Goal: Task Accomplishment & Management: Manage account settings

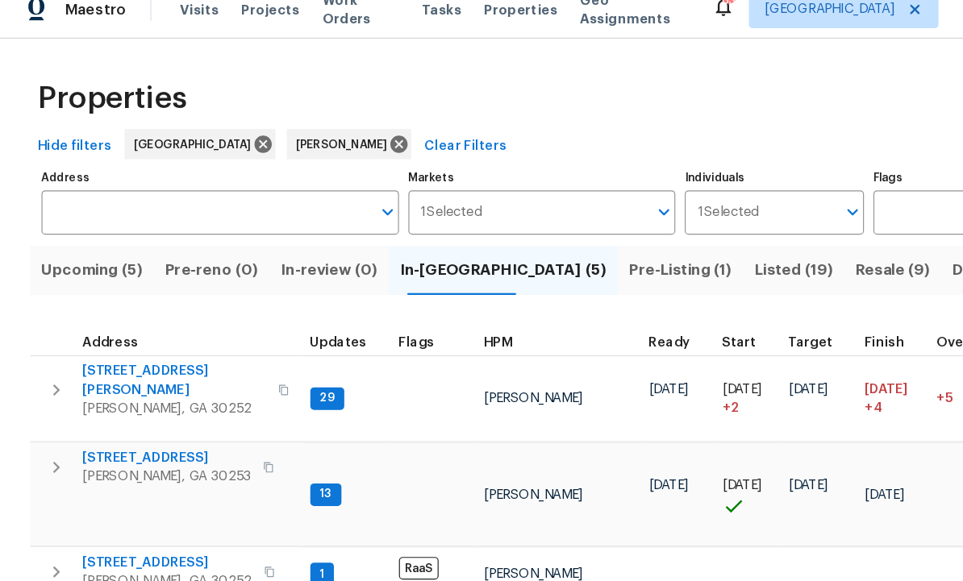
scroll to position [13, 0]
click at [144, 491] on span "[STREET_ADDRESS]" at bounding box center [143, 499] width 145 height 16
click at [93, 228] on button "Upcoming (5)" at bounding box center [79, 249] width 106 height 42
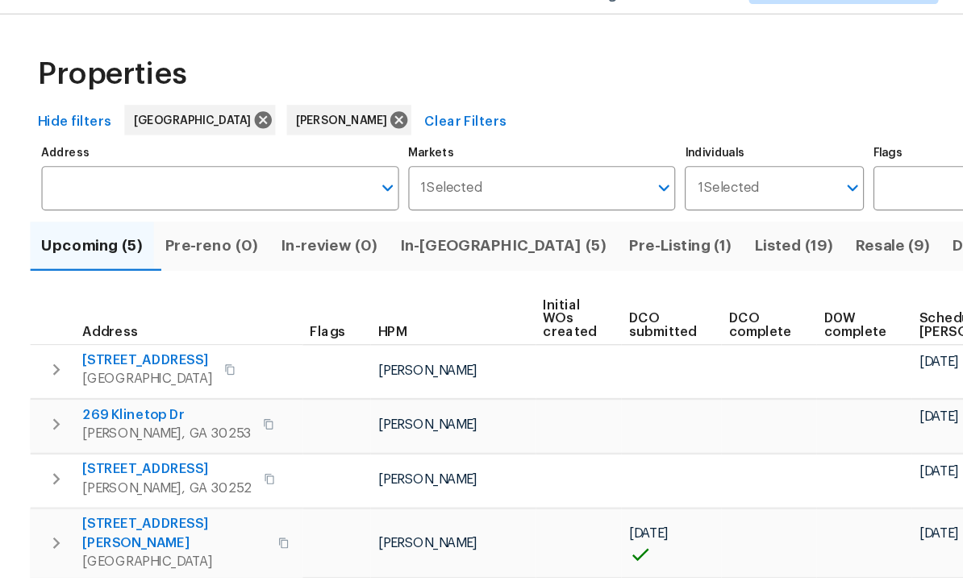
scroll to position [5, 0]
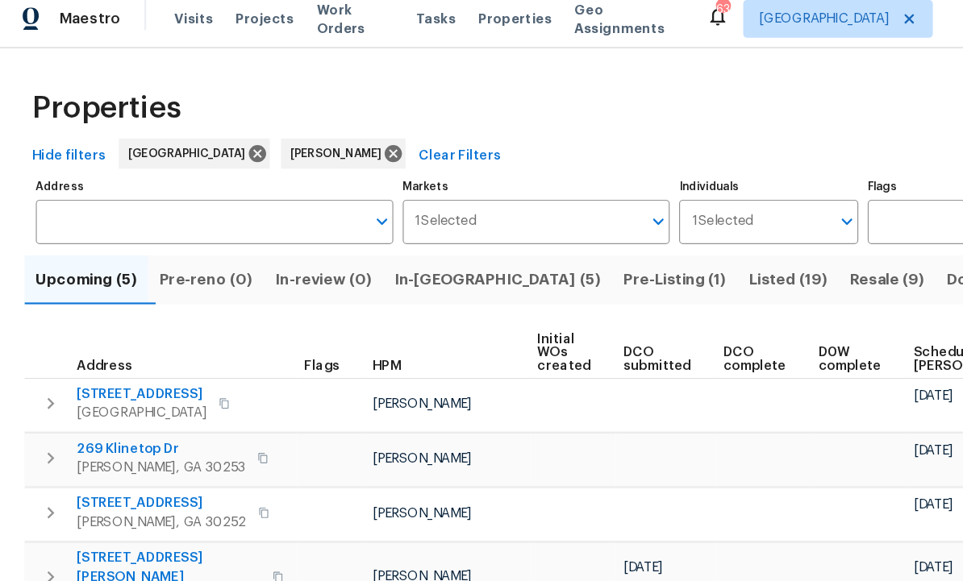
click at [198, 238] on span "Pre-reno (0)" at bounding box center [181, 249] width 80 height 23
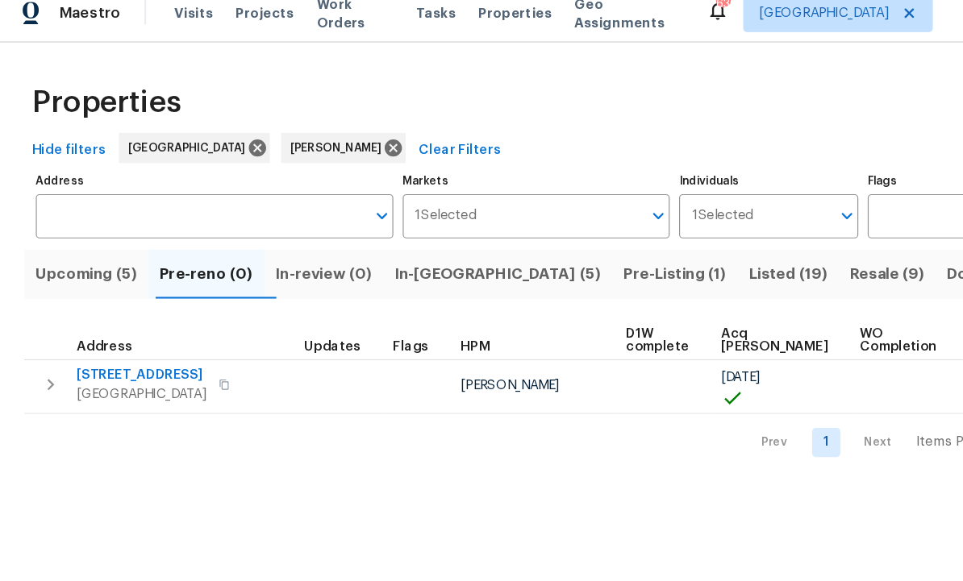
click at [128, 327] on span "70 Mountainside Ln" at bounding box center [126, 335] width 111 height 16
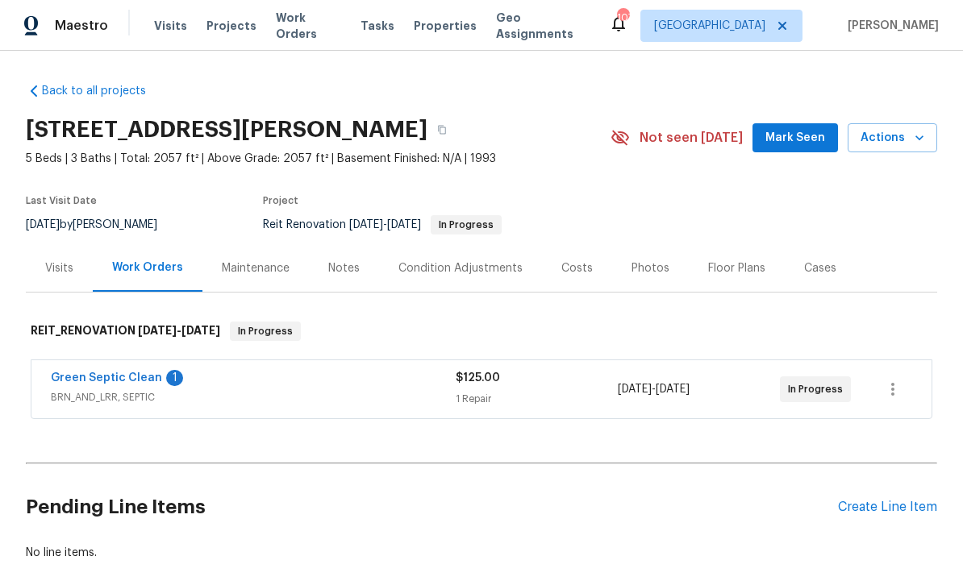
click at [111, 372] on link "Green Septic Clean" at bounding box center [106, 377] width 111 height 11
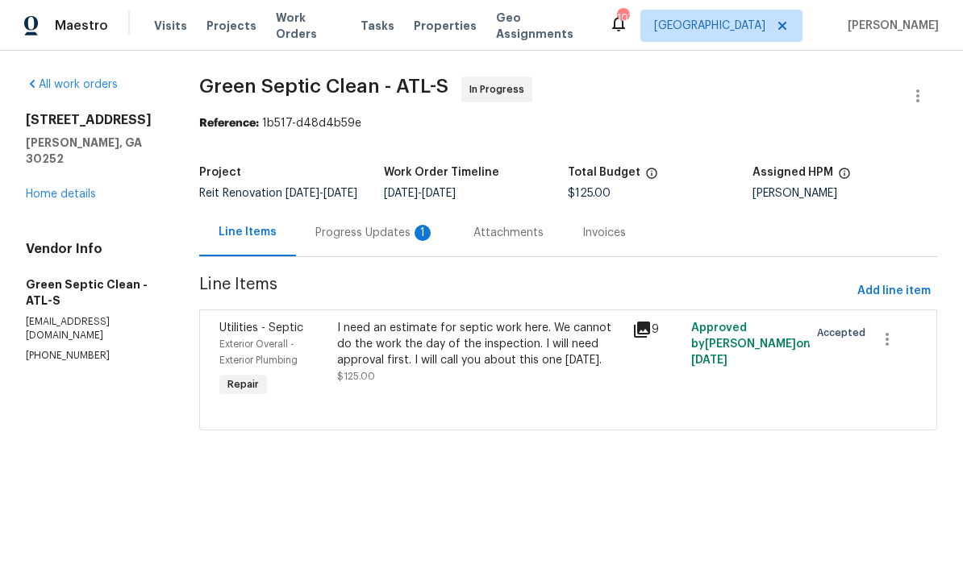
click at [379, 241] on div "Progress Updates 1" at bounding box center [374, 233] width 119 height 16
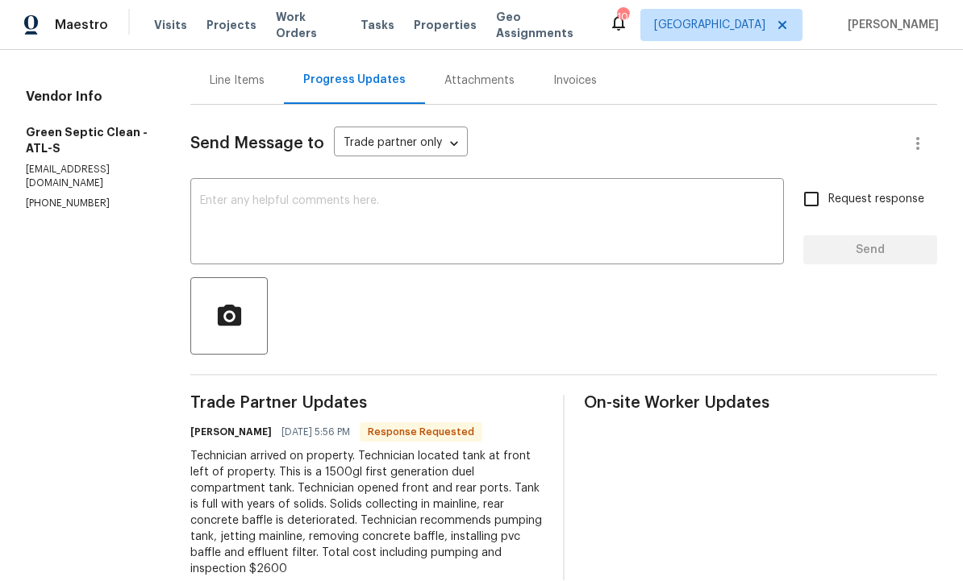
scroll to position [49, 0]
click at [138, 476] on section "All work orders 260 Pleasant Grove Cir McDonough, GA 30252 Home details Vendor …" at bounding box center [89, 261] width 126 height 672
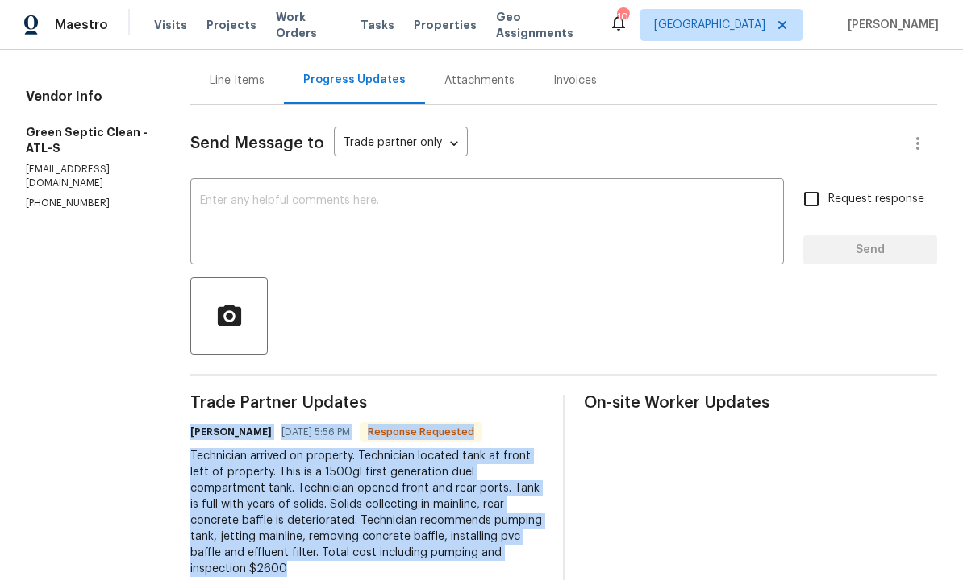
copy div "joe brown 09/21/2025 5:56 PM Response Requested Technician arrived on property.…"
click at [601, 278] on div at bounding box center [563, 316] width 747 height 77
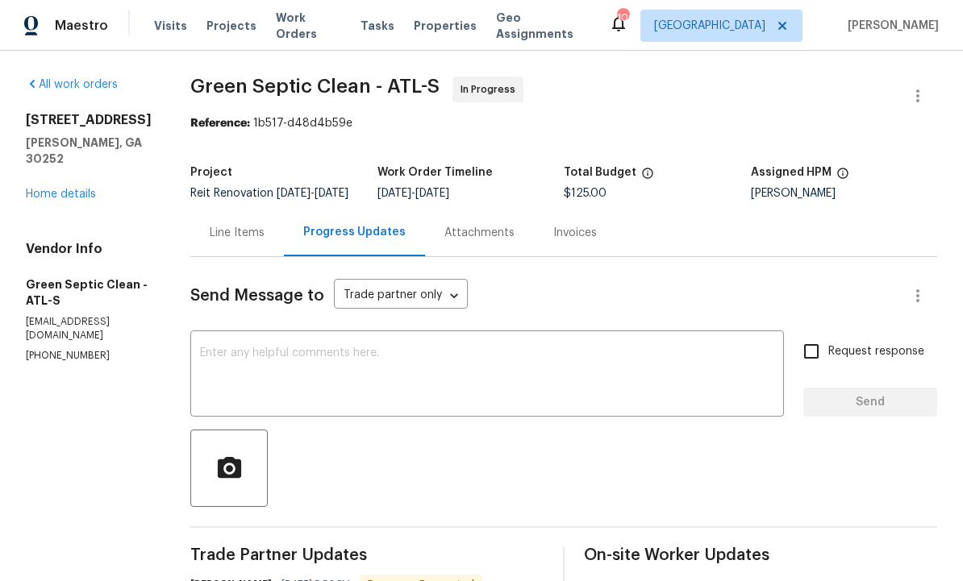
scroll to position [0, 0]
click at [264, 225] on div "Line Items" at bounding box center [237, 233] width 55 height 16
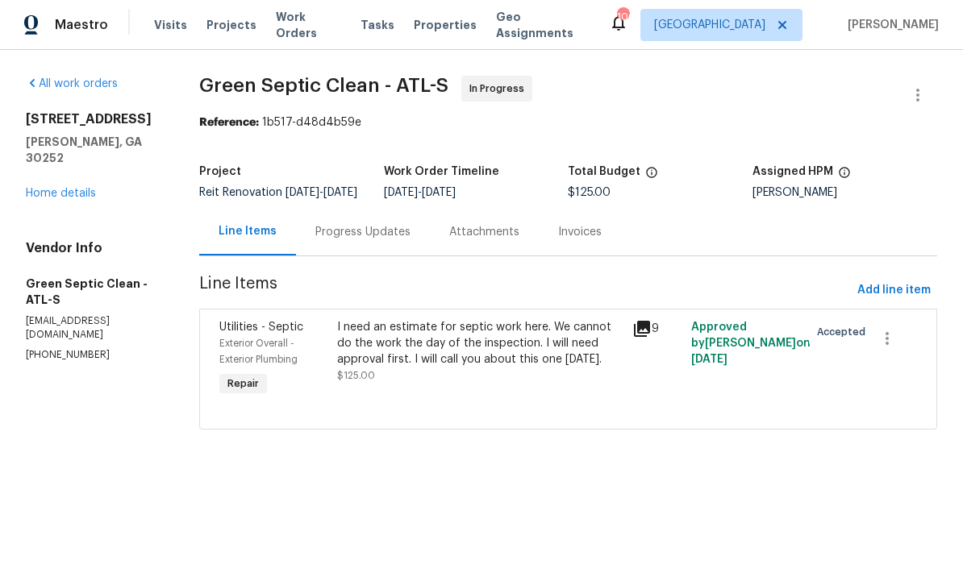
click at [448, 368] on div "I need an estimate for septic work here. We cannot do the work the day of the i…" at bounding box center [479, 344] width 285 height 48
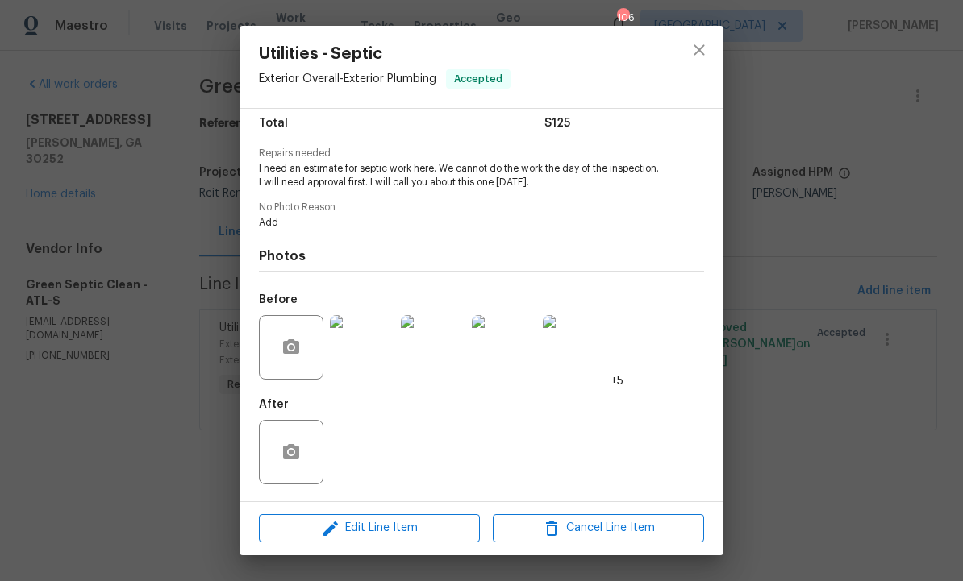
scroll to position [138, 0]
click at [383, 344] on img at bounding box center [362, 347] width 64 height 64
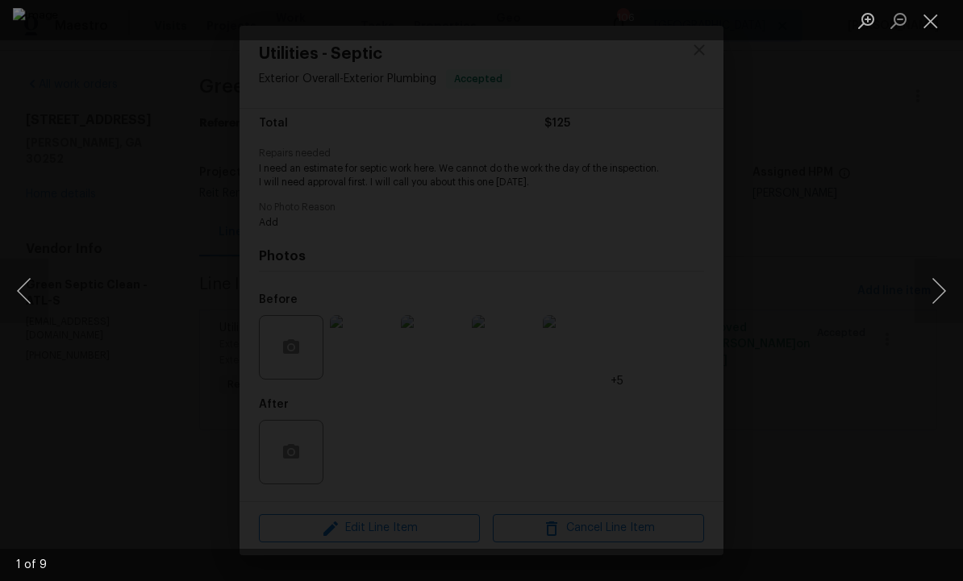
click at [834, 284] on div "Lightbox" at bounding box center [481, 290] width 963 height 581
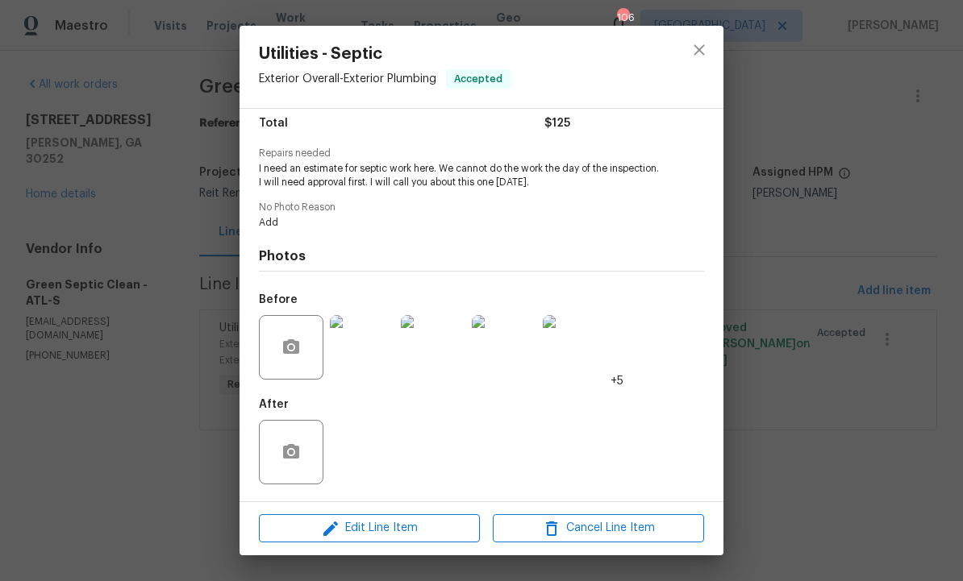
click at [442, 362] on img at bounding box center [433, 347] width 64 height 64
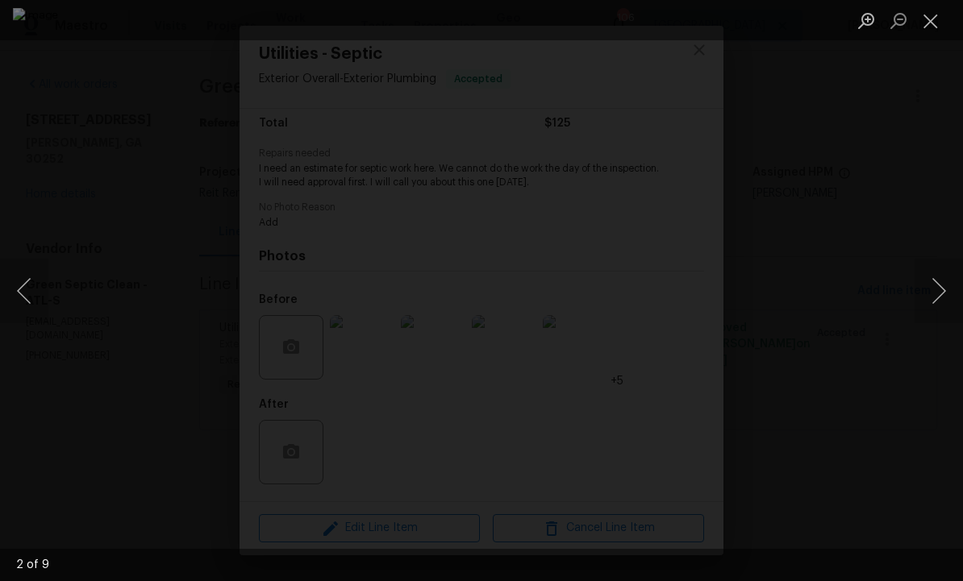
click at [941, 292] on button "Next image" at bounding box center [938, 291] width 48 height 64
click at [930, 289] on button "Next image" at bounding box center [938, 291] width 48 height 64
click at [935, 297] on button "Next image" at bounding box center [938, 291] width 48 height 64
click at [936, 300] on button "Next image" at bounding box center [938, 291] width 48 height 64
click at [39, 302] on button "Previous image" at bounding box center [24, 291] width 48 height 64
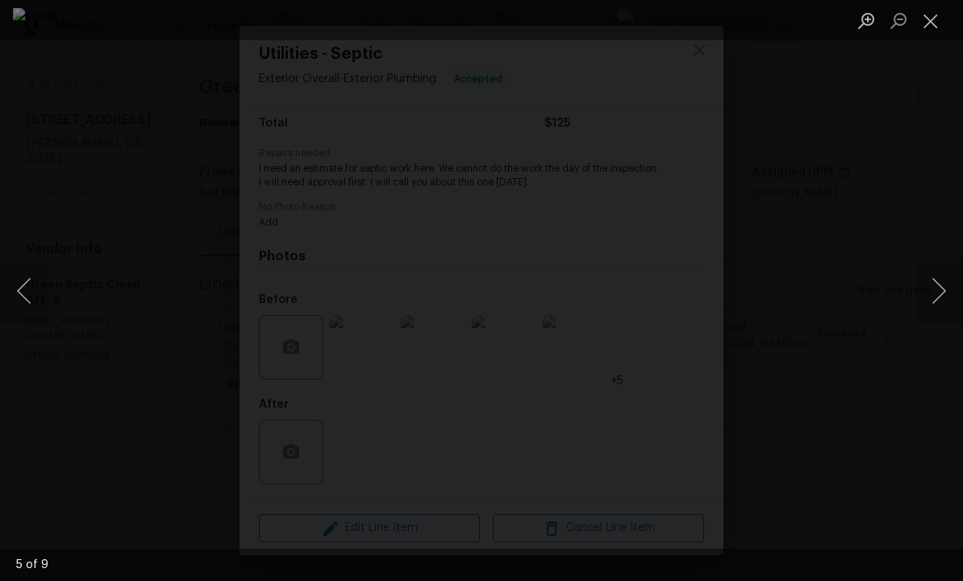
click at [35, 305] on button "Previous image" at bounding box center [24, 291] width 48 height 64
click at [30, 306] on button "Previous image" at bounding box center [24, 291] width 48 height 64
click at [932, 299] on button "Next image" at bounding box center [938, 291] width 48 height 64
click at [934, 297] on button "Next image" at bounding box center [938, 291] width 48 height 64
click at [939, 290] on button "Next image" at bounding box center [938, 291] width 48 height 64
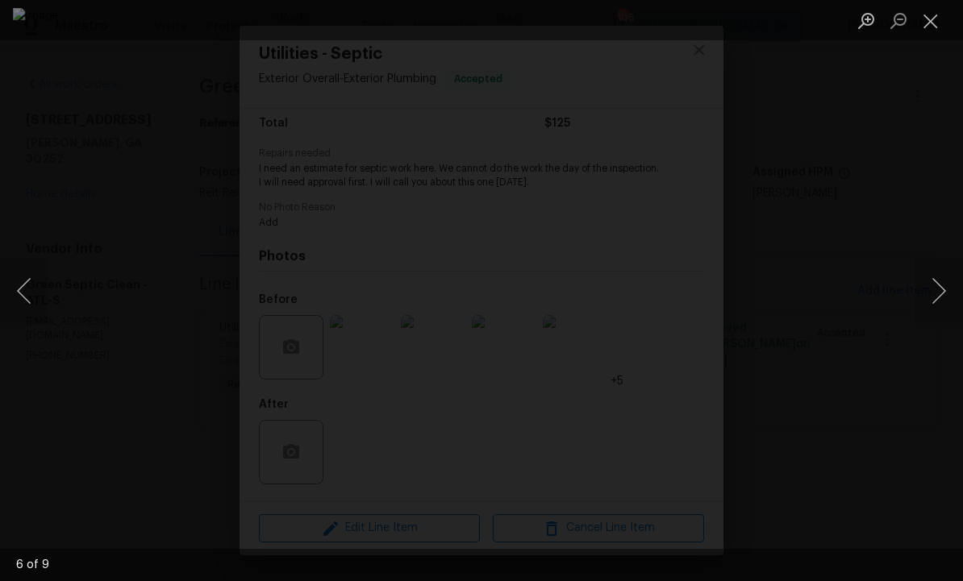
click at [938, 290] on button "Next image" at bounding box center [938, 291] width 48 height 64
click at [937, 293] on button "Next image" at bounding box center [938, 291] width 48 height 64
click at [938, 295] on button "Next image" at bounding box center [938, 291] width 48 height 64
click at [935, 293] on button "Next image" at bounding box center [938, 291] width 48 height 64
click at [939, 292] on button "Next image" at bounding box center [938, 291] width 48 height 64
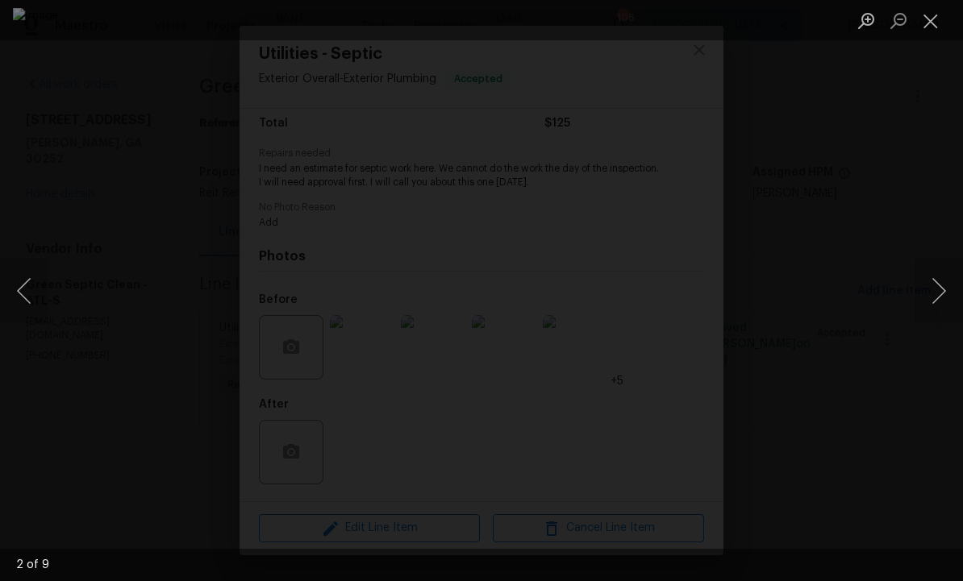
click at [932, 24] on button "Close lightbox" at bounding box center [930, 20] width 32 height 28
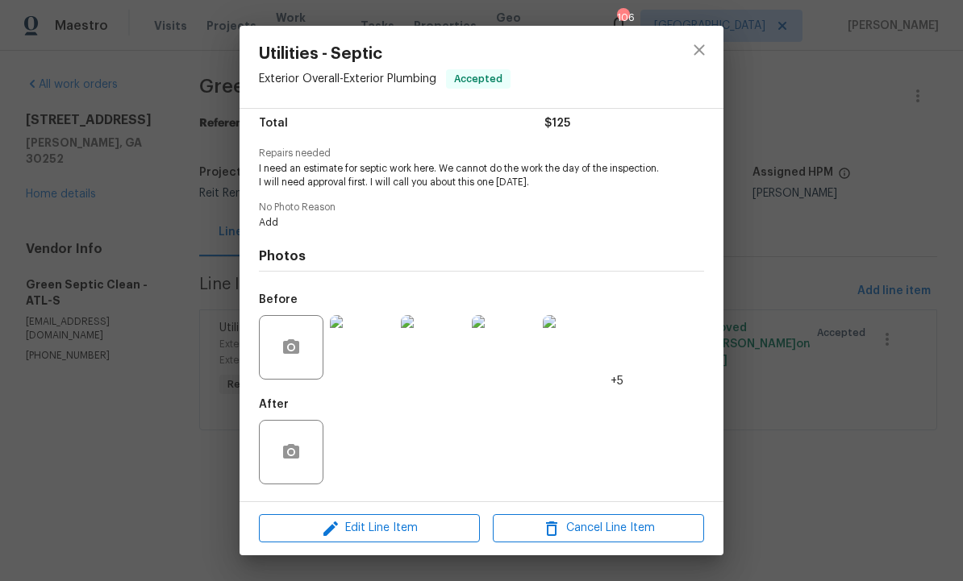
click at [787, 253] on div "Utilities - Septic Exterior Overall - Exterior Plumbing Accepted Vendor Green S…" at bounding box center [481, 290] width 963 height 581
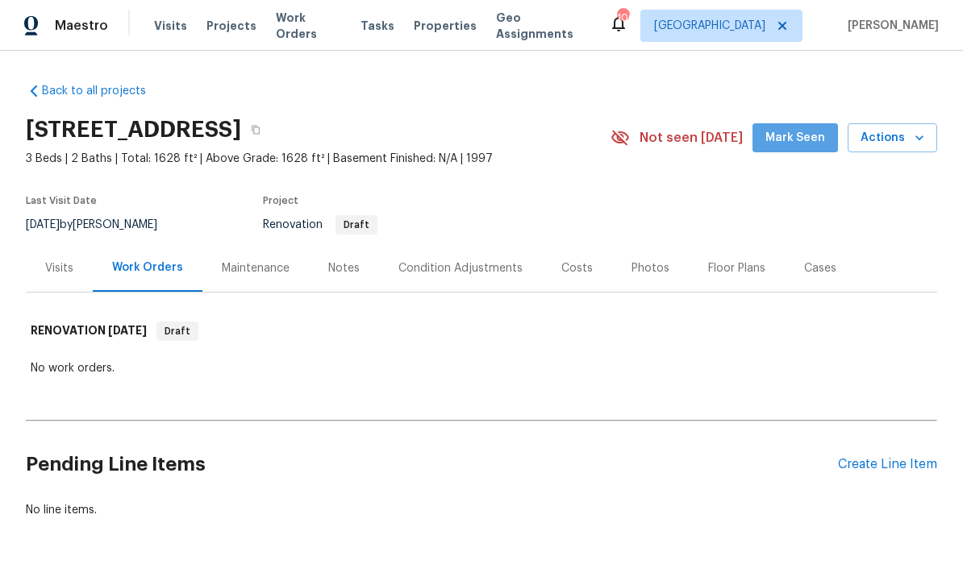
click at [809, 131] on span "Mark Seen" at bounding box center [795, 138] width 60 height 20
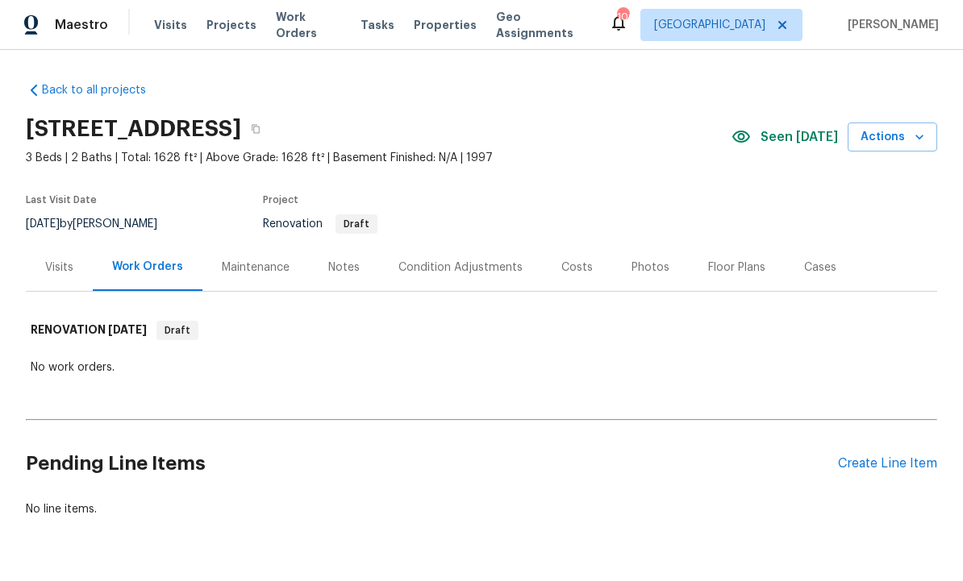
click at [859, 457] on div "Create Line Item" at bounding box center [887, 464] width 99 height 15
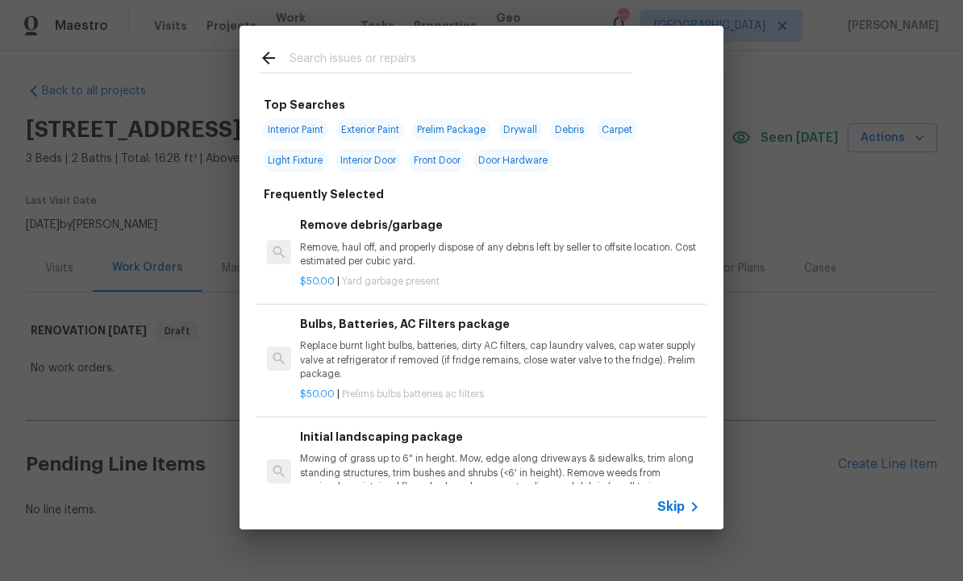
click at [368, 65] on input "text" at bounding box center [460, 60] width 342 height 24
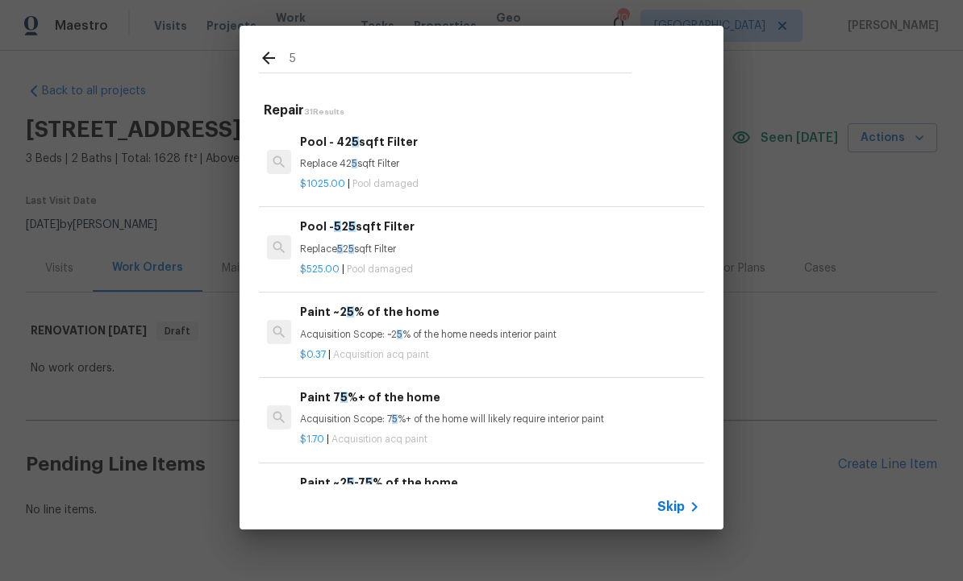
type input "5%"
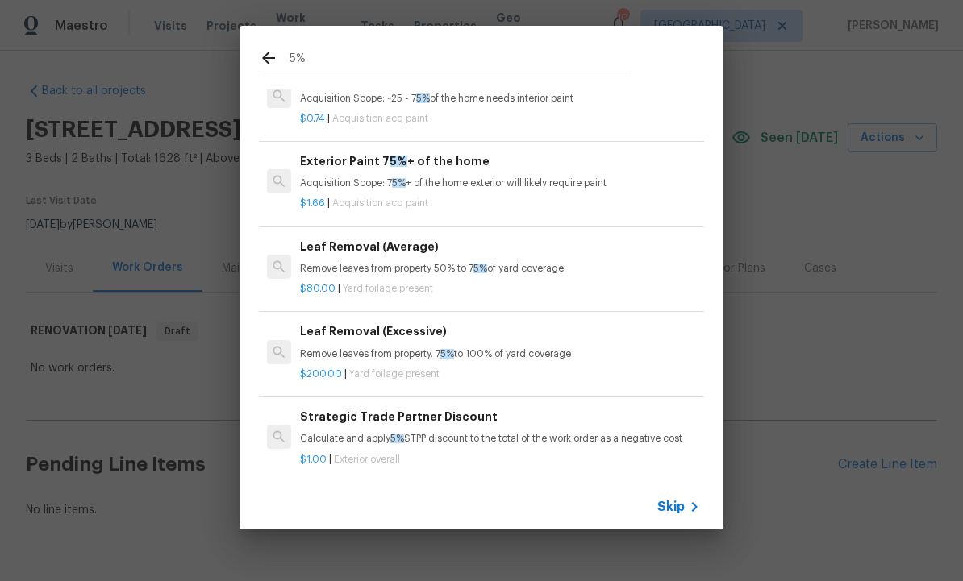
scroll to position [45, 0]
click at [418, 447] on div "$1.00 | Exterior overall" at bounding box center [500, 457] width 400 height 20
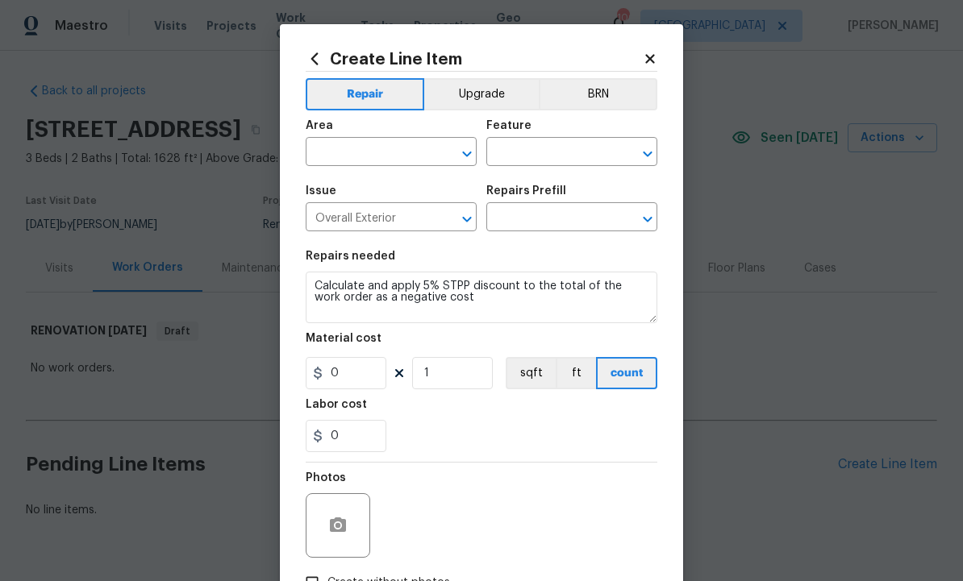
type input "Strategic Trade Partner Discount $1.00"
type input "1"
click at [417, 149] on input "text" at bounding box center [369, 153] width 126 height 25
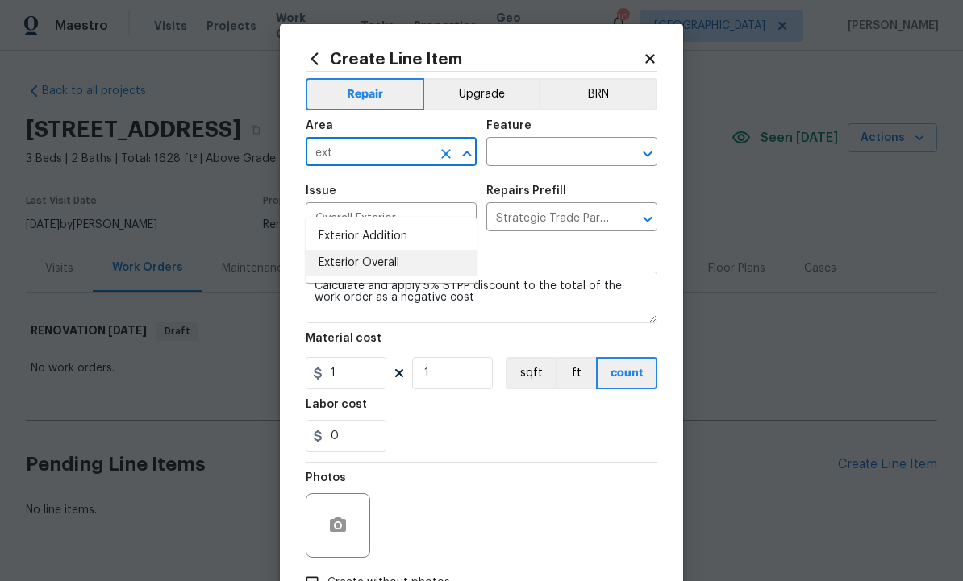
click at [394, 250] on li "Exterior Overall" at bounding box center [391, 263] width 171 height 27
type input "Exterior Overall"
click at [538, 152] on input "text" at bounding box center [549, 153] width 126 height 25
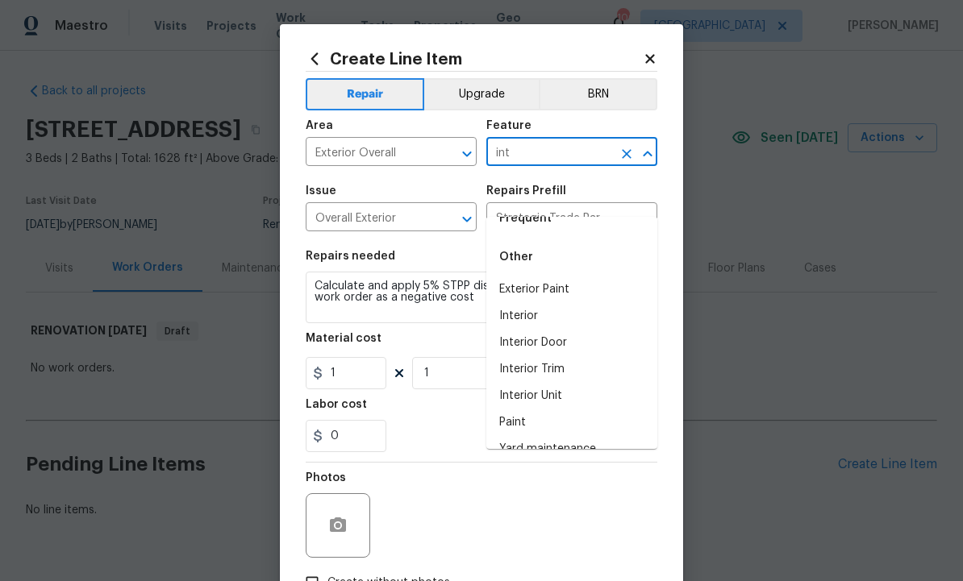
scroll to position [49, 0]
click at [539, 305] on li "Interior" at bounding box center [571, 318] width 171 height 27
type input "Interior"
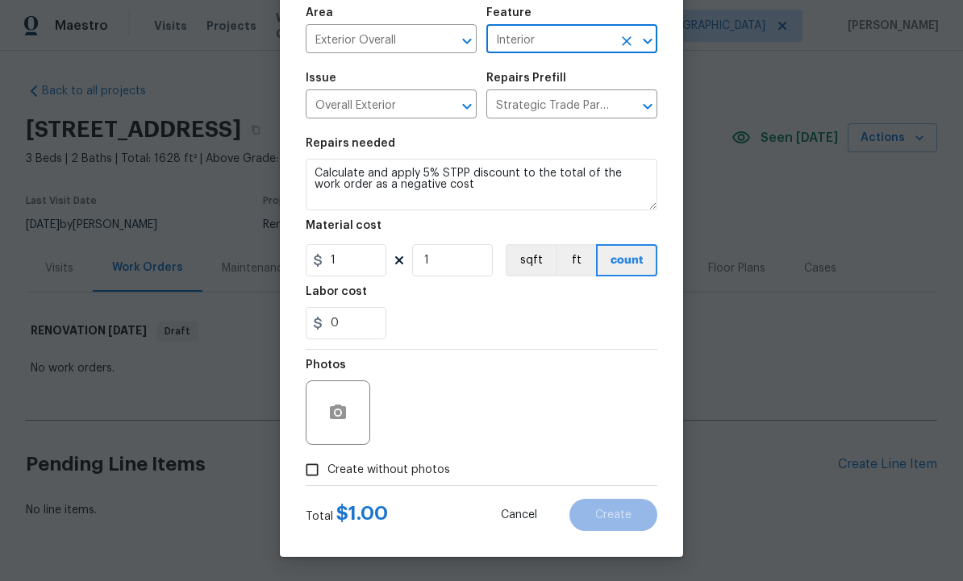
scroll to position [116, 0]
click at [342, 410] on icon "button" at bounding box center [338, 412] width 16 height 15
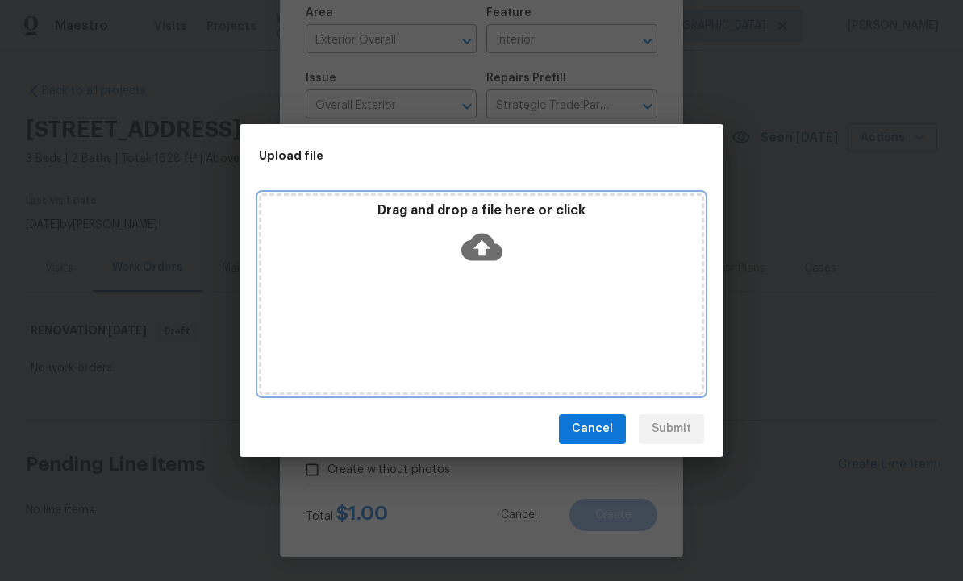
click at [499, 231] on icon at bounding box center [481, 247] width 41 height 41
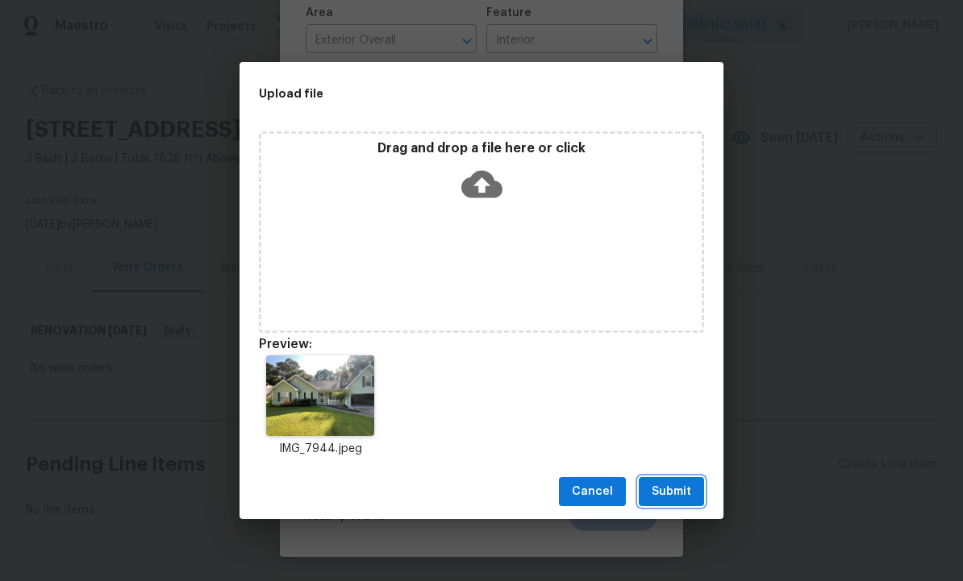
click at [671, 491] on span "Submit" at bounding box center [671, 492] width 40 height 20
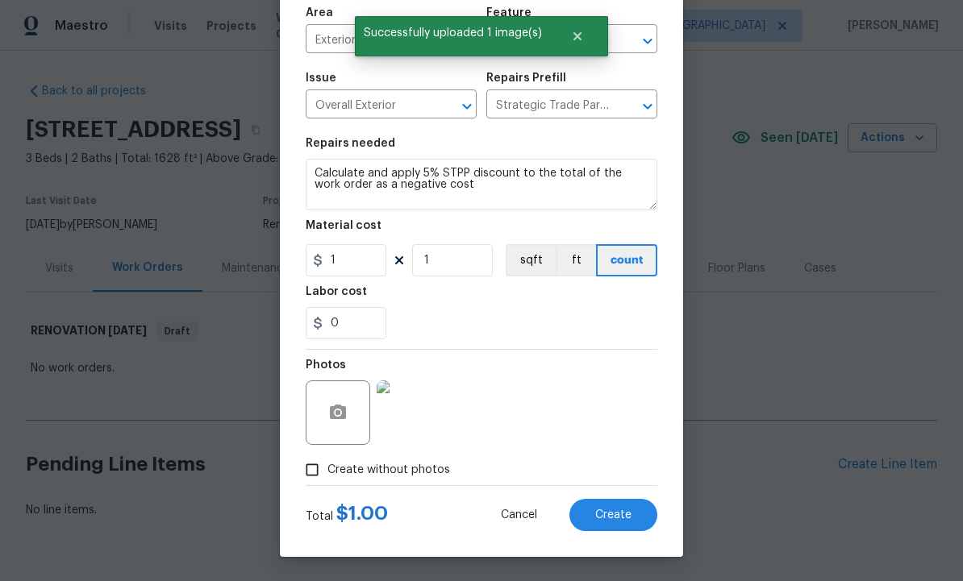
click at [619, 510] on span "Create" at bounding box center [613, 516] width 36 height 12
type input "0"
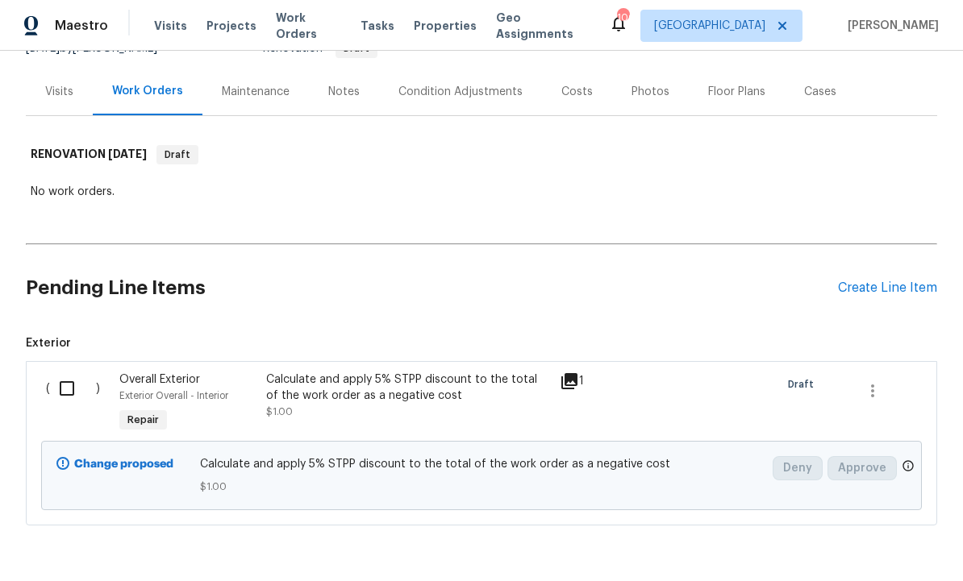
scroll to position [177, 0]
click at [64, 372] on input "checkbox" at bounding box center [73, 389] width 46 height 34
checkbox input "true"
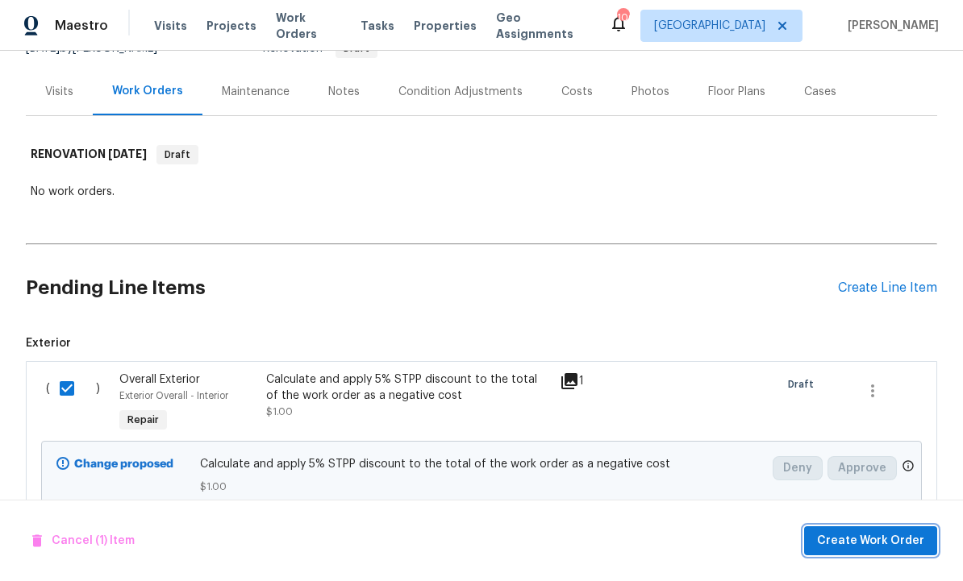
click at [865, 541] on span "Create Work Order" at bounding box center [870, 541] width 107 height 20
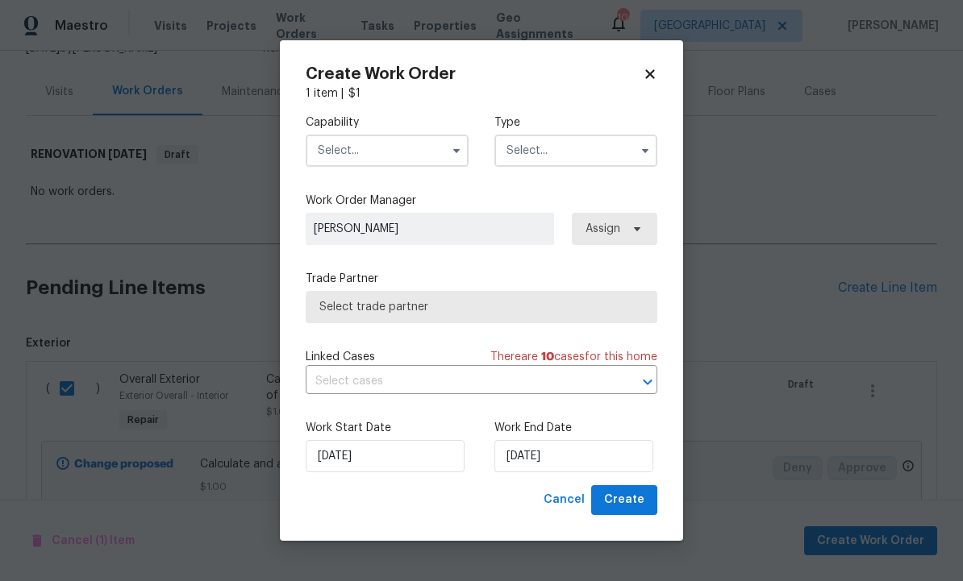
click at [400, 152] on input "text" at bounding box center [387, 151] width 163 height 32
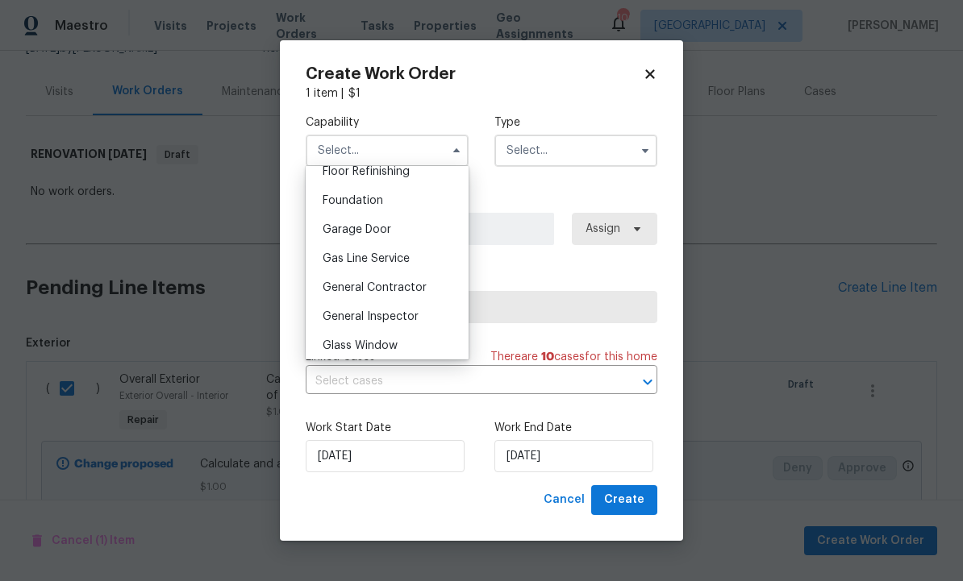
scroll to position [669, 0]
click at [417, 288] on span "General Contractor" at bounding box center [374, 286] width 104 height 11
type input "General Contractor"
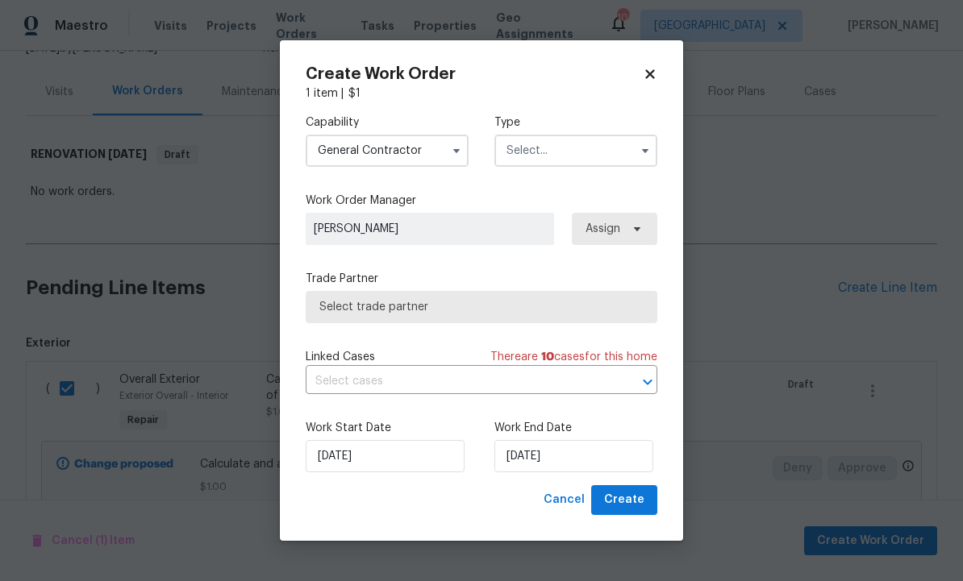
click at [574, 141] on input "text" at bounding box center [575, 151] width 163 height 32
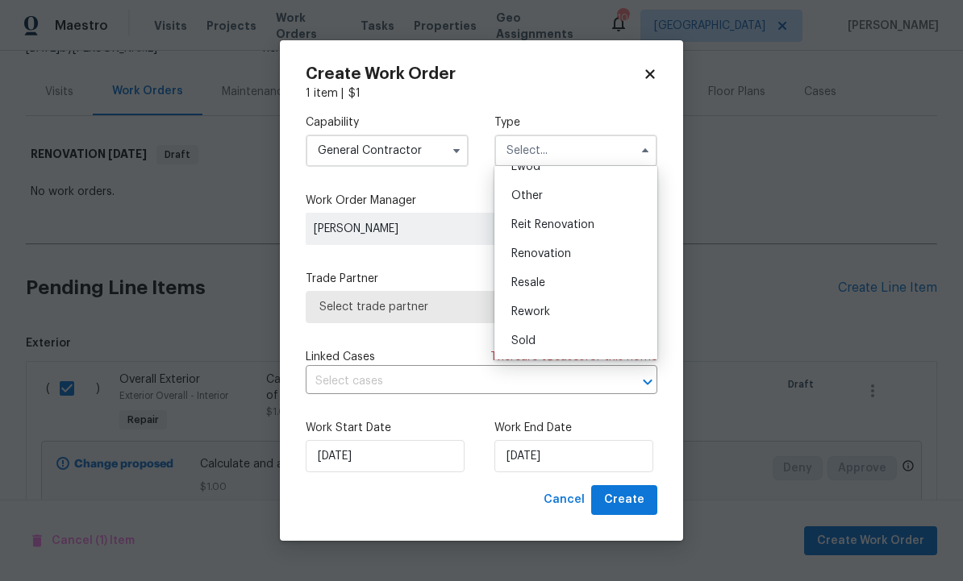
scroll to position [192, 0]
click at [565, 252] on span "Renovation" at bounding box center [541, 253] width 60 height 11
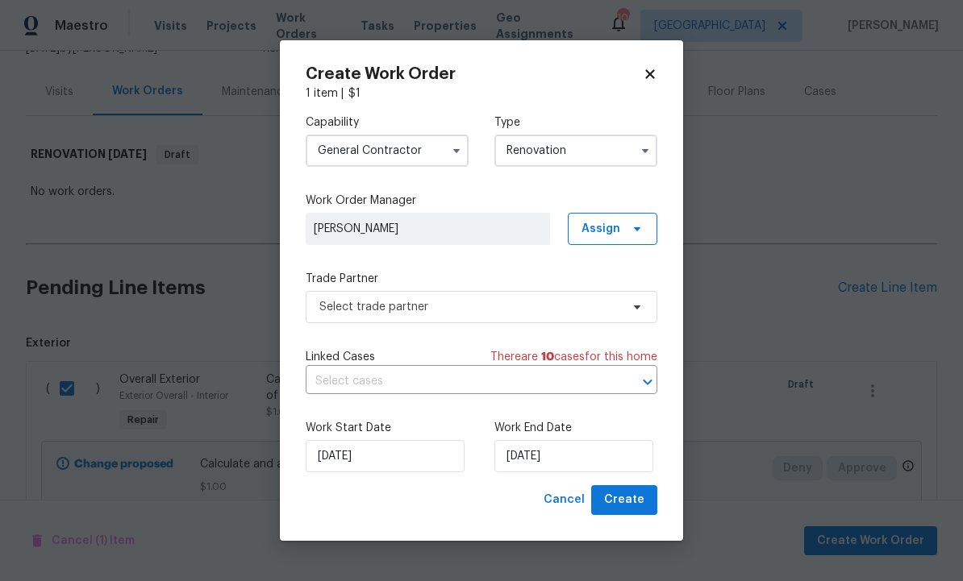
type input "Renovation"
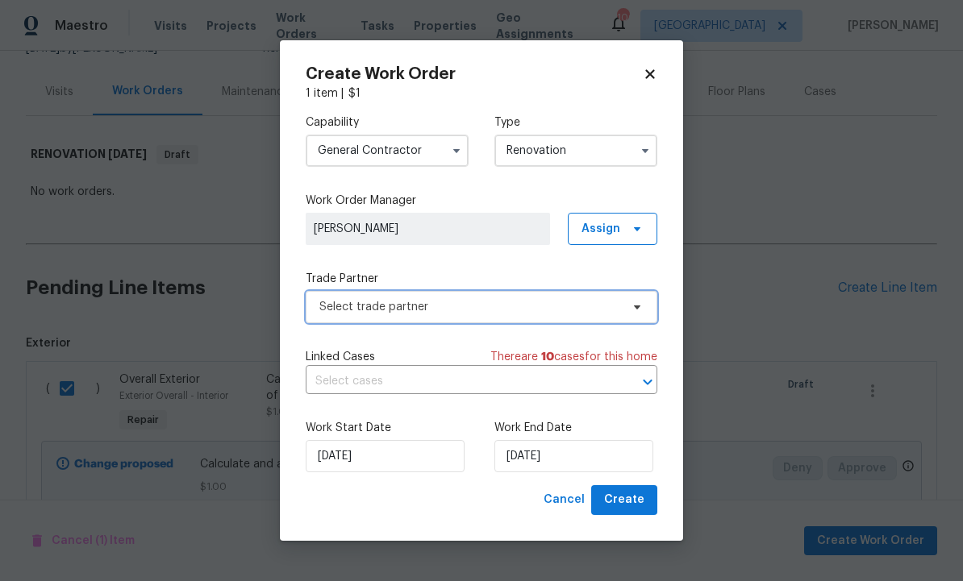
click at [520, 307] on span "Select trade partner" at bounding box center [469, 307] width 301 height 16
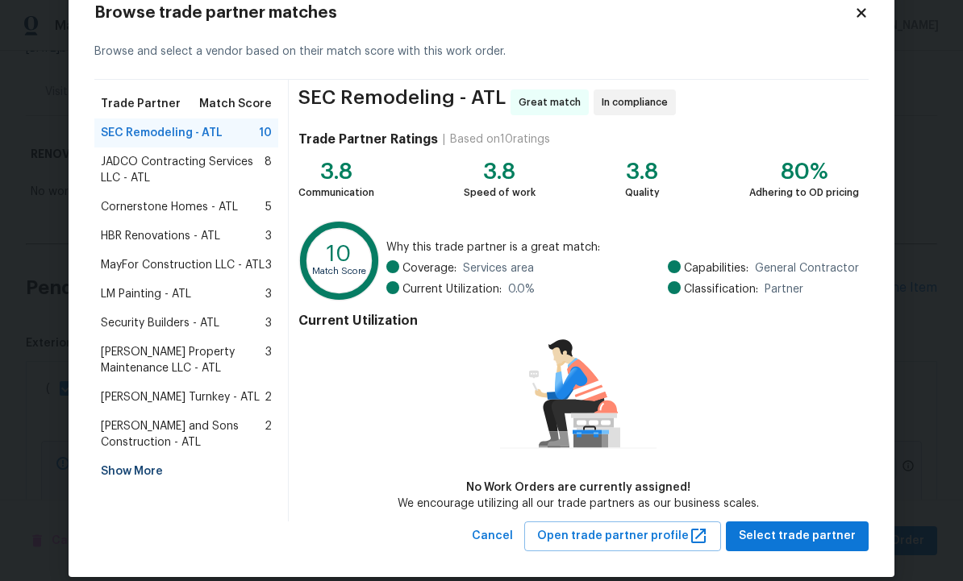
scroll to position [40, 0]
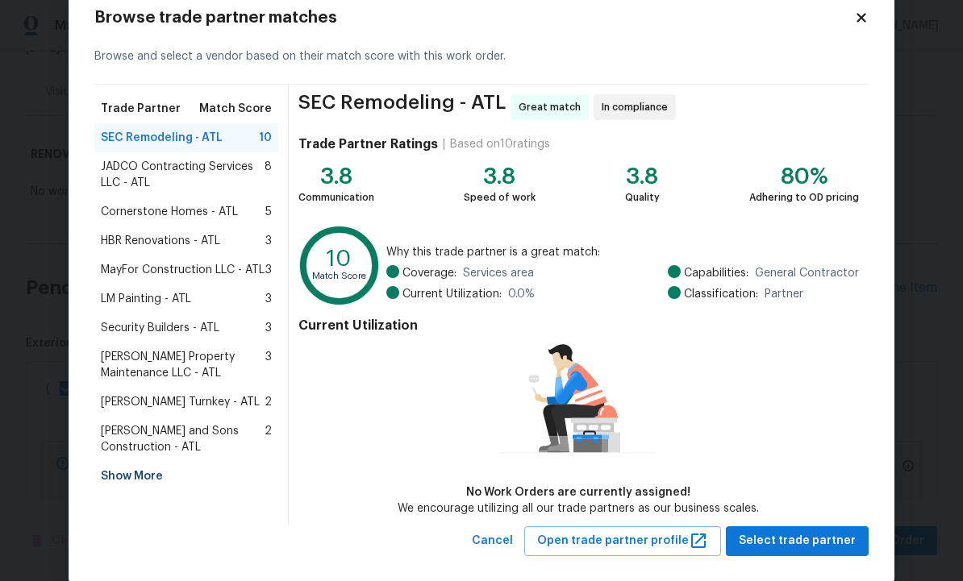
click at [235, 268] on span "MayFor Construction LLC - ATL" at bounding box center [183, 270] width 164 height 16
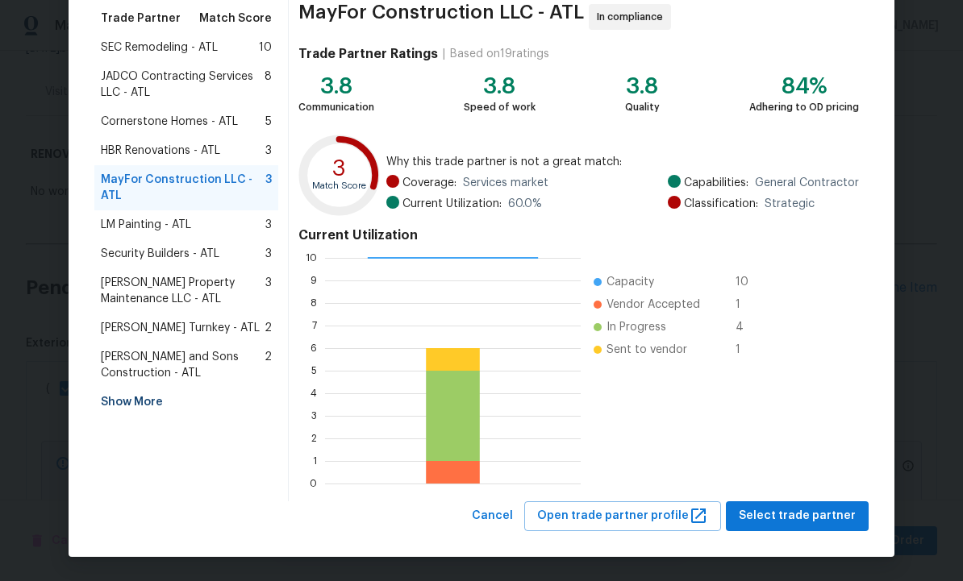
scroll to position [130, 0]
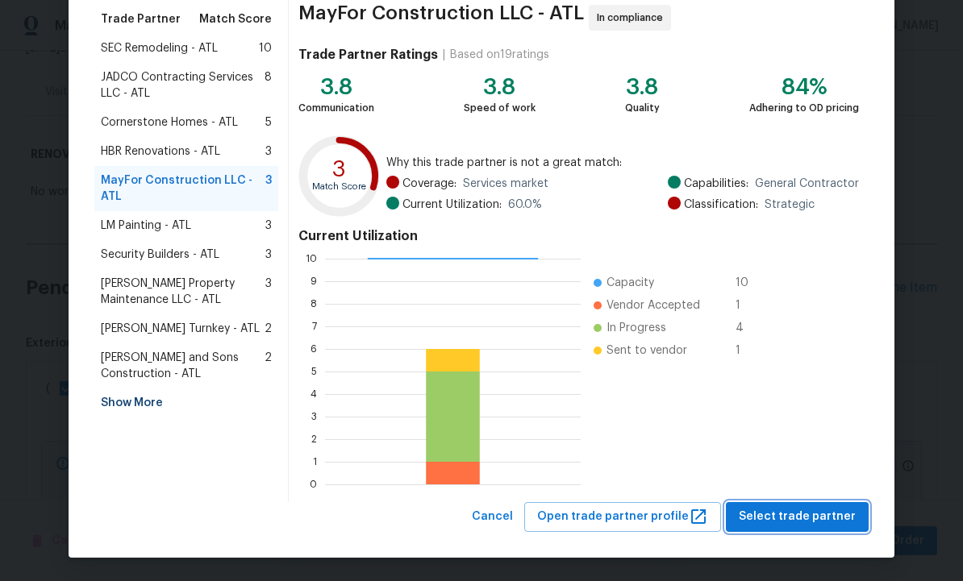
click at [779, 521] on span "Select trade partner" at bounding box center [796, 517] width 117 height 20
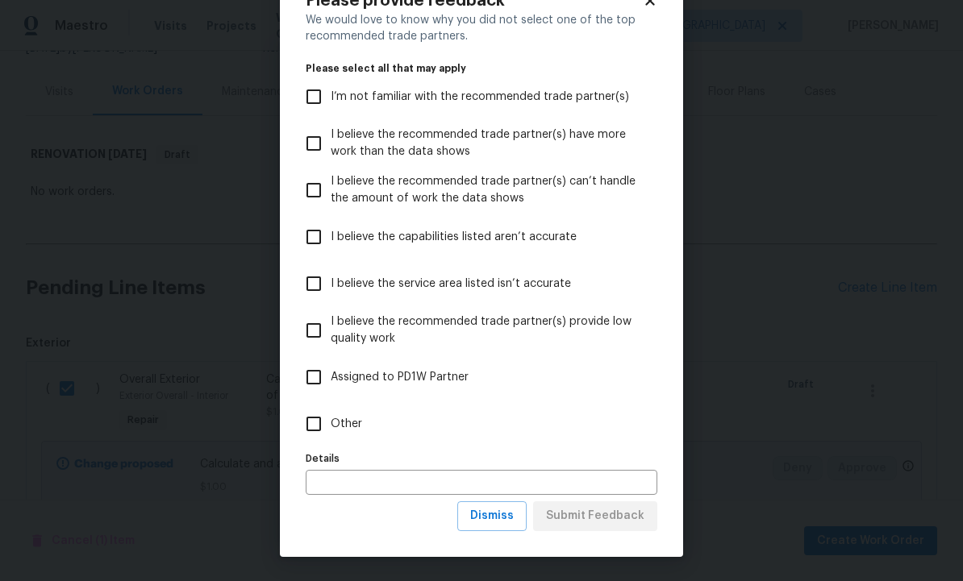
scroll to position [58, 0]
click at [496, 520] on span "Dismiss" at bounding box center [492, 516] width 44 height 20
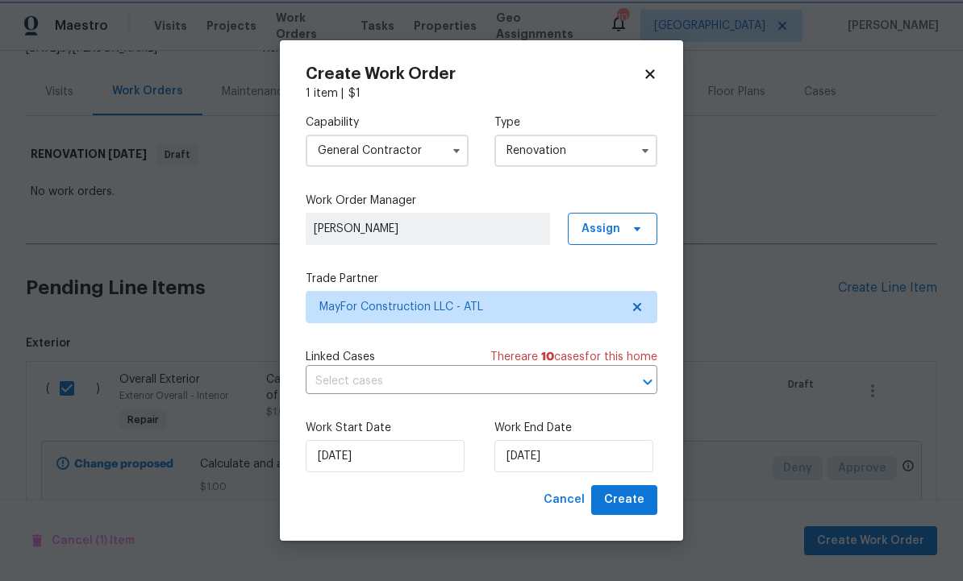
scroll to position [0, 0]
click at [579, 460] on input "[DATE]" at bounding box center [573, 456] width 159 height 32
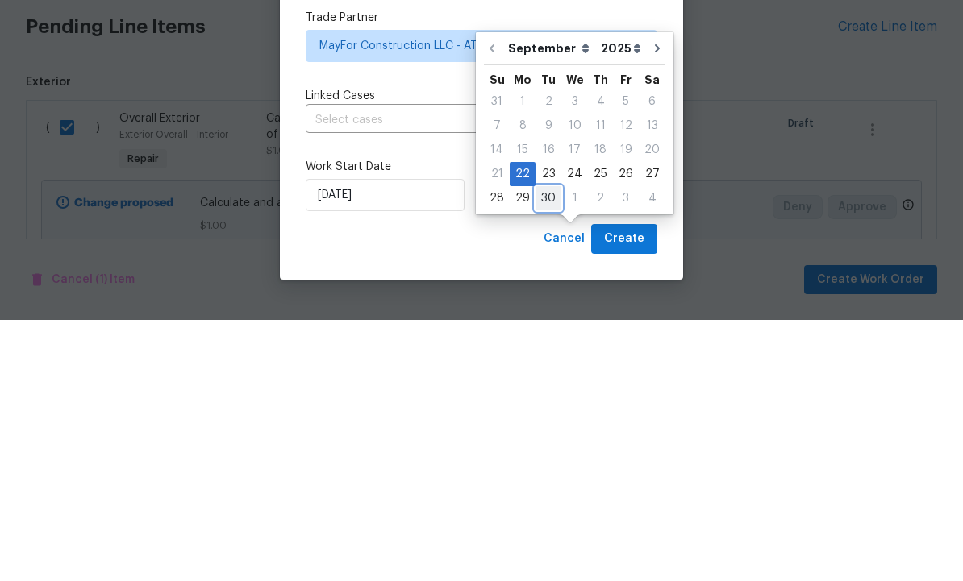
click at [547, 448] on div "30" at bounding box center [548, 459] width 26 height 23
type input "[DATE]"
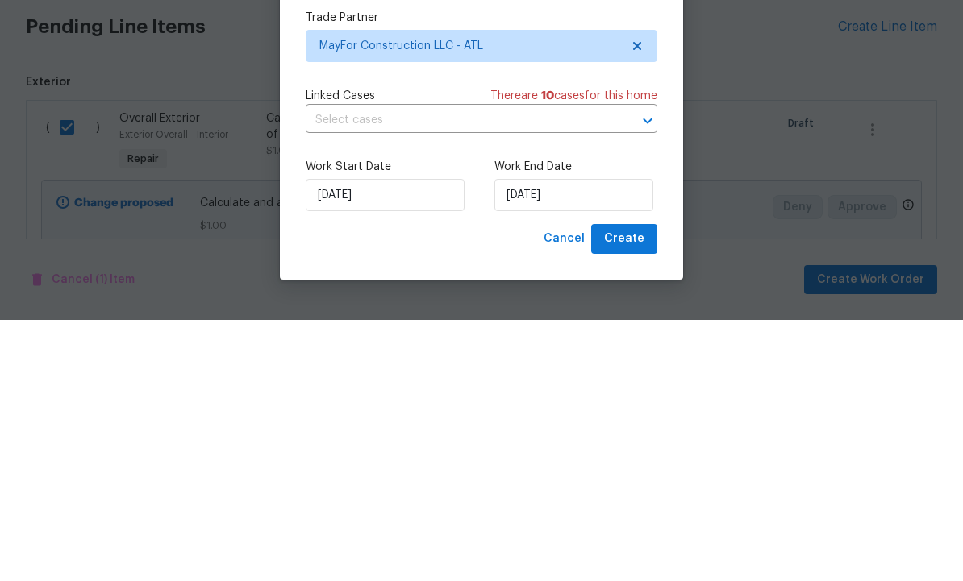
scroll to position [54, 0]
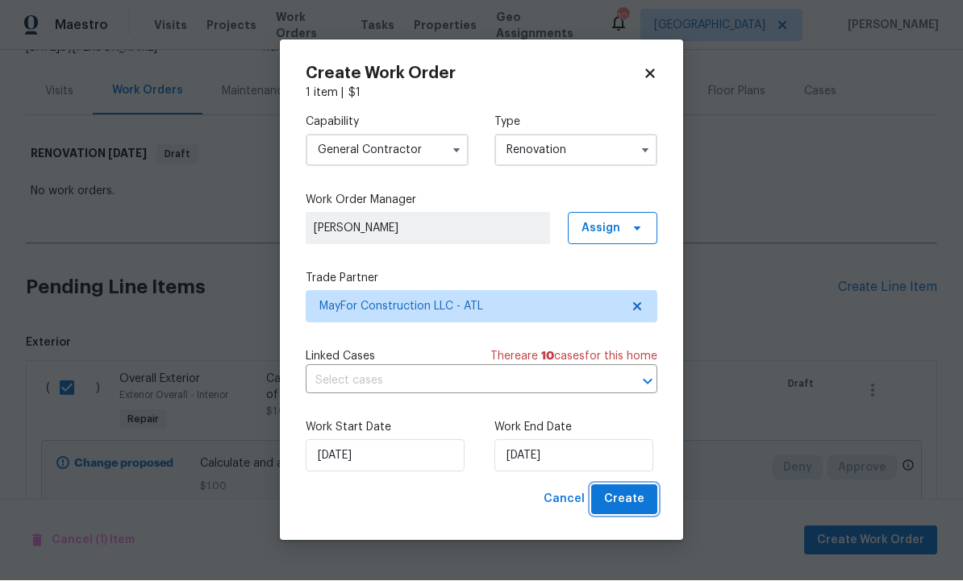
click at [629, 507] on span "Create" at bounding box center [624, 500] width 40 height 20
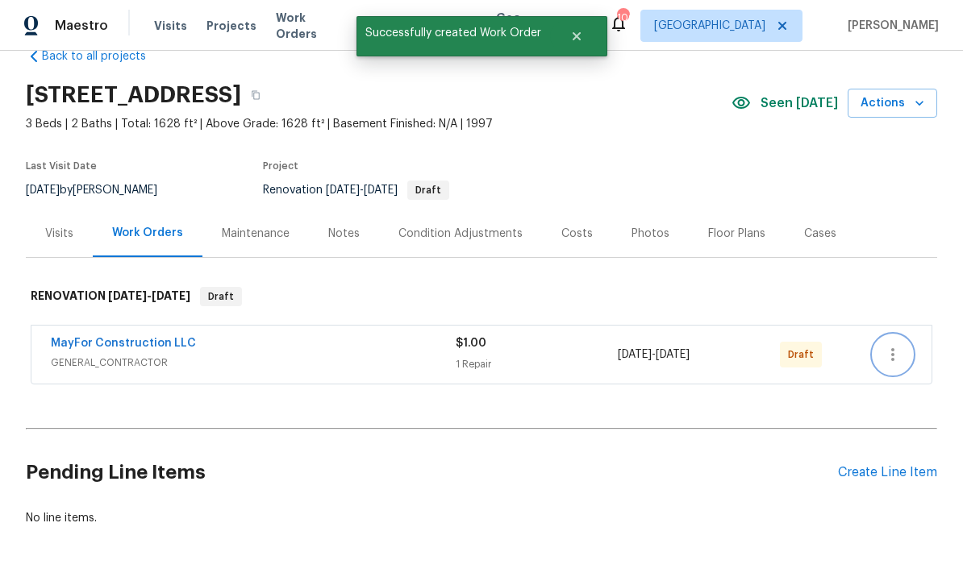
click at [892, 348] on icon "button" at bounding box center [892, 354] width 3 height 13
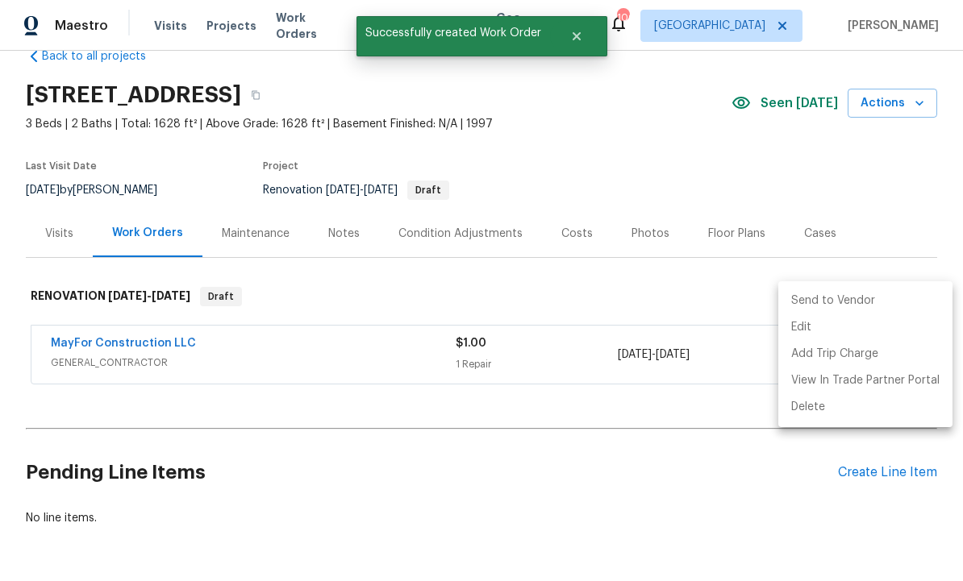
click at [859, 295] on li "Send to Vendor" at bounding box center [865, 301] width 174 height 27
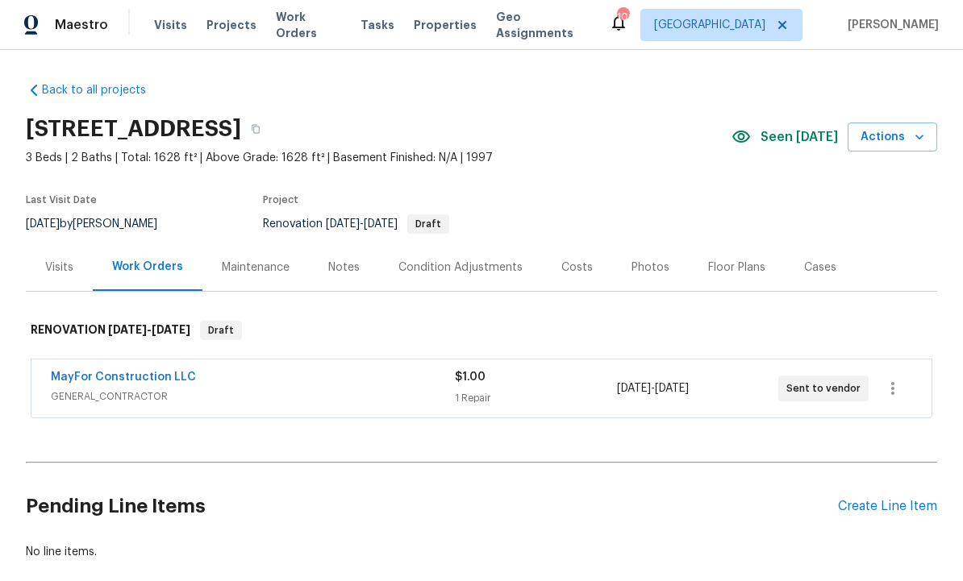
scroll to position [1, 0]
click at [481, 550] on div "No line items." at bounding box center [481, 553] width 911 height 16
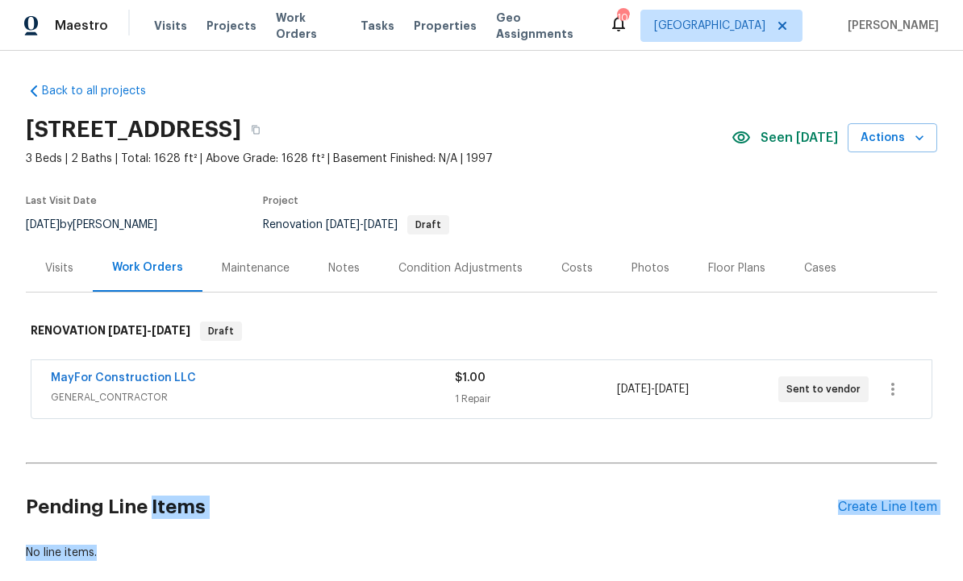
scroll to position [0, 0]
click at [481, 270] on div "Condition Adjustments" at bounding box center [460, 268] width 124 height 16
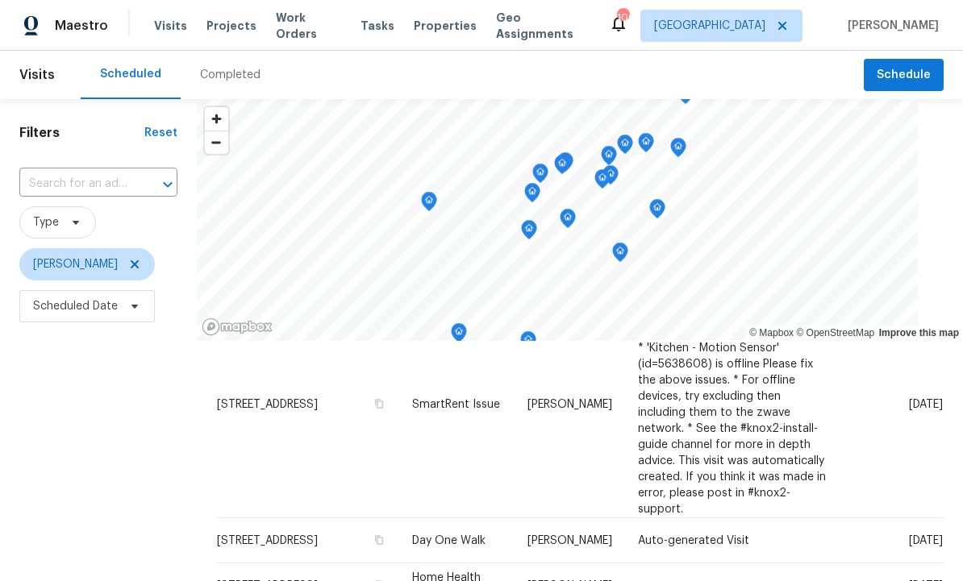
scroll to position [465, 0]
click at [0, 0] on icon at bounding box center [0, 0] width 0 height 0
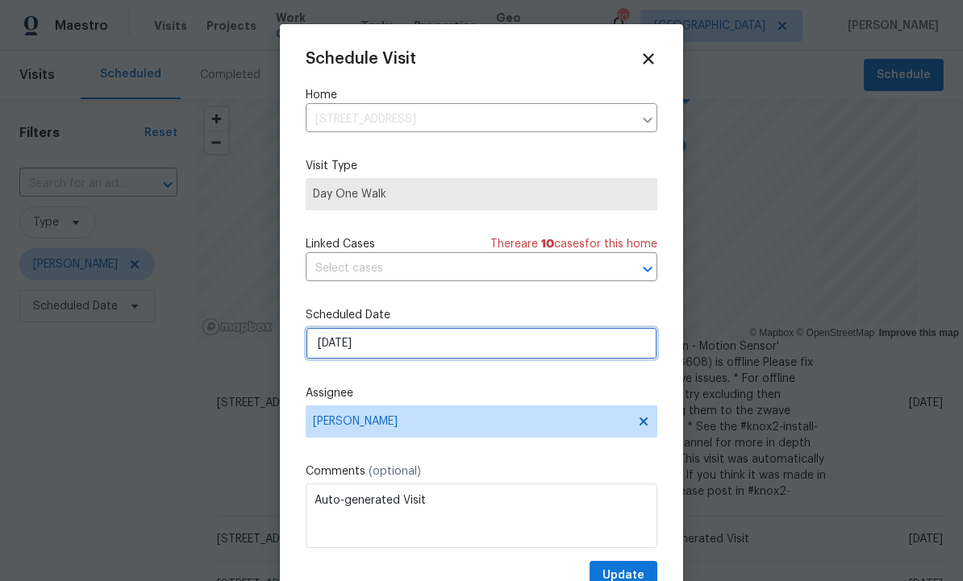
click at [421, 347] on input "[DATE]" at bounding box center [482, 343] width 352 height 32
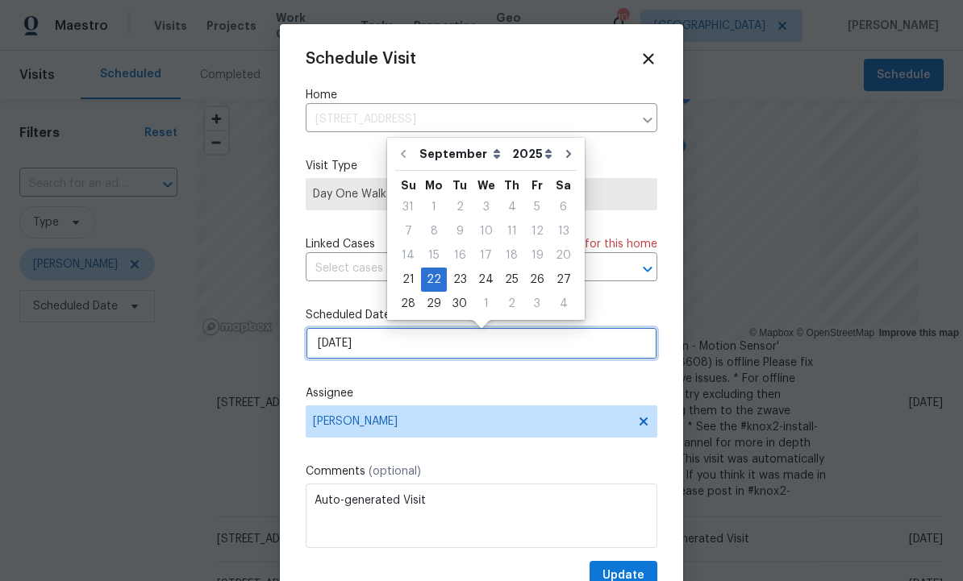
scroll to position [0, 0]
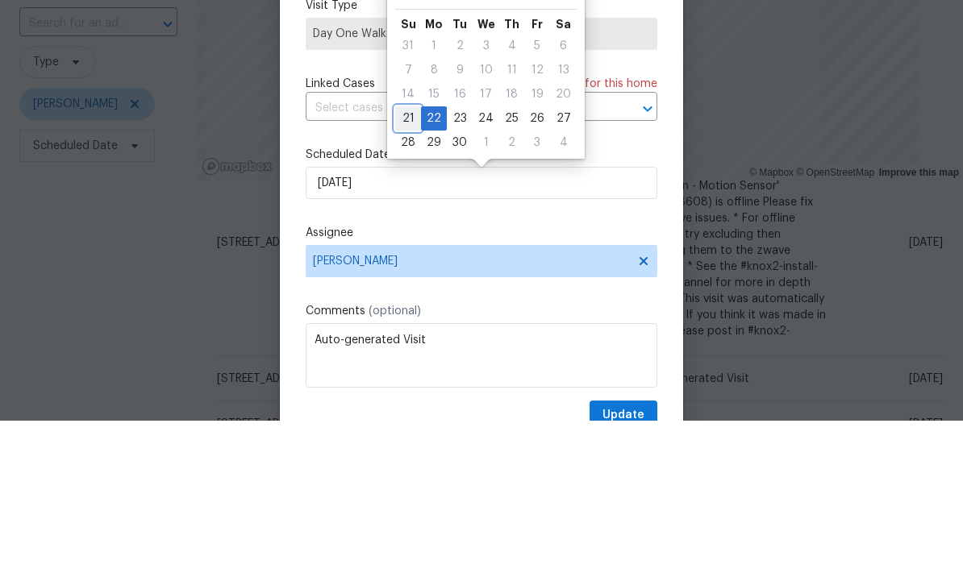
click at [404, 268] on div "21" at bounding box center [408, 279] width 26 height 23
type input "9/21/2025"
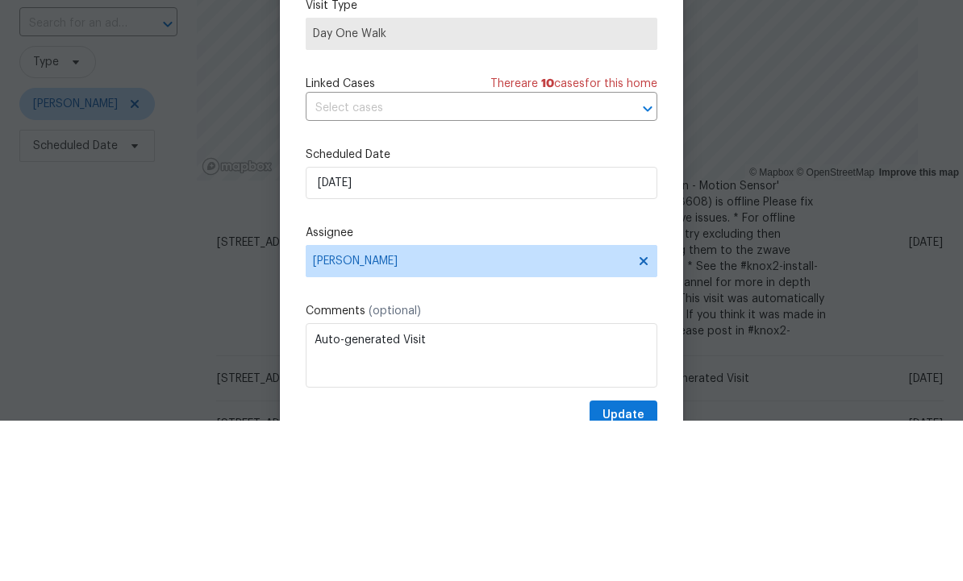
scroll to position [54, 0]
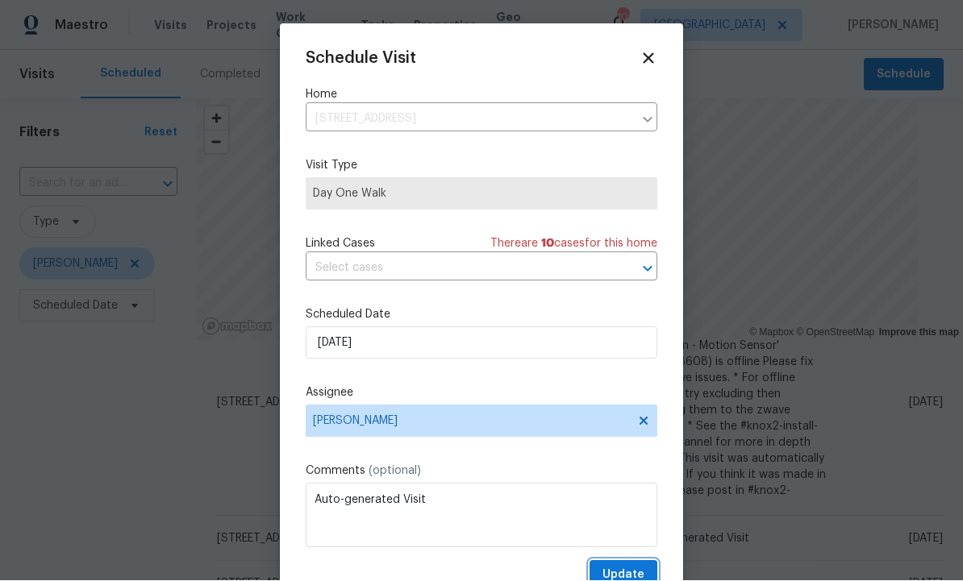
click at [626, 567] on button "Update" at bounding box center [623, 576] width 68 height 30
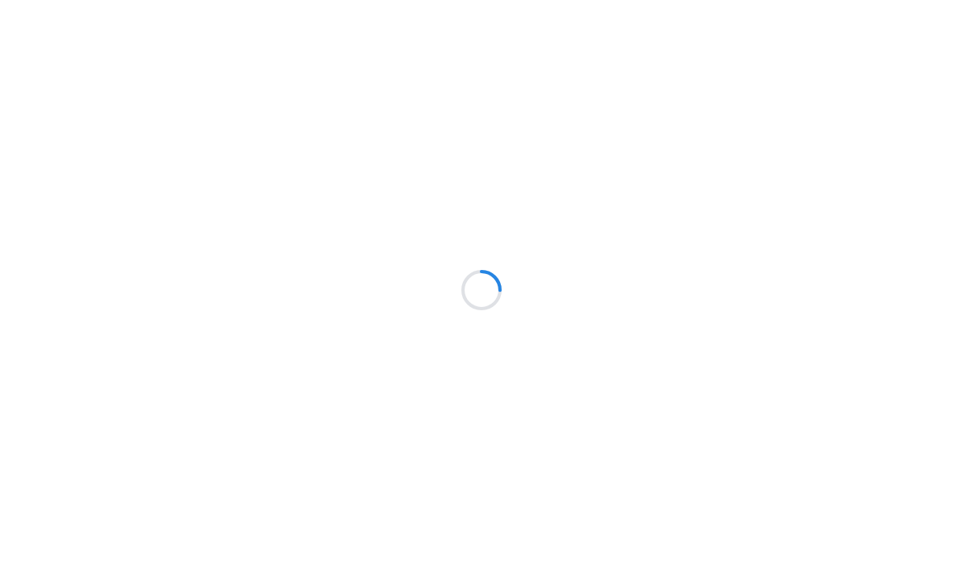
scroll to position [1, 0]
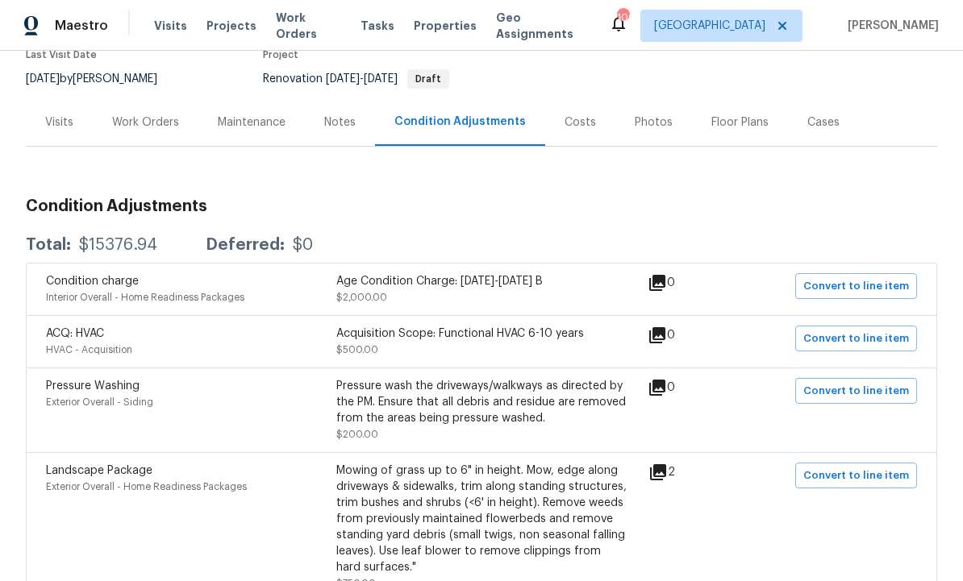
scroll to position [147, 0]
click at [860, 339] on span "Convert to line item" at bounding box center [856, 338] width 106 height 19
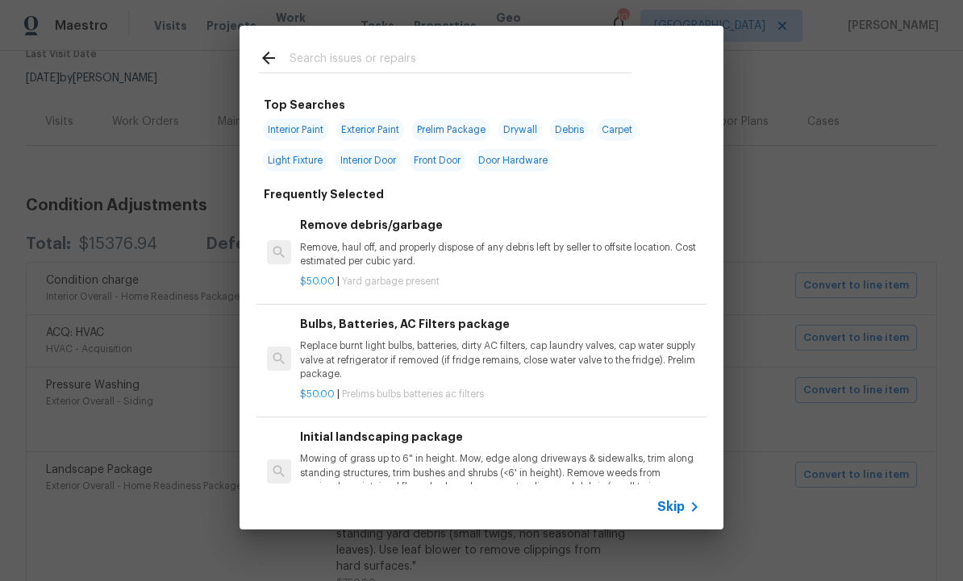
click at [681, 505] on span "Skip" at bounding box center [670, 507] width 27 height 16
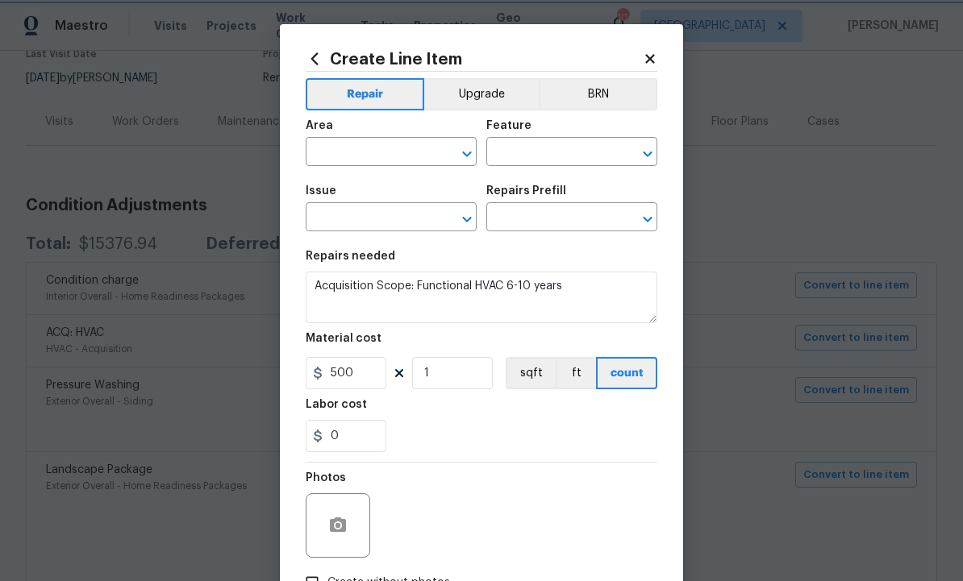
type input "HVAC"
type input "Acquisition"
type input "ACQ: HVAC"
click at [550, 218] on input "text" at bounding box center [549, 218] width 126 height 25
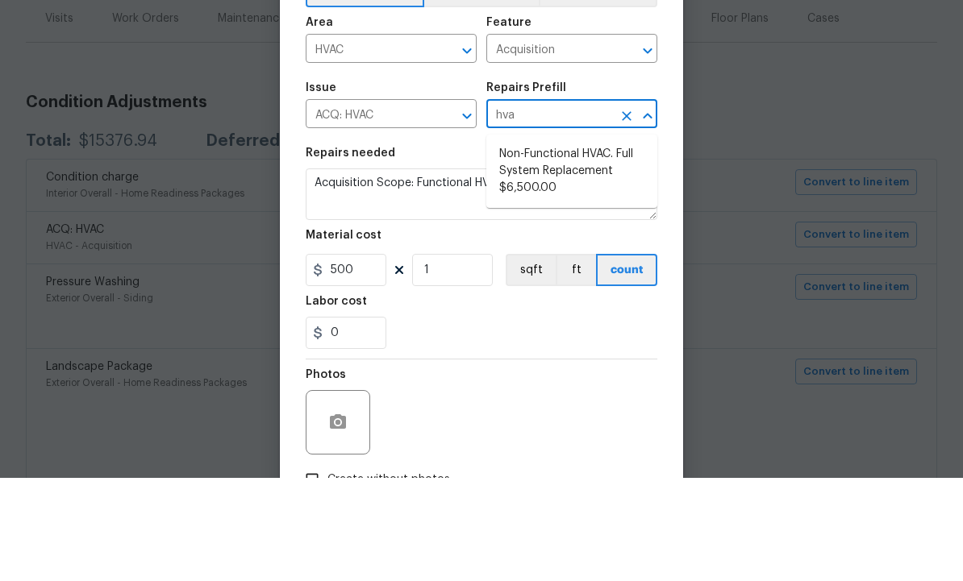
type input "hvac"
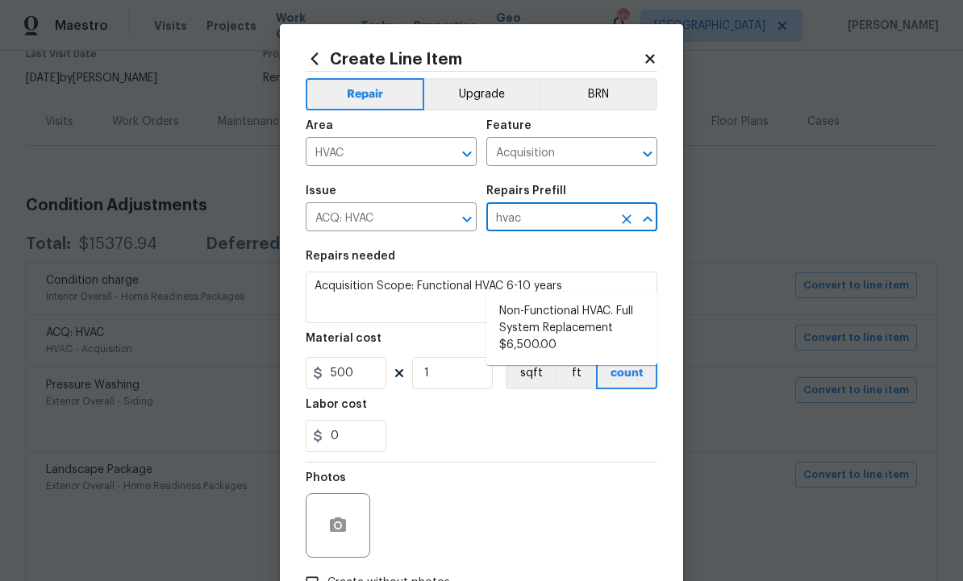
click at [634, 218] on button "Clear" at bounding box center [626, 219] width 23 height 23
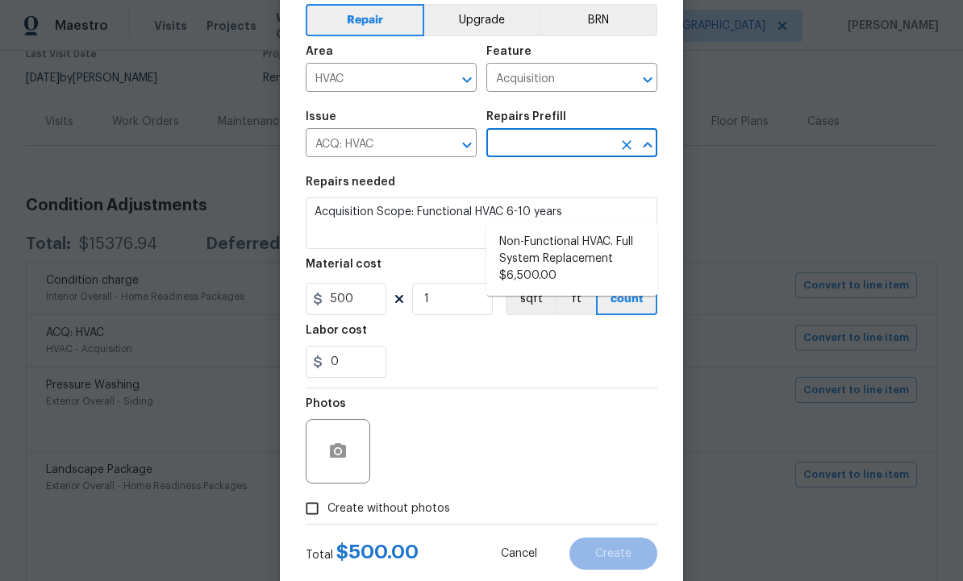
scroll to position [67, 0]
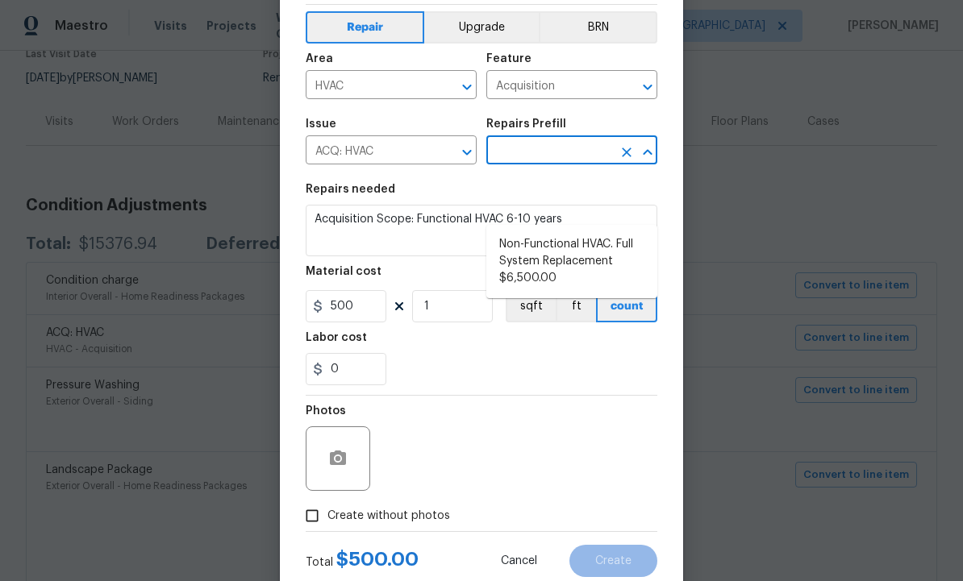
click at [625, 158] on icon "Clear" at bounding box center [626, 152] width 16 height 16
click at [630, 157] on icon "Clear" at bounding box center [627, 153] width 10 height 10
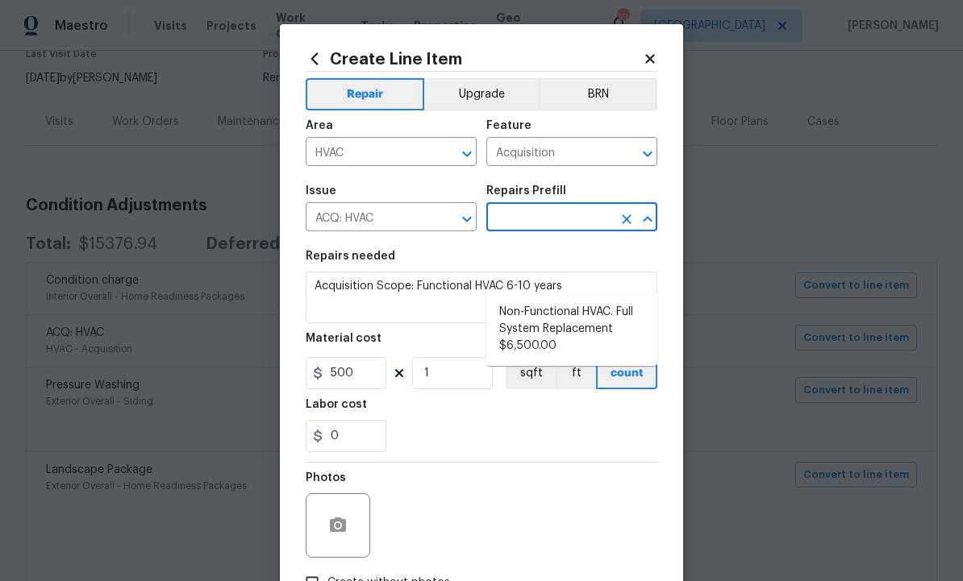
scroll to position [0, 0]
click at [659, 56] on div "Create Line Item Repair Upgrade BRN Area HVAC ​ Feature Acquisition ​ Issue ACQ…" at bounding box center [481, 347] width 403 height 646
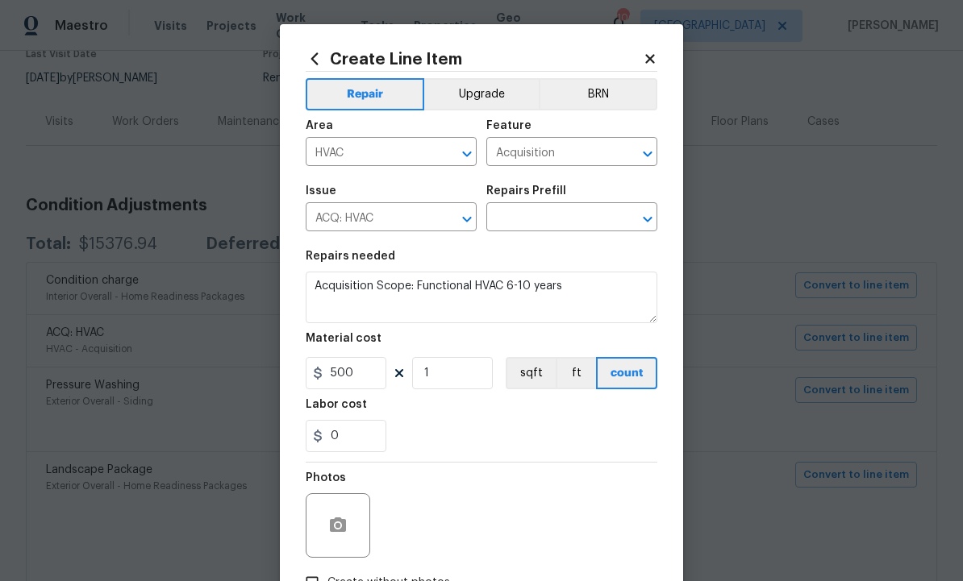
click at [659, 44] on div "Create Line Item Repair Upgrade BRN Area HVAC ​ Feature Acquisition ​ Issue ACQ…" at bounding box center [481, 347] width 403 height 646
click at [443, 224] on icon "Clear" at bounding box center [446, 219] width 10 height 10
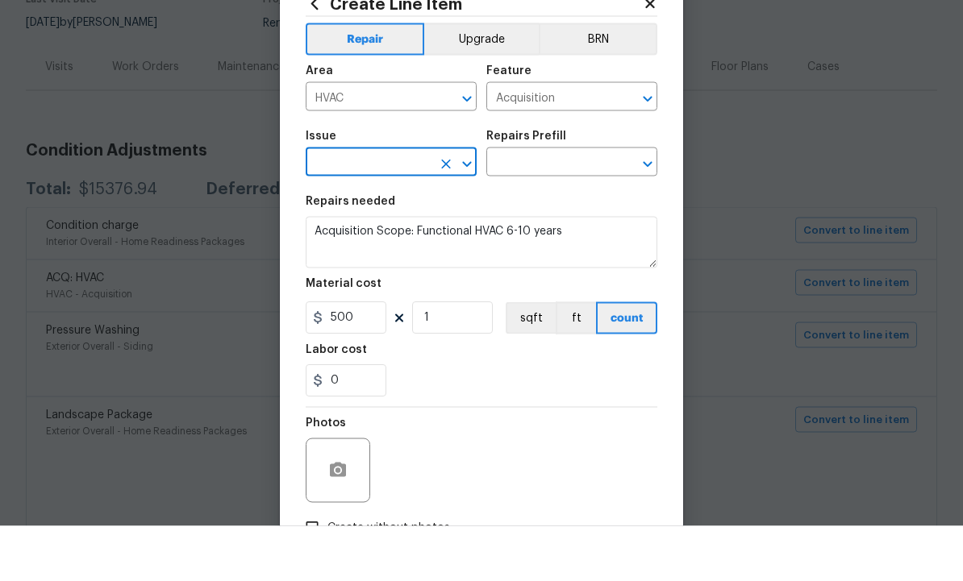
click at [621, 146] on icon "Clear" at bounding box center [626, 154] width 16 height 16
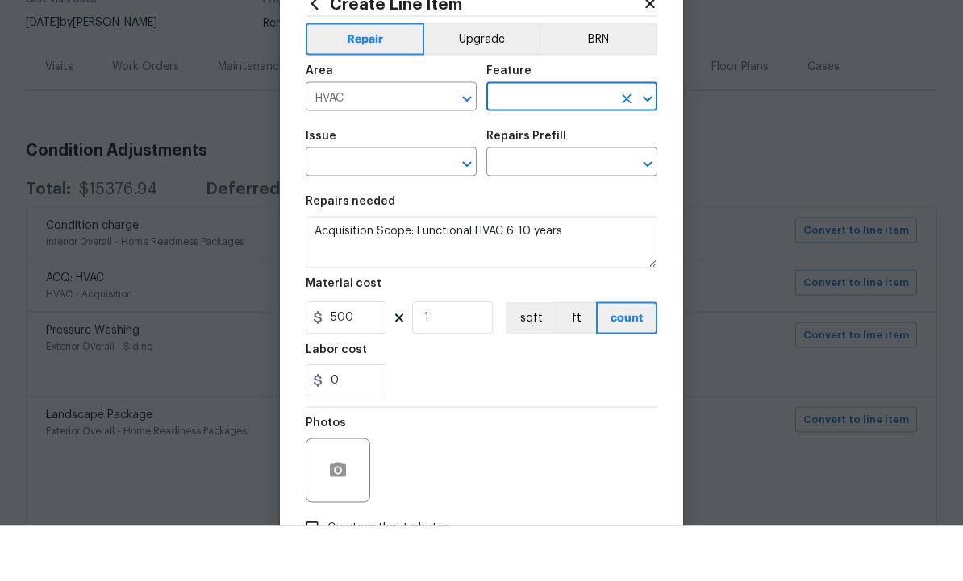
click at [556, 141] on input "text" at bounding box center [549, 153] width 126 height 25
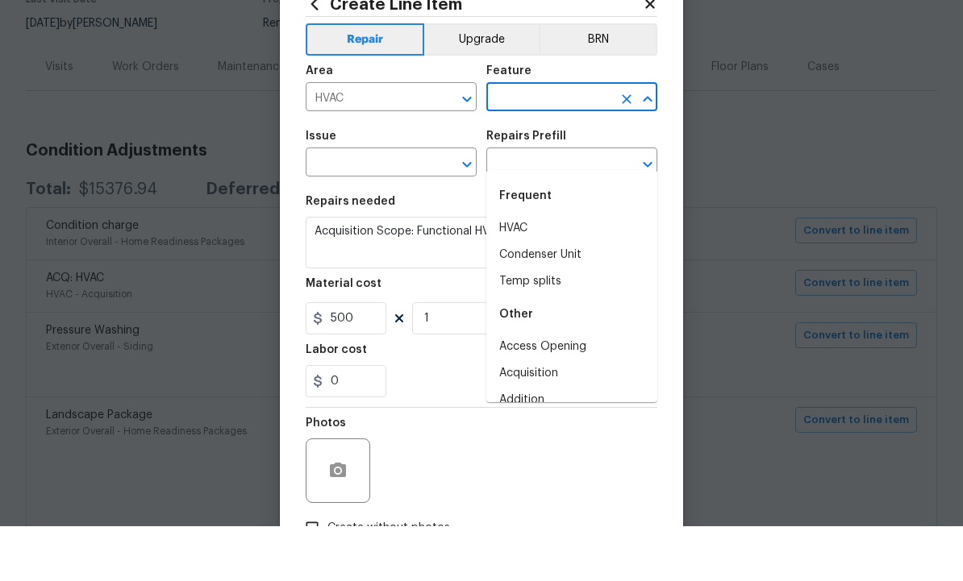
click at [556, 141] on input "text" at bounding box center [549, 153] width 126 height 25
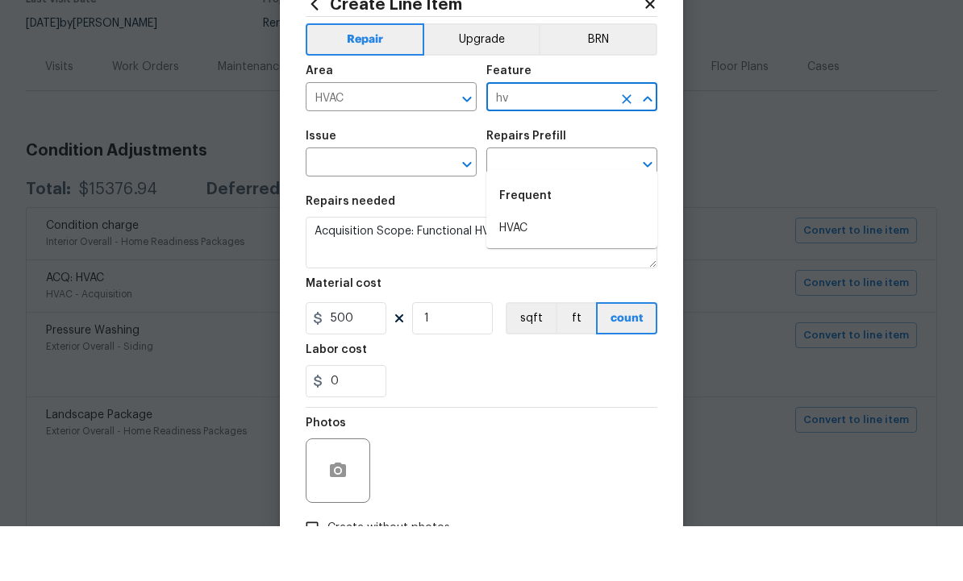
click at [533, 270] on li "HVAC" at bounding box center [571, 283] width 171 height 27
type input "HVAC"
click at [421, 206] on input "text" at bounding box center [369, 218] width 126 height 25
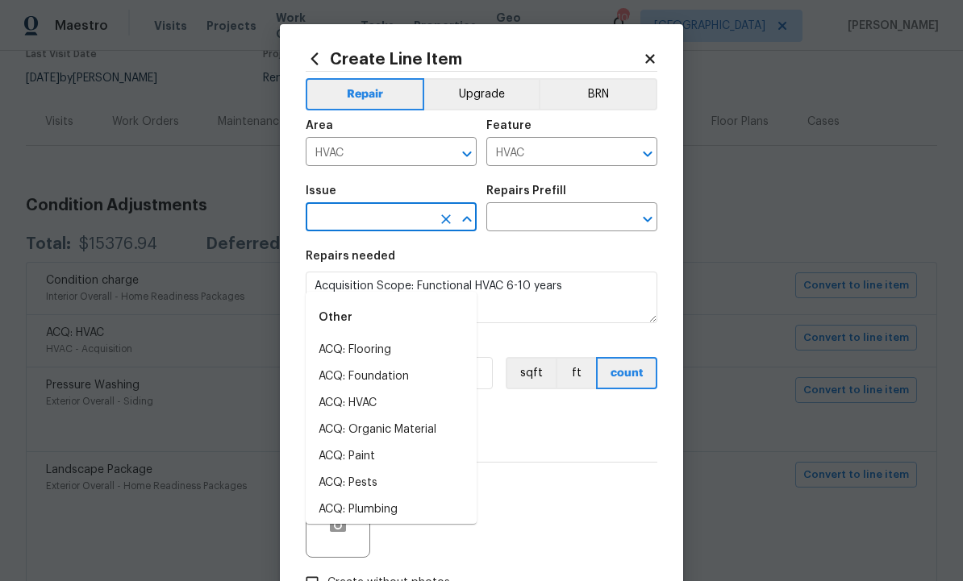
click at [385, 218] on input "text" at bounding box center [369, 218] width 126 height 25
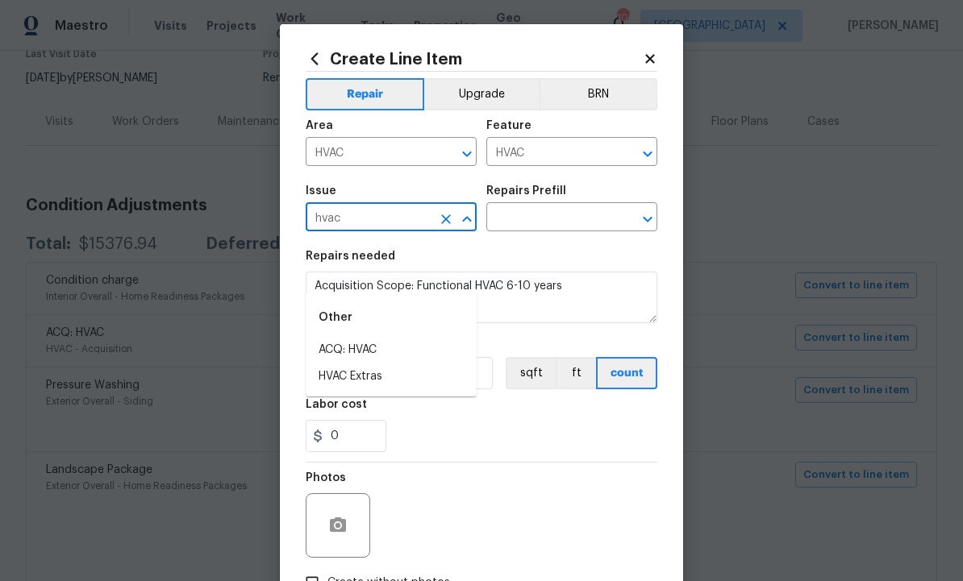
click at [395, 364] on li "HVAC Extras" at bounding box center [391, 377] width 171 height 27
type input "HVAC Extras"
click at [551, 223] on input "text" at bounding box center [549, 218] width 126 height 25
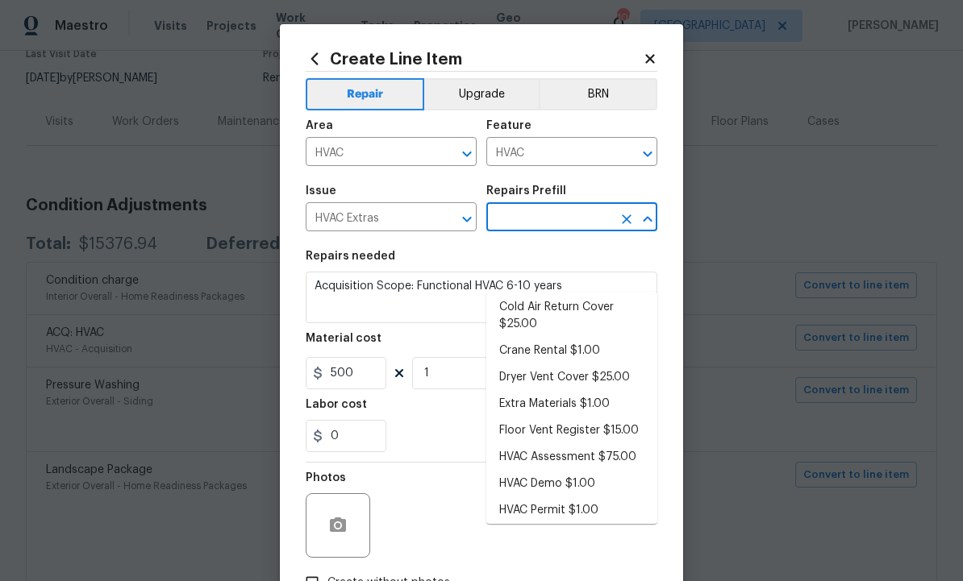
scroll to position [75, 0]
click at [588, 443] on li "HVAC Assessment $75.00" at bounding box center [571, 456] width 171 height 27
type input "HVAC Assessment $75.00"
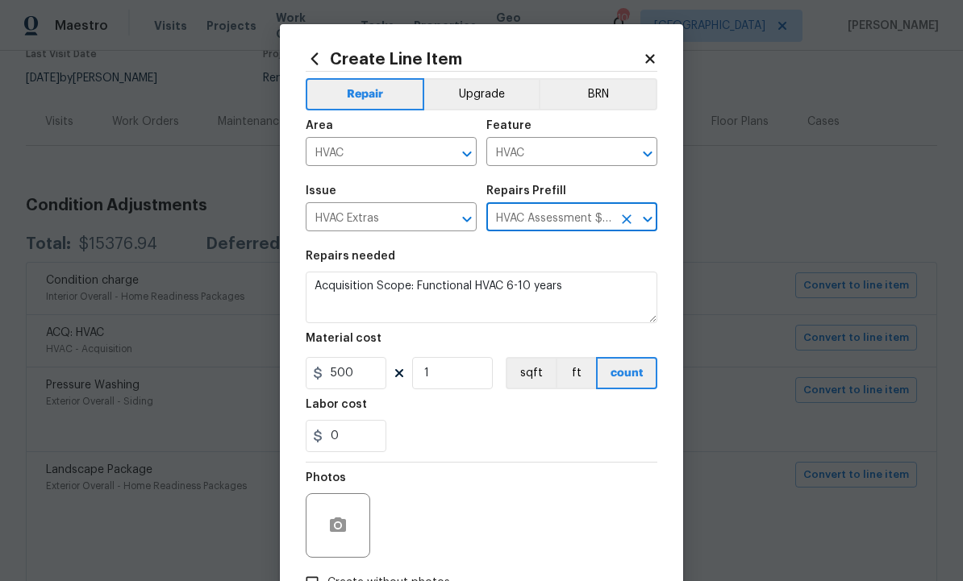
type textarea "HVAC not working properly. Inspect system and diagnose problem."
type input "HVAC Assessment $75.00"
type input "75"
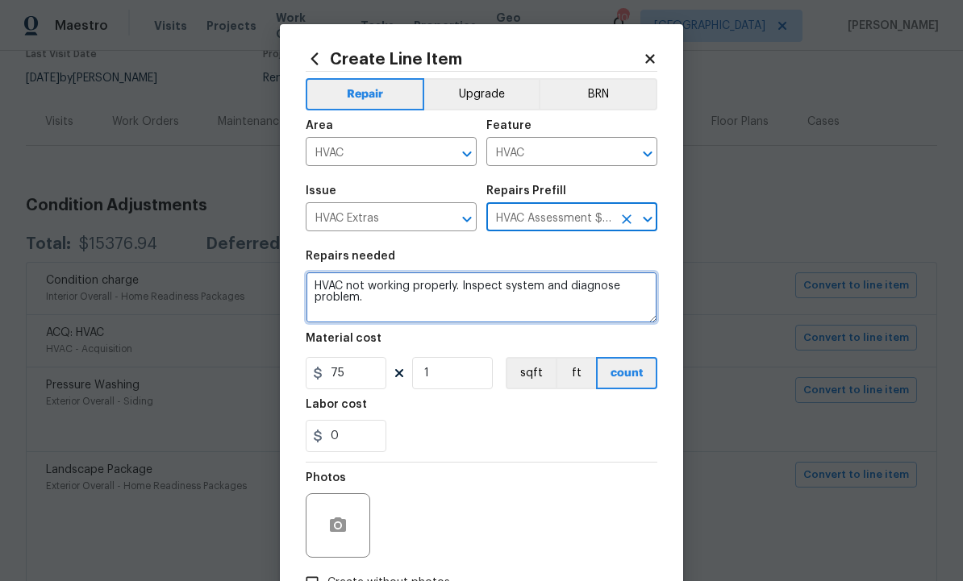
click at [509, 316] on textarea "HVAC not working properly. Inspect system and diagnose problem." at bounding box center [482, 298] width 352 height 52
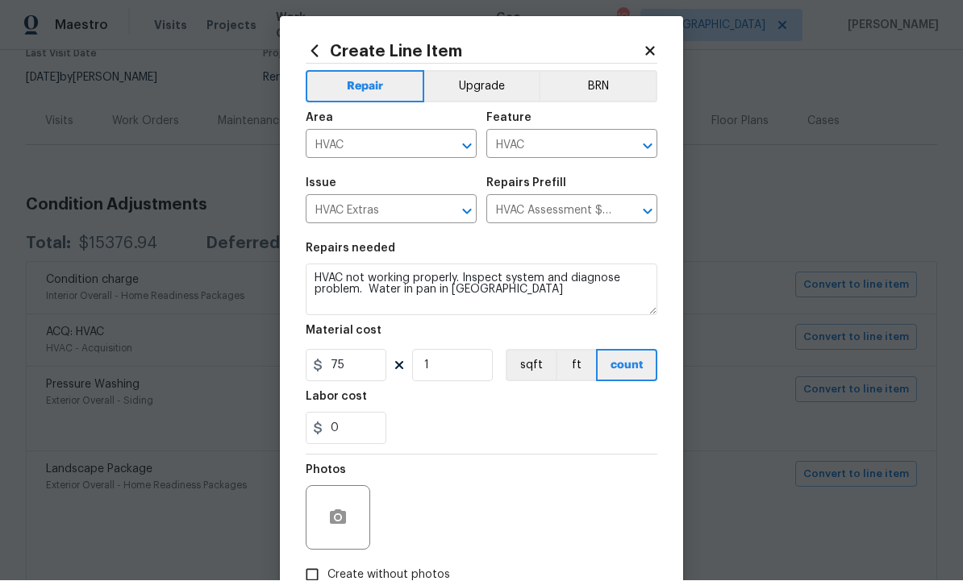
scroll to position [52, 0]
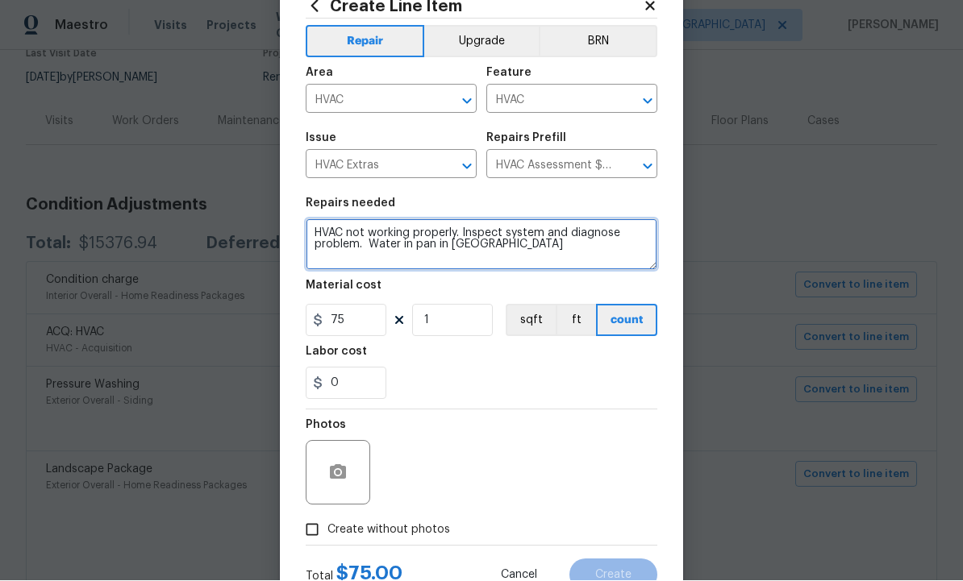
type textarea "HVAC not working properly. Inspect system and diagnose problem. Water in pan in…"
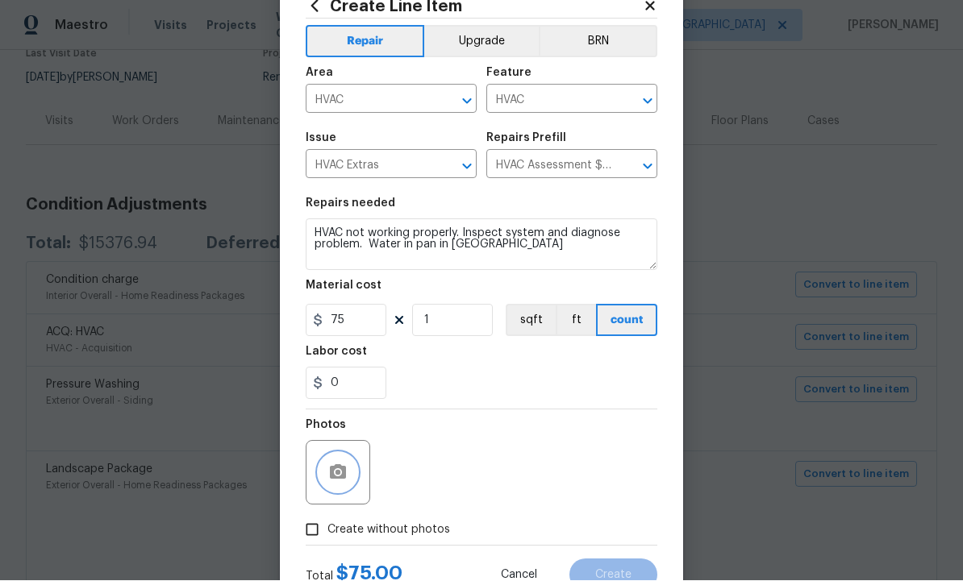
click at [339, 473] on circle "button" at bounding box center [337, 473] width 5 height 5
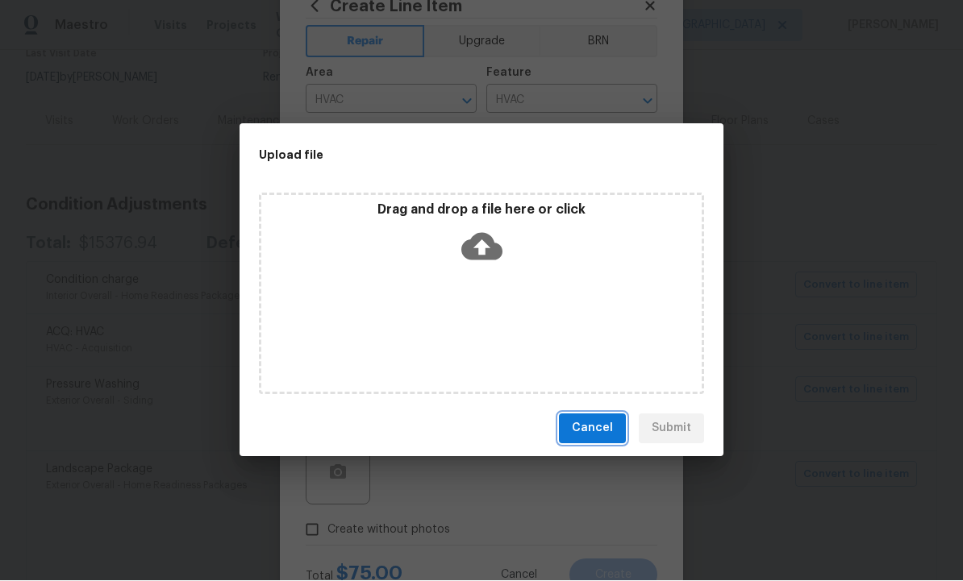
click at [595, 425] on span "Cancel" at bounding box center [592, 429] width 41 height 20
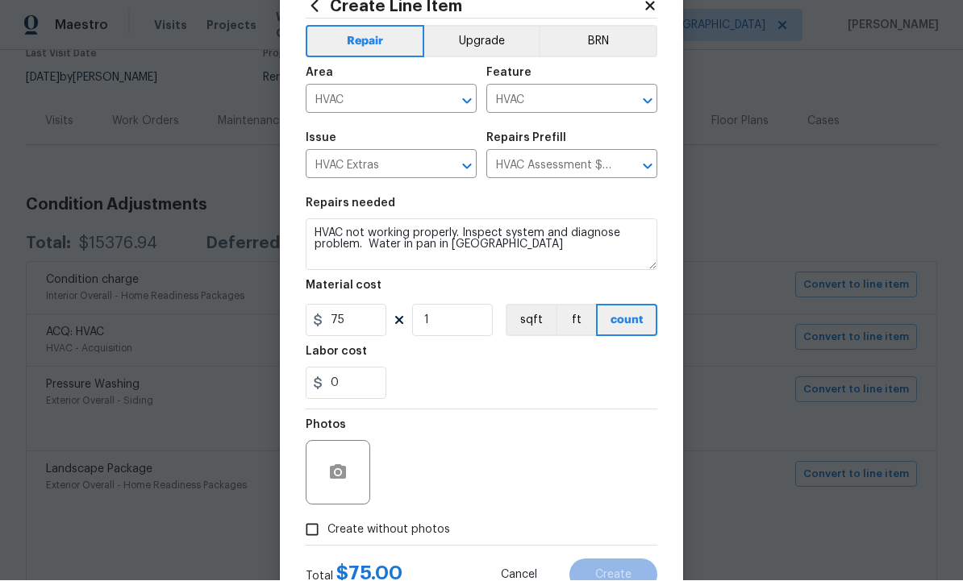
click at [347, 456] on div at bounding box center [338, 473] width 64 height 64
click at [336, 463] on button "button" at bounding box center [337, 473] width 39 height 39
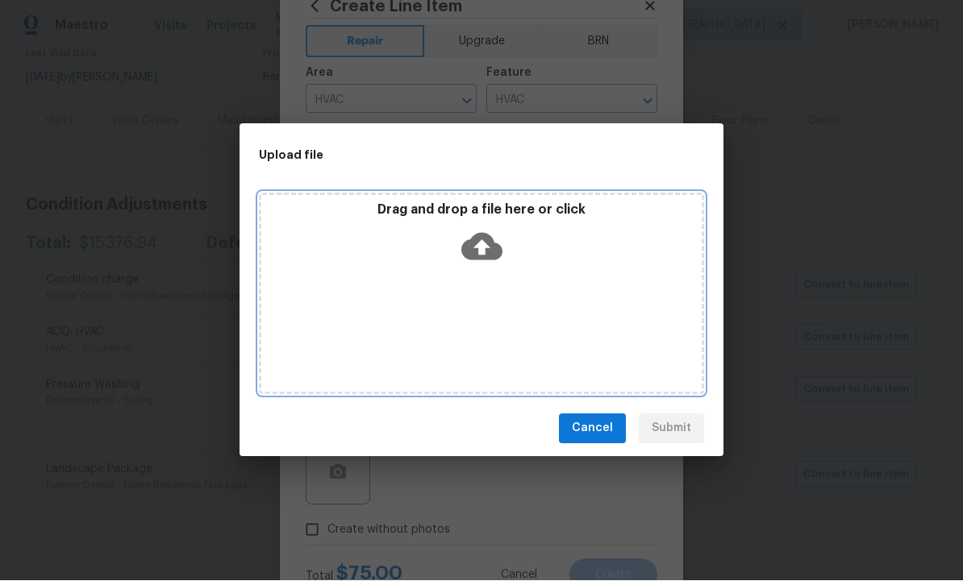
click at [485, 243] on icon at bounding box center [481, 247] width 41 height 41
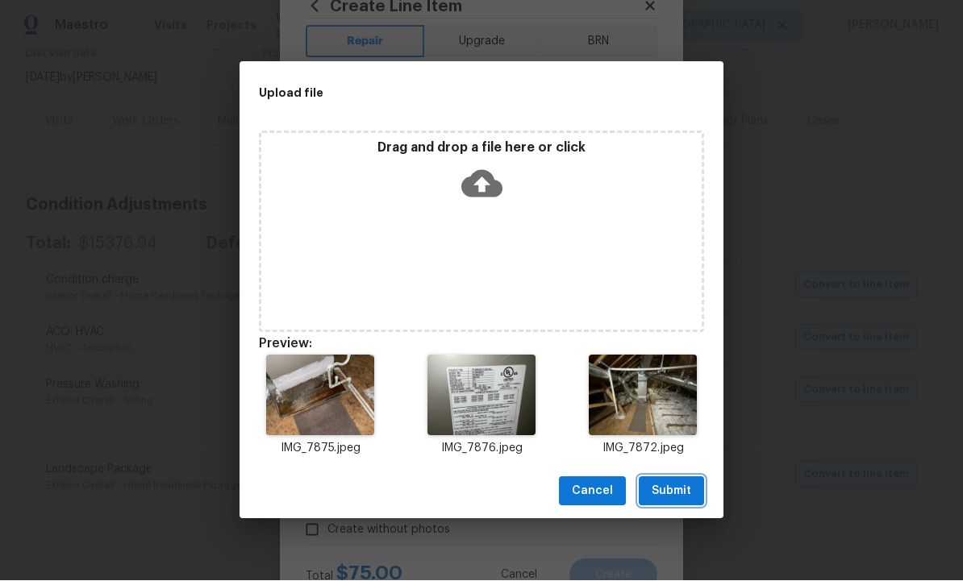
click at [682, 485] on span "Submit" at bounding box center [671, 492] width 40 height 20
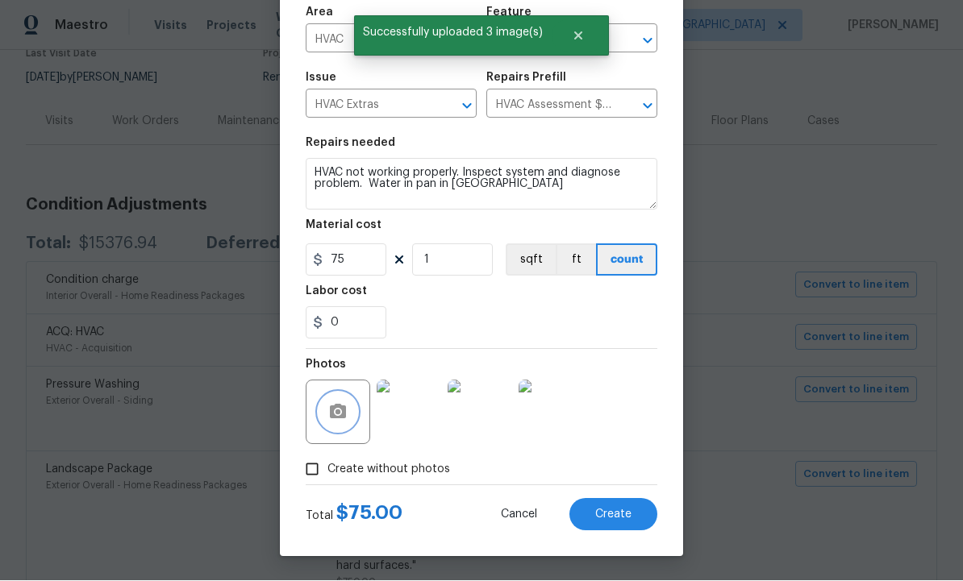
scroll to position [116, 0]
click at [614, 510] on span "Create" at bounding box center [613, 516] width 36 height 12
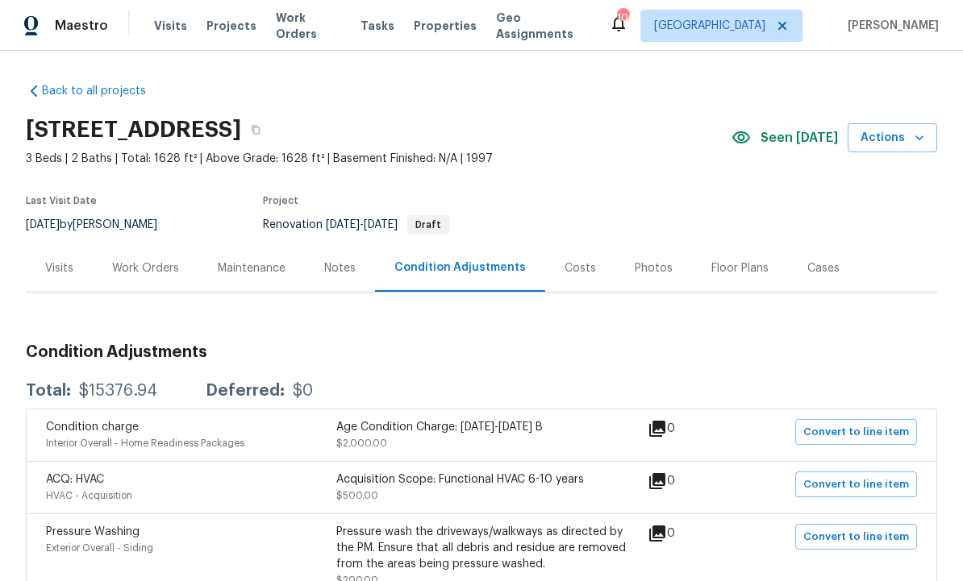
scroll to position [0, 0]
click at [144, 268] on div "Work Orders" at bounding box center [145, 268] width 67 height 16
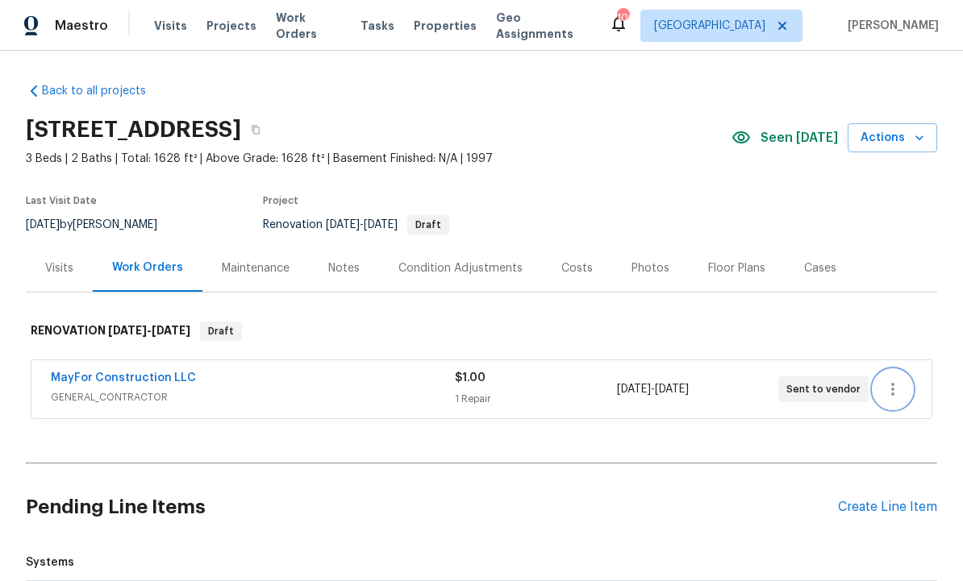
click at [897, 389] on icon "button" at bounding box center [892, 389] width 19 height 19
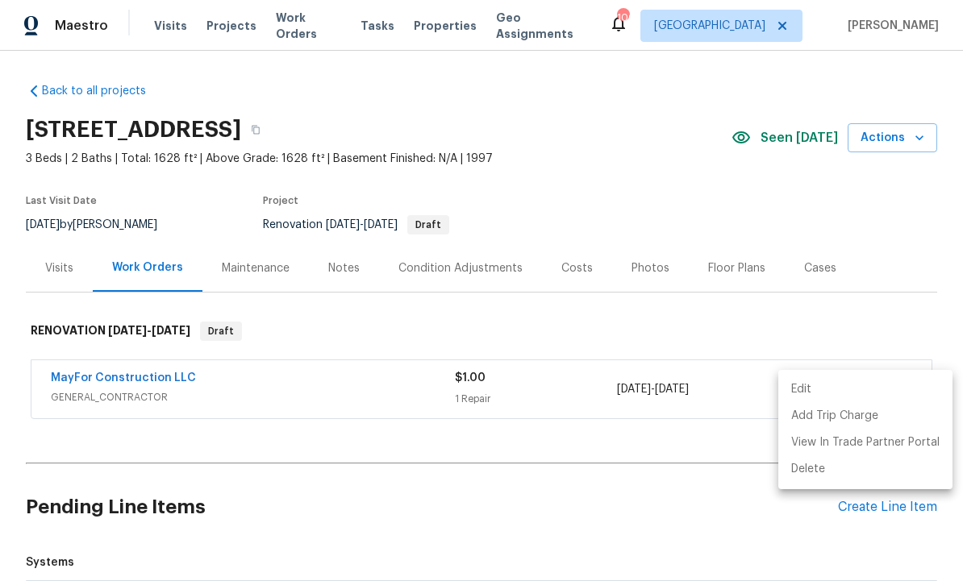
click at [817, 388] on li "Edit" at bounding box center [865, 390] width 174 height 27
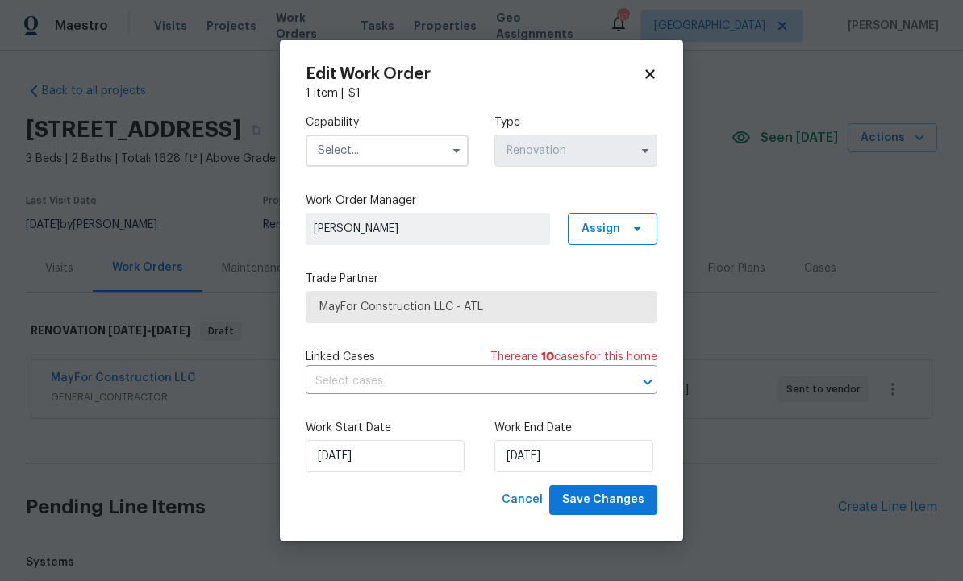
click at [383, 144] on input "text" at bounding box center [387, 151] width 163 height 32
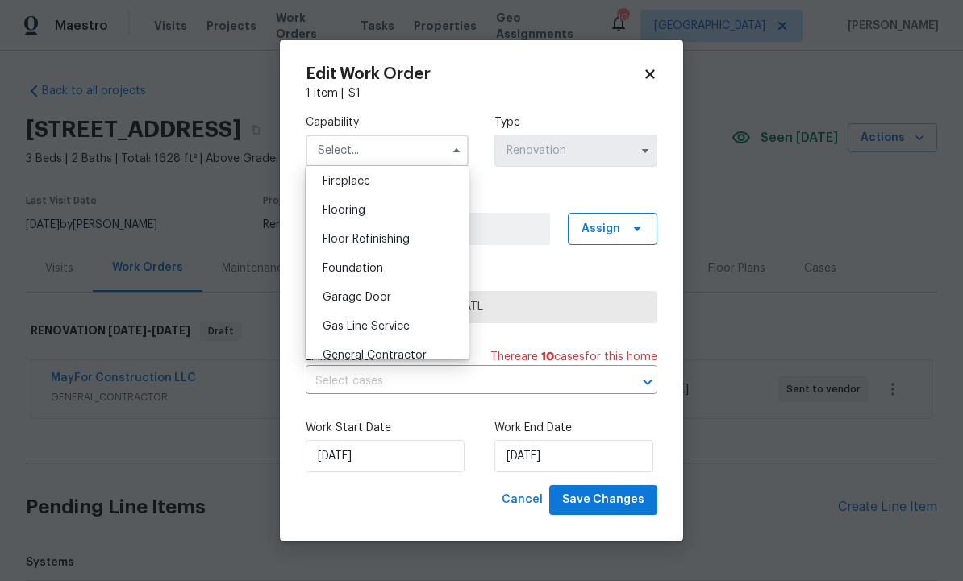
scroll to position [622, 0]
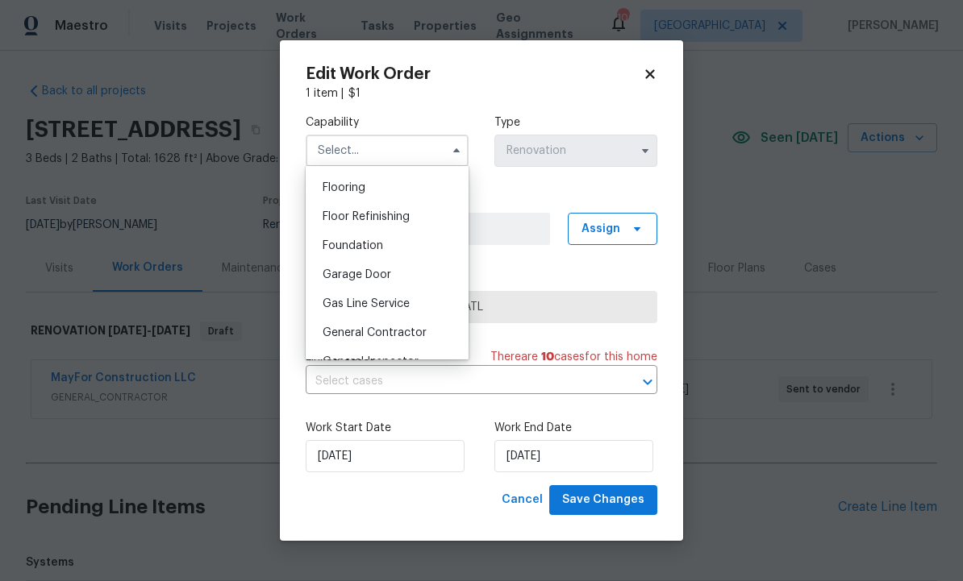
click at [410, 334] on span "General Contractor" at bounding box center [374, 332] width 104 height 11
type input "General Contractor"
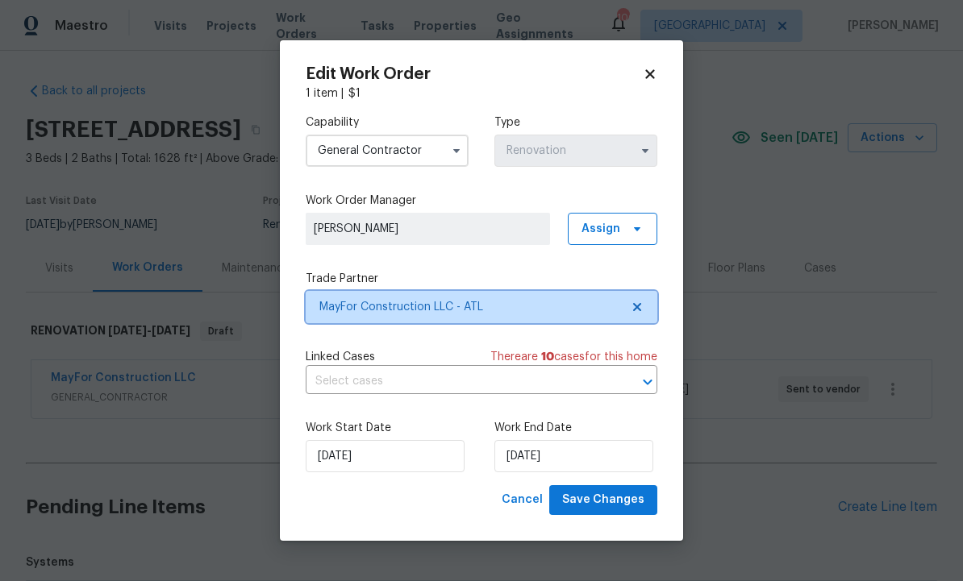
click at [521, 305] on span "MayFor Construction LLC - ATL" at bounding box center [469, 307] width 301 height 16
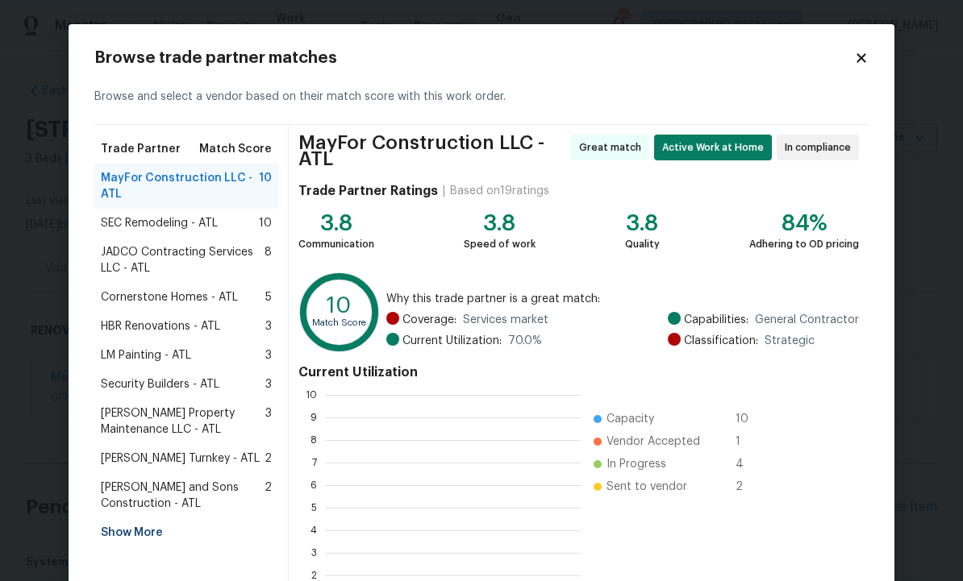
scroll to position [226, 256]
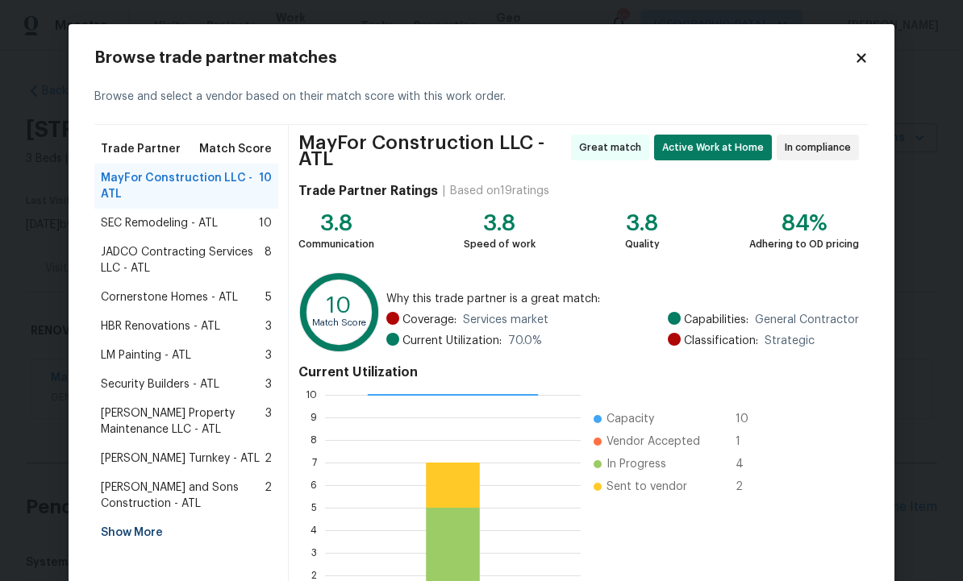
click at [214, 254] on span "JADCO Contracting Services LLC - ATL" at bounding box center [183, 260] width 164 height 32
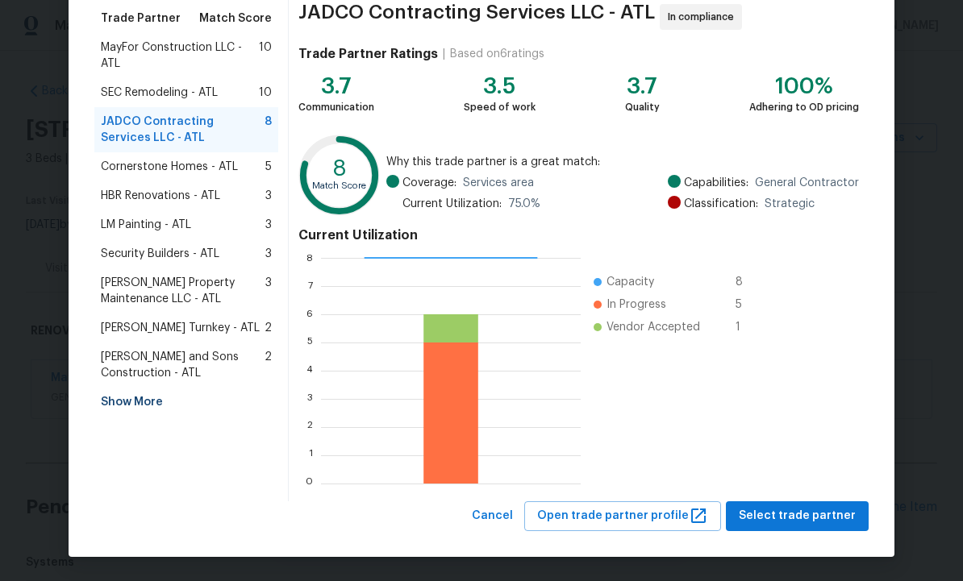
scroll to position [130, 0]
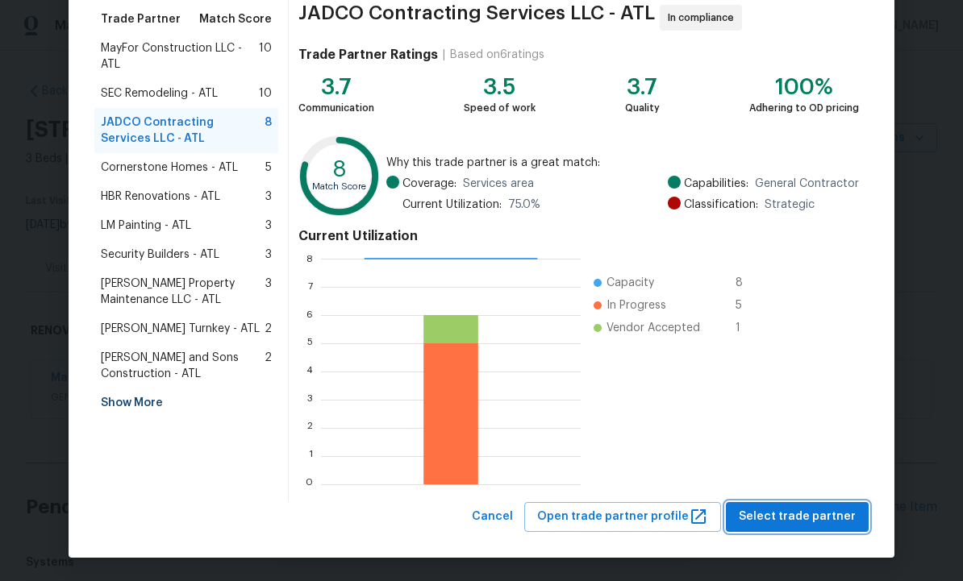
click at [797, 519] on span "Select trade partner" at bounding box center [796, 517] width 117 height 20
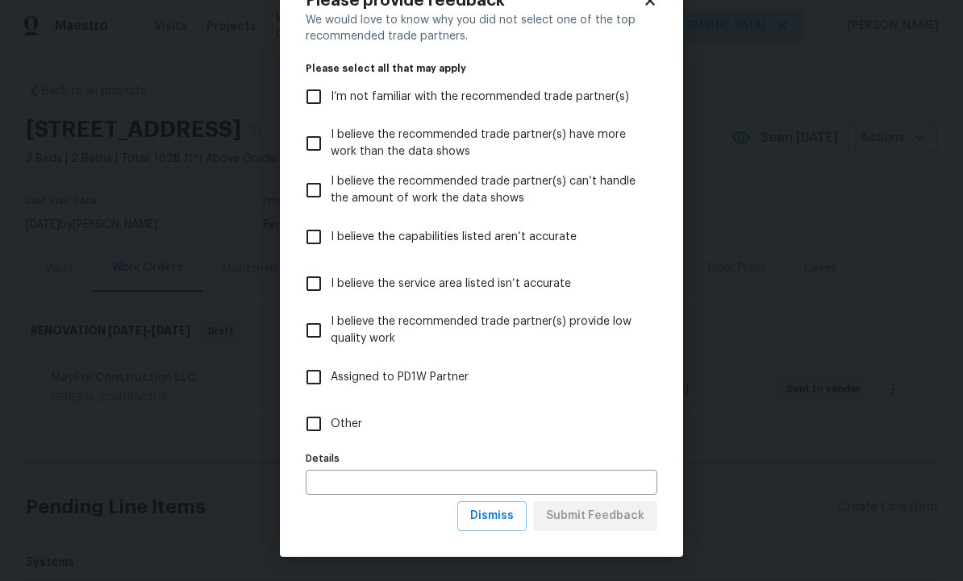
scroll to position [58, 0]
click at [501, 515] on span "Dismiss" at bounding box center [492, 516] width 44 height 20
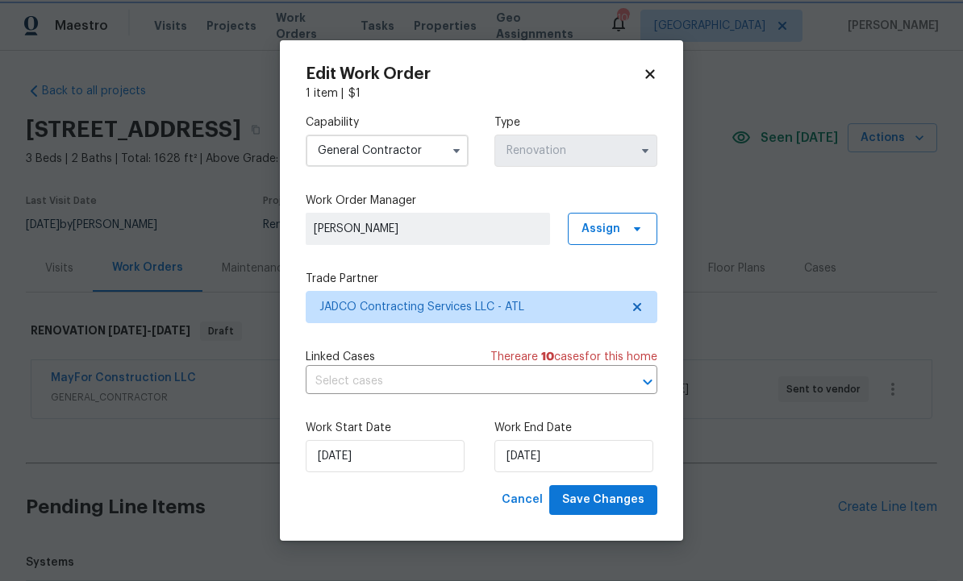
scroll to position [0, 0]
click at [605, 507] on span "Save Changes" at bounding box center [603, 500] width 82 height 20
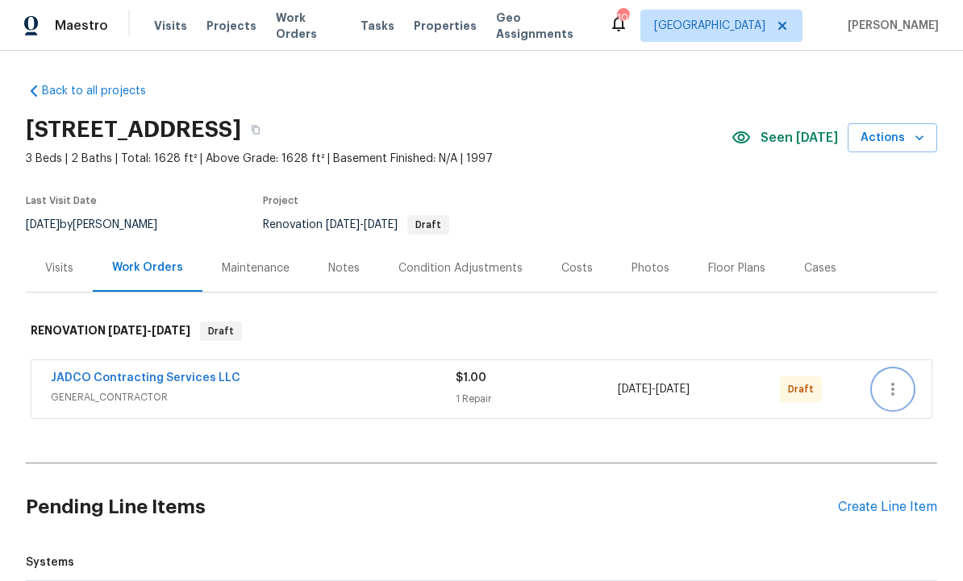
click at [889, 385] on icon "button" at bounding box center [892, 389] width 19 height 19
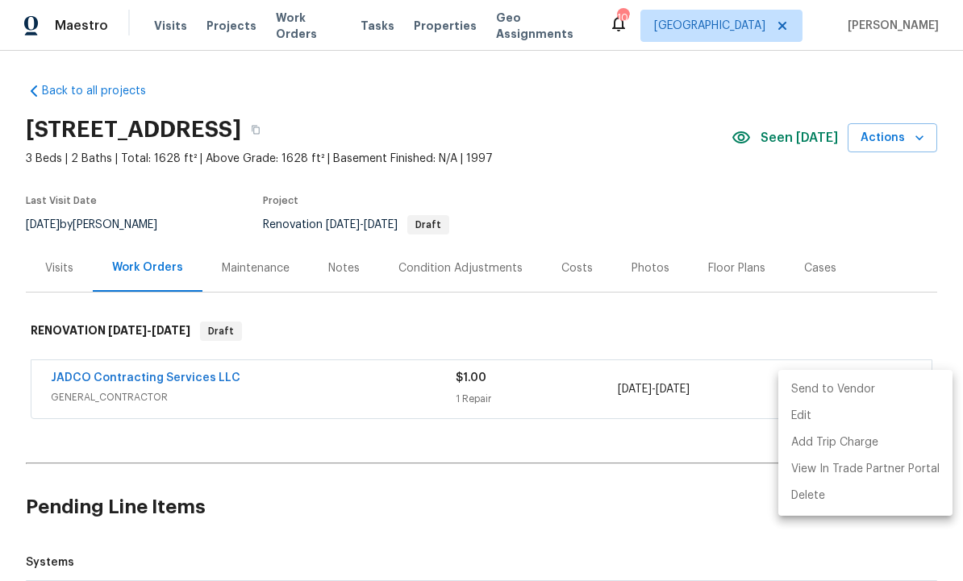
click at [847, 383] on li "Send to Vendor" at bounding box center [865, 390] width 174 height 27
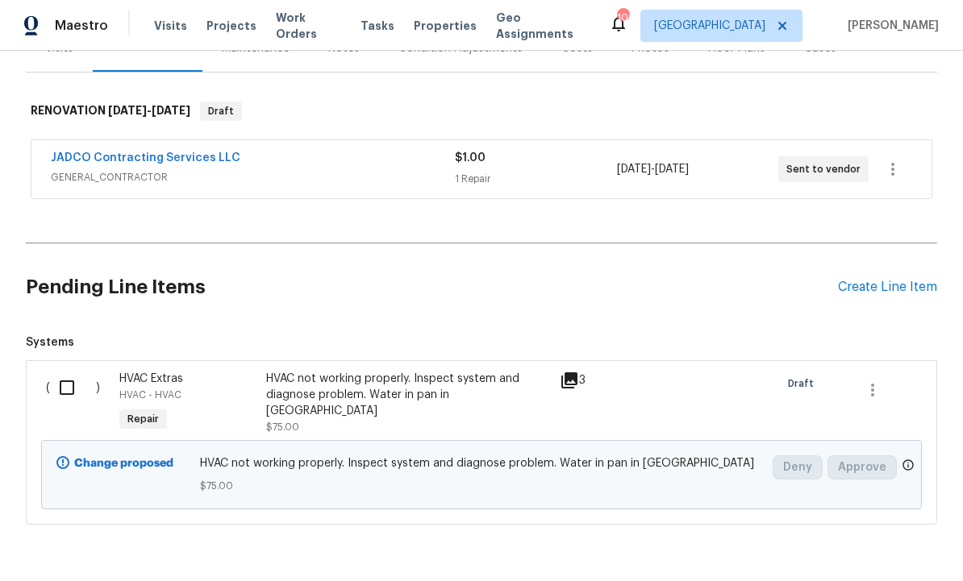
scroll to position [219, 0]
click at [70, 385] on input "checkbox" at bounding box center [73, 389] width 46 height 34
checkbox input "true"
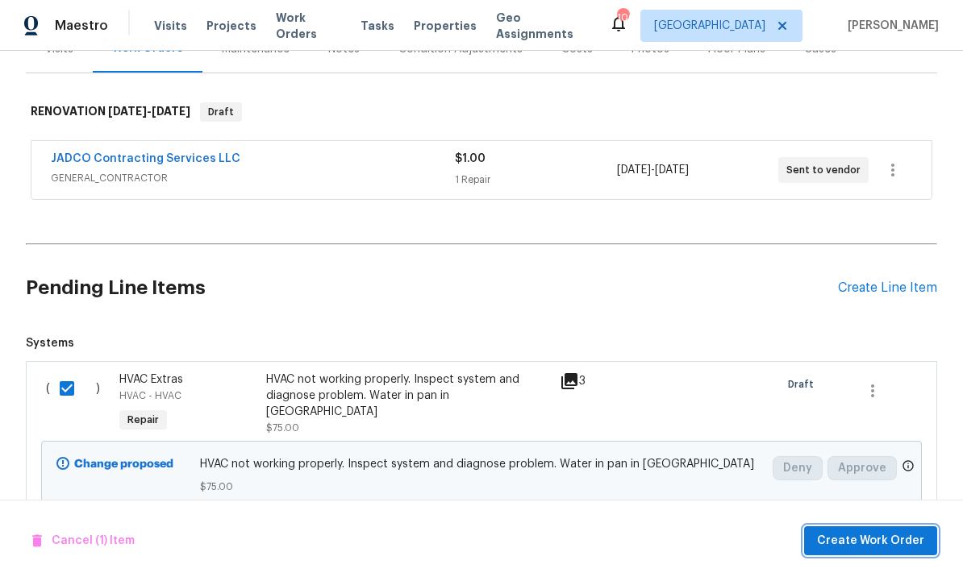
click at [860, 533] on span "Create Work Order" at bounding box center [870, 541] width 107 height 20
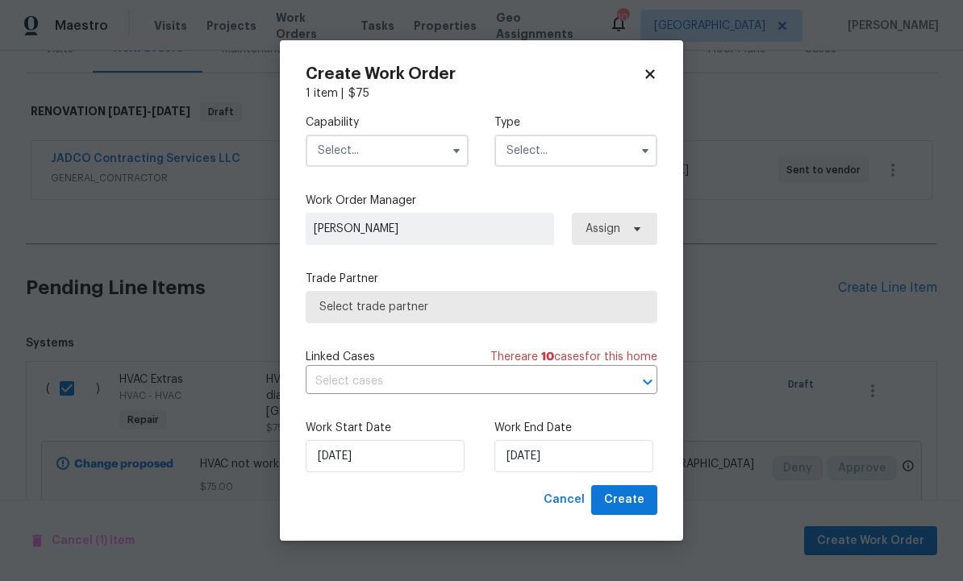
click at [365, 148] on input "text" at bounding box center [387, 151] width 163 height 32
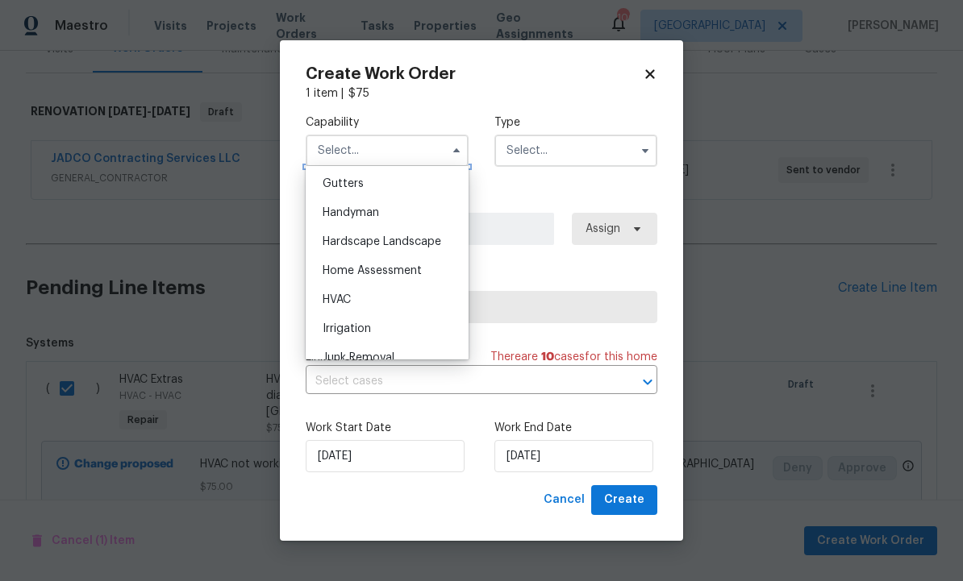
scroll to position [861, 0]
click at [402, 295] on div "HVAC" at bounding box center [387, 297] width 155 height 29
type input "HVAC"
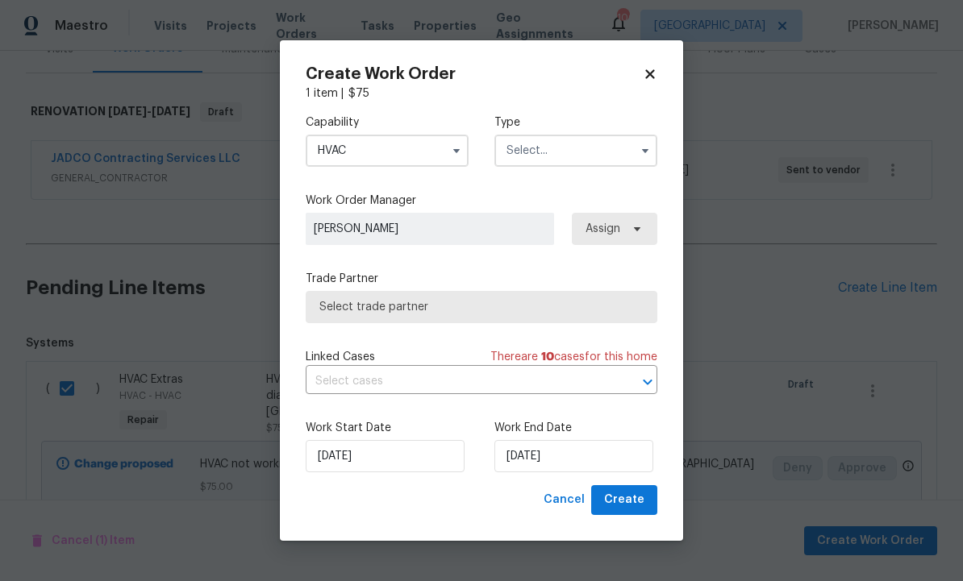
click at [572, 144] on input "text" at bounding box center [575, 151] width 163 height 32
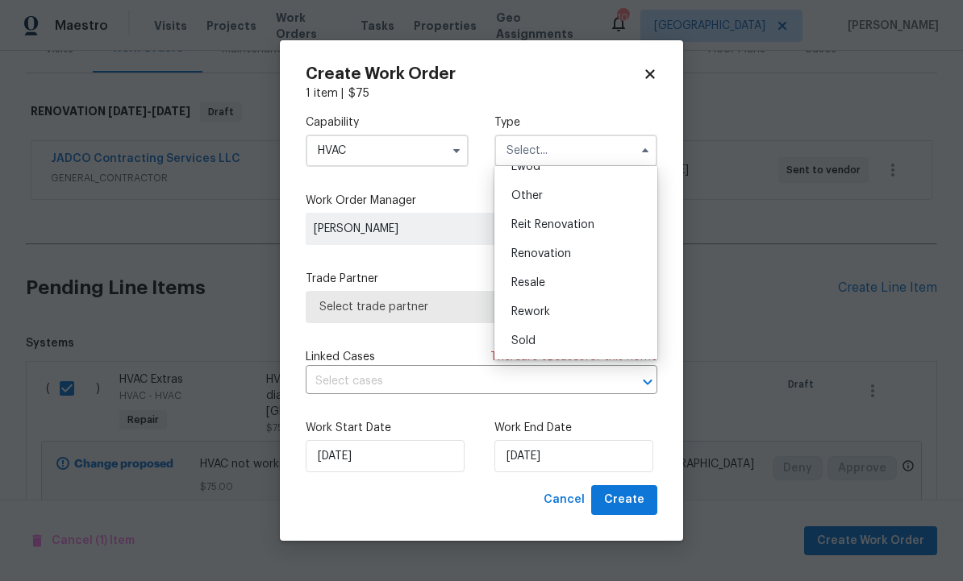
scroll to position [192, 0]
click at [568, 249] on span "Renovation" at bounding box center [541, 253] width 60 height 11
type input "Renovation"
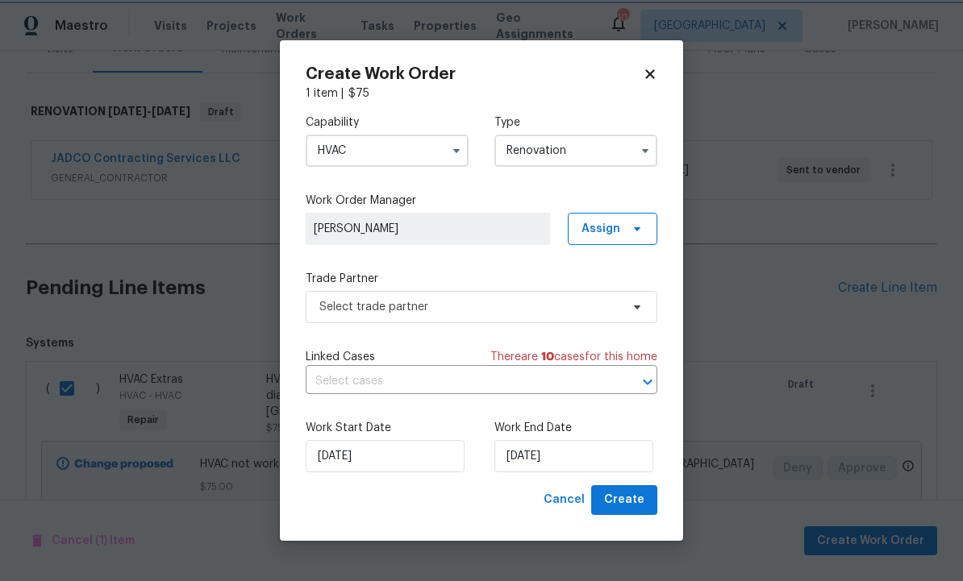
scroll to position [0, 0]
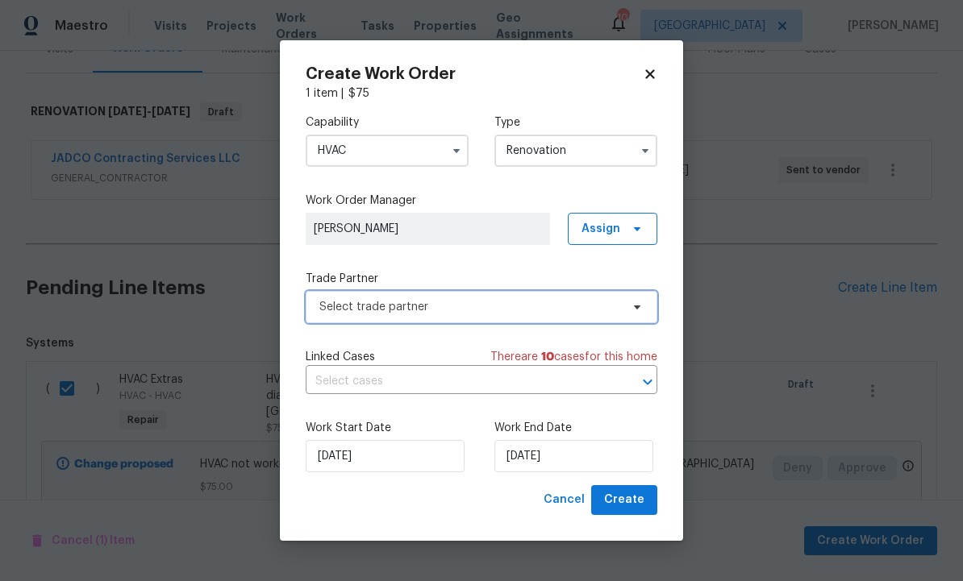
click at [493, 309] on span "Select trade partner" at bounding box center [469, 307] width 301 height 16
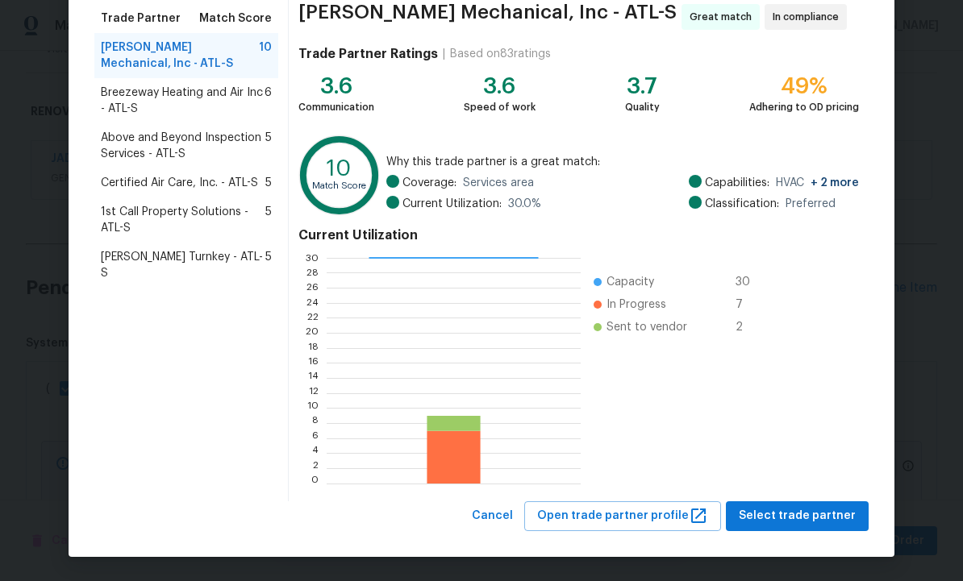
scroll to position [130, 0]
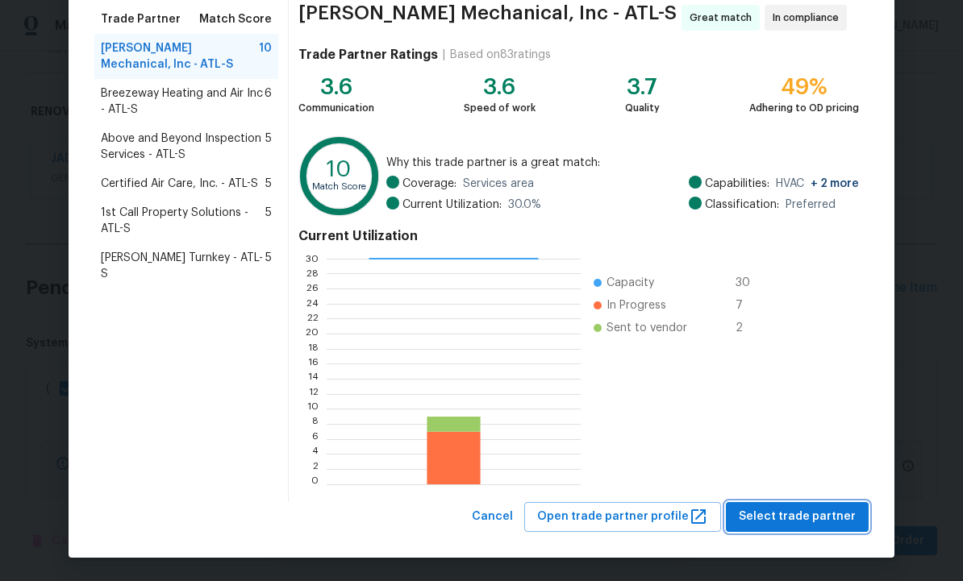
click at [793, 516] on span "Select trade partner" at bounding box center [796, 517] width 117 height 20
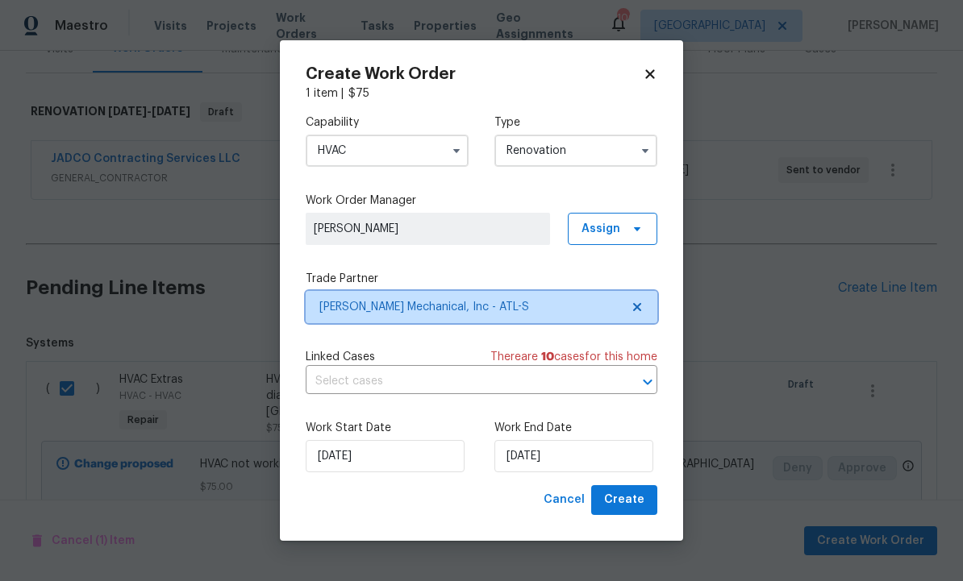
scroll to position [0, 0]
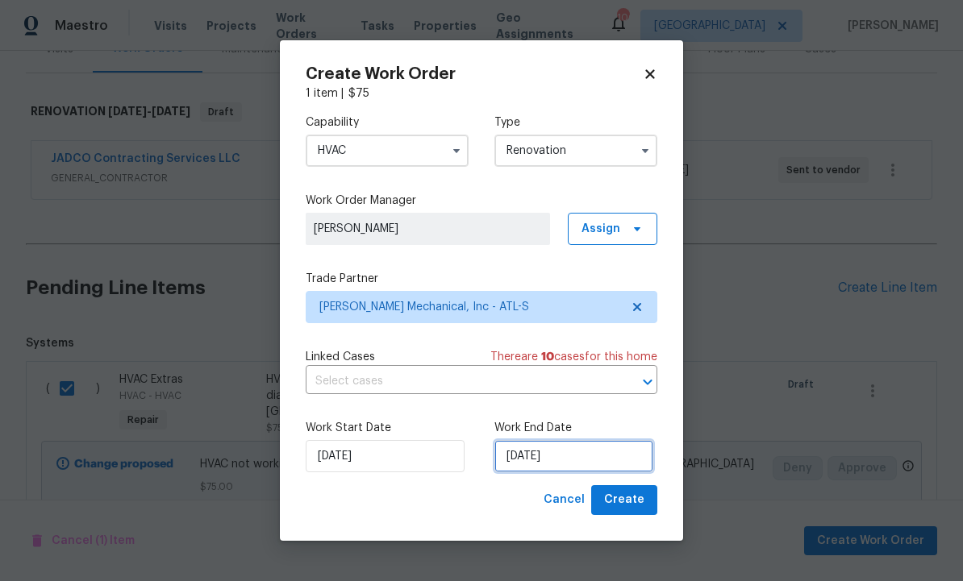
click at [582, 457] on input "[DATE]" at bounding box center [573, 456] width 159 height 32
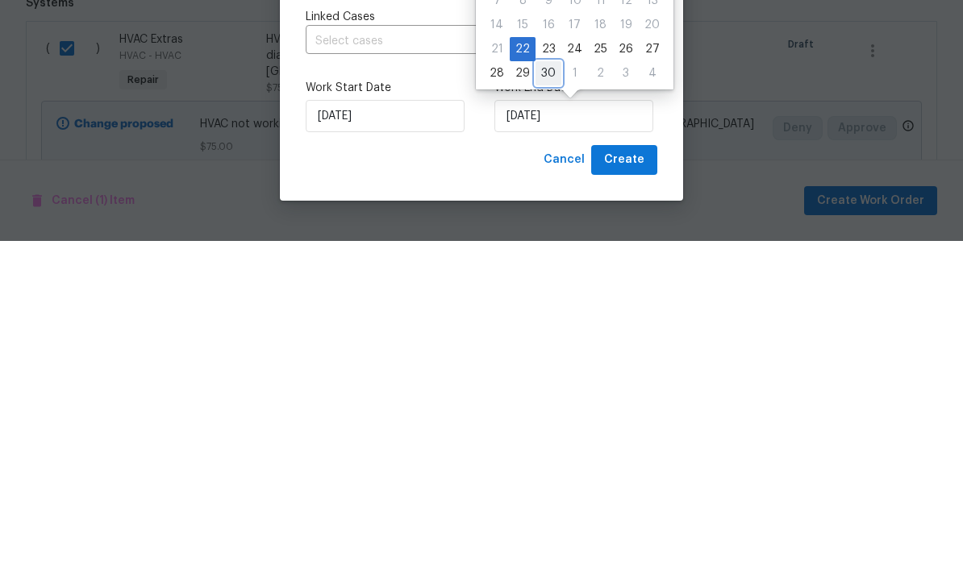
click at [543, 402] on div "30" at bounding box center [548, 413] width 26 height 23
type input "[DATE]"
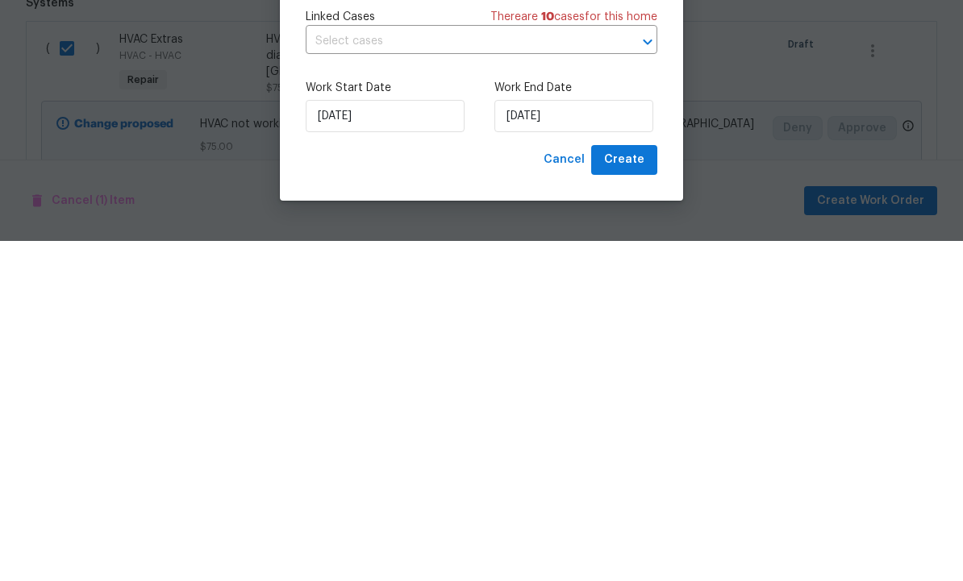
scroll to position [54, 0]
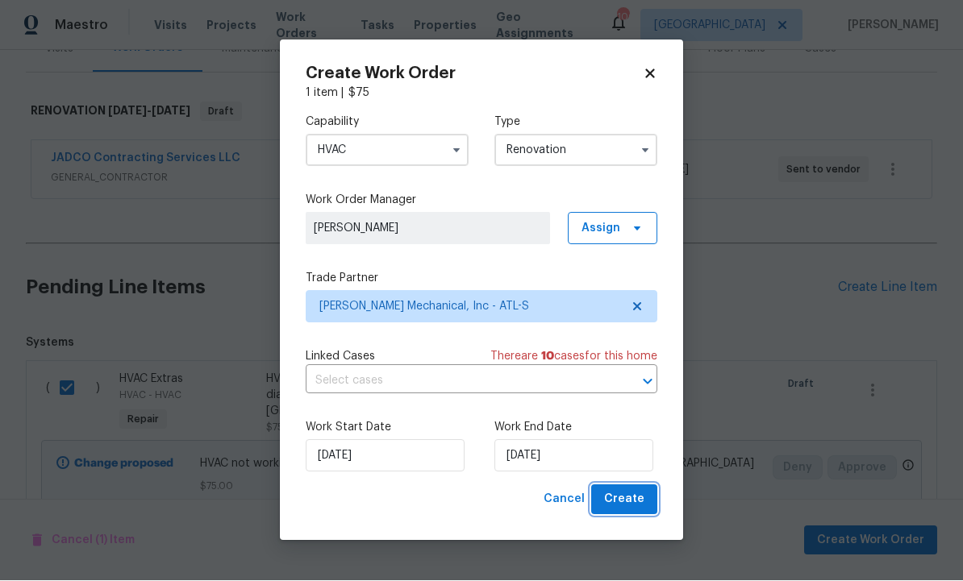
click at [619, 492] on span "Create" at bounding box center [624, 500] width 40 height 20
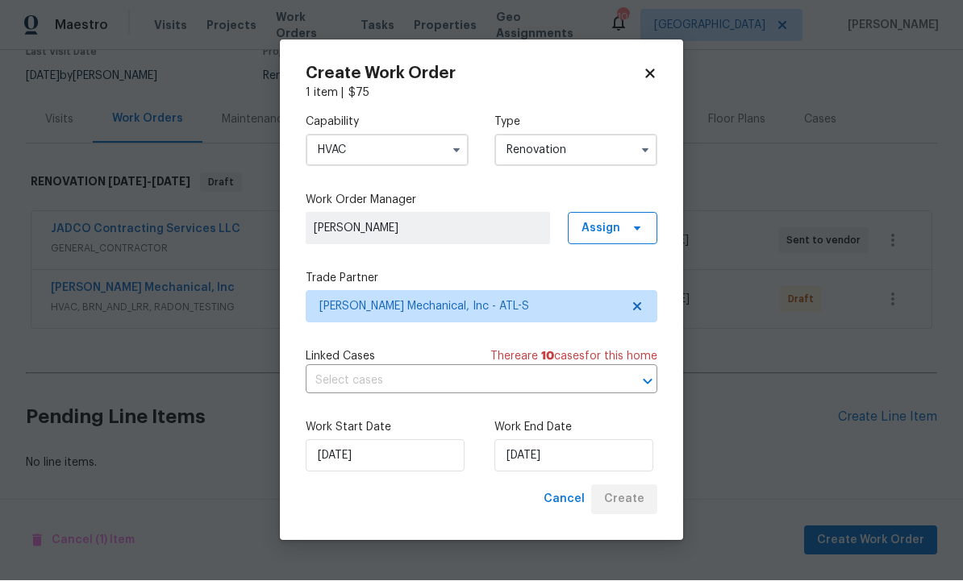
scroll to position [94, 0]
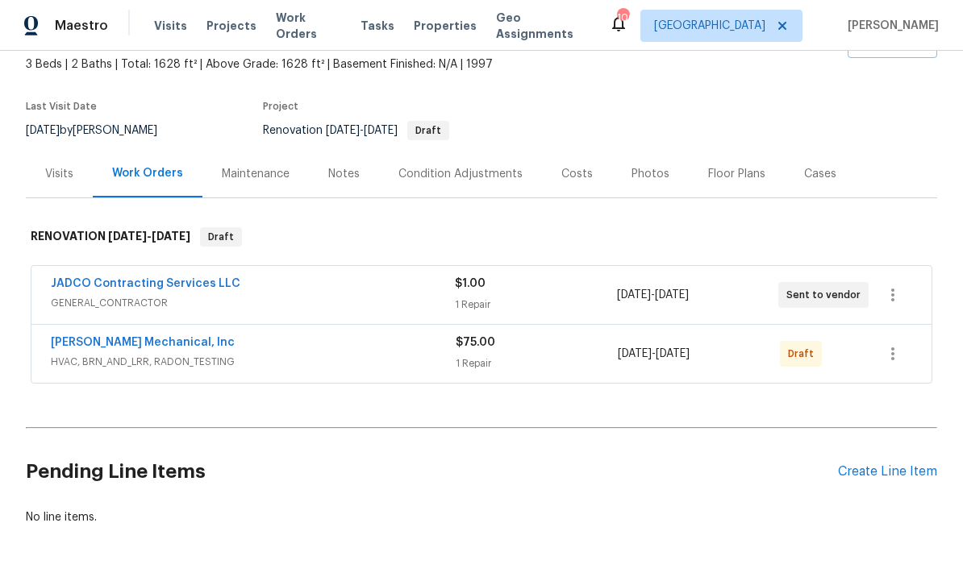
scroll to position [94, 0]
click at [459, 171] on div "Condition Adjustments" at bounding box center [460, 175] width 124 height 16
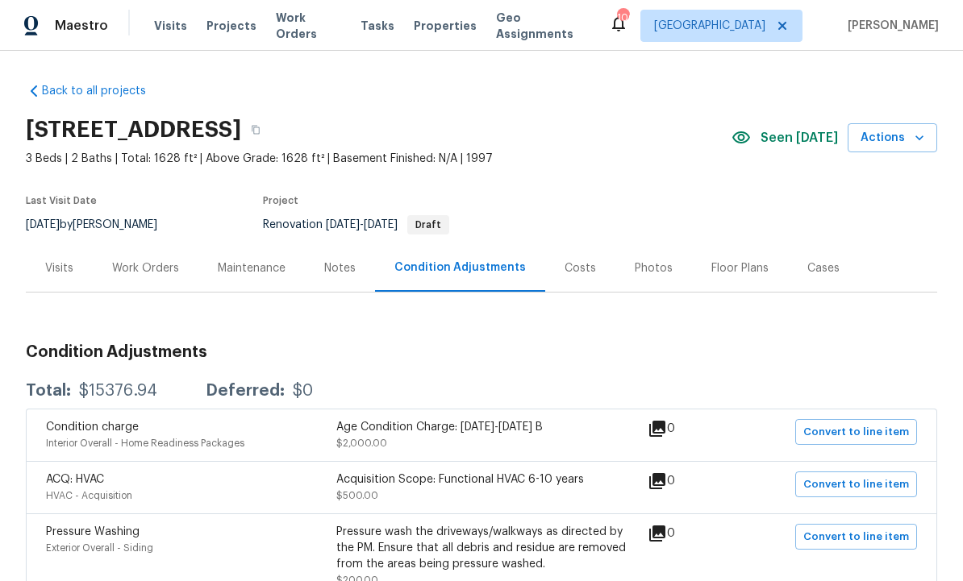
click at [59, 270] on div "Visits" at bounding box center [59, 268] width 28 height 16
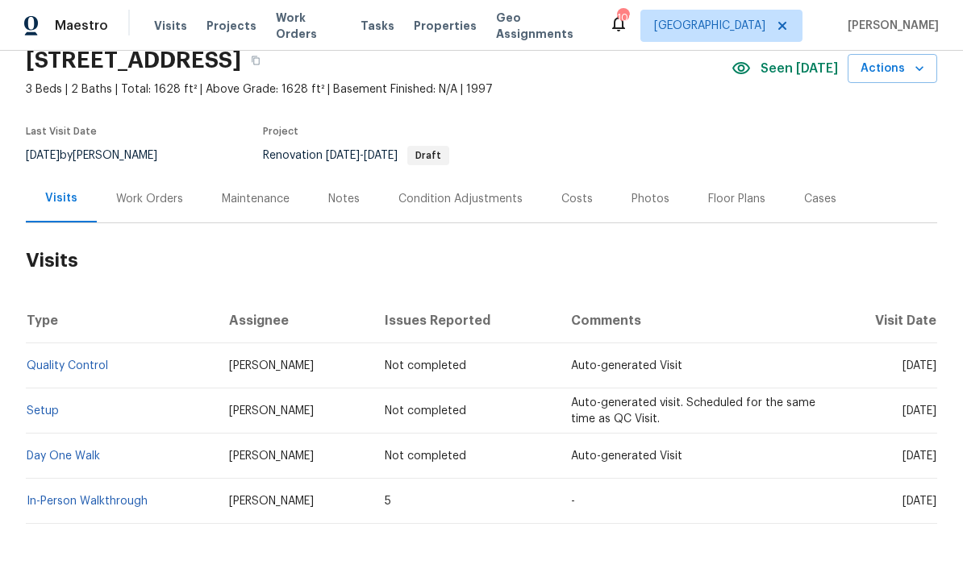
scroll to position [68, 0]
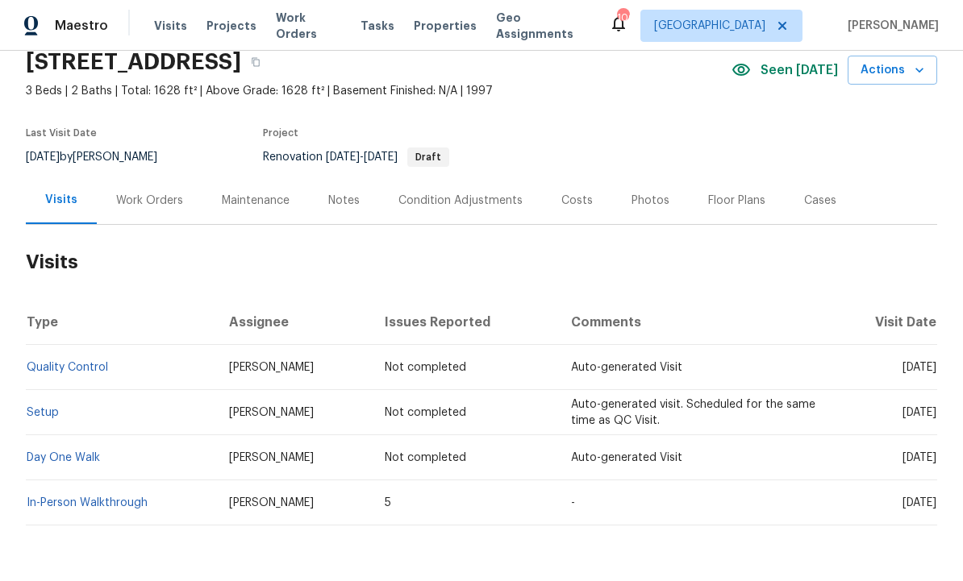
click at [87, 504] on link "In-Person Walkthrough" at bounding box center [87, 502] width 121 height 11
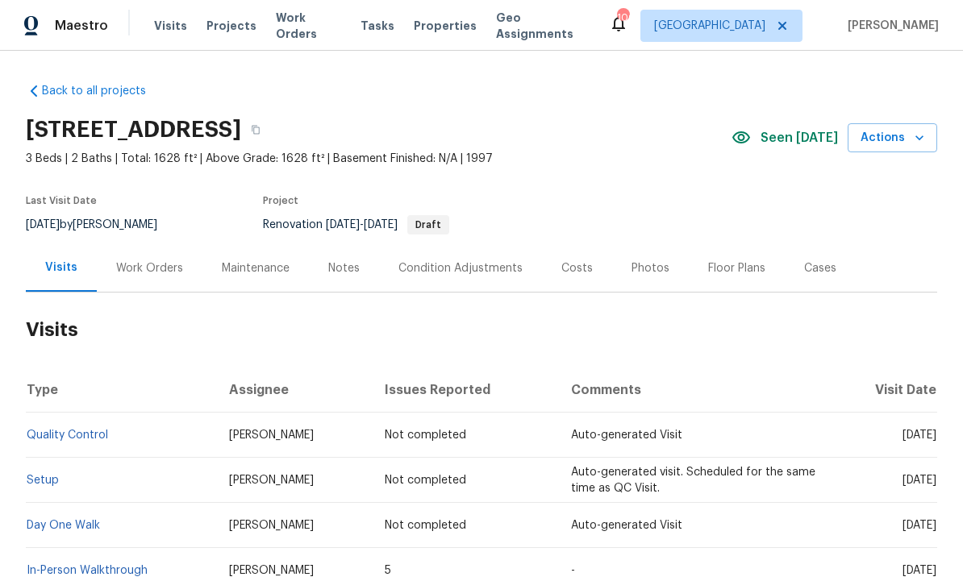
click at [339, 272] on div "Notes" at bounding box center [343, 268] width 31 height 16
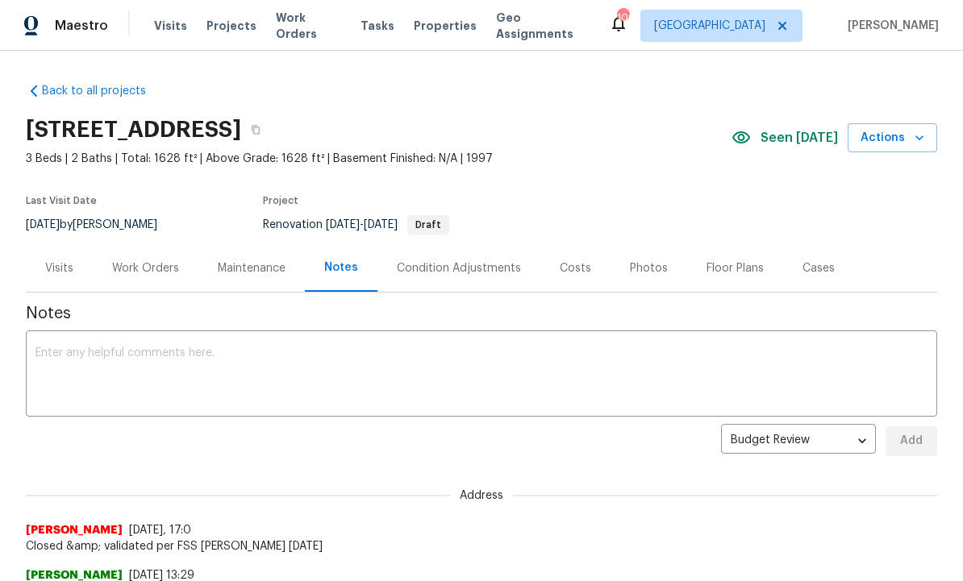
click at [476, 274] on div "Condition Adjustments" at bounding box center [459, 268] width 124 height 16
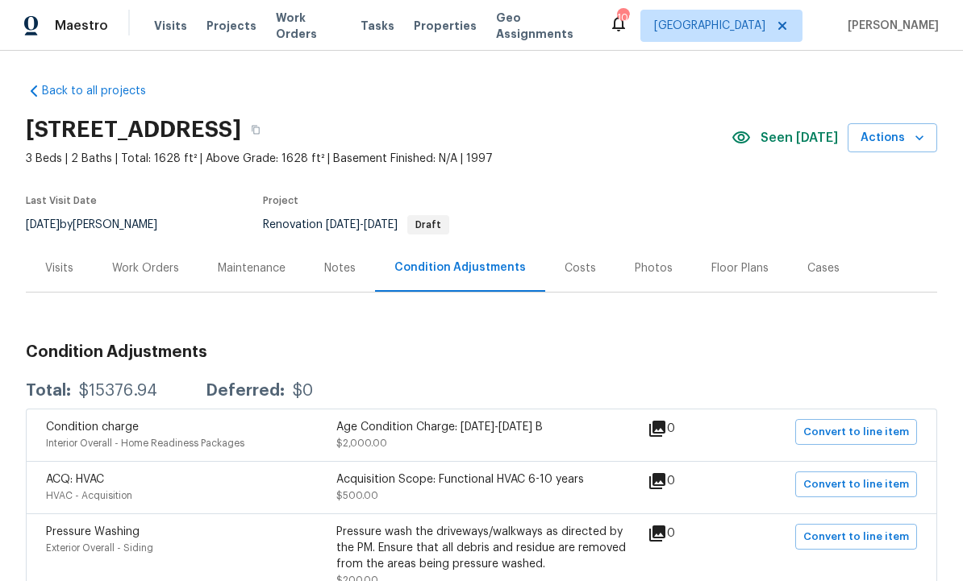
click at [578, 272] on div "Costs" at bounding box center [579, 268] width 31 height 16
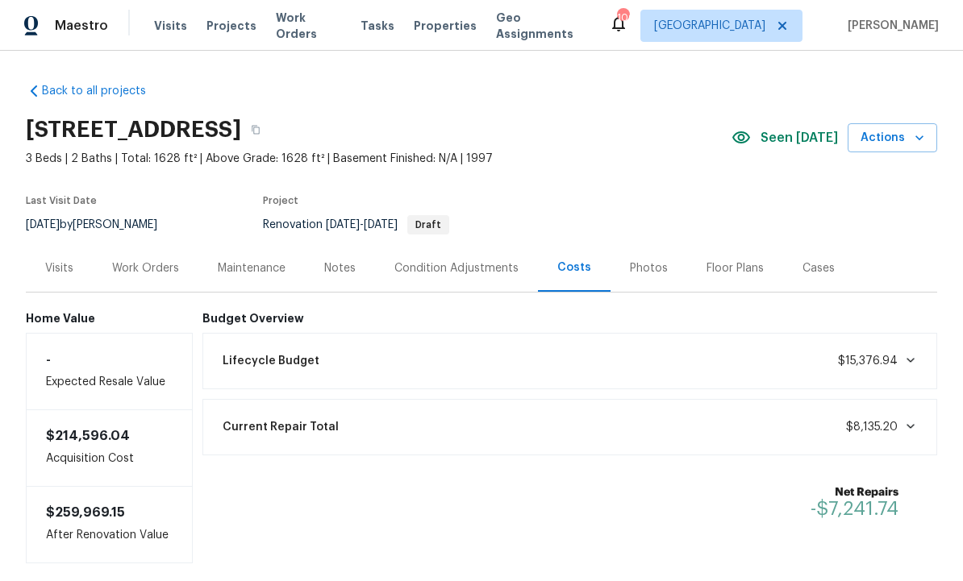
click at [148, 260] on div "Work Orders" at bounding box center [145, 268] width 67 height 16
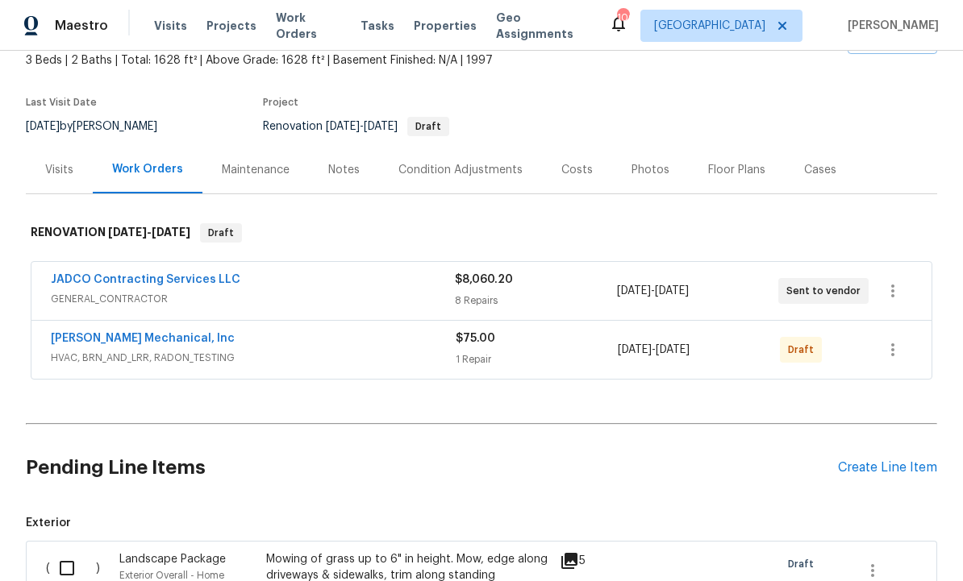
scroll to position [101, 0]
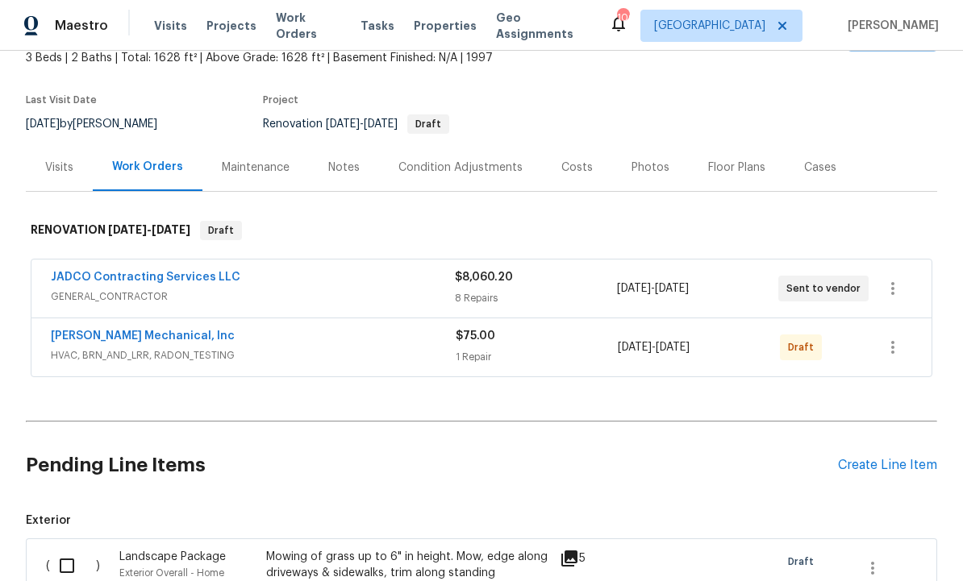
click at [180, 277] on link "JADCO Contracting Services LLC" at bounding box center [145, 277] width 189 height 11
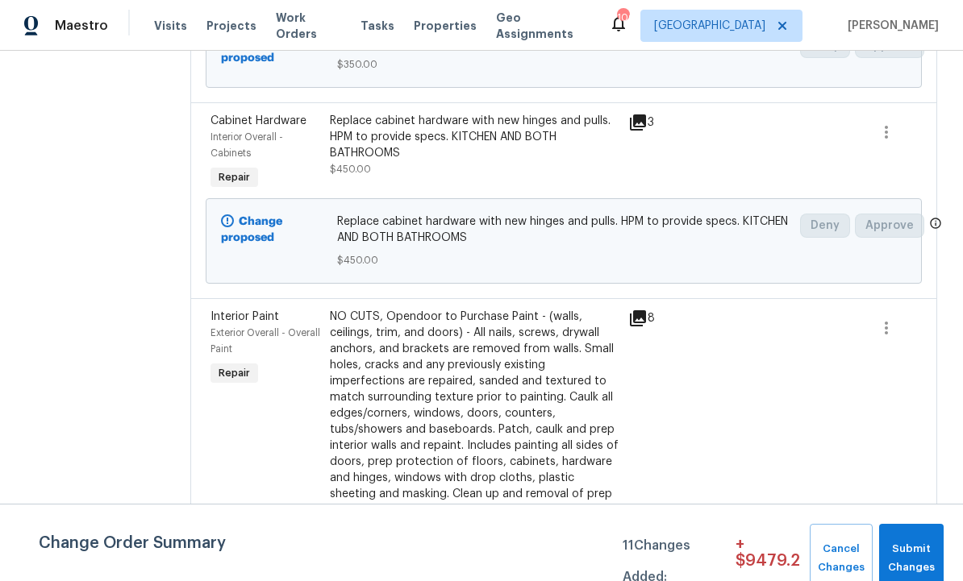
scroll to position [1464, 0]
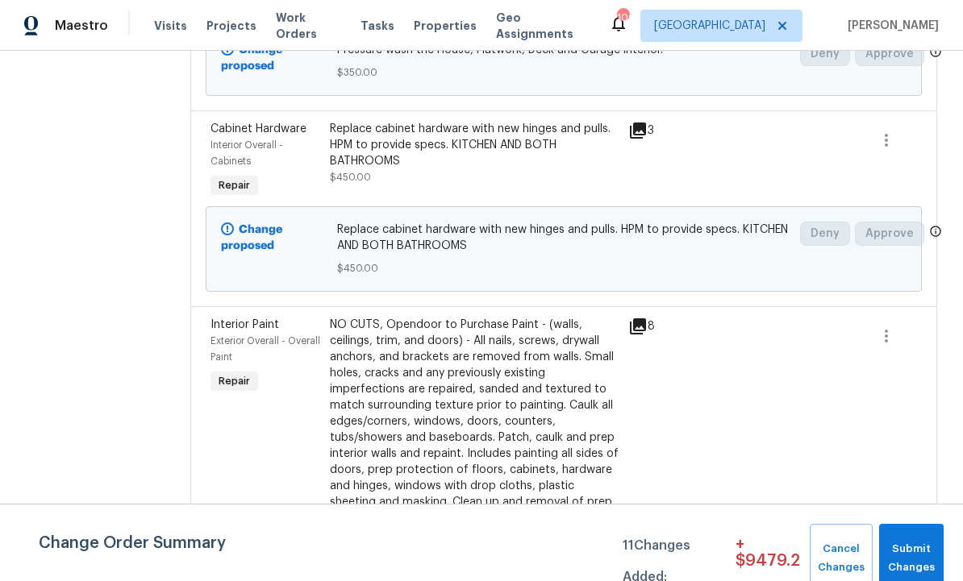
click at [316, 169] on div "Interior Overall - Cabinets" at bounding box center [265, 153] width 110 height 32
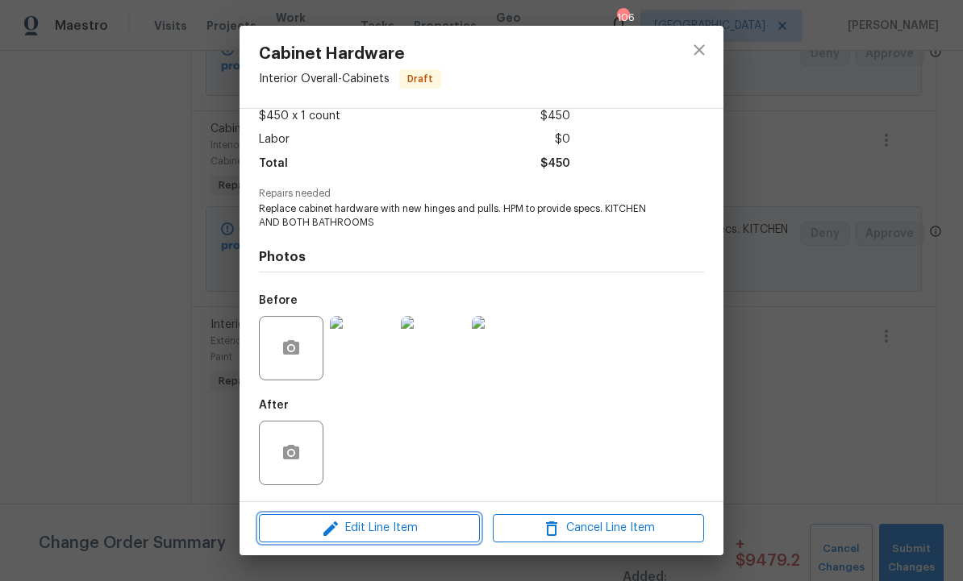
click at [389, 523] on span "Edit Line Item" at bounding box center [369, 528] width 211 height 20
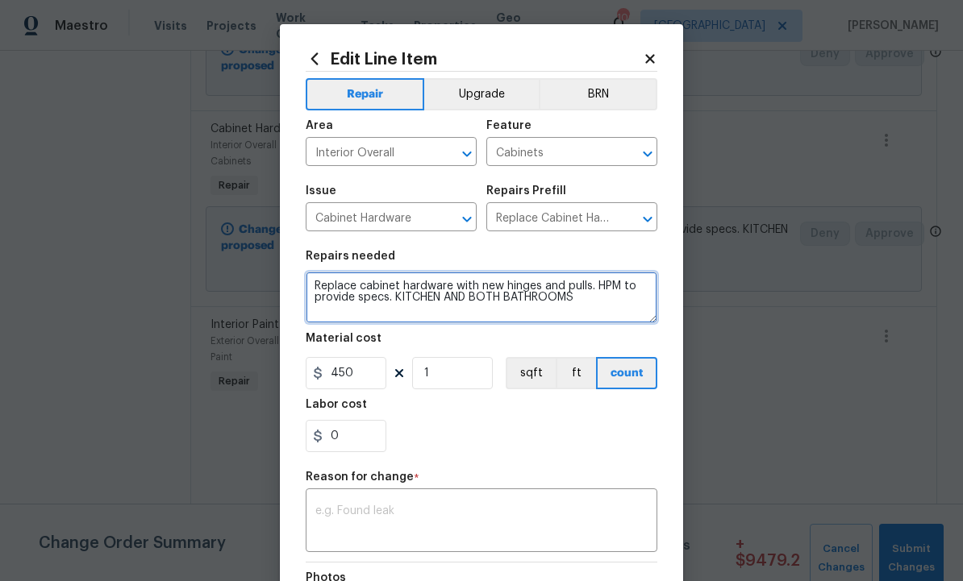
click at [306, 287] on textarea "Replace cabinet hardware with new hinges and pulls. HPM to provide specs. KITCH…" at bounding box center [482, 298] width 352 height 52
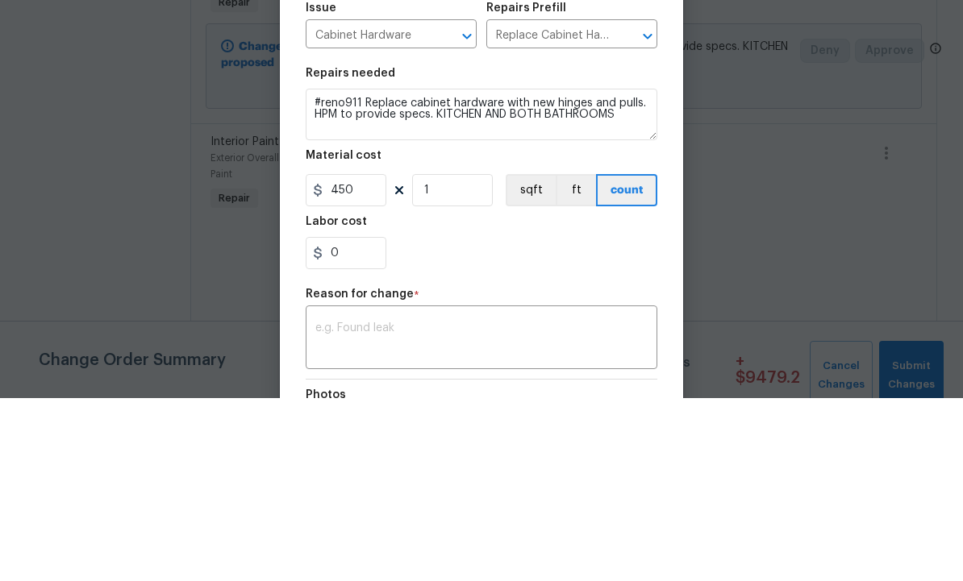
scroll to position [54, 0]
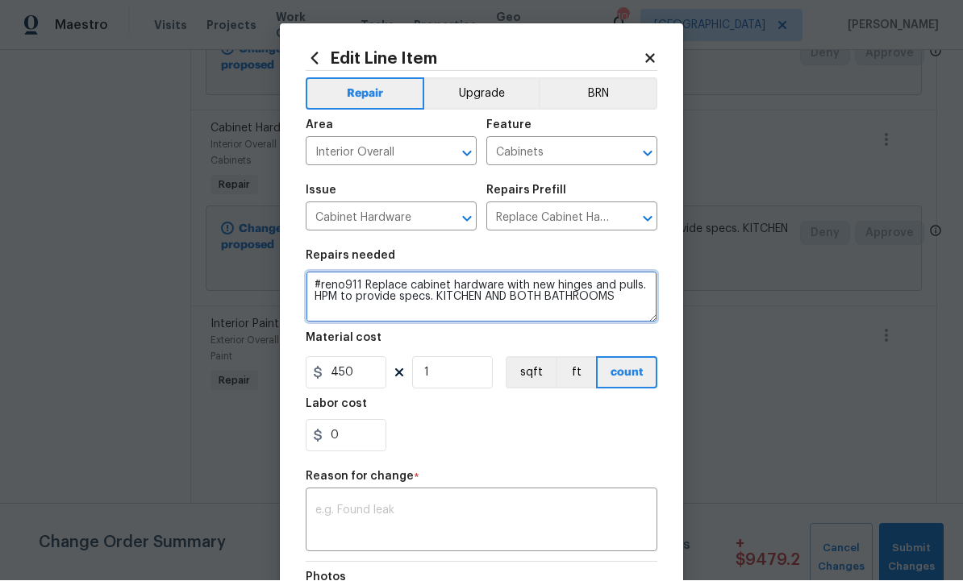
type textarea "#reno911 Replace cabinet hardware with new hinges and pulls. HPM to provide spe…"
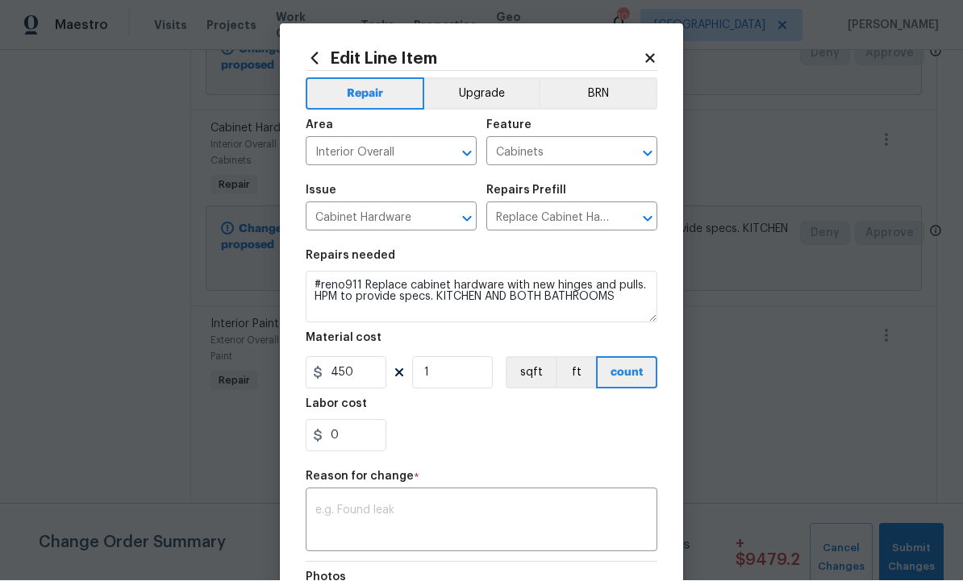
click at [401, 501] on div "x ​" at bounding box center [482, 523] width 352 height 60
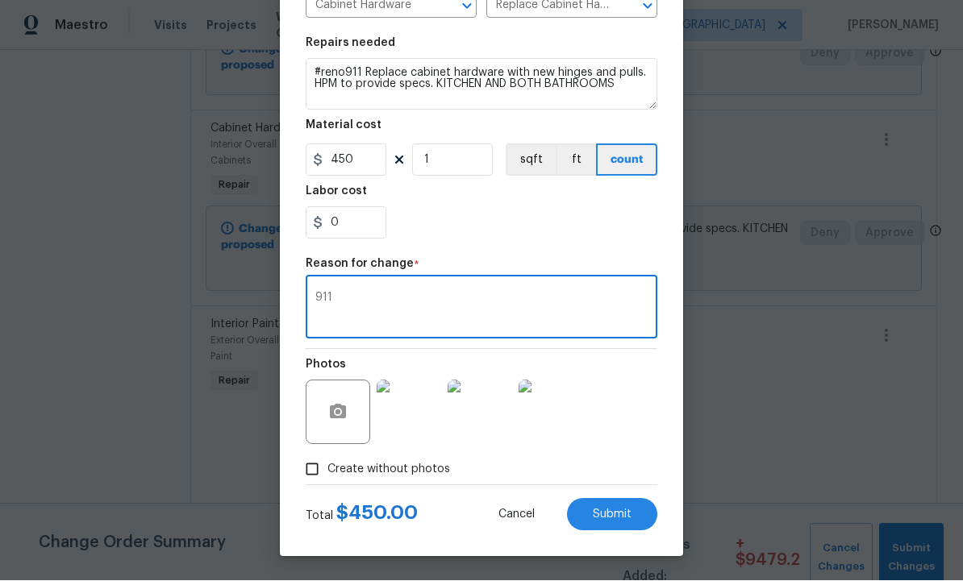
scroll to position [216, 0]
type textarea "911"
click at [607, 510] on span "Submit" at bounding box center [612, 516] width 39 height 12
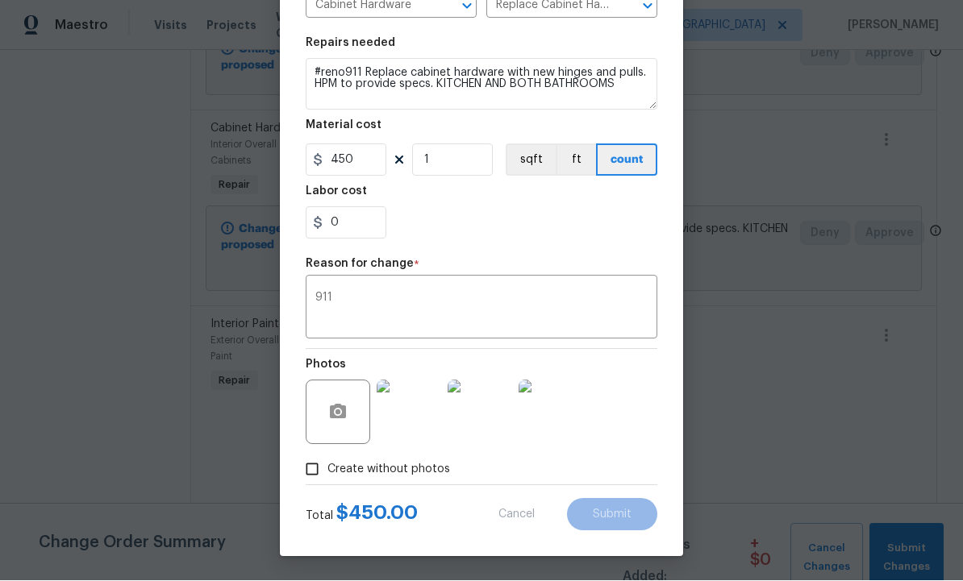
type textarea "Replace cabinet hardware with new hinges and pulls. HPM to provide specs. KITCH…"
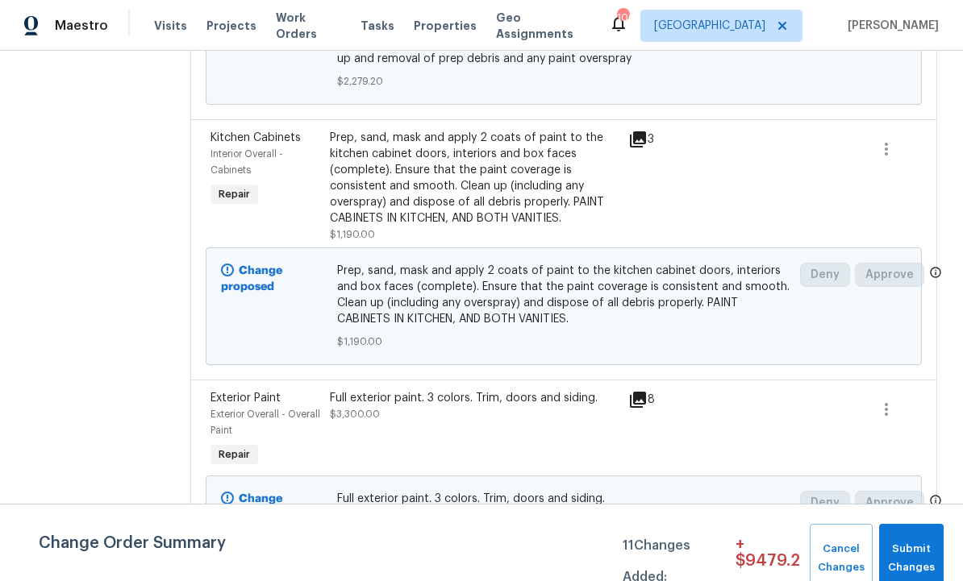
scroll to position [2122, 0]
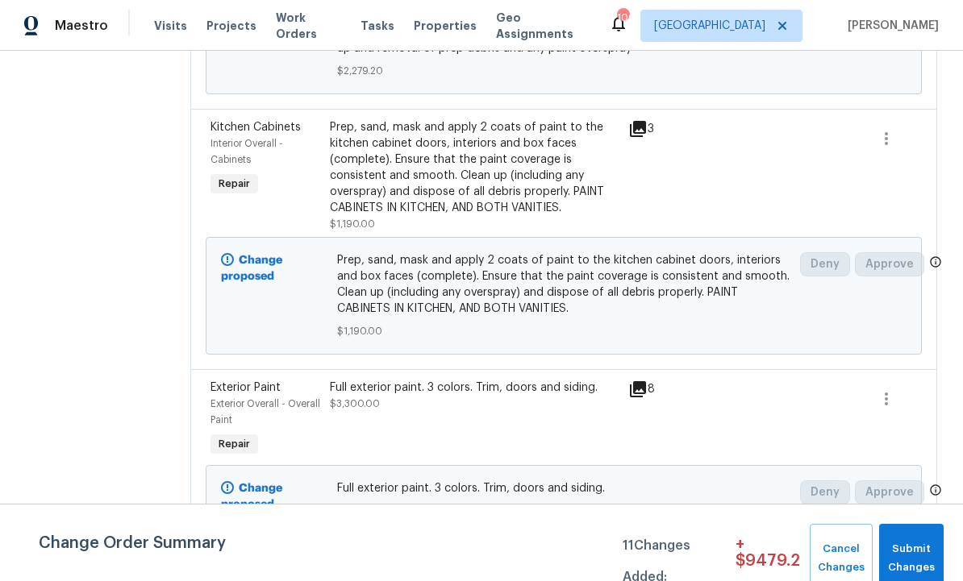
click at [446, 198] on div "Prep, sand, mask and apply 2 coats of paint to the kitchen cabinet doors, inter…" at bounding box center [474, 167] width 289 height 97
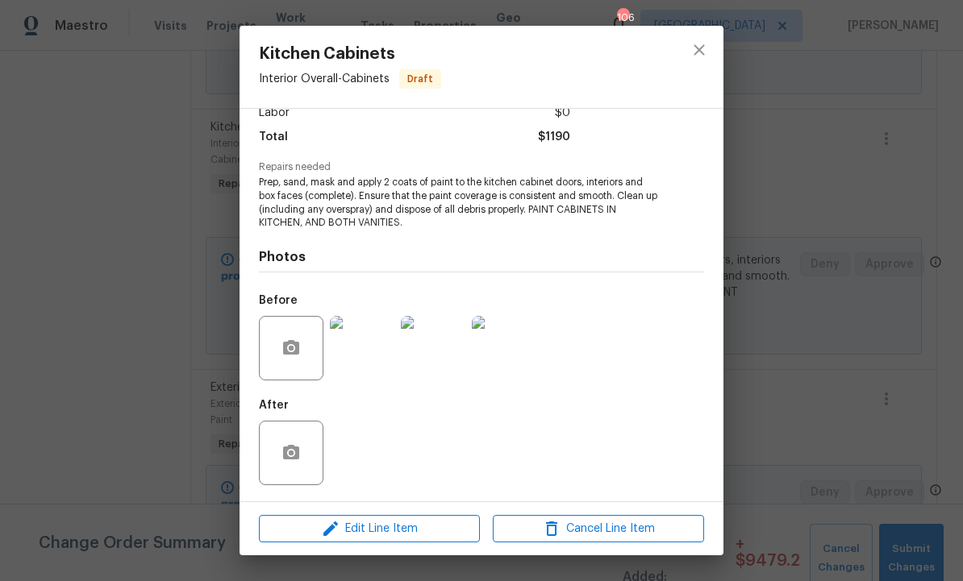
scroll to position [123, 0]
click at [406, 523] on span "Edit Line Item" at bounding box center [369, 529] width 211 height 20
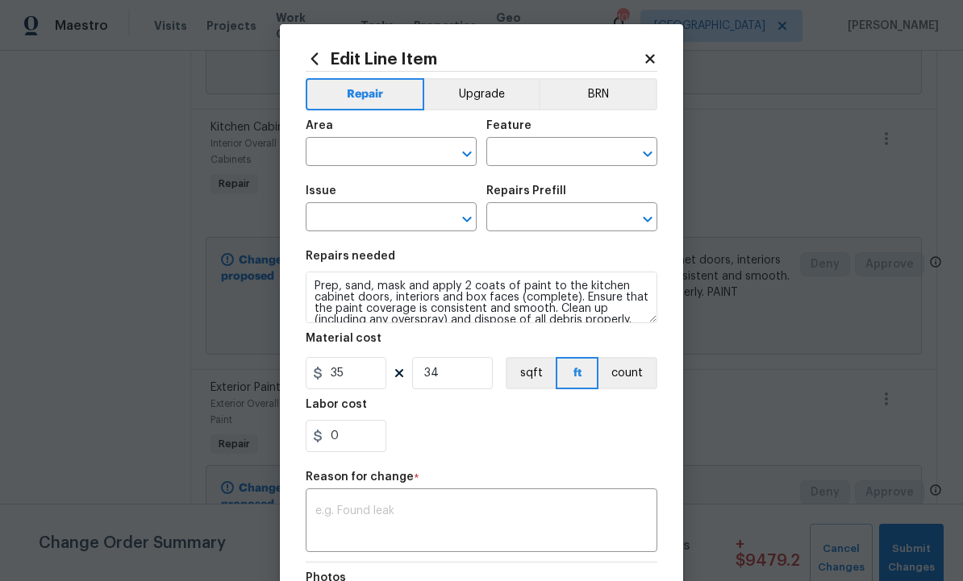
type input "Interior Overall"
type input "Cabinets"
type input "Kitchen Cabinets"
type input "Paint Cabinets Full (inside & out) $40.00"
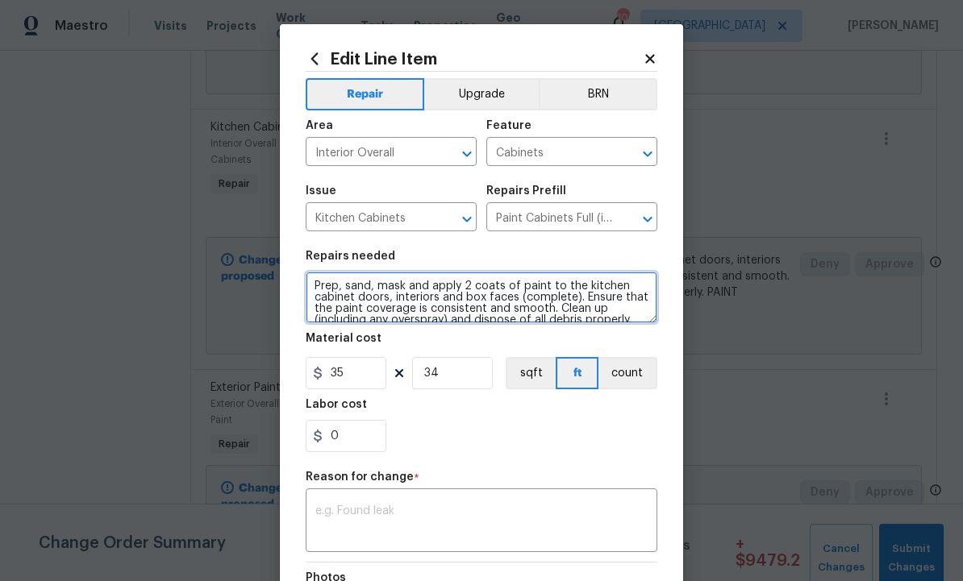
click at [310, 283] on textarea "Prep, sand, mask and apply 2 coats of paint to the kitchen cabinet doors, inter…" at bounding box center [482, 298] width 352 height 52
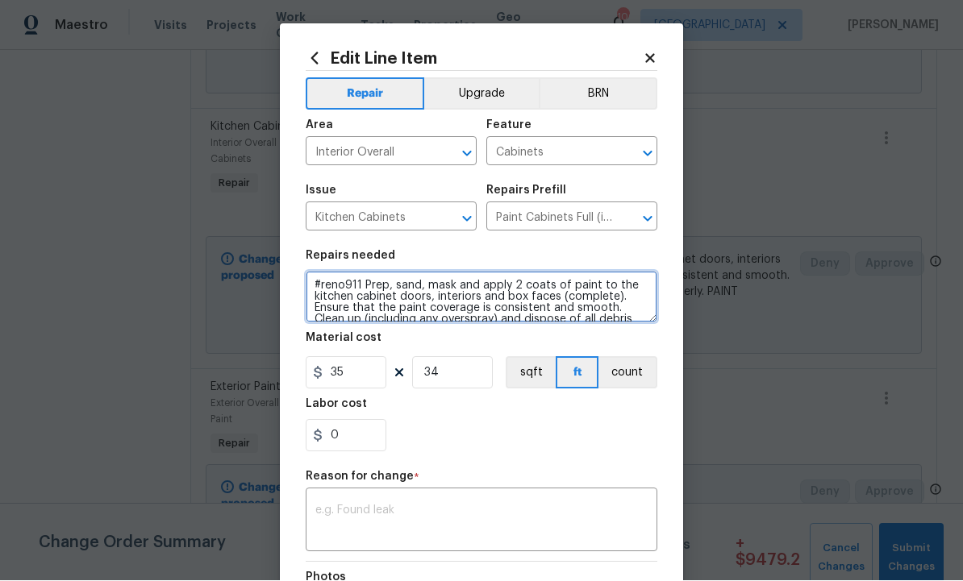
type textarea "#reno911 Prep, sand, mask and apply 2 coats of paint to the kitchen cabinet doo…"
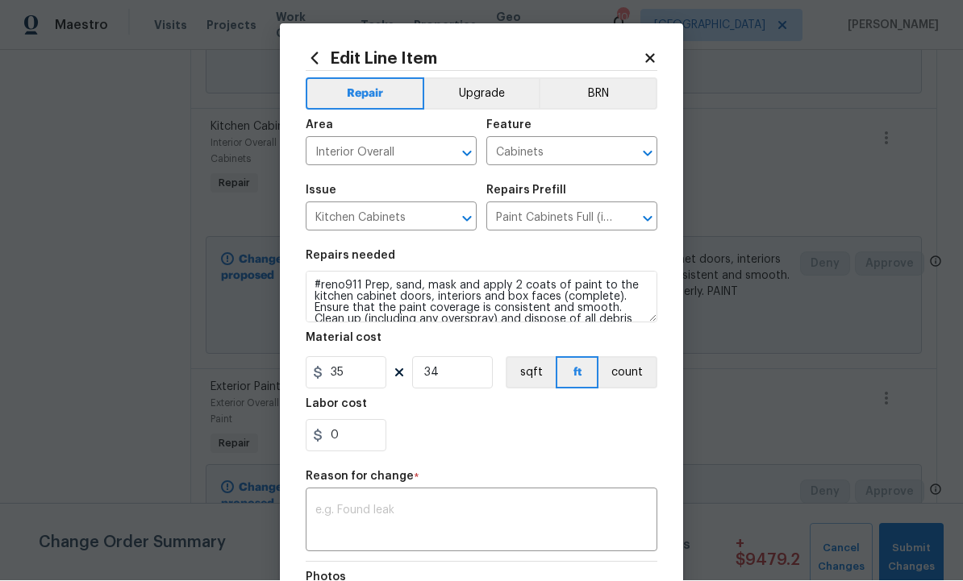
click at [455, 513] on textarea at bounding box center [481, 522] width 332 height 34
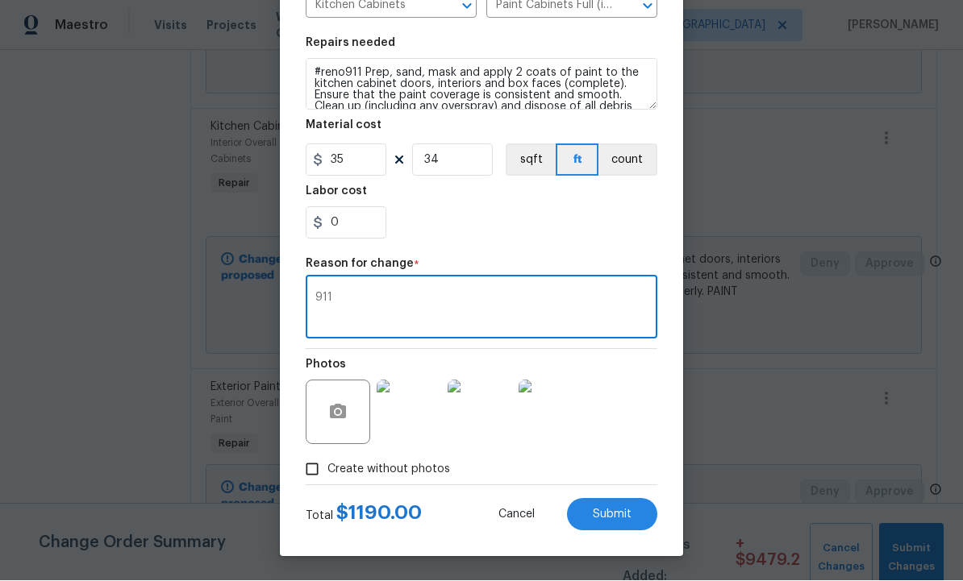
scroll to position [216, 0]
type textarea "911"
click at [617, 510] on span "Submit" at bounding box center [612, 516] width 39 height 12
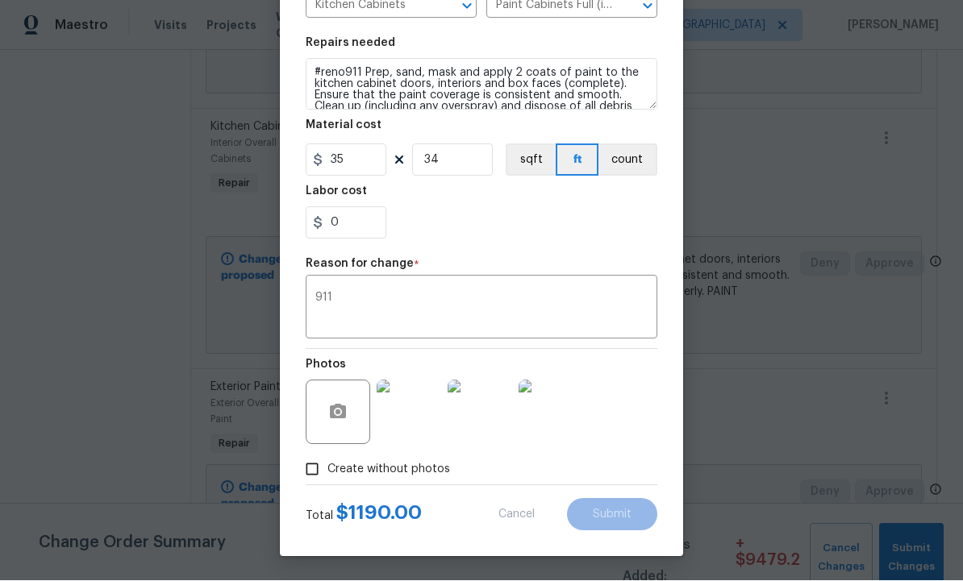
type textarea "Prep, sand, mask and apply 2 coats of paint to the kitchen cabinet doors, inter…"
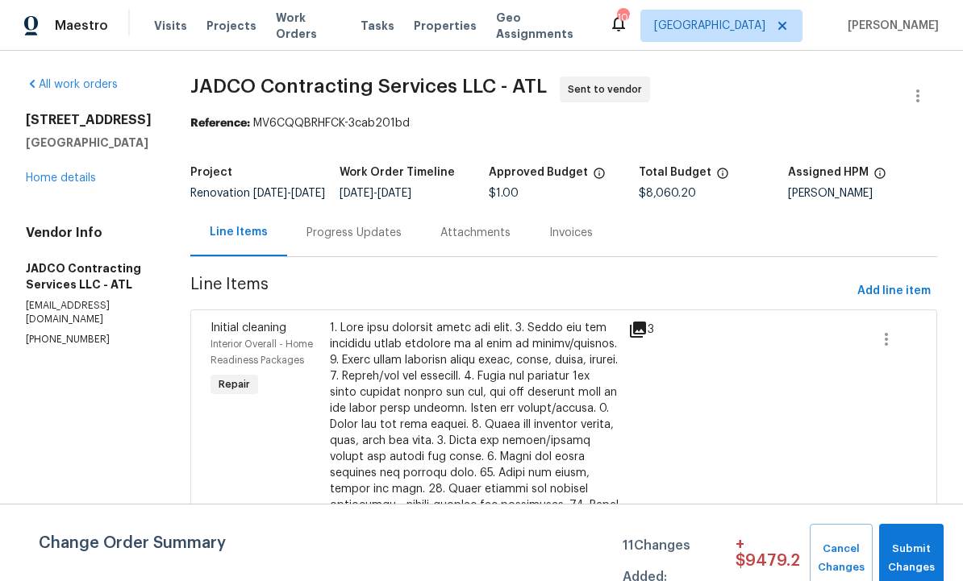
scroll to position [0, 0]
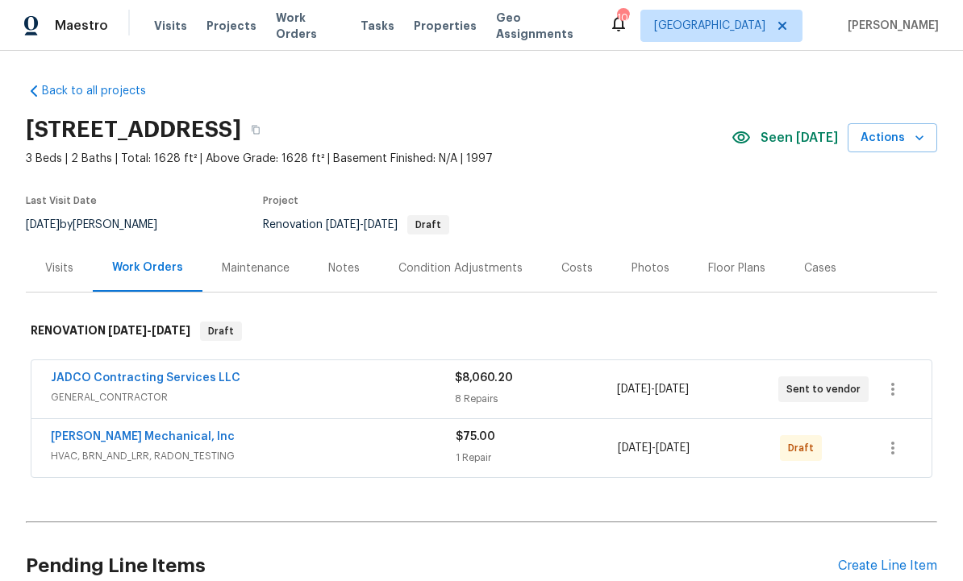
click at [489, 274] on div "Condition Adjustments" at bounding box center [460, 268] width 124 height 16
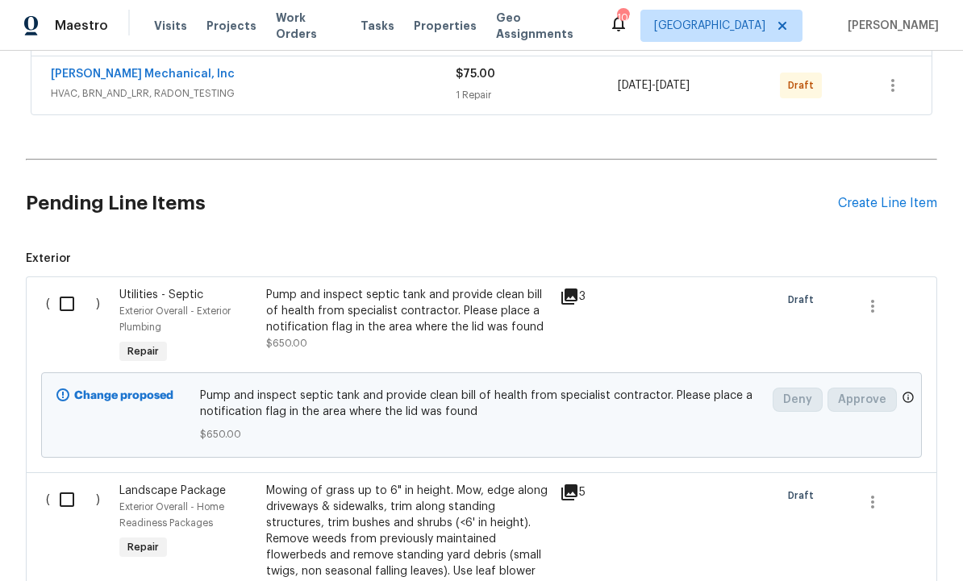
scroll to position [368, 0]
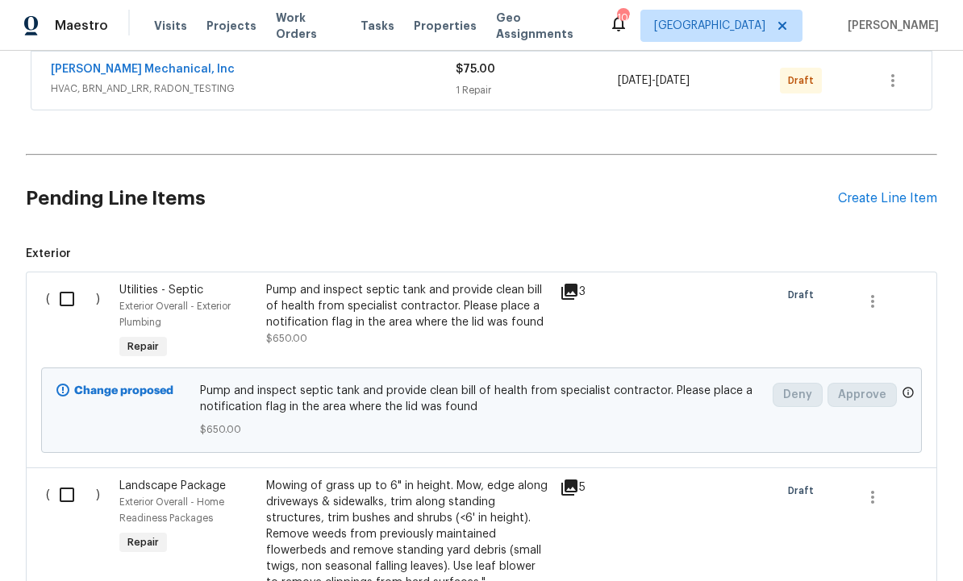
click at [61, 300] on input "checkbox" at bounding box center [73, 299] width 46 height 34
checkbox input "true"
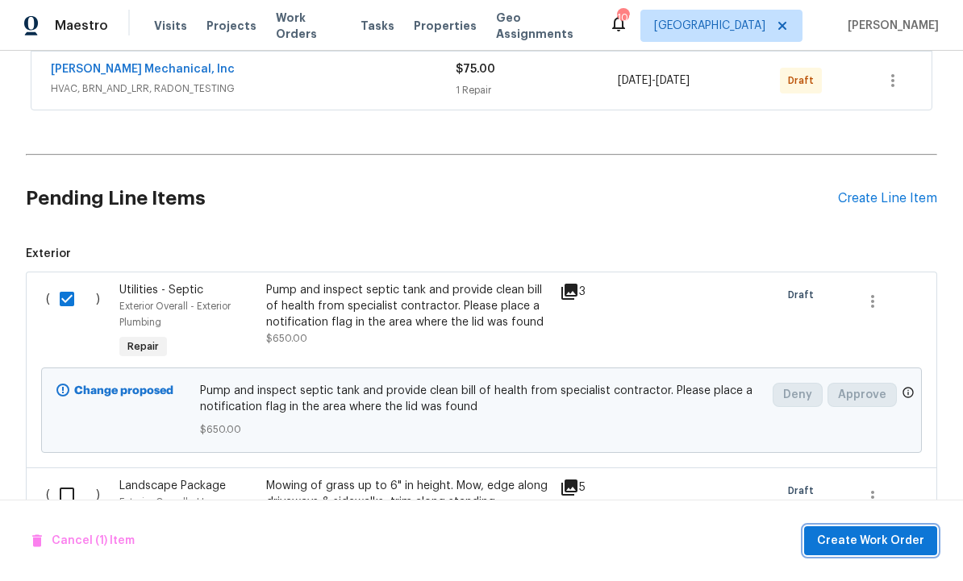
click at [862, 531] on span "Create Work Order" at bounding box center [870, 541] width 107 height 20
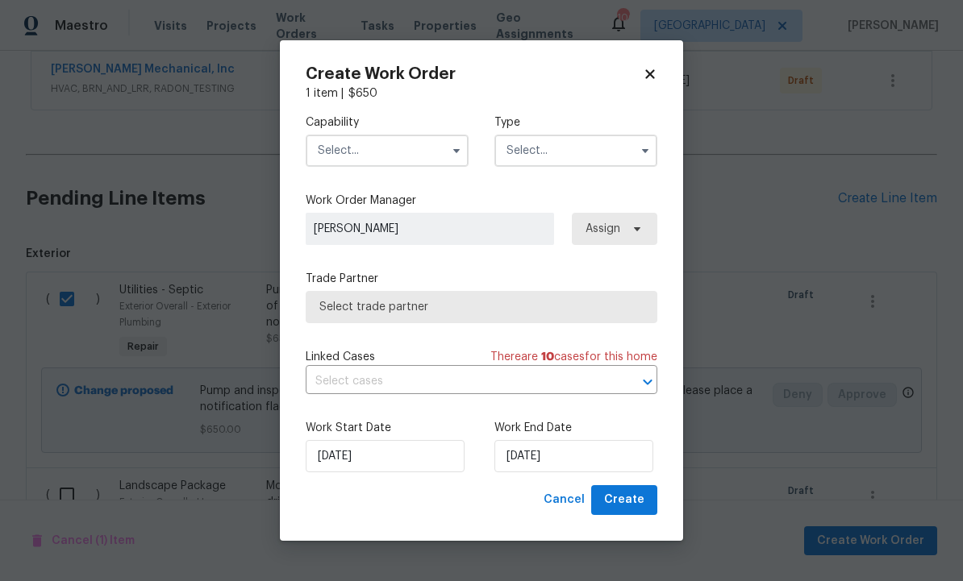
click at [382, 145] on input "text" at bounding box center [387, 151] width 163 height 32
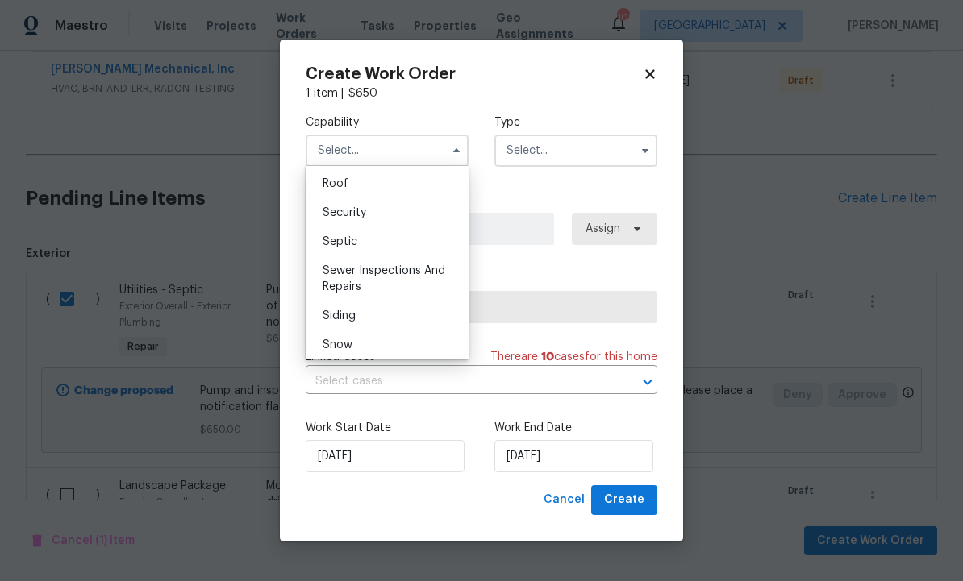
scroll to position [1619, 0]
click at [393, 270] on div "Septic" at bounding box center [387, 268] width 155 height 29
type input "Septic"
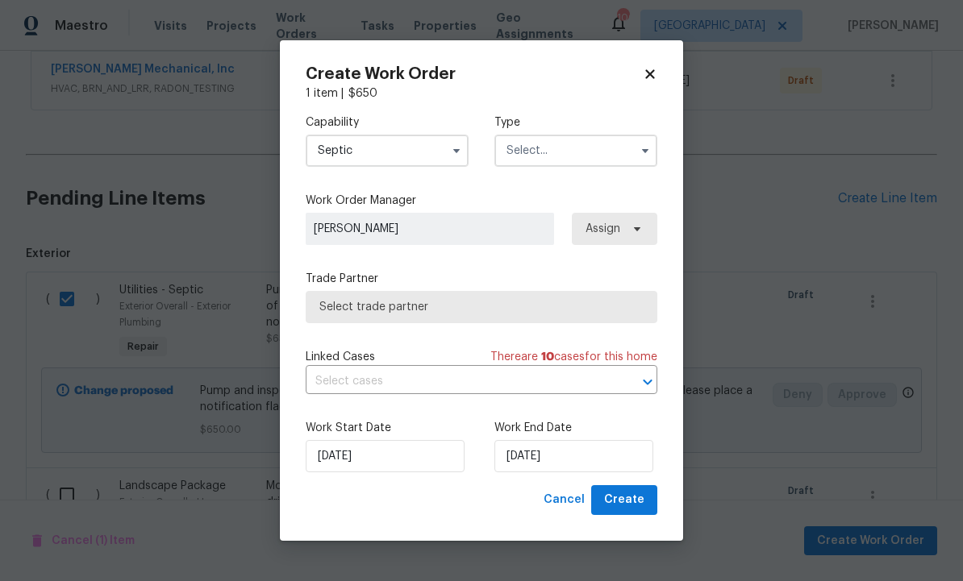
click at [567, 152] on input "text" at bounding box center [575, 151] width 163 height 32
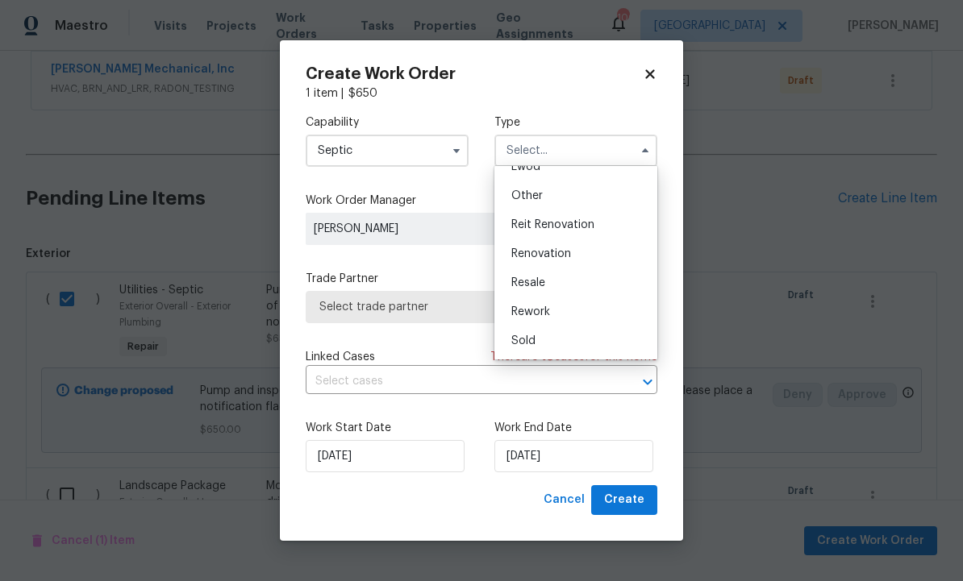
scroll to position [192, 0]
click at [567, 252] on span "Renovation" at bounding box center [541, 253] width 60 height 11
type input "Renovation"
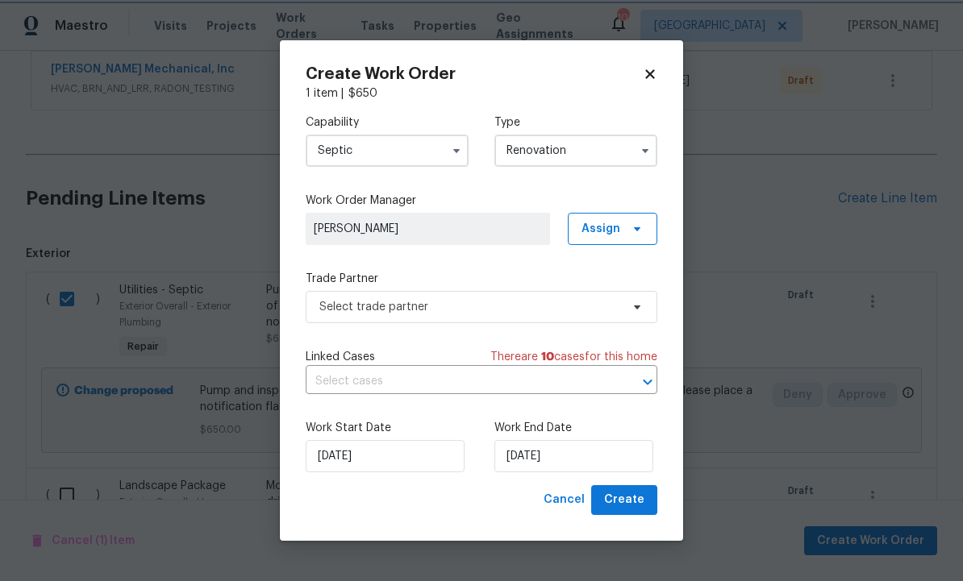
scroll to position [0, 0]
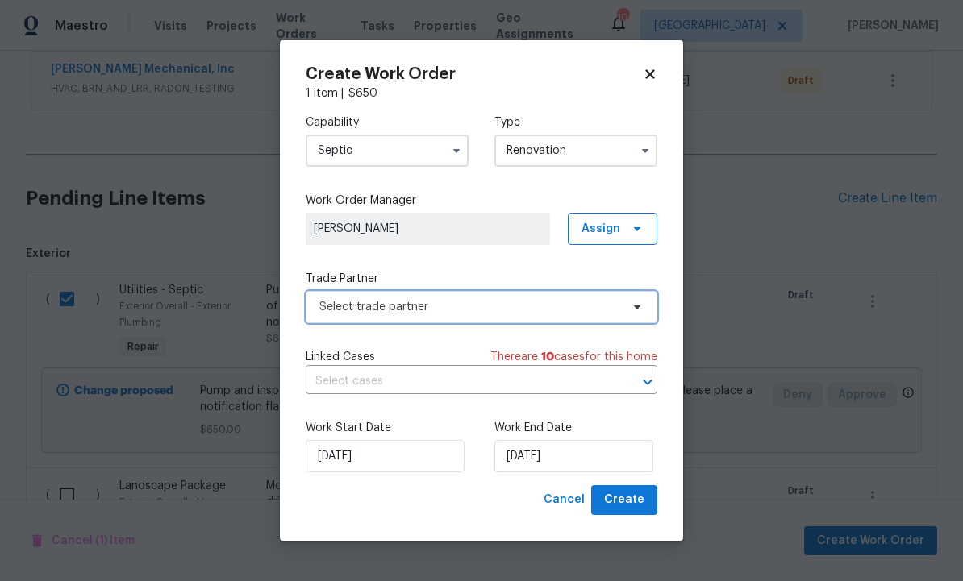
click at [593, 310] on span "Select trade partner" at bounding box center [469, 307] width 301 height 16
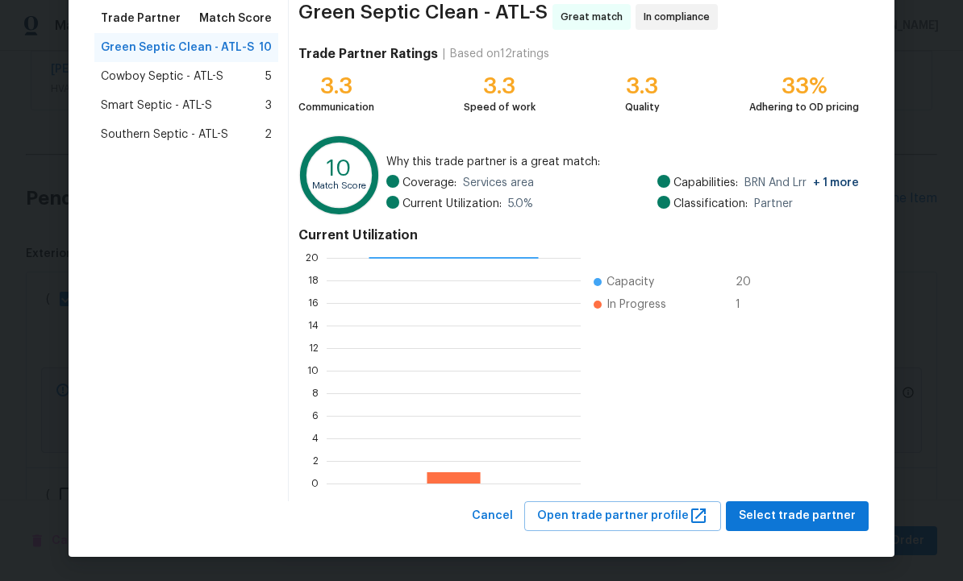
scroll to position [130, 0]
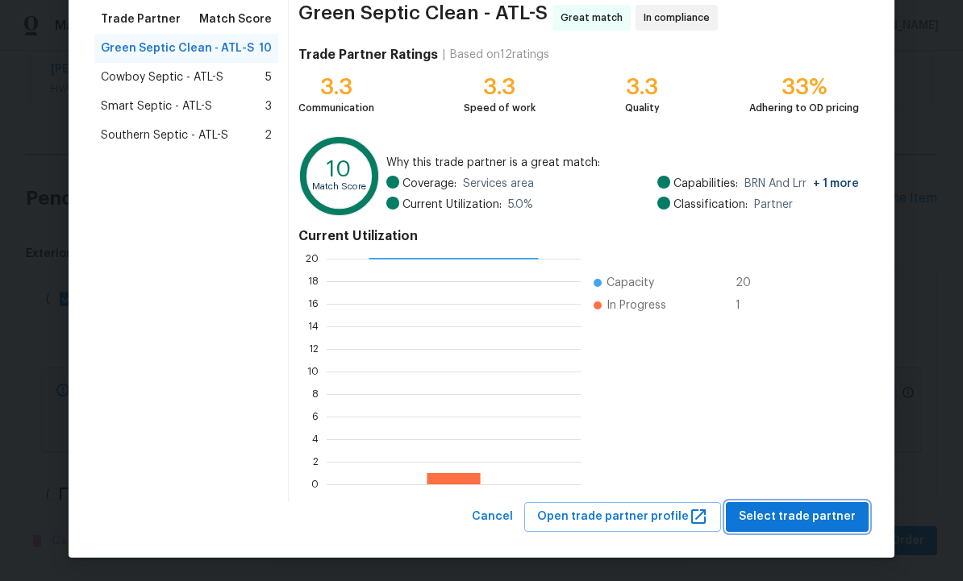
click at [800, 514] on span "Select trade partner" at bounding box center [796, 517] width 117 height 20
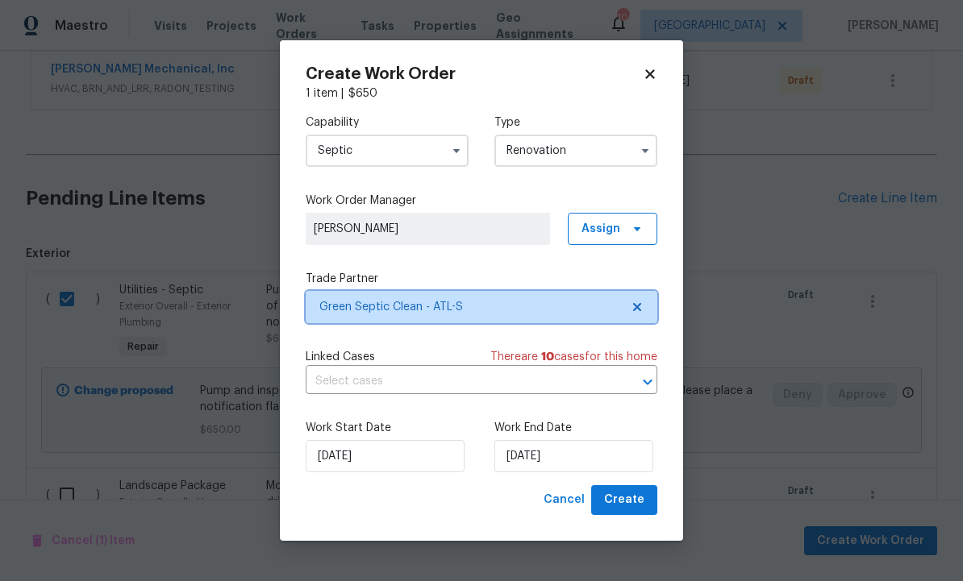
scroll to position [0, 0]
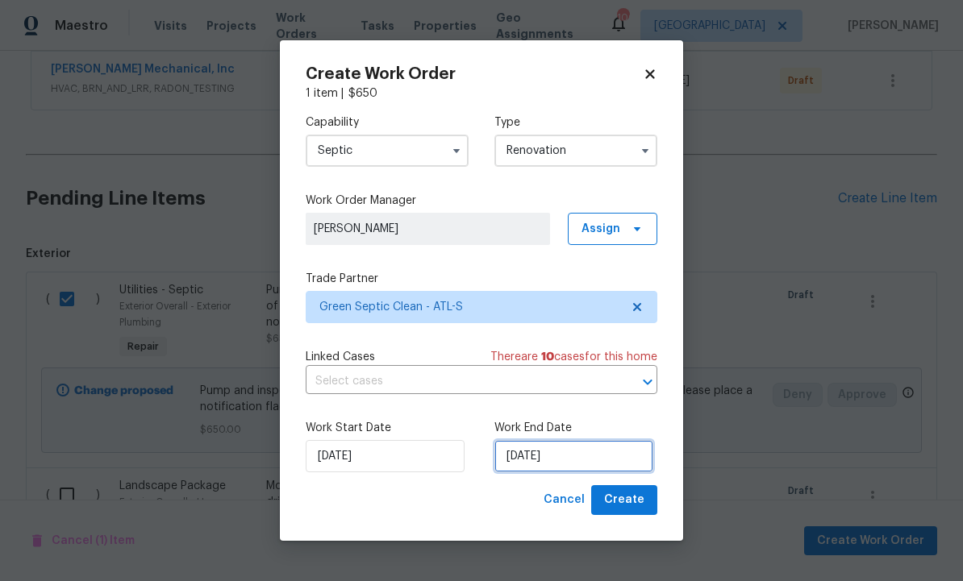
click at [594, 464] on input "[DATE]" at bounding box center [573, 456] width 159 height 32
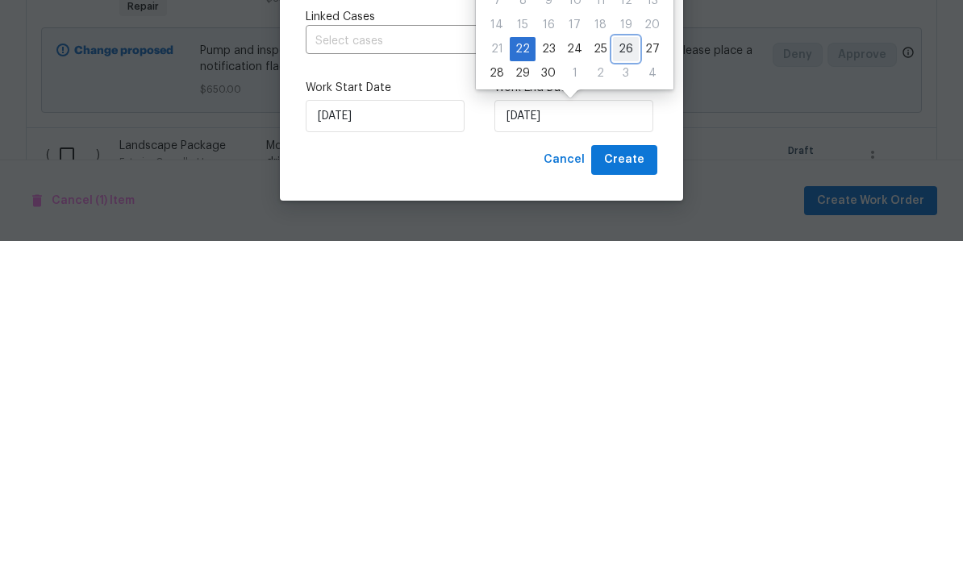
click at [626, 378] on div "26" at bounding box center [626, 389] width 26 height 23
type input "[DATE]"
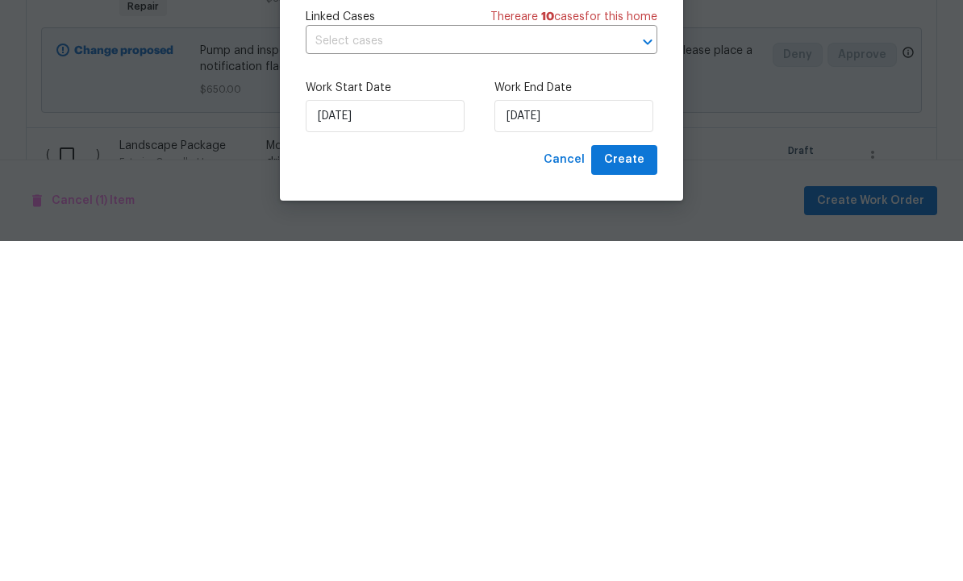
scroll to position [54, 0]
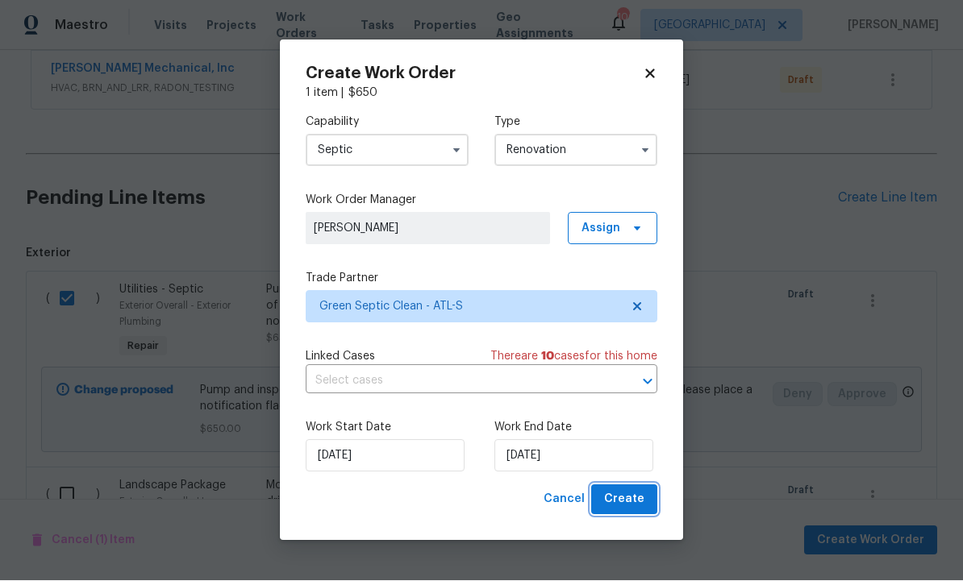
click at [620, 506] on span "Create" at bounding box center [624, 500] width 40 height 20
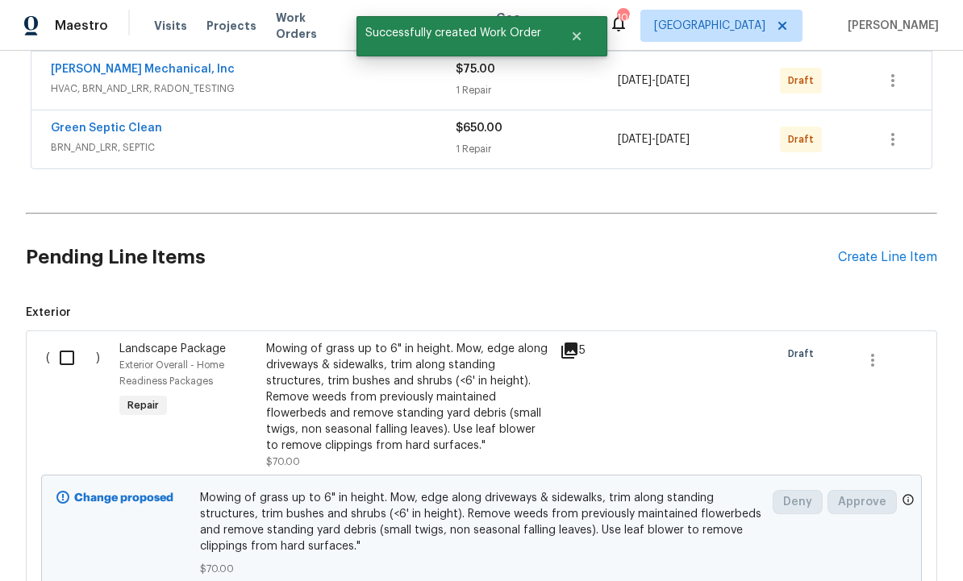
click at [70, 341] on input "checkbox" at bounding box center [73, 358] width 46 height 34
checkbox input "true"
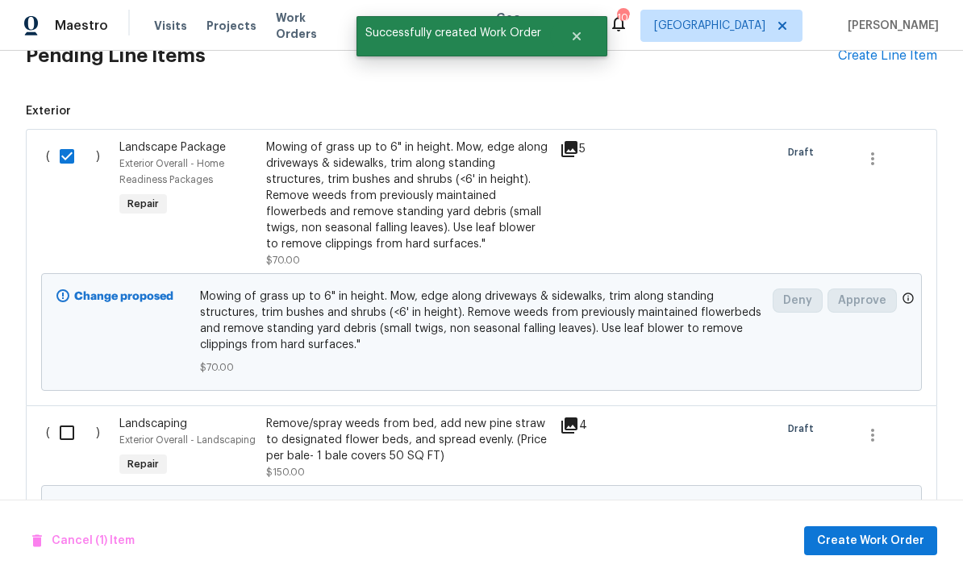
scroll to position [570, 0]
click at [69, 415] on input "checkbox" at bounding box center [73, 432] width 46 height 34
checkbox input "true"
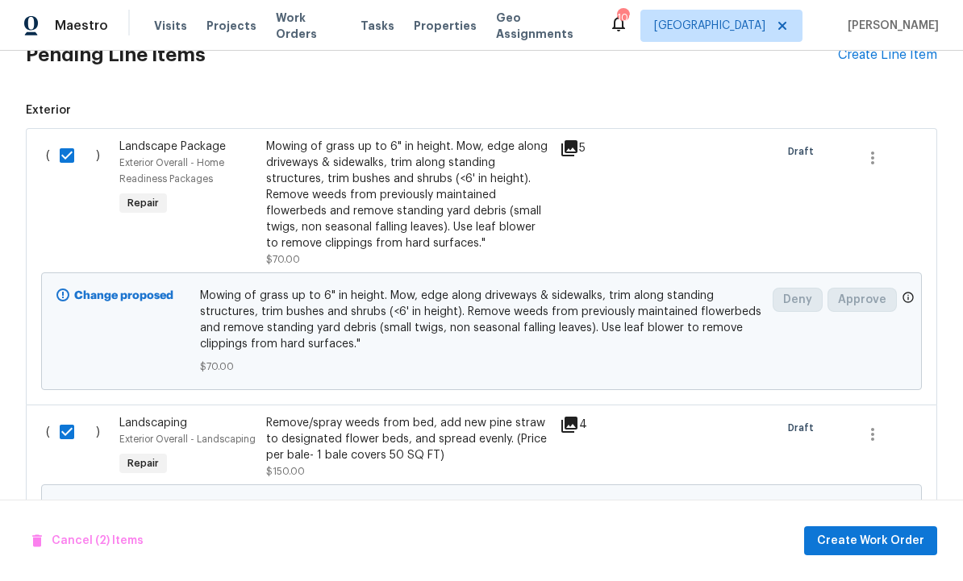
scroll to position [0, 0]
click at [855, 534] on span "Create Work Order" at bounding box center [870, 541] width 107 height 20
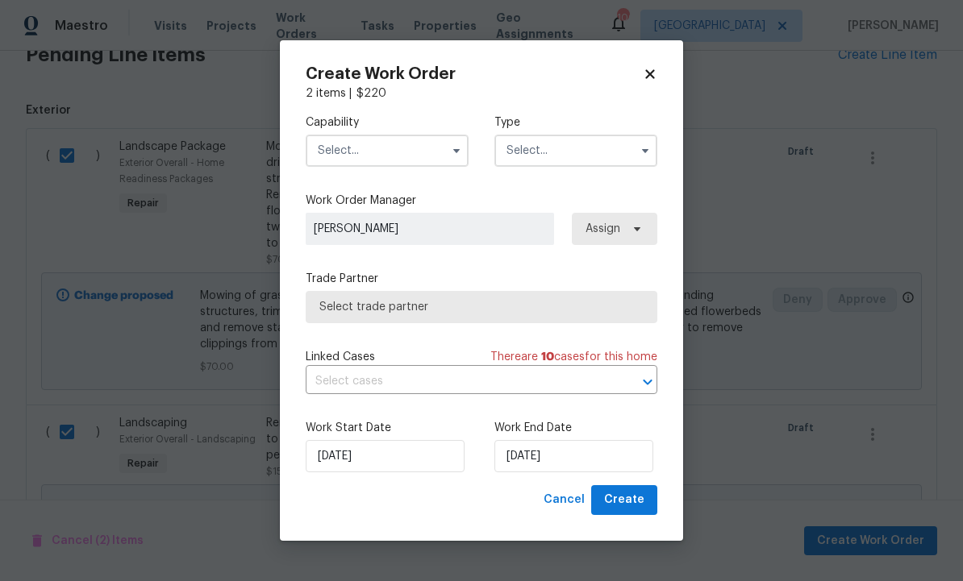
click at [408, 153] on input "text" at bounding box center [387, 151] width 163 height 32
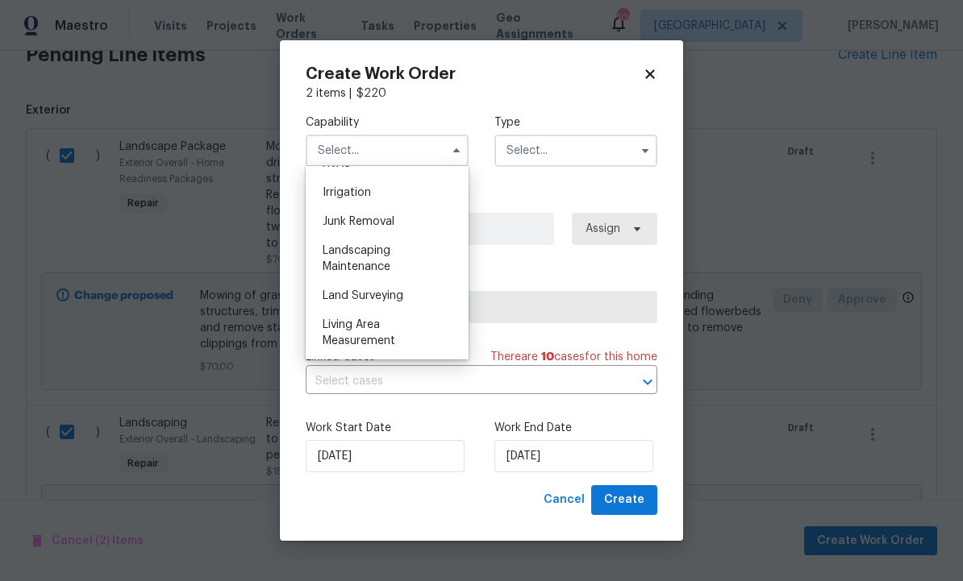
scroll to position [1008, 0]
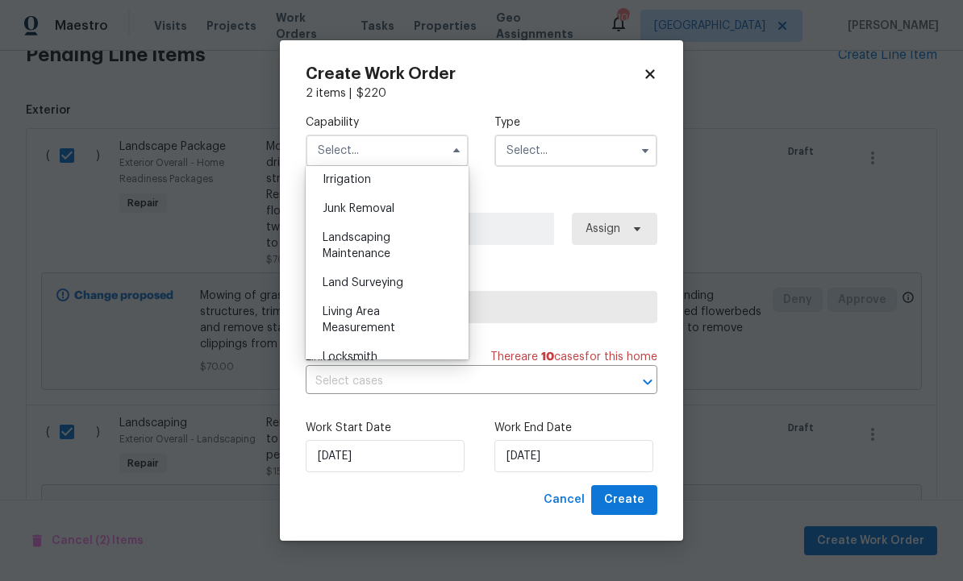
click at [387, 246] on div "Landscaping Maintenance" at bounding box center [387, 245] width 155 height 45
type input "Landscaping Maintenance"
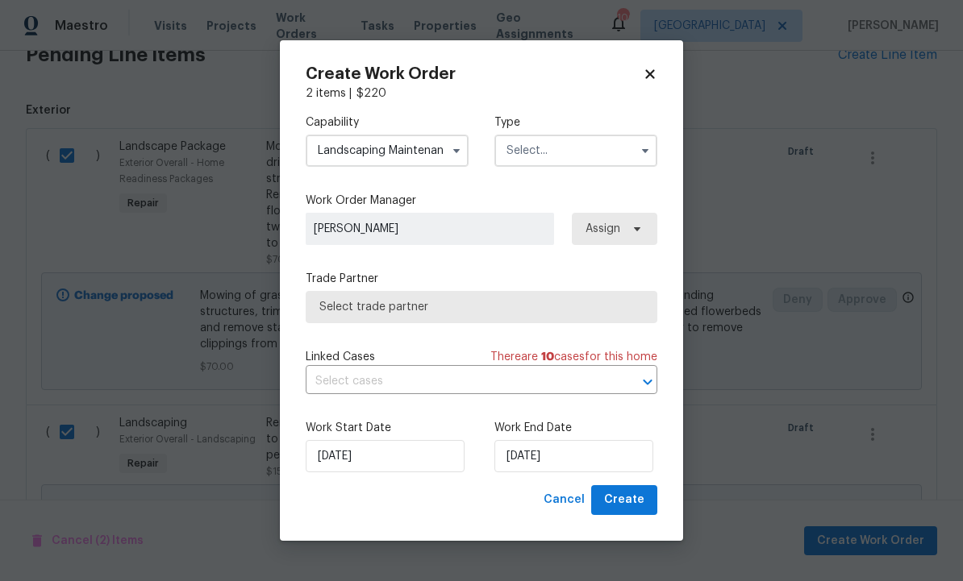
click at [564, 146] on input "text" at bounding box center [575, 151] width 163 height 32
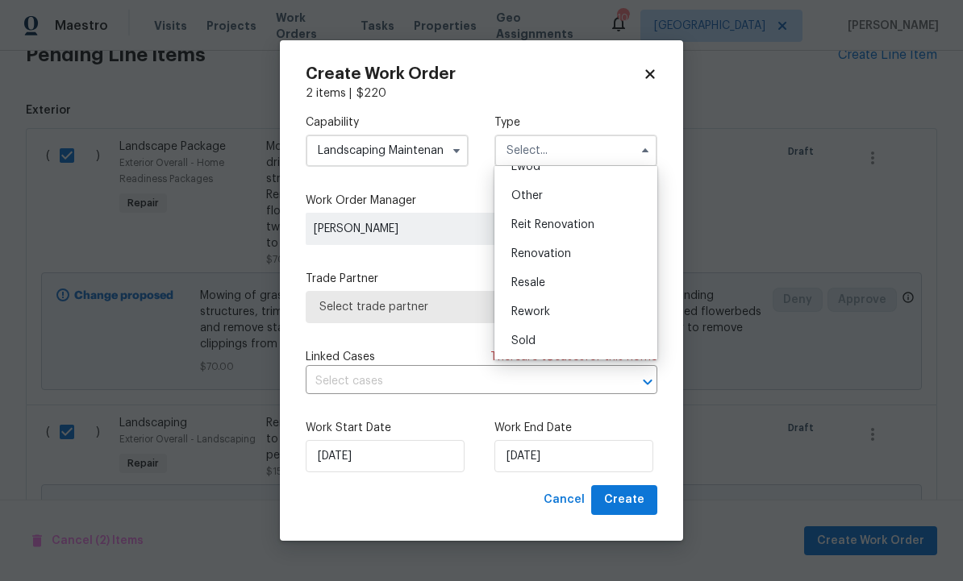
scroll to position [192, 0]
click at [574, 250] on div "Renovation" at bounding box center [575, 253] width 155 height 29
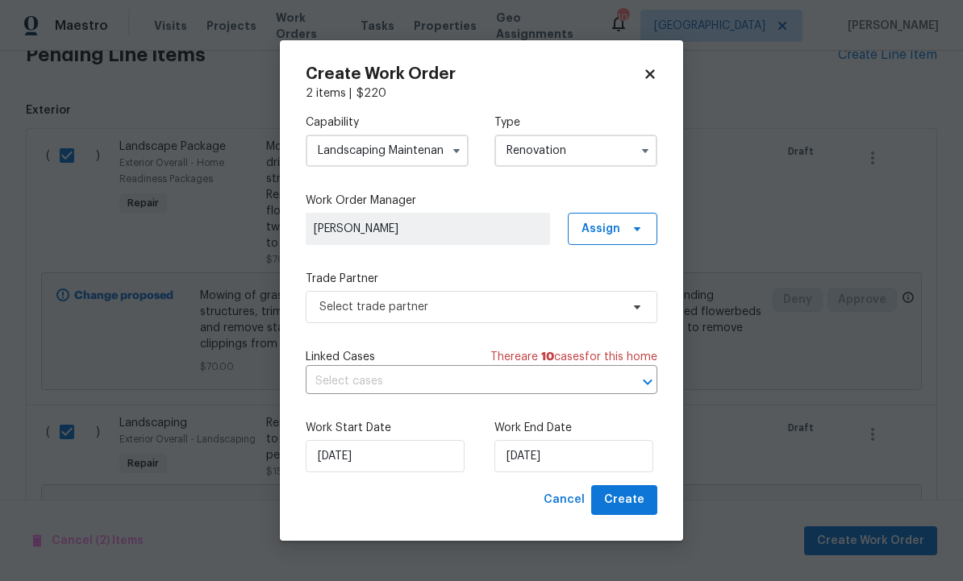
type input "Renovation"
click at [542, 223] on span "[PERSON_NAME]" at bounding box center [428, 229] width 228 height 16
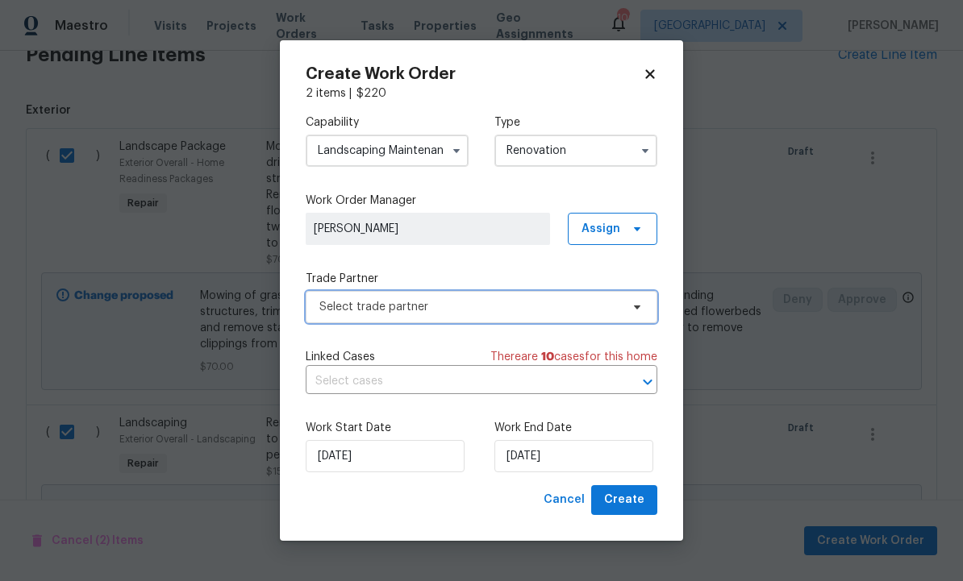
click at [522, 306] on span "Select trade partner" at bounding box center [469, 307] width 301 height 16
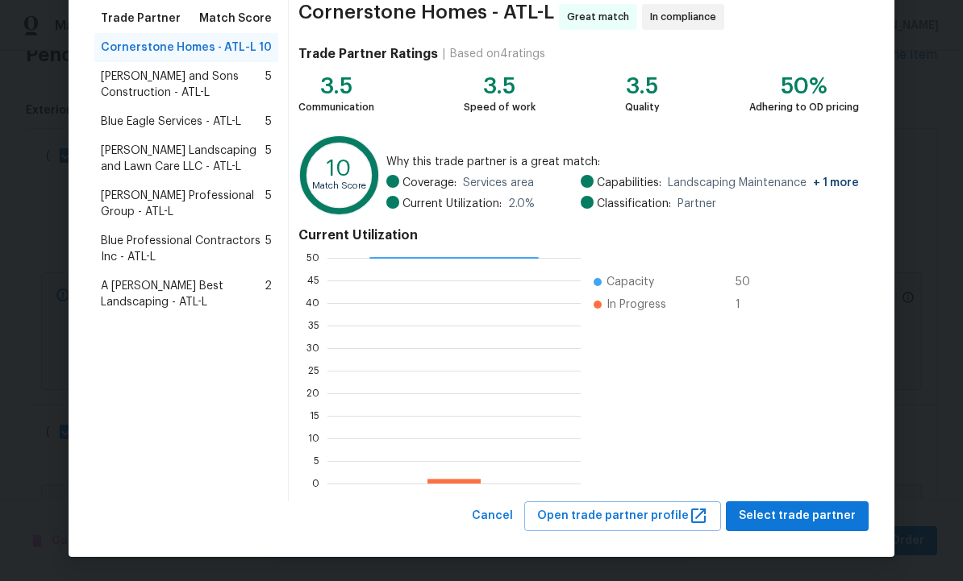
scroll to position [130, 0]
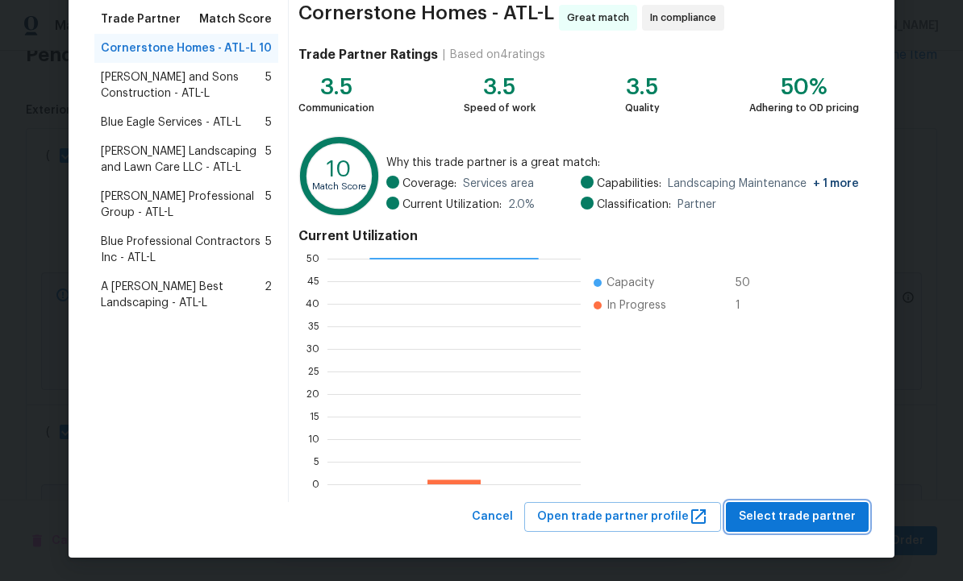
click at [788, 518] on span "Select trade partner" at bounding box center [796, 517] width 117 height 20
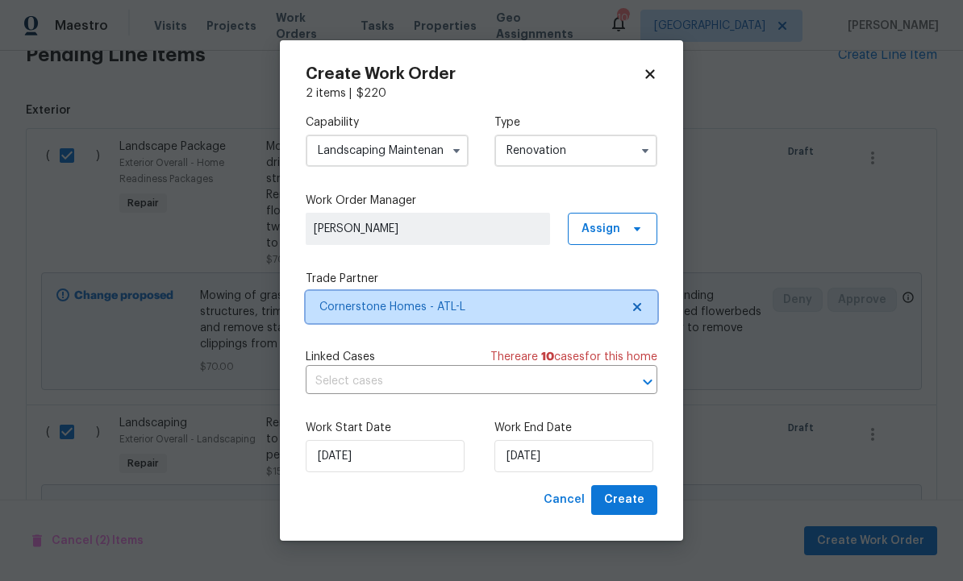
scroll to position [0, 0]
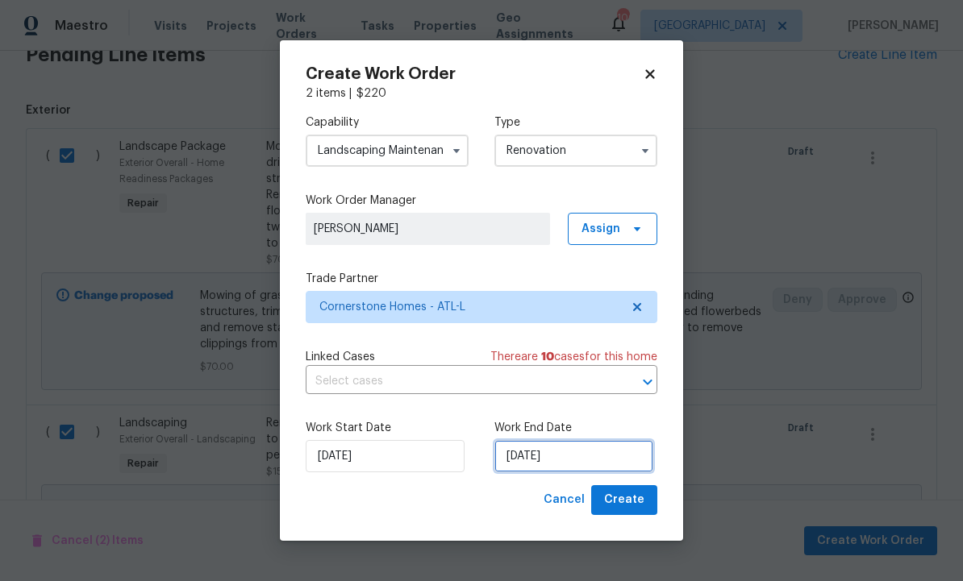
click at [585, 460] on input "[DATE]" at bounding box center [573, 456] width 159 height 32
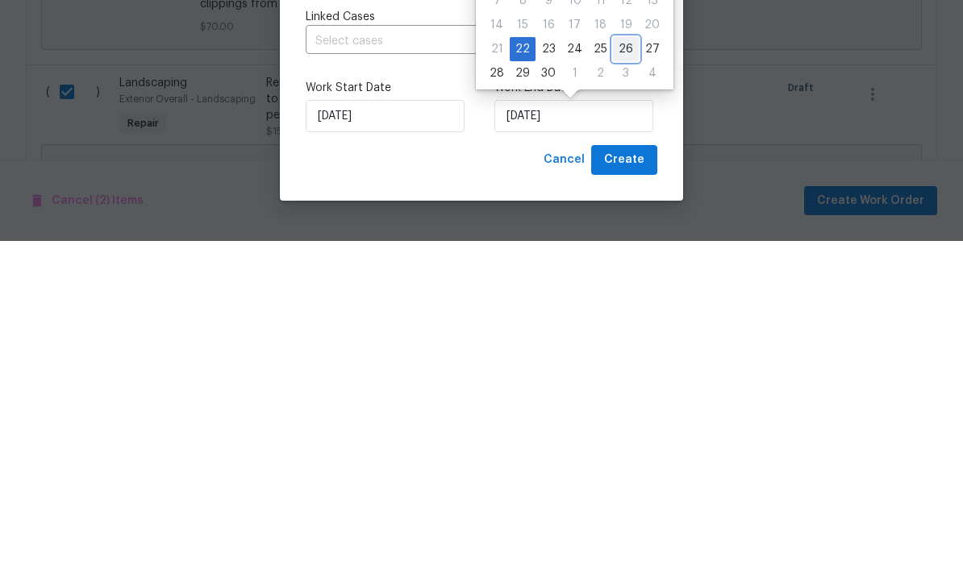
click at [618, 378] on div "26" at bounding box center [626, 389] width 26 height 23
type input "[DATE]"
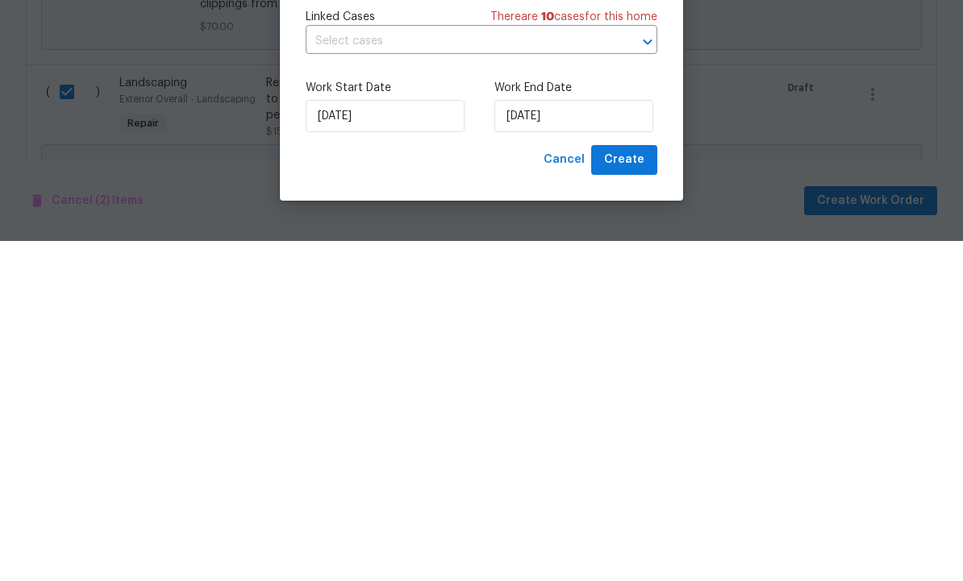
scroll to position [54, 0]
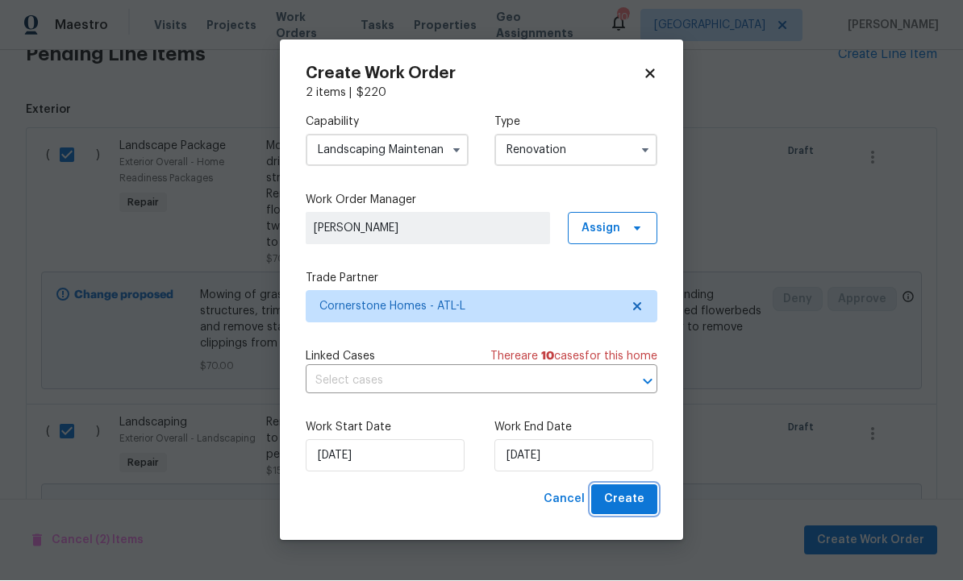
click at [621, 489] on button "Create" at bounding box center [624, 500] width 66 height 30
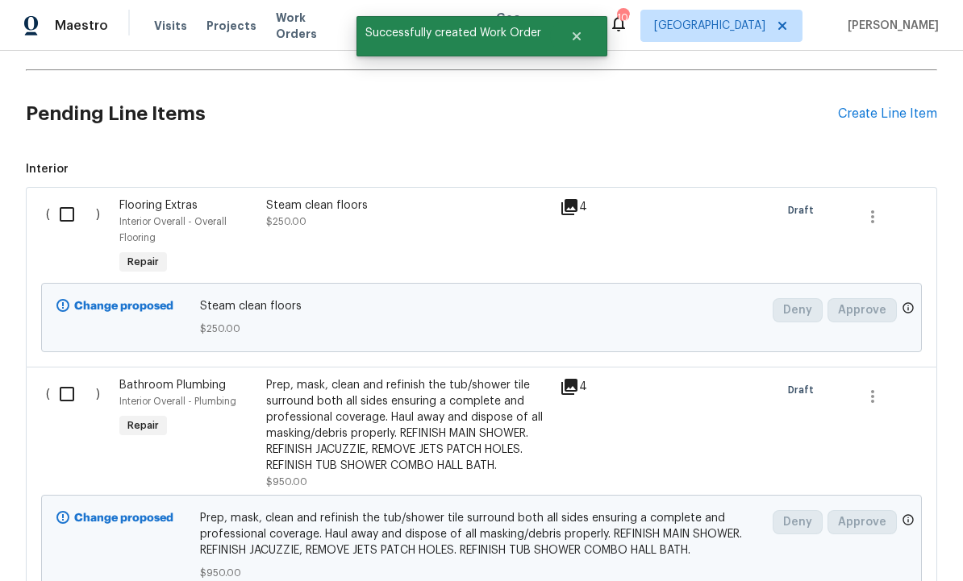
click at [71, 198] on input "checkbox" at bounding box center [73, 215] width 46 height 34
checkbox input "true"
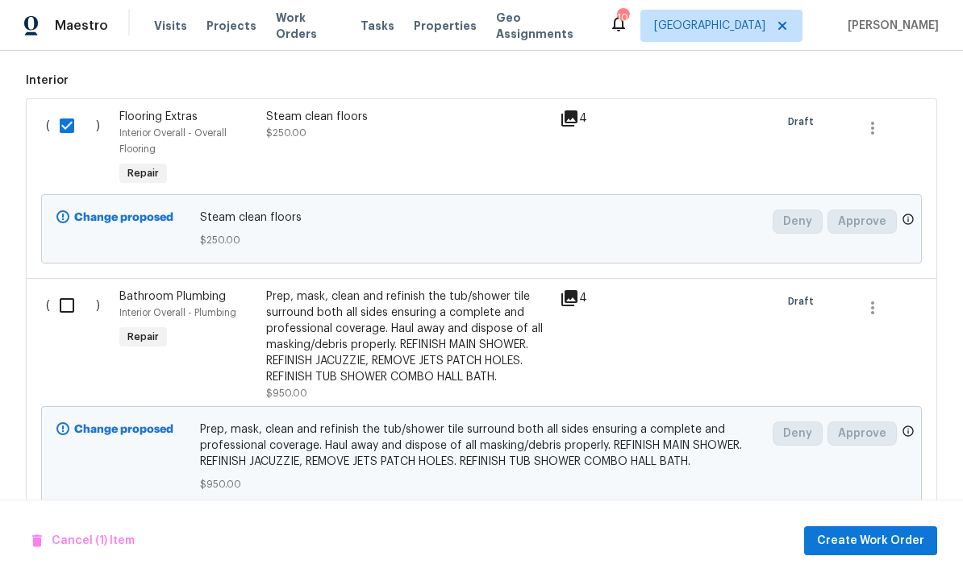
scroll to position [658, 0]
click at [858, 533] on span "Create Work Order" at bounding box center [870, 541] width 107 height 20
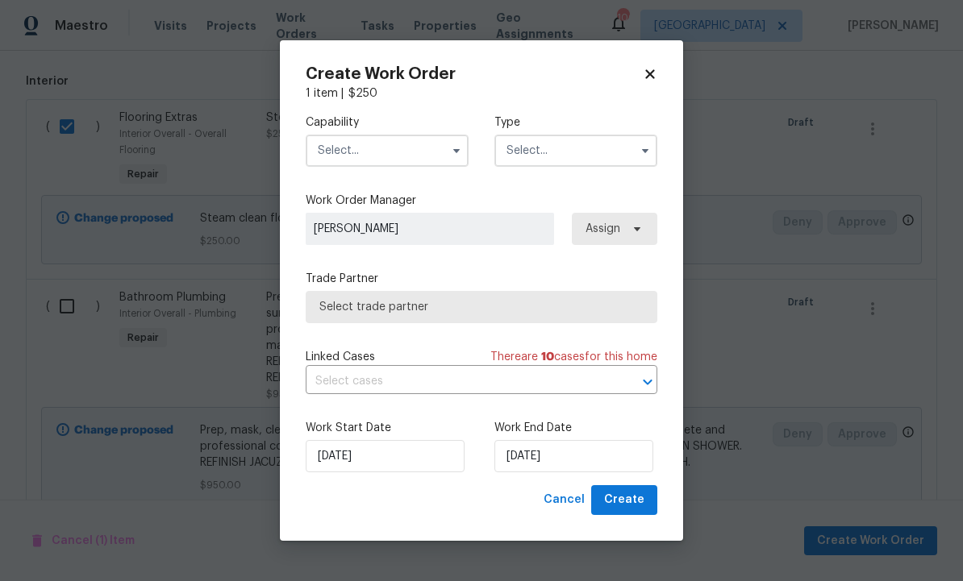
click at [390, 153] on input "text" at bounding box center [387, 151] width 163 height 32
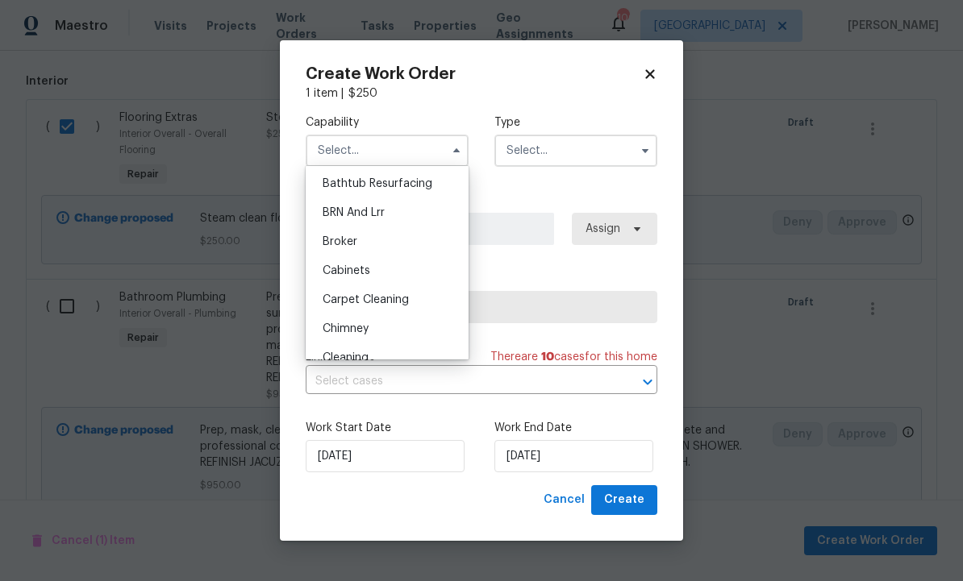
scroll to position [71, 0]
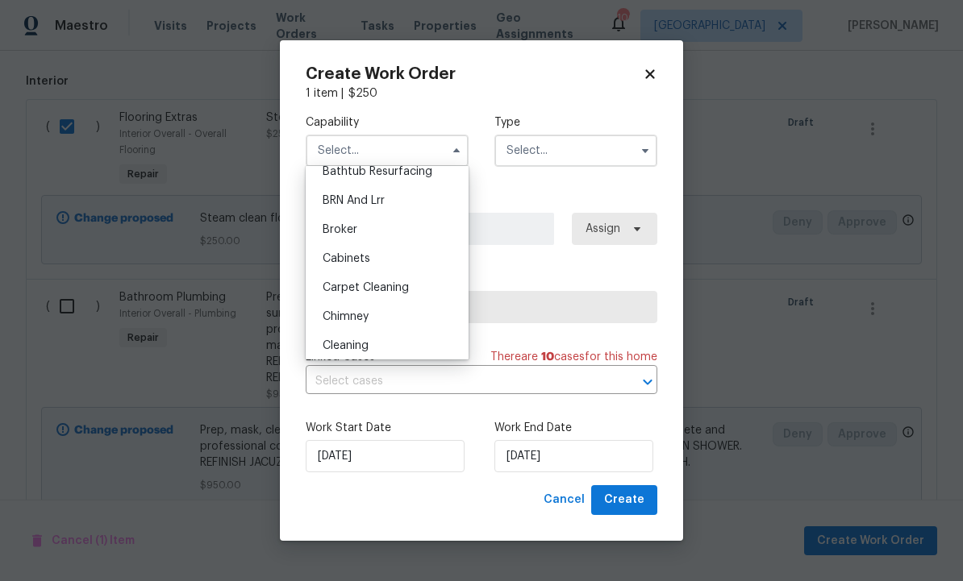
click at [407, 285] on span "Carpet Cleaning" at bounding box center [365, 287] width 86 height 11
type input "Carpet Cleaning"
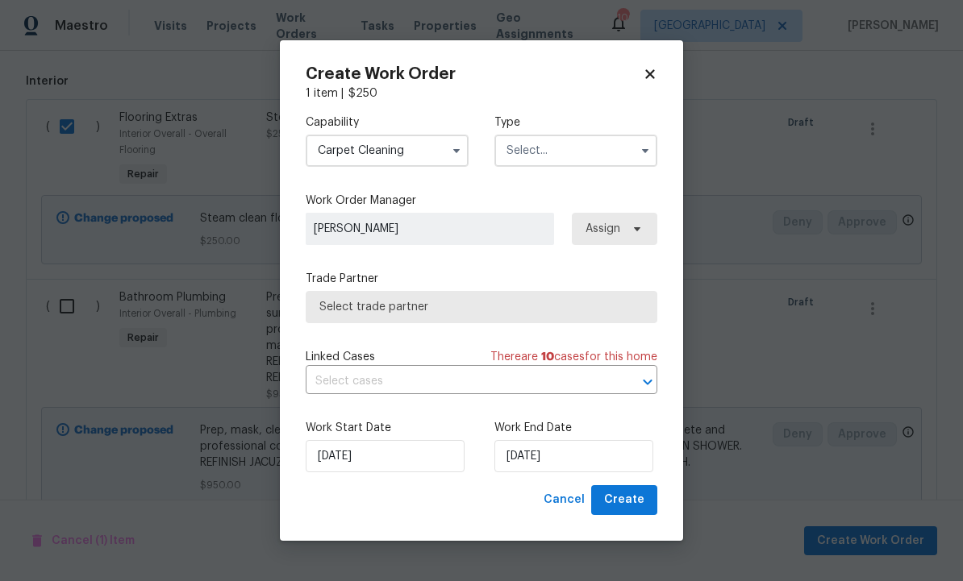
click at [566, 152] on input "text" at bounding box center [575, 151] width 163 height 32
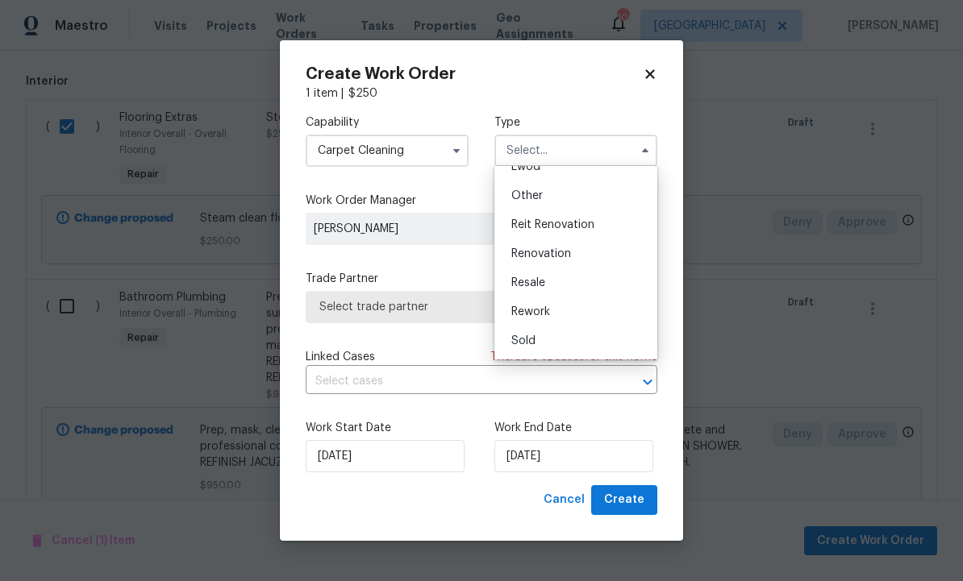
scroll to position [192, 0]
click at [573, 250] on div "Renovation" at bounding box center [575, 253] width 155 height 29
type input "Renovation"
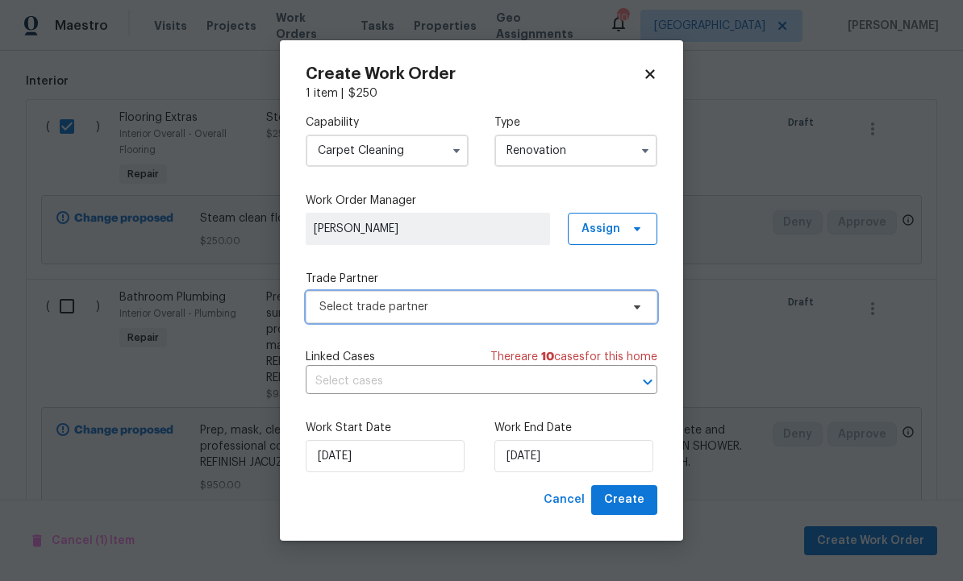
click at [478, 306] on span "Select trade partner" at bounding box center [469, 307] width 301 height 16
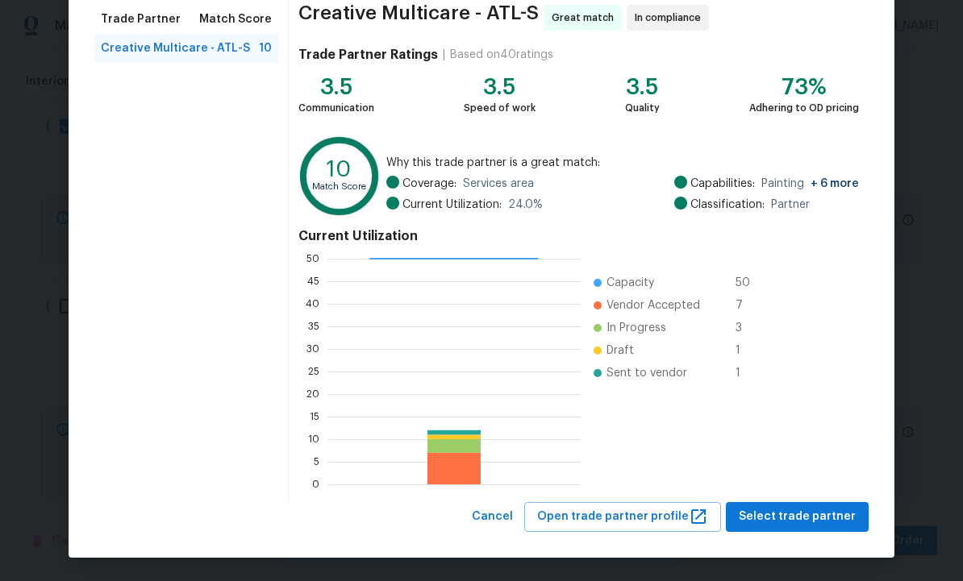
scroll to position [130, 0]
click at [782, 510] on span "Select trade partner" at bounding box center [796, 517] width 117 height 20
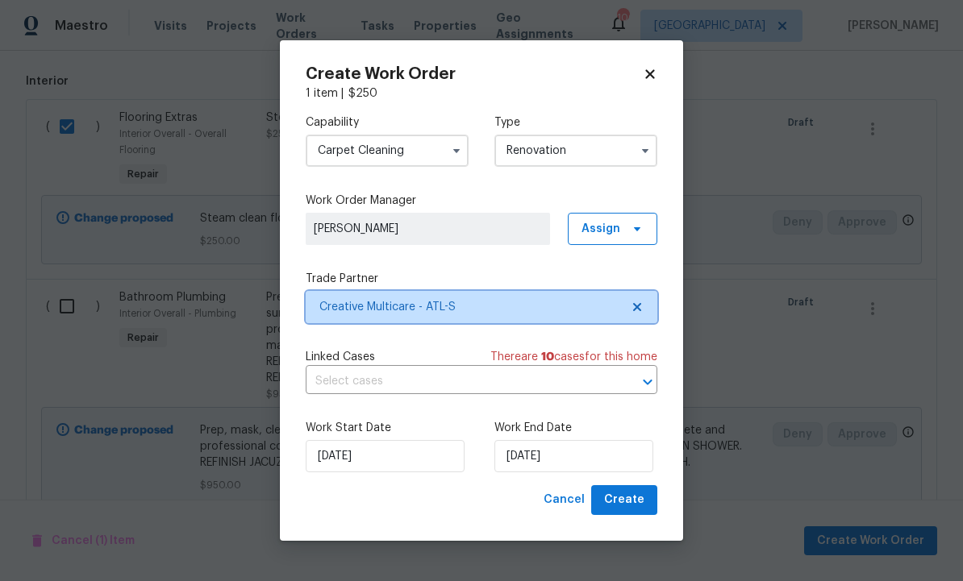
scroll to position [0, 0]
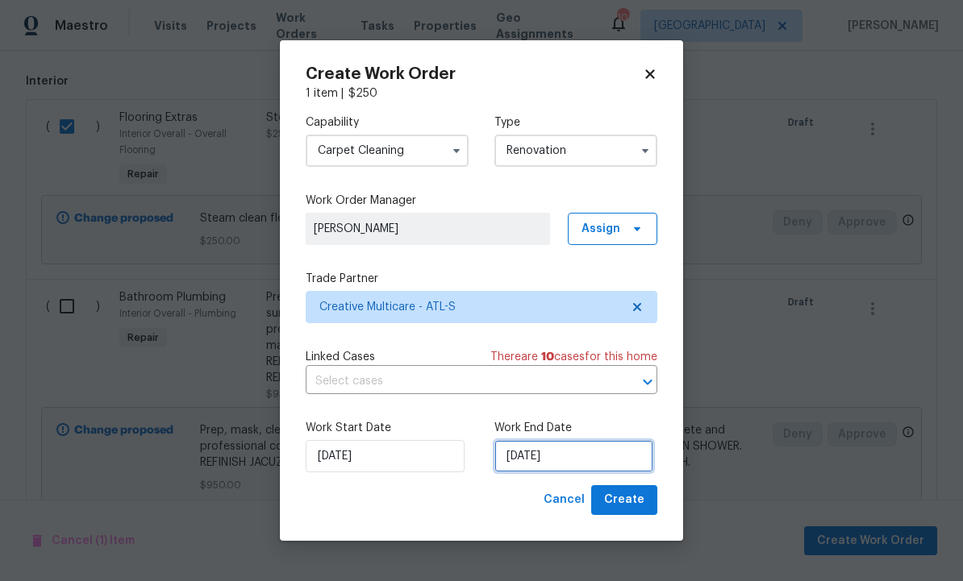
click at [586, 455] on input "[DATE]" at bounding box center [573, 456] width 159 height 32
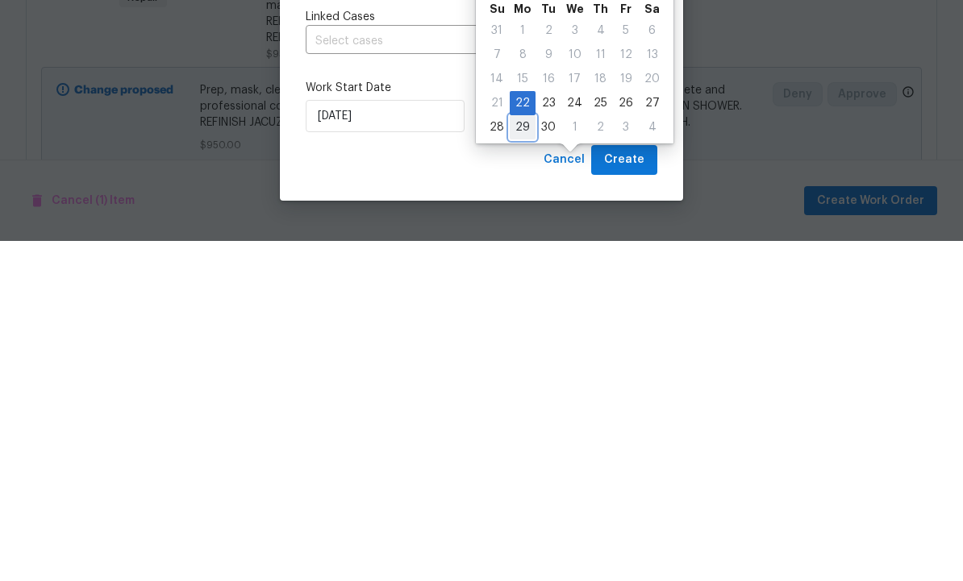
click at [518, 456] on div "29" at bounding box center [523, 467] width 26 height 23
type input "[DATE]"
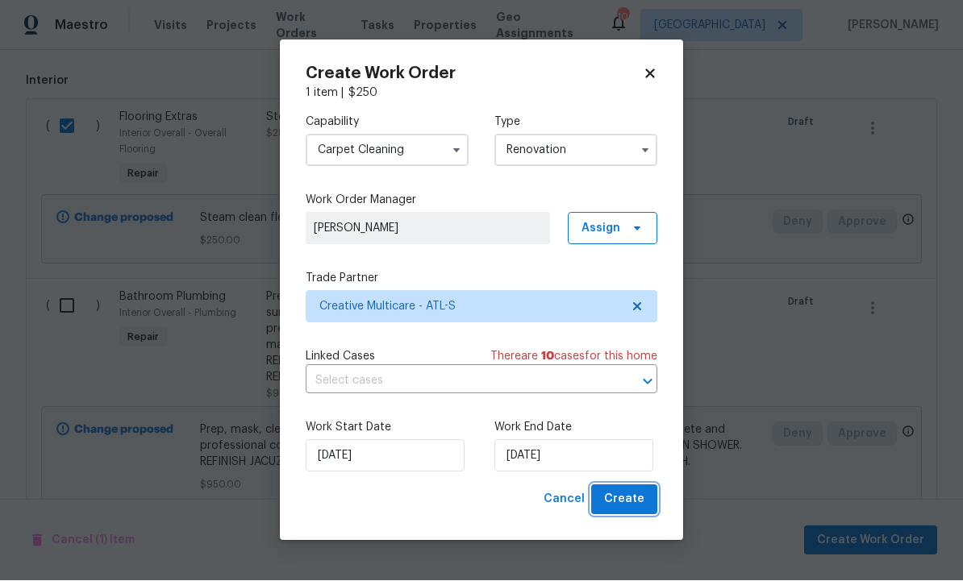
click at [623, 492] on span "Create" at bounding box center [624, 500] width 40 height 20
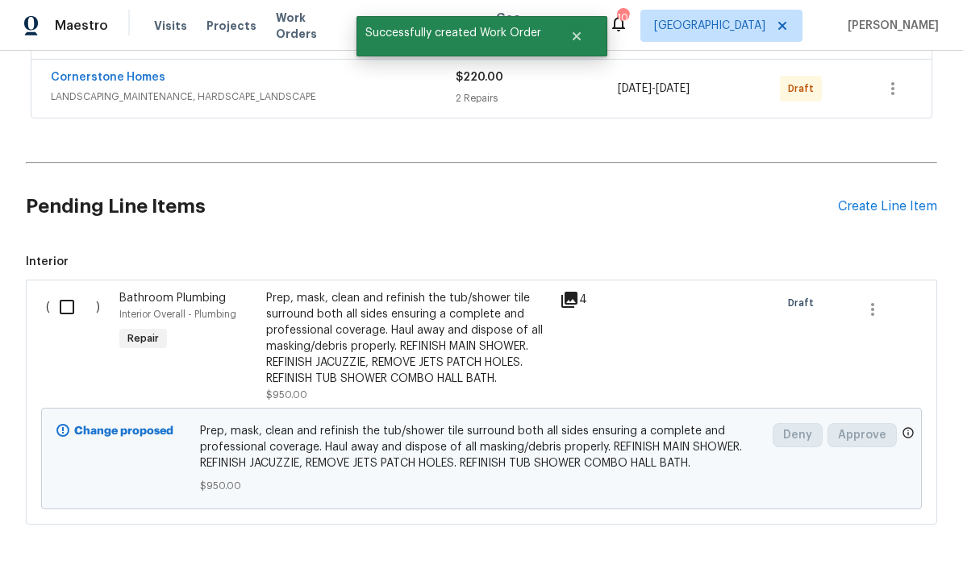
scroll to position [548, 0]
click at [65, 291] on input "checkbox" at bounding box center [73, 308] width 46 height 34
checkbox input "true"
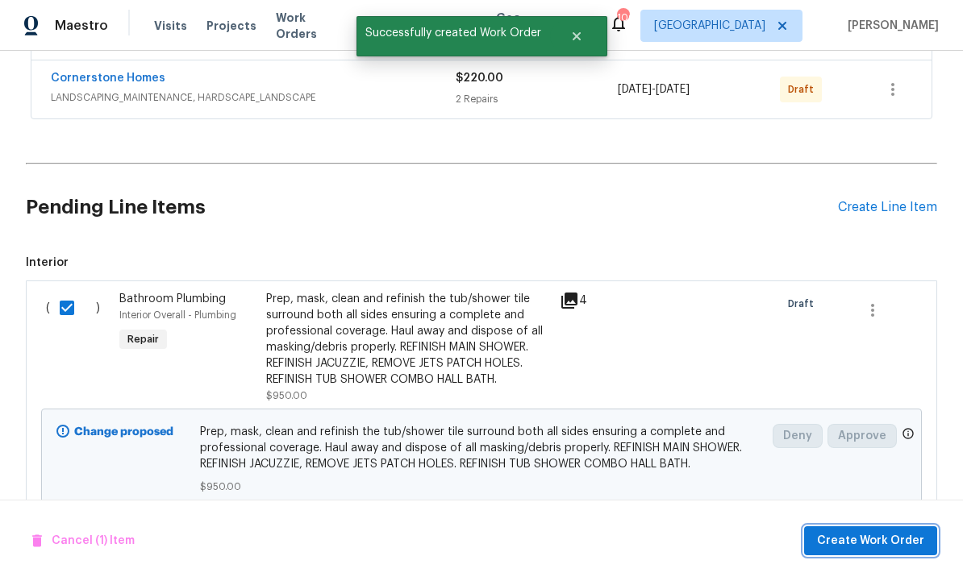
click at [865, 527] on button "Create Work Order" at bounding box center [870, 541] width 133 height 30
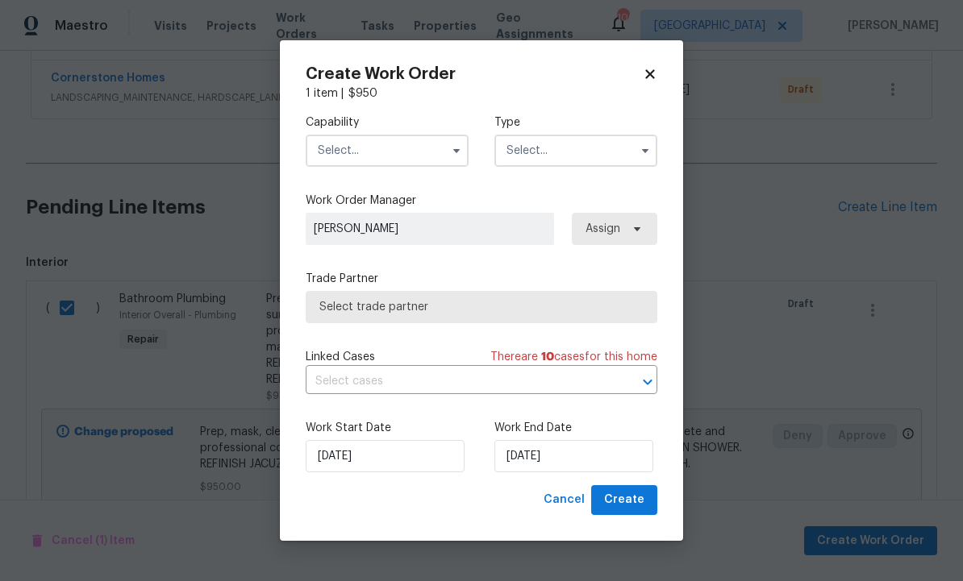
click at [385, 139] on input "text" at bounding box center [387, 151] width 163 height 32
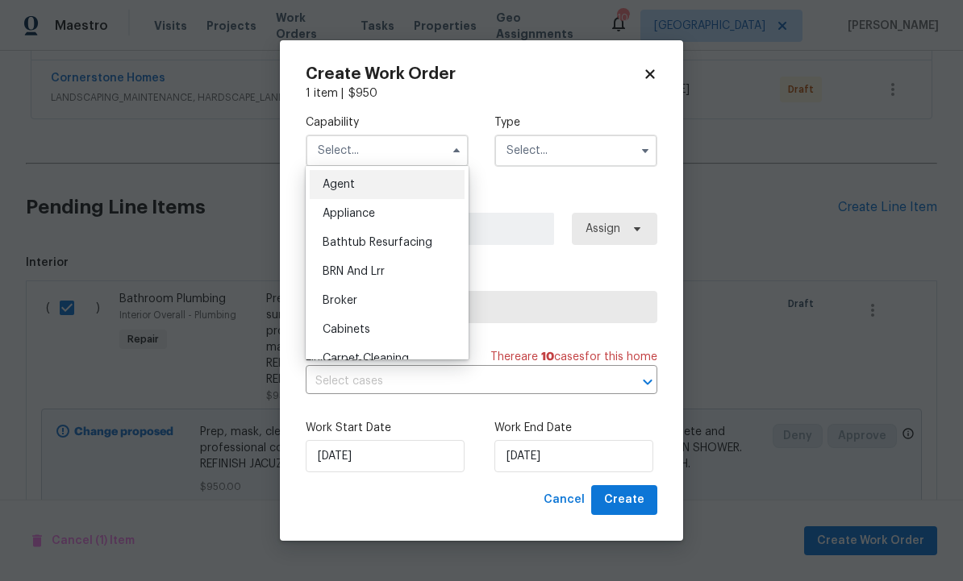
scroll to position [0, 0]
click at [406, 242] on span "Bathtub Resurfacing" at bounding box center [377, 242] width 110 height 11
type input "Bathtub Resurfacing"
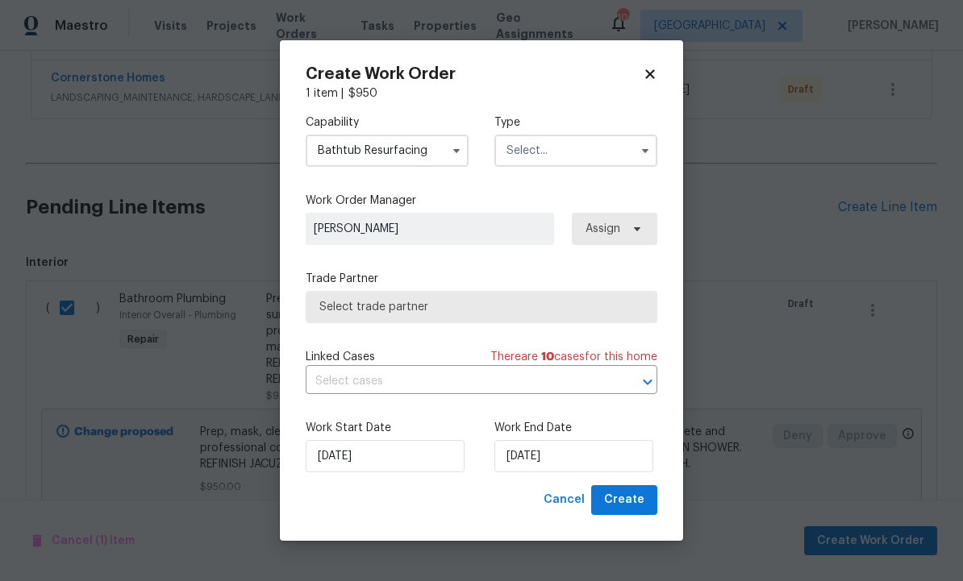
click at [558, 148] on input "text" at bounding box center [575, 151] width 163 height 32
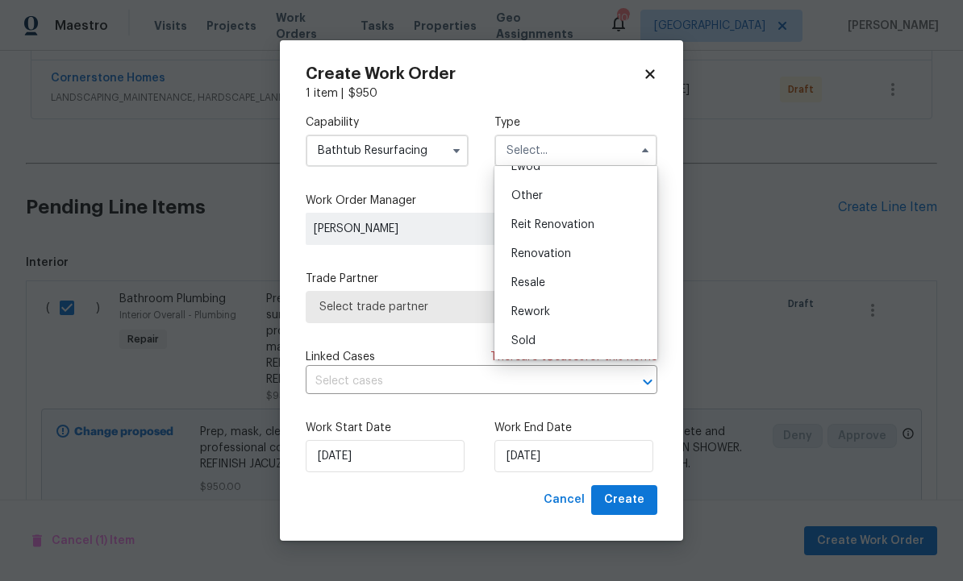
scroll to position [192, 0]
click at [561, 248] on span "Renovation" at bounding box center [541, 253] width 60 height 11
type input "Renovation"
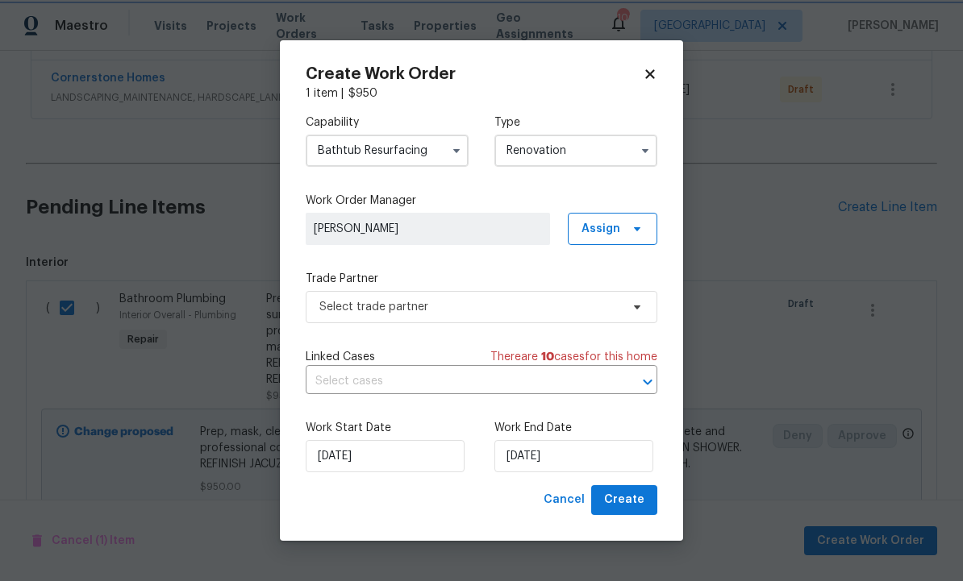
scroll to position [0, 0]
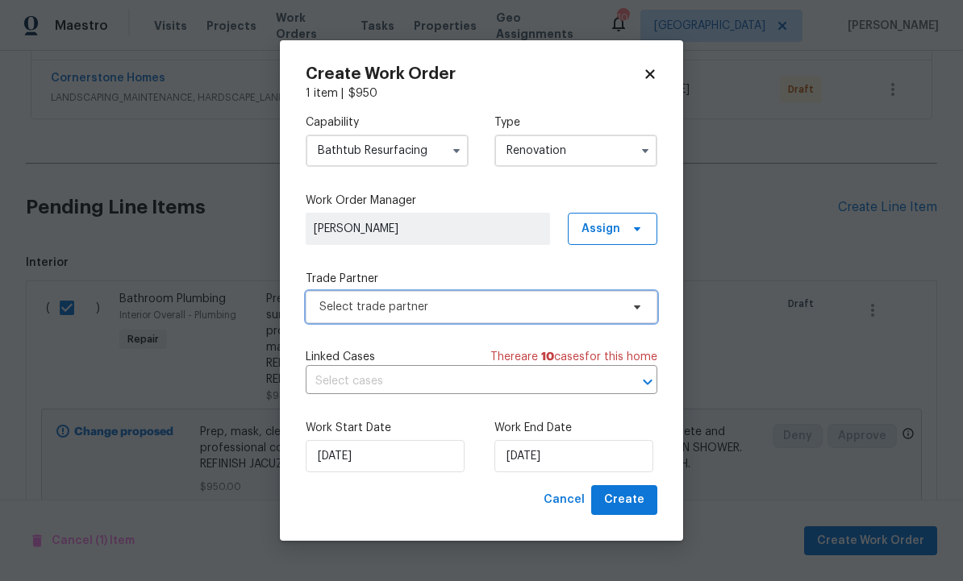
click at [501, 308] on span "Select trade partner" at bounding box center [469, 307] width 301 height 16
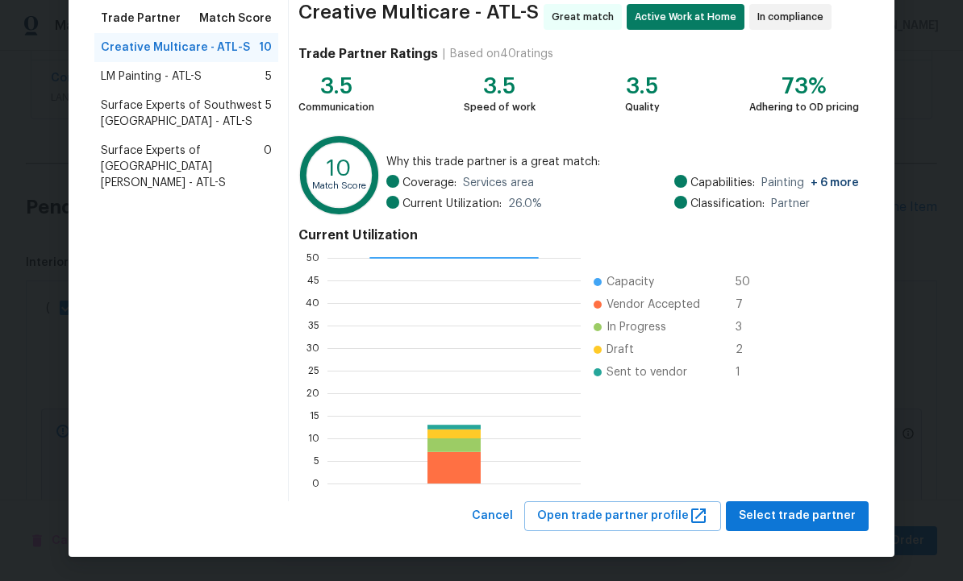
scroll to position [130, 0]
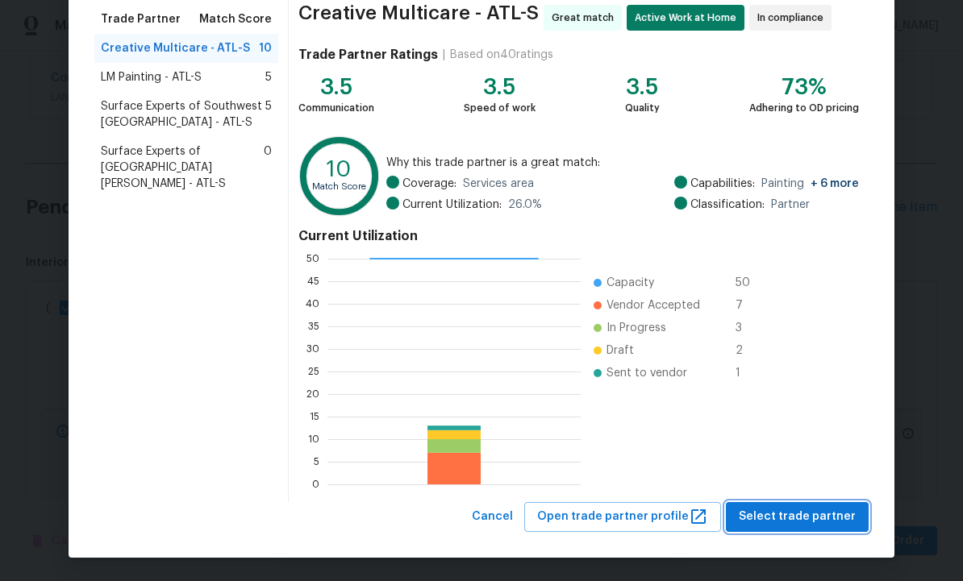
click at [793, 514] on span "Select trade partner" at bounding box center [796, 517] width 117 height 20
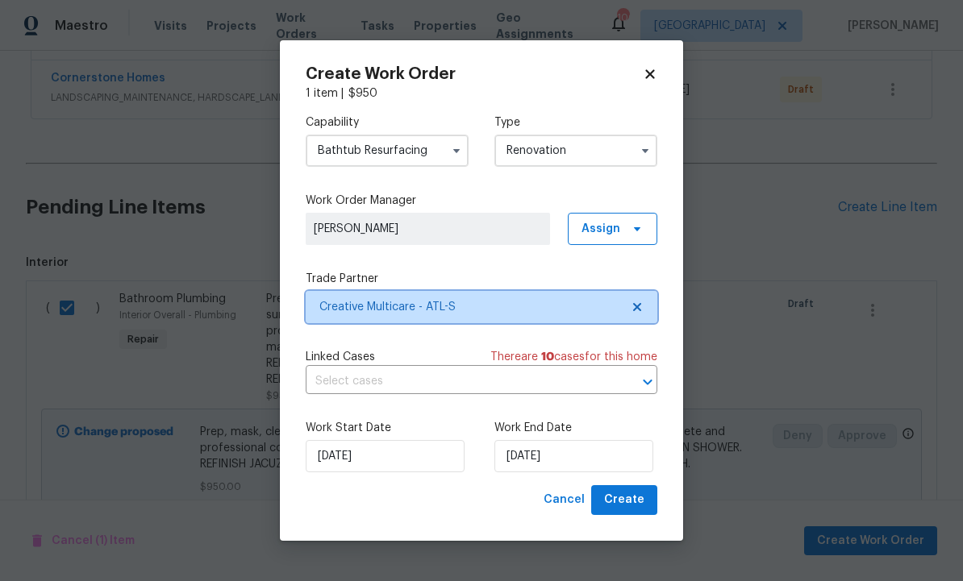
scroll to position [0, 0]
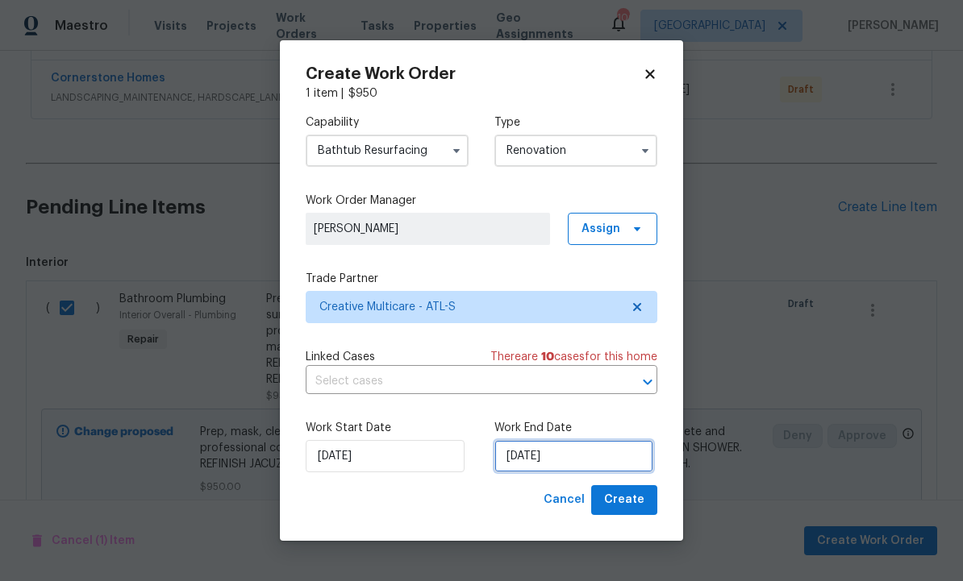
click at [587, 454] on input "9/22/2025" at bounding box center [573, 456] width 159 height 32
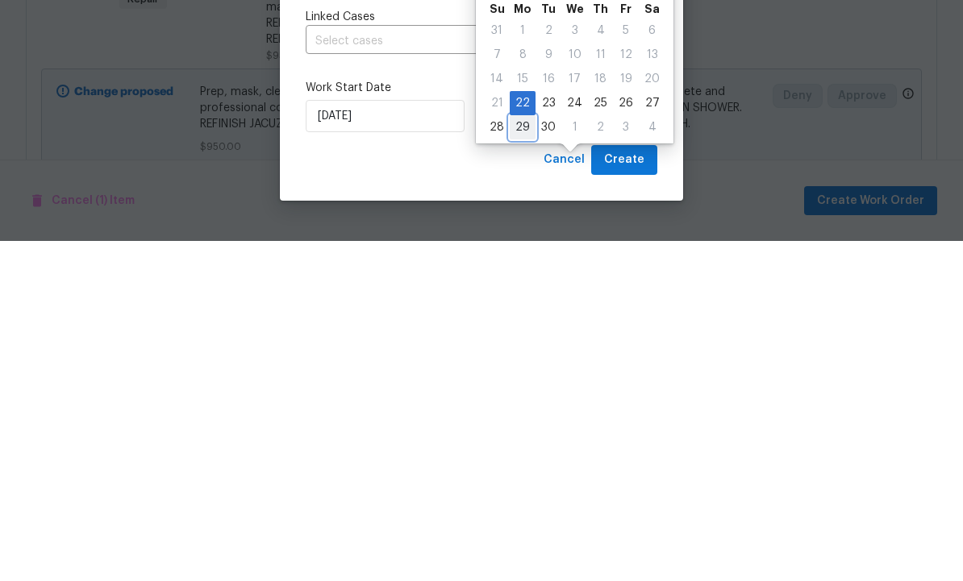
click at [520, 456] on div "29" at bounding box center [523, 467] width 26 height 23
type input "9/29/2025"
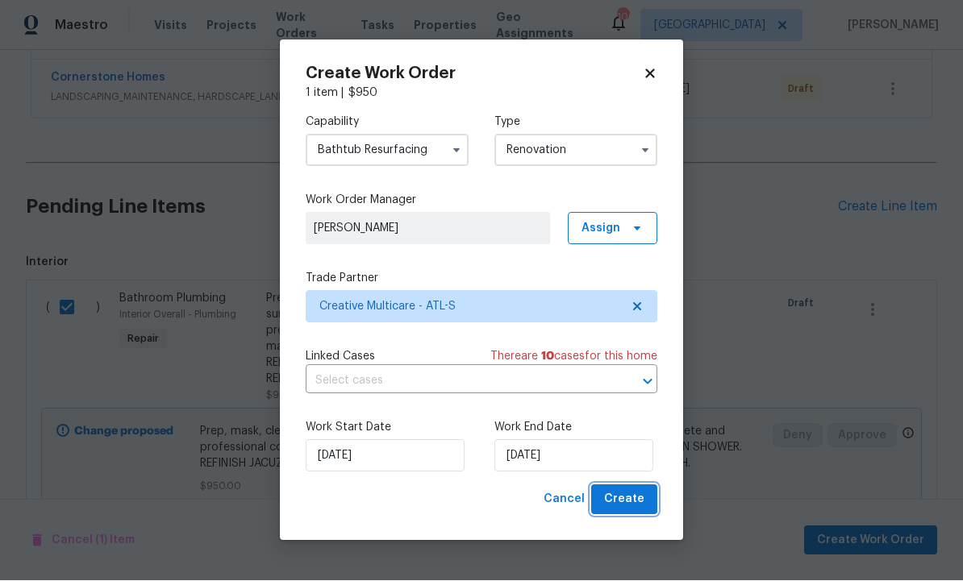
click at [627, 497] on span "Create" at bounding box center [624, 500] width 40 height 20
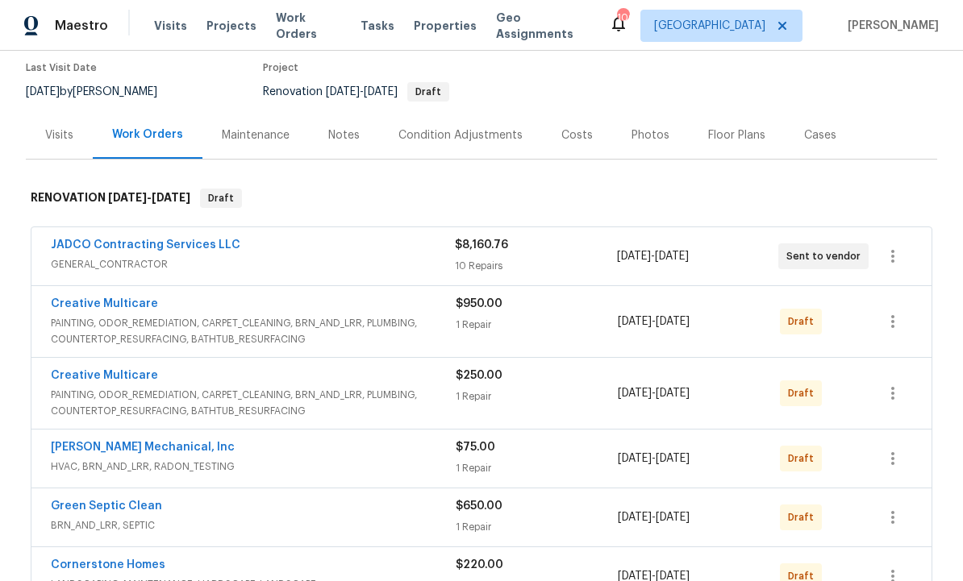
scroll to position [138, 0]
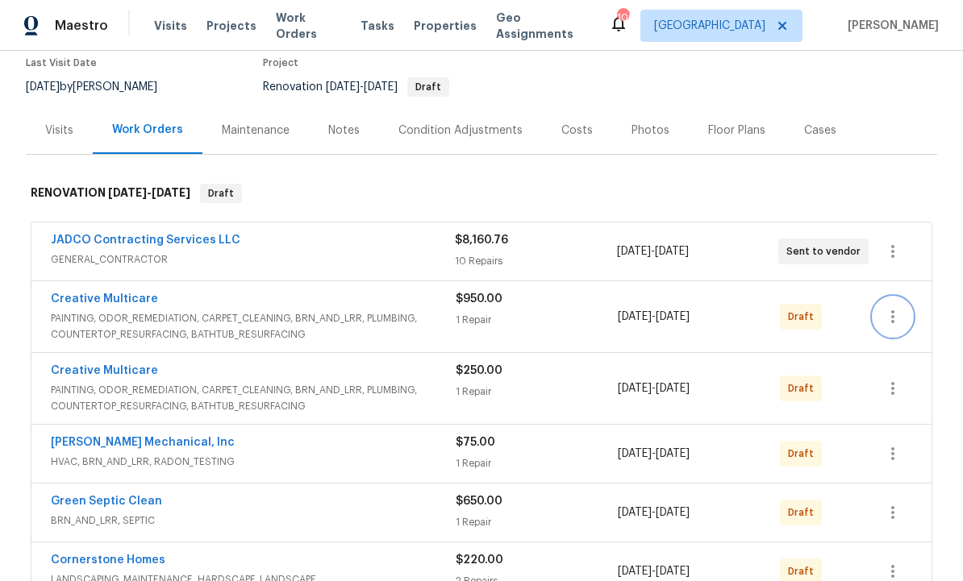
click at [898, 320] on icon "button" at bounding box center [892, 316] width 19 height 19
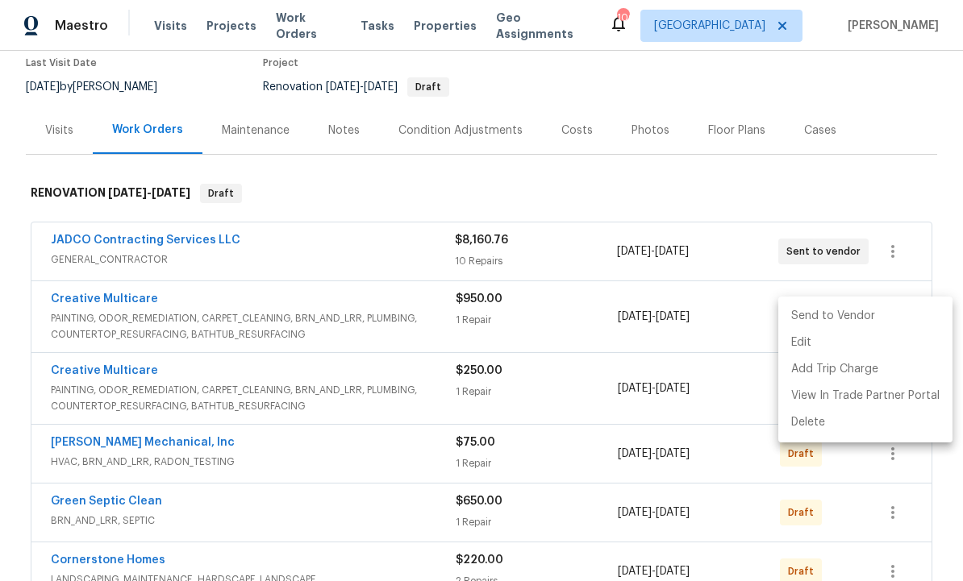
click at [851, 313] on li "Send to Vendor" at bounding box center [865, 316] width 174 height 27
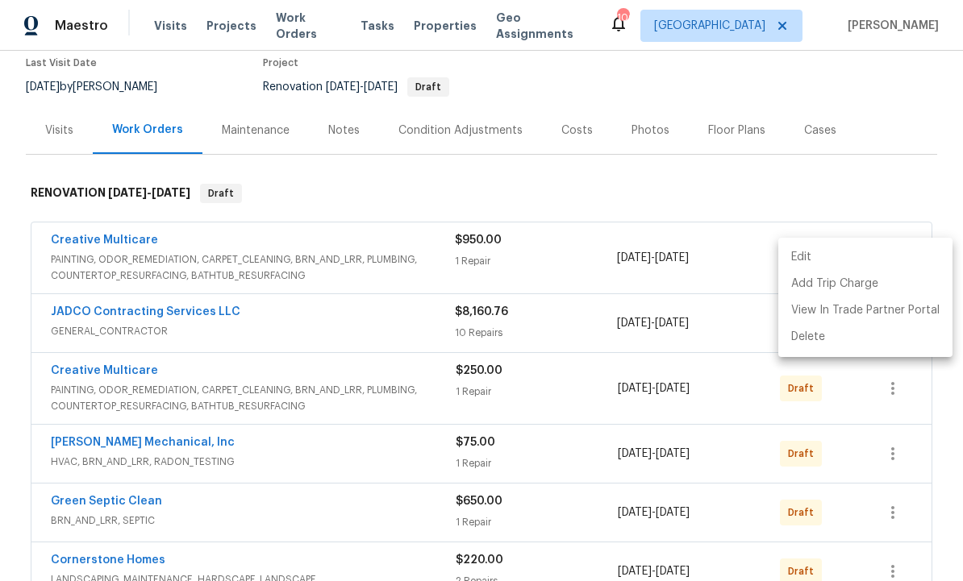
click at [859, 422] on div at bounding box center [481, 290] width 963 height 581
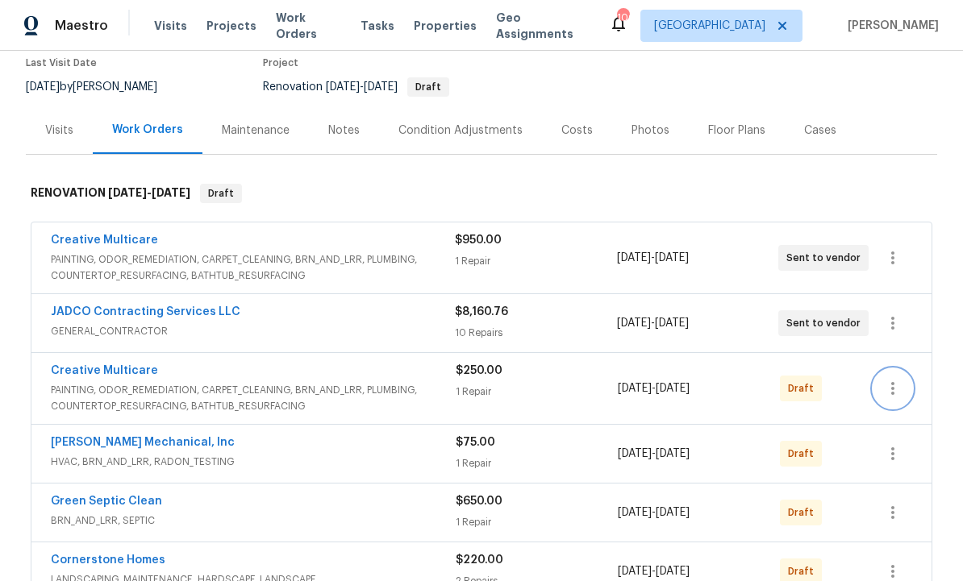
click at [900, 385] on icon "button" at bounding box center [892, 388] width 19 height 19
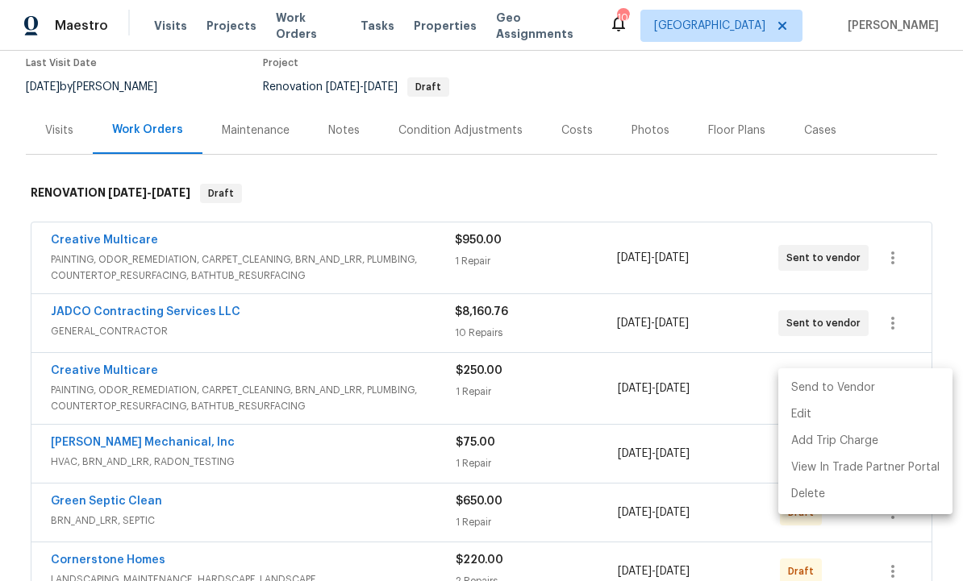
click at [843, 377] on li "Send to Vendor" at bounding box center [865, 388] width 174 height 27
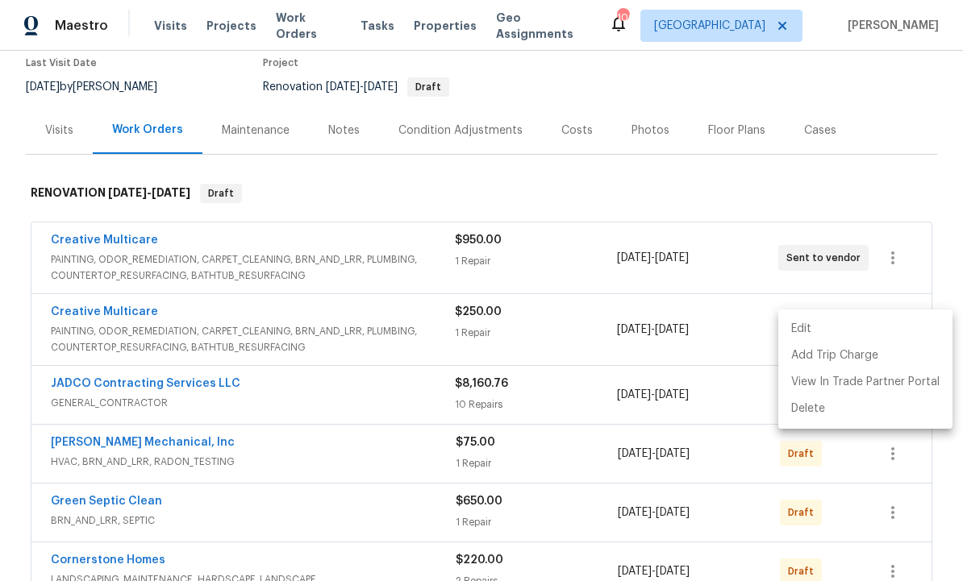
click at [706, 414] on div at bounding box center [481, 290] width 963 height 581
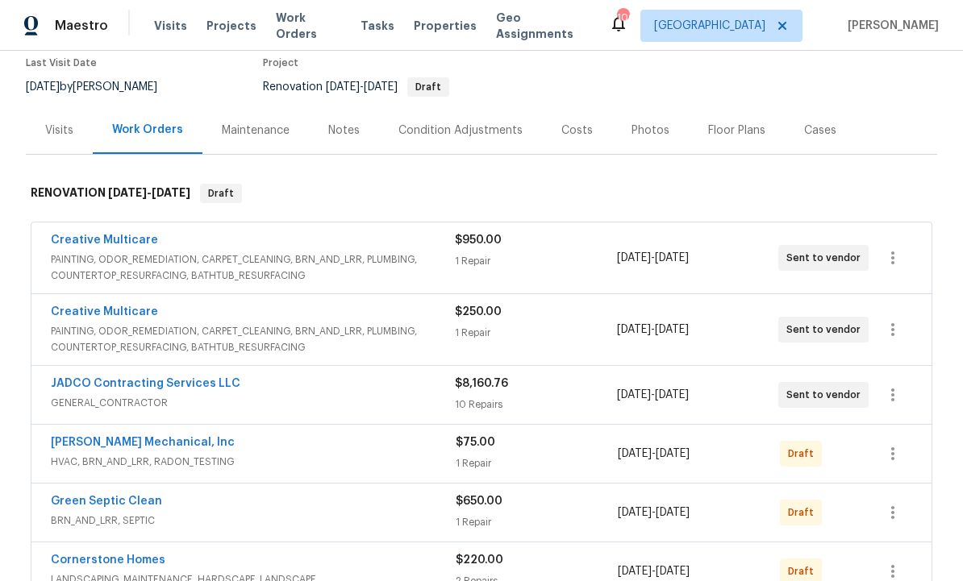
click at [725, 435] on div "9/22/2025 - 9/30/2025" at bounding box center [699, 454] width 162 height 39
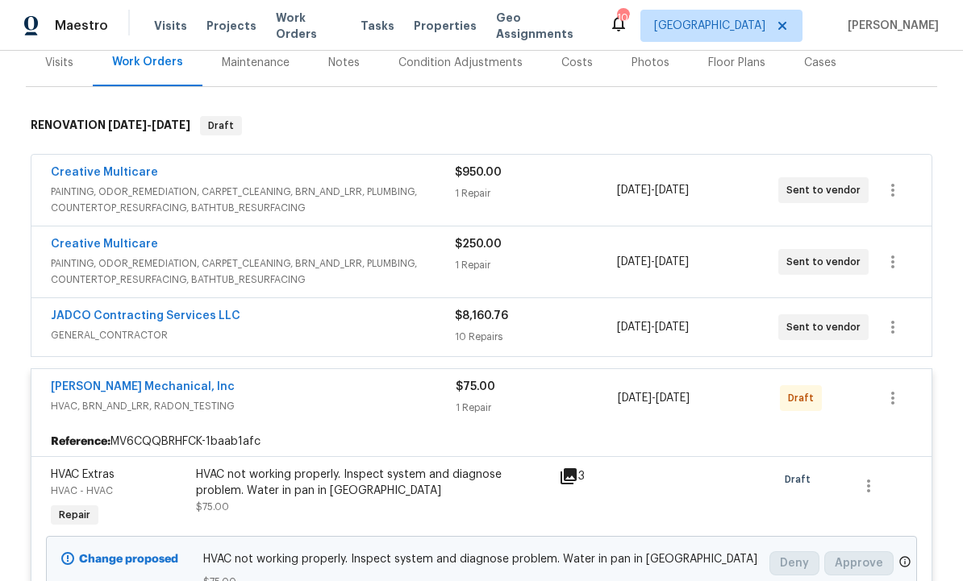
scroll to position [206, 0]
click at [900, 395] on icon "button" at bounding box center [892, 397] width 19 height 19
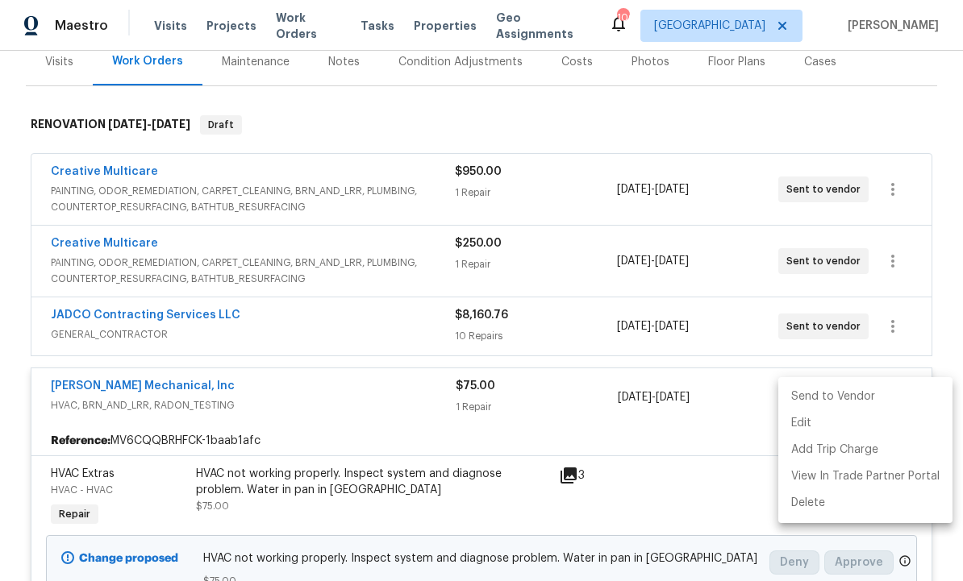
click at [846, 392] on li "Send to Vendor" at bounding box center [865, 397] width 174 height 27
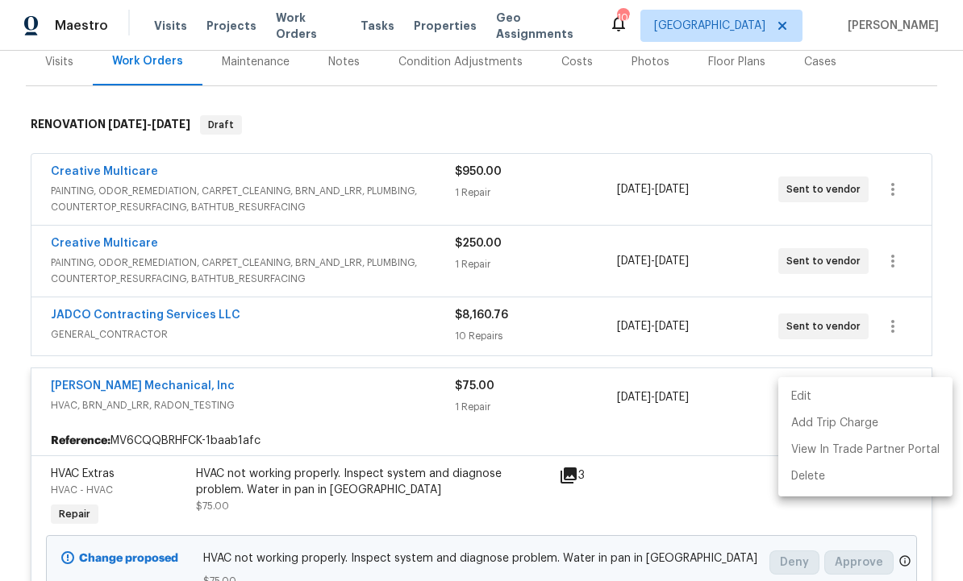
click at [734, 449] on div at bounding box center [481, 290] width 963 height 581
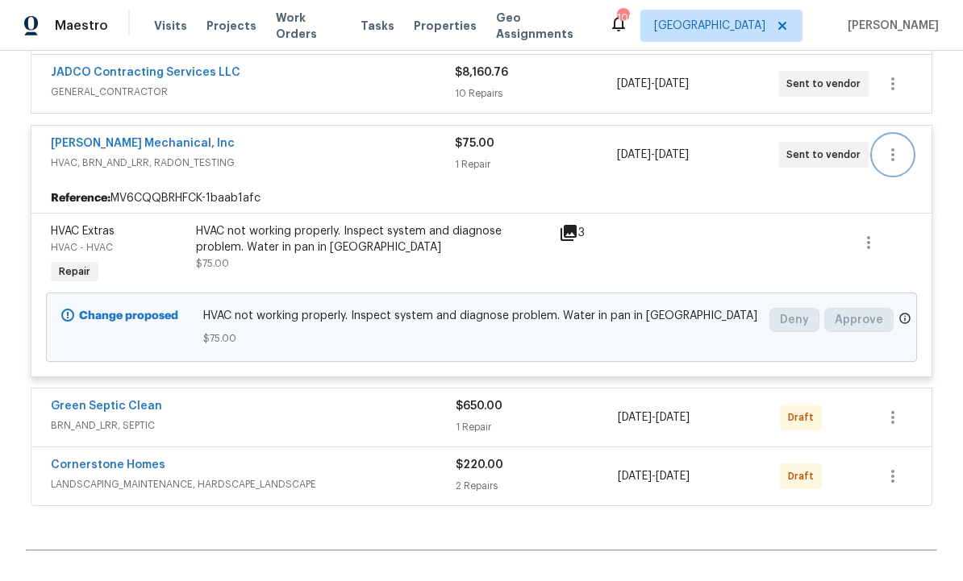
scroll to position [468, 0]
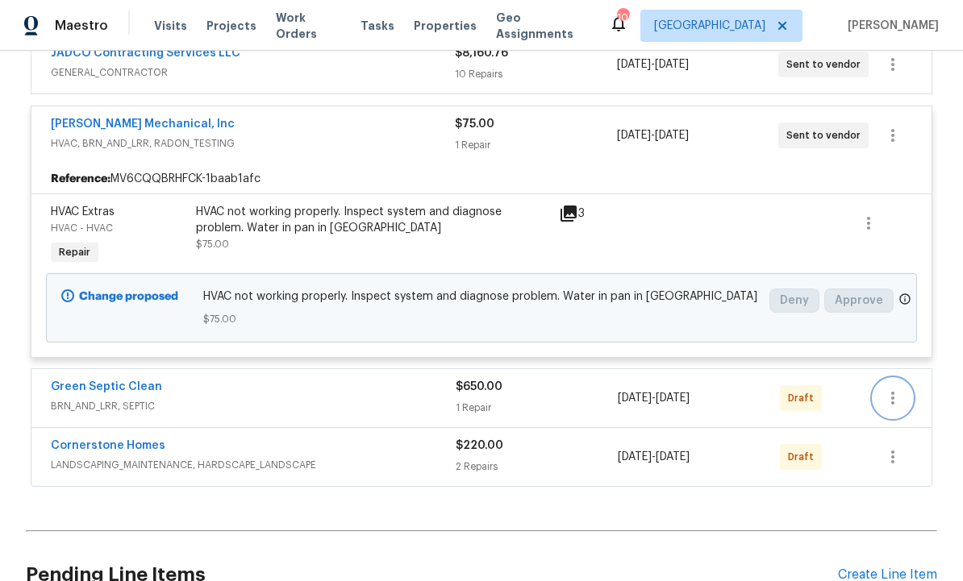
click at [895, 397] on icon "button" at bounding box center [892, 398] width 19 height 19
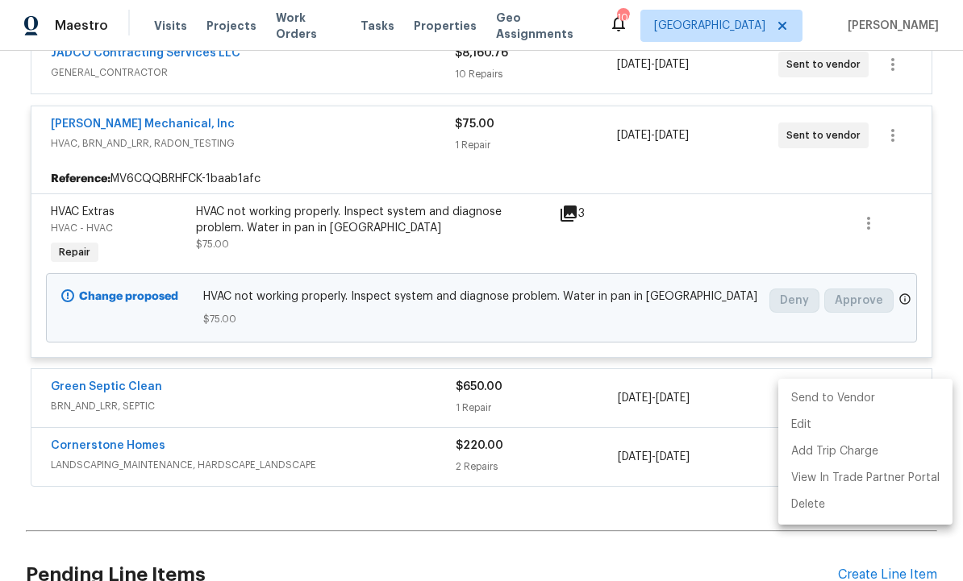
click at [838, 389] on li "Send to Vendor" at bounding box center [865, 398] width 174 height 27
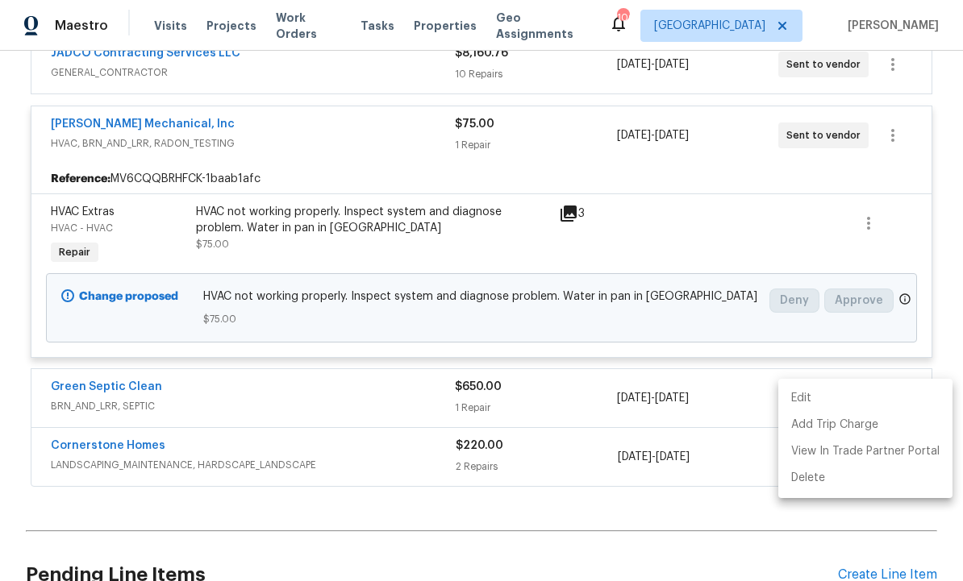
click at [735, 527] on div at bounding box center [481, 290] width 963 height 581
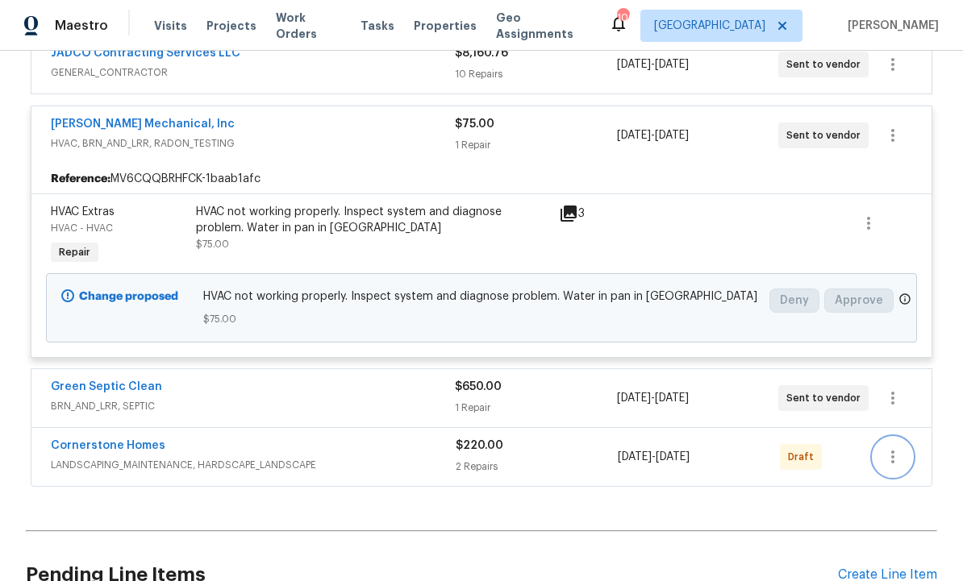
click at [896, 456] on icon "button" at bounding box center [892, 456] width 19 height 19
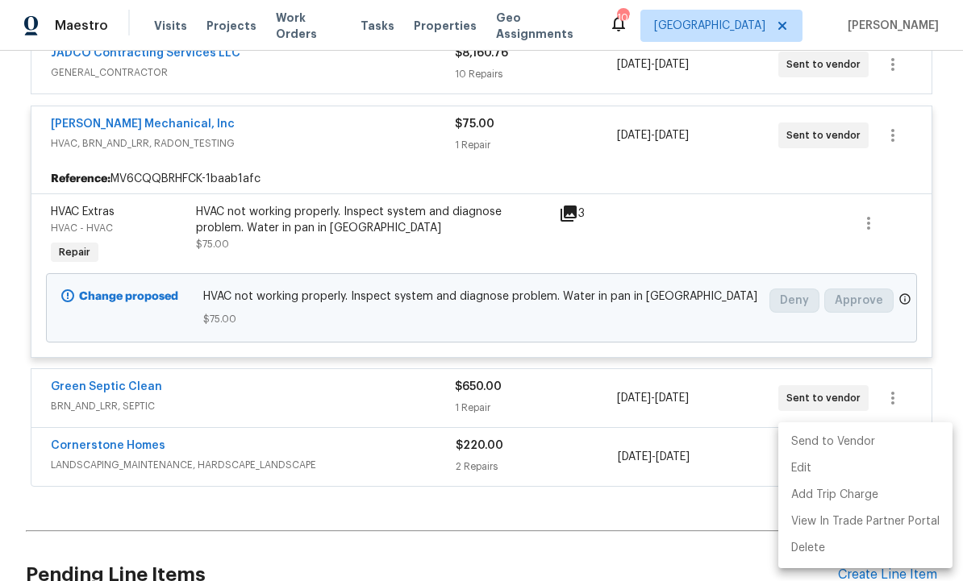
click at [844, 431] on li "Send to Vendor" at bounding box center [865, 442] width 174 height 27
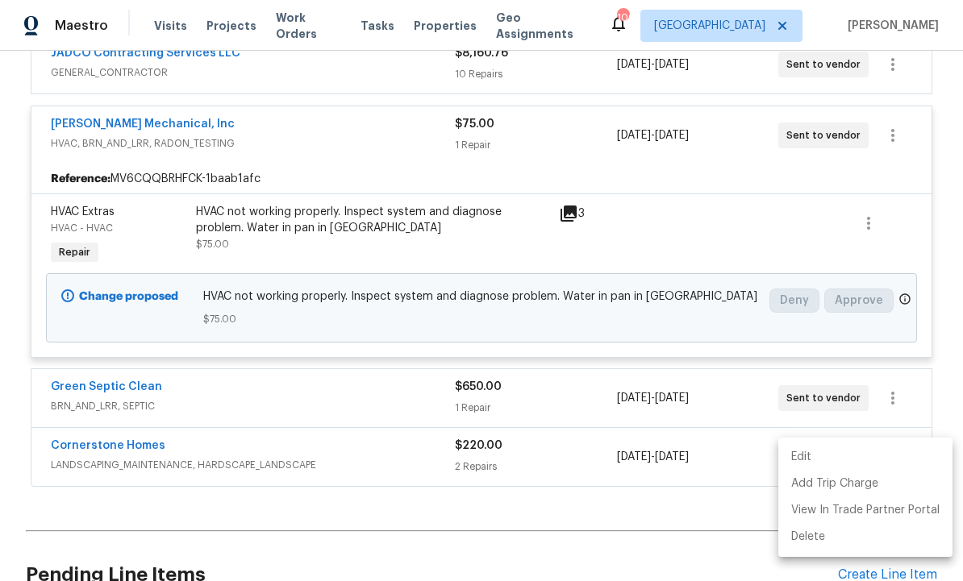
click at [730, 517] on div at bounding box center [481, 290] width 963 height 581
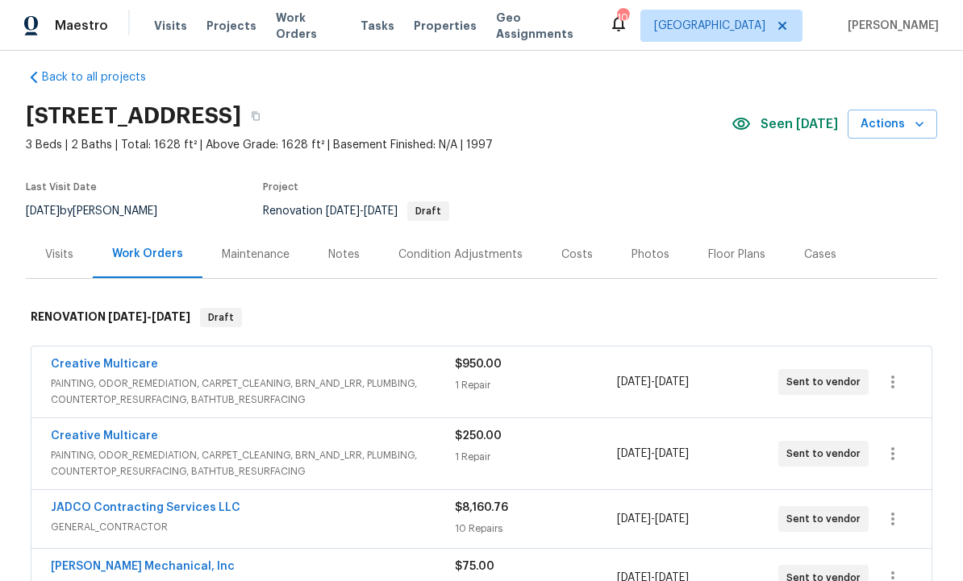
scroll to position [13, 0]
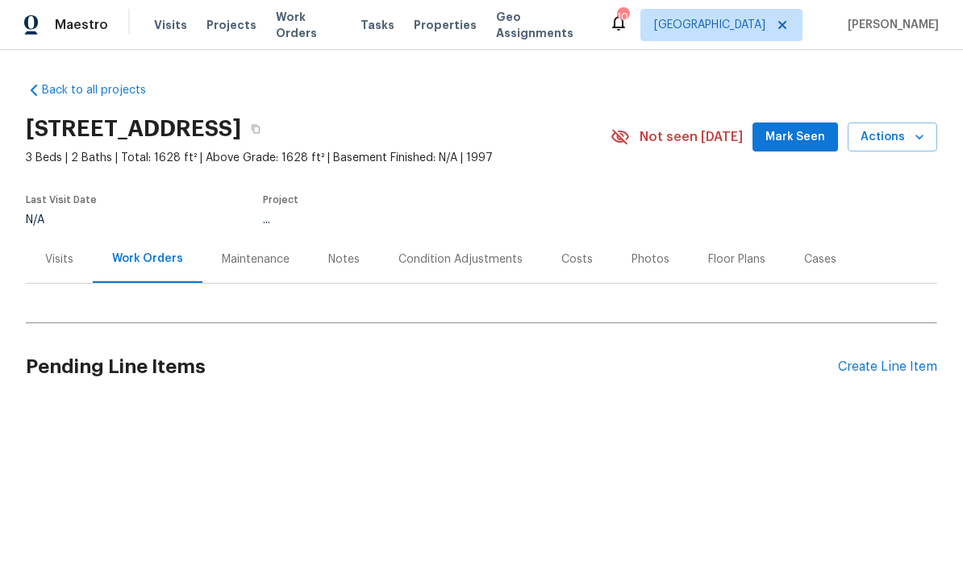
scroll to position [1, 0]
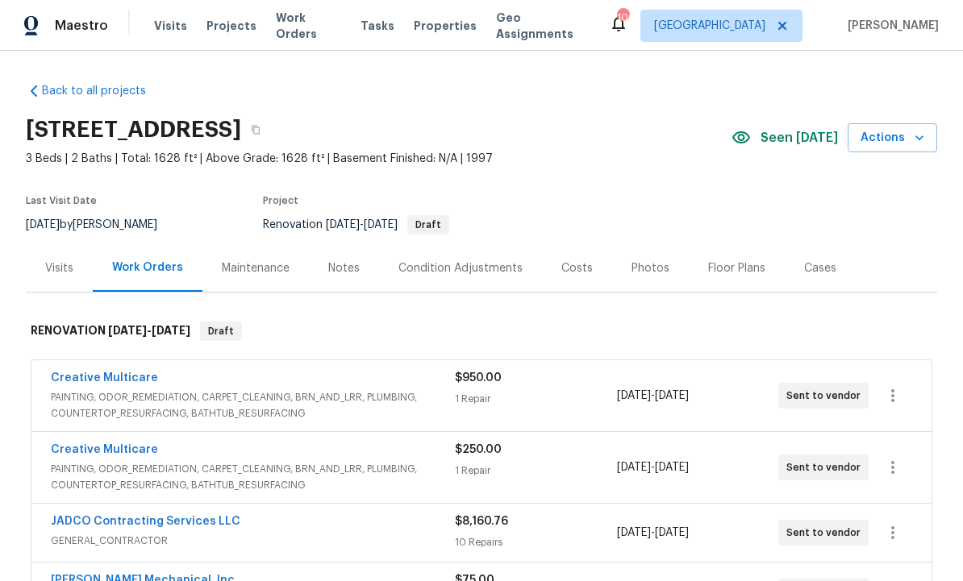
click at [451, 268] on div "Condition Adjustments" at bounding box center [460, 268] width 124 height 16
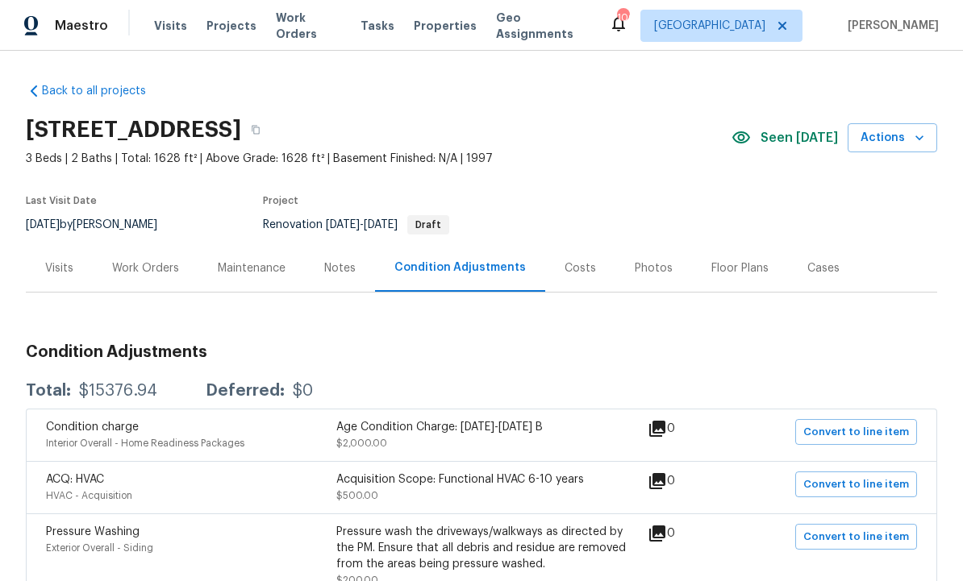
click at [572, 266] on div "Costs" at bounding box center [579, 268] width 31 height 16
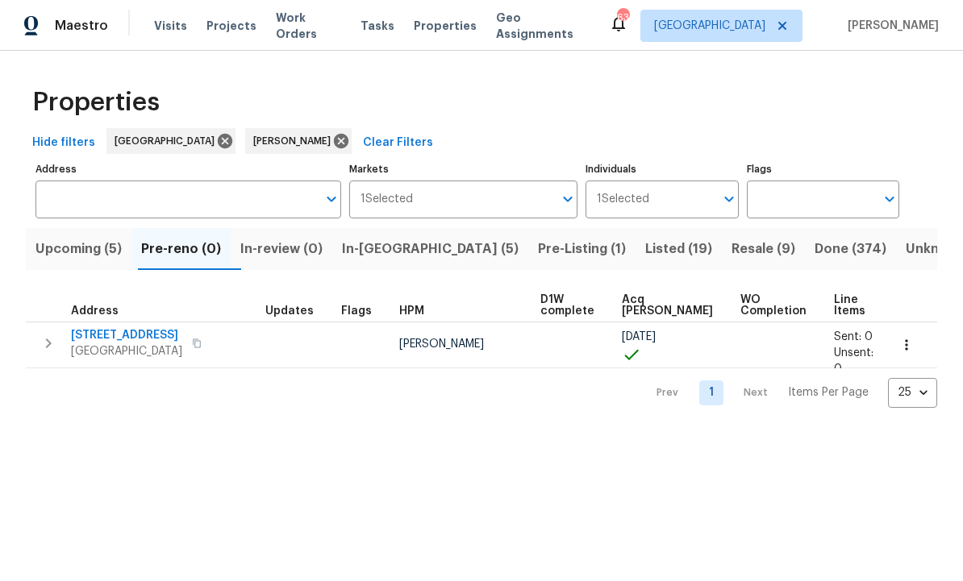
scroll to position [-6, 5]
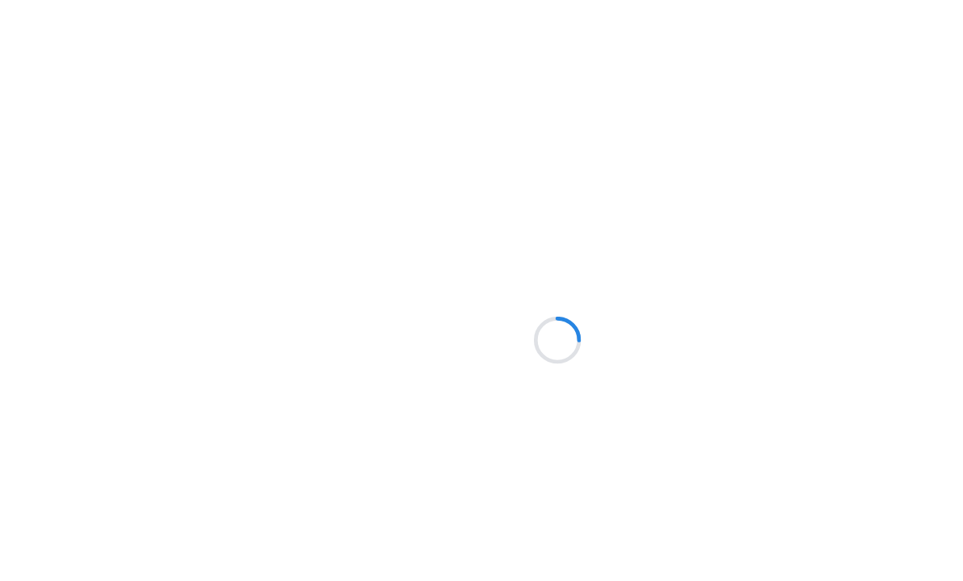
scroll to position [0, 5]
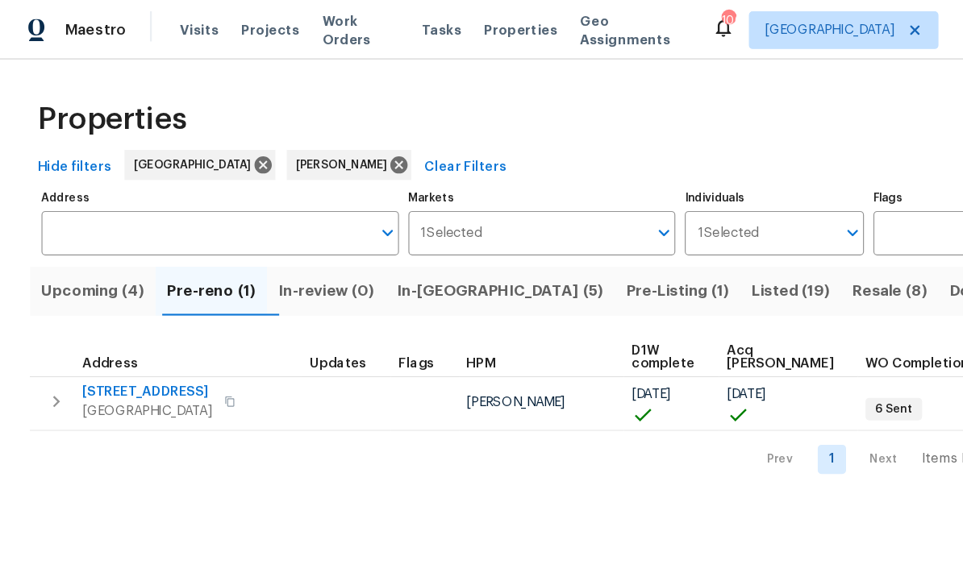
click at [414, 243] on span "In-reno (5)" at bounding box center [427, 249] width 177 height 23
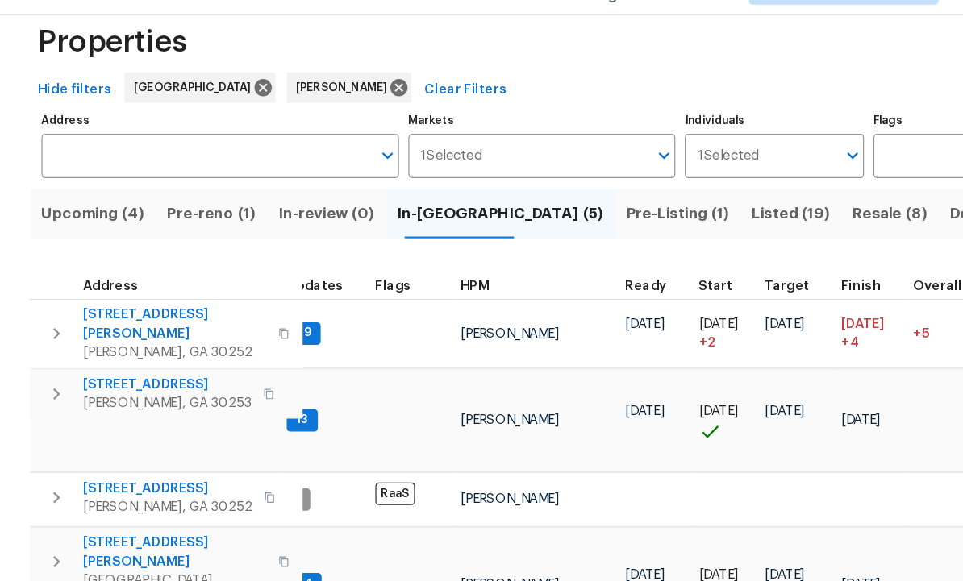
scroll to position [13, 20]
click at [114, 359] on span "[STREET_ADDRESS]" at bounding box center [143, 367] width 144 height 16
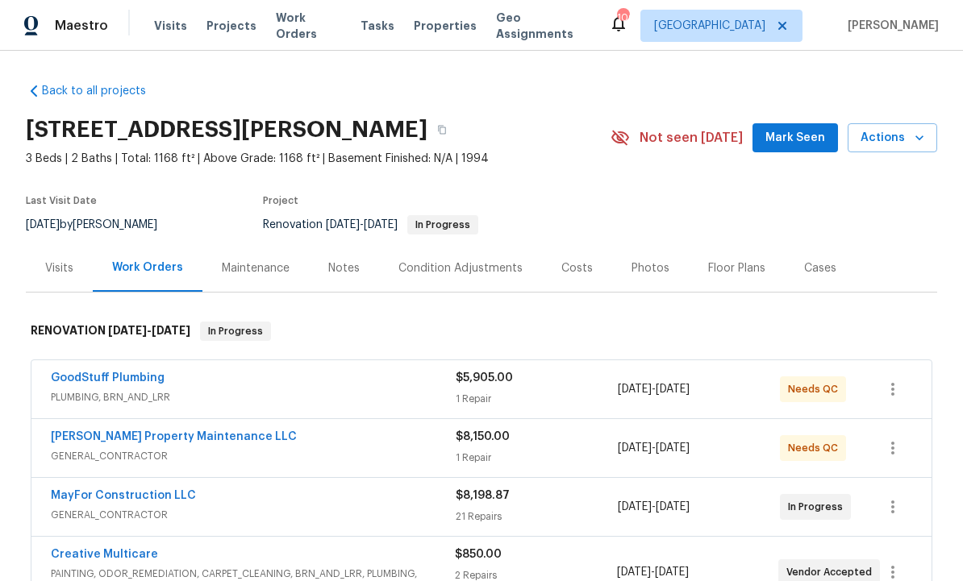
click at [784, 133] on span "Mark Seen" at bounding box center [795, 138] width 60 height 20
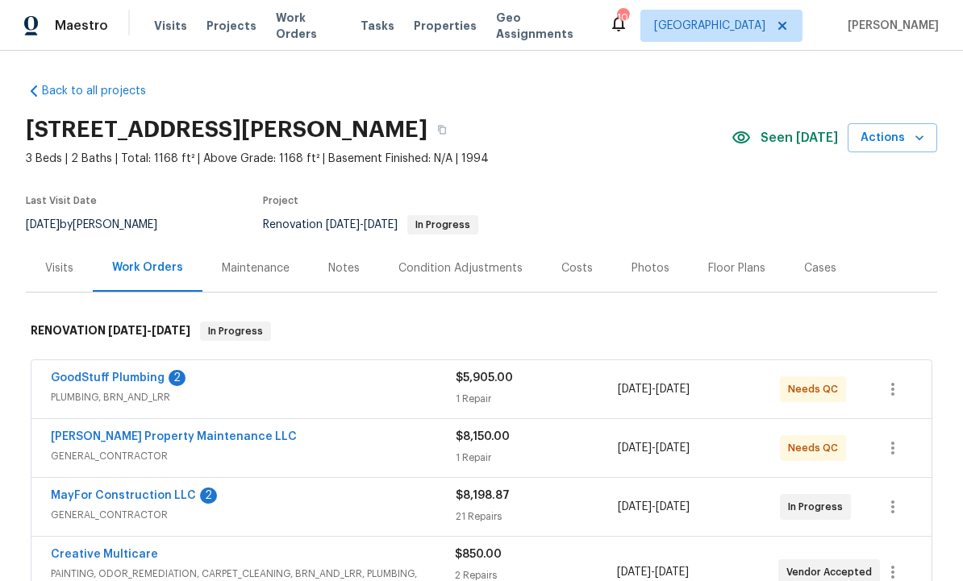
click at [122, 372] on link "GoodStuff Plumbing" at bounding box center [108, 377] width 114 height 11
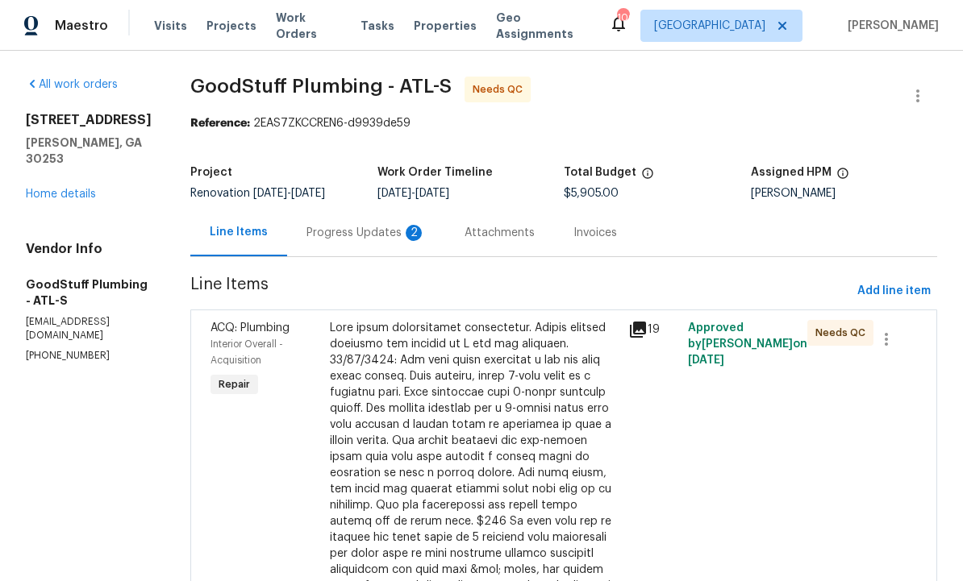
click at [401, 241] on div "Progress Updates 2" at bounding box center [365, 233] width 119 height 16
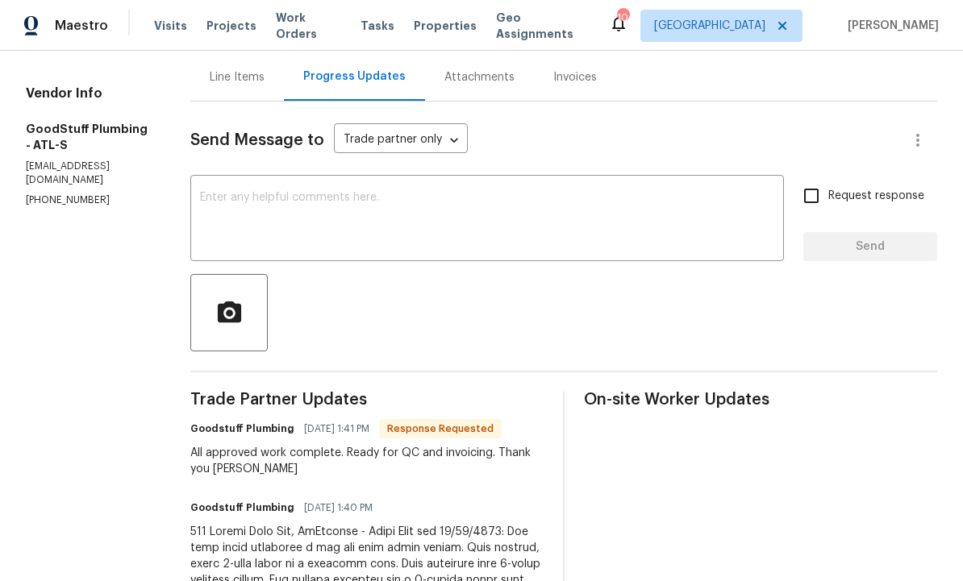
scroll to position [114, 0]
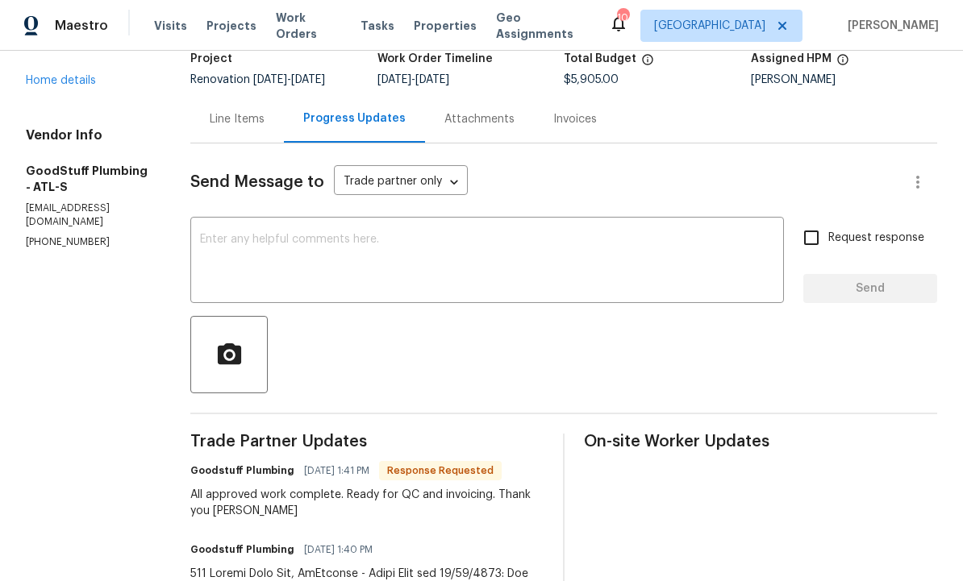
click at [264, 127] on div "Line Items" at bounding box center [237, 119] width 55 height 16
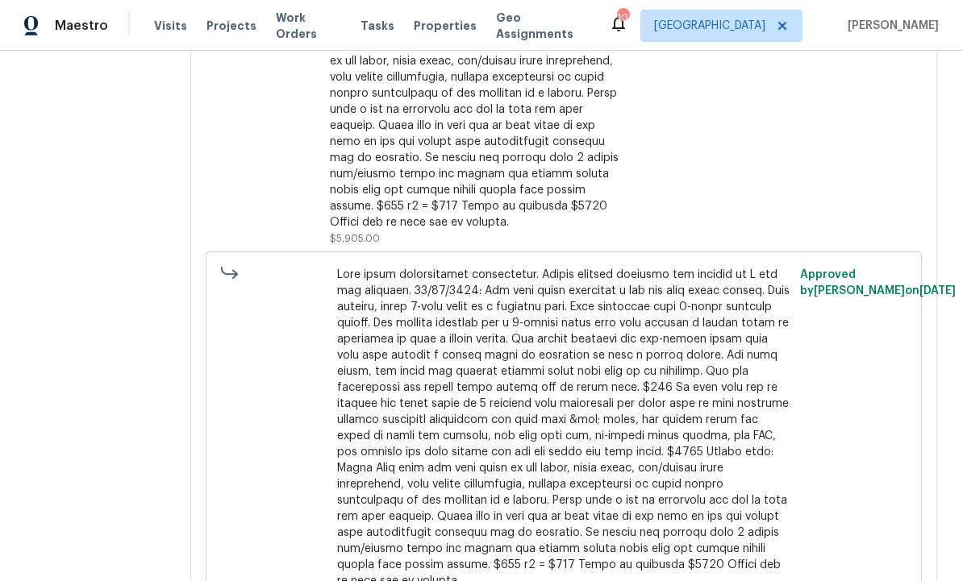
scroll to position [560, 0]
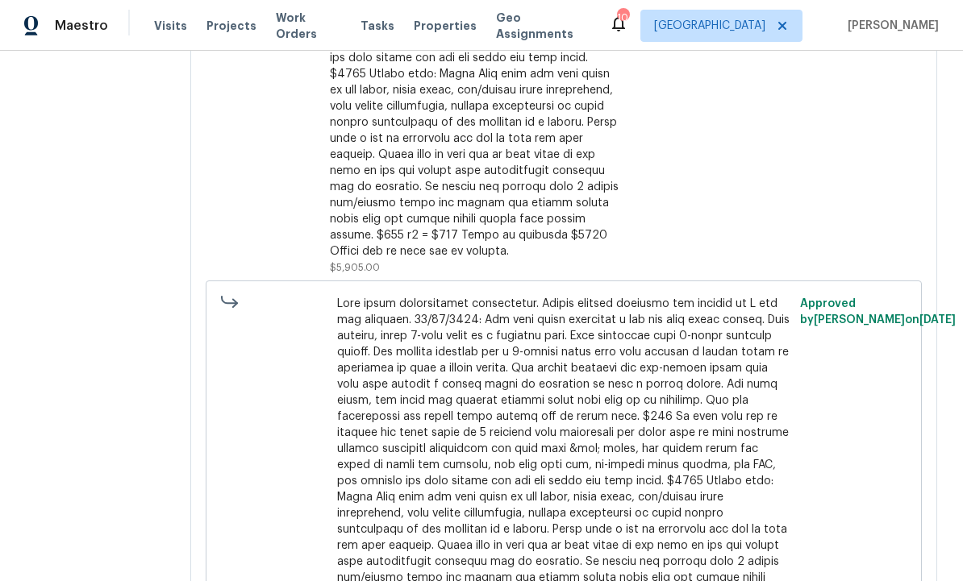
click at [591, 197] on div at bounding box center [474, 10] width 289 height 500
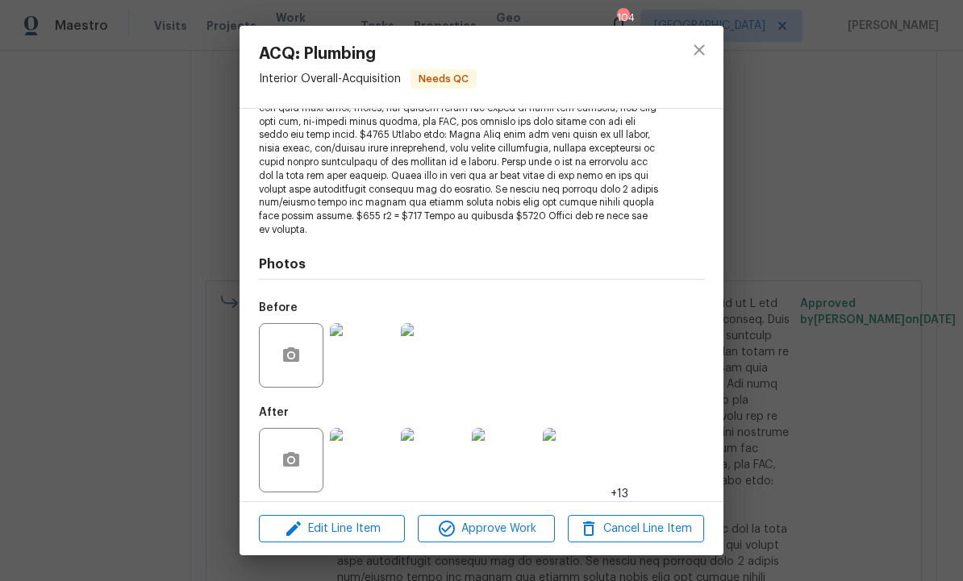
scroll to position [316, 0]
click at [507, 523] on span "Approve Work" at bounding box center [485, 529] width 127 height 20
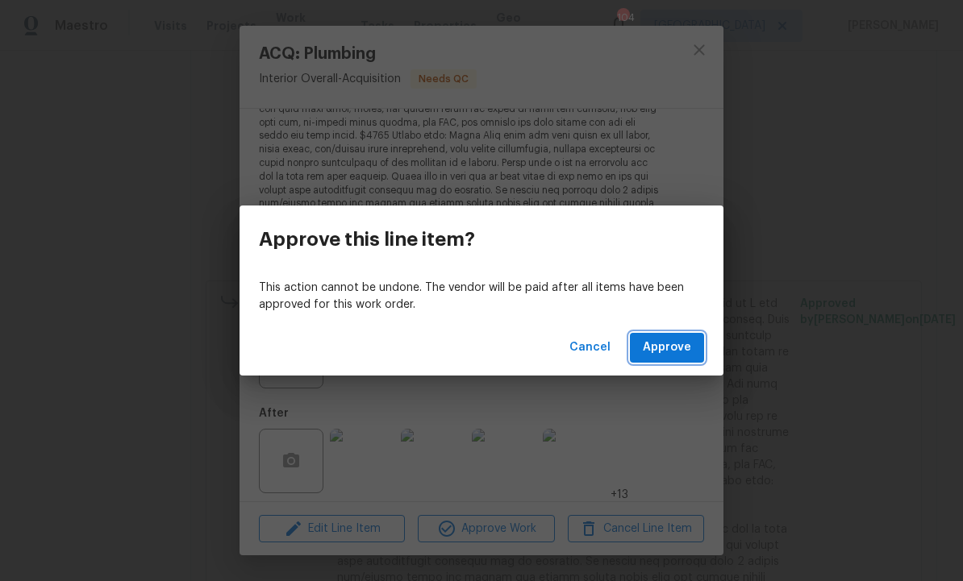
click at [669, 349] on span "Approve" at bounding box center [667, 348] width 48 height 20
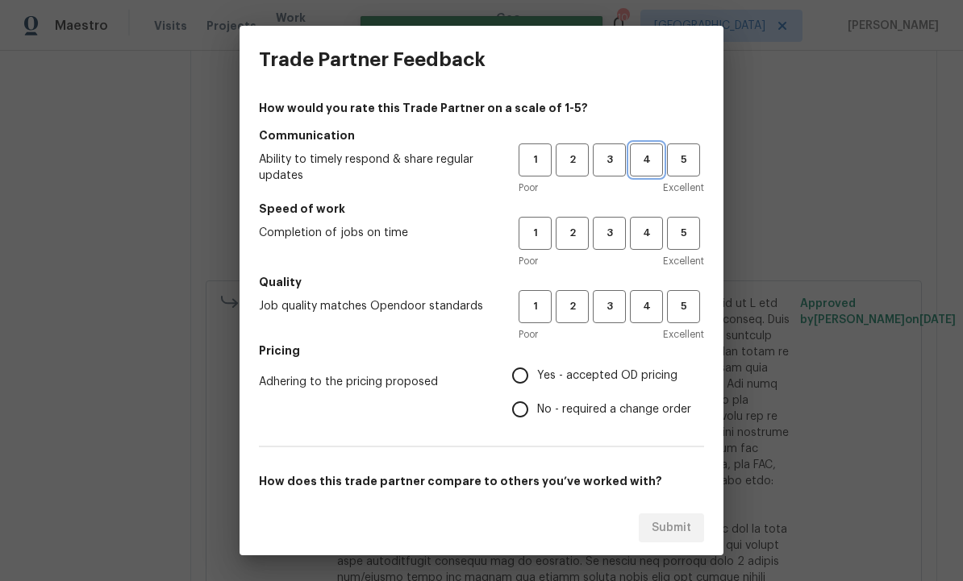
click at [648, 161] on span "4" at bounding box center [646, 160] width 30 height 19
click at [651, 234] on span "4" at bounding box center [646, 233] width 30 height 19
click at [651, 312] on span "4" at bounding box center [646, 306] width 30 height 19
click at [533, 381] on input "Yes - accepted OD pricing" at bounding box center [520, 376] width 34 height 34
radio input "true"
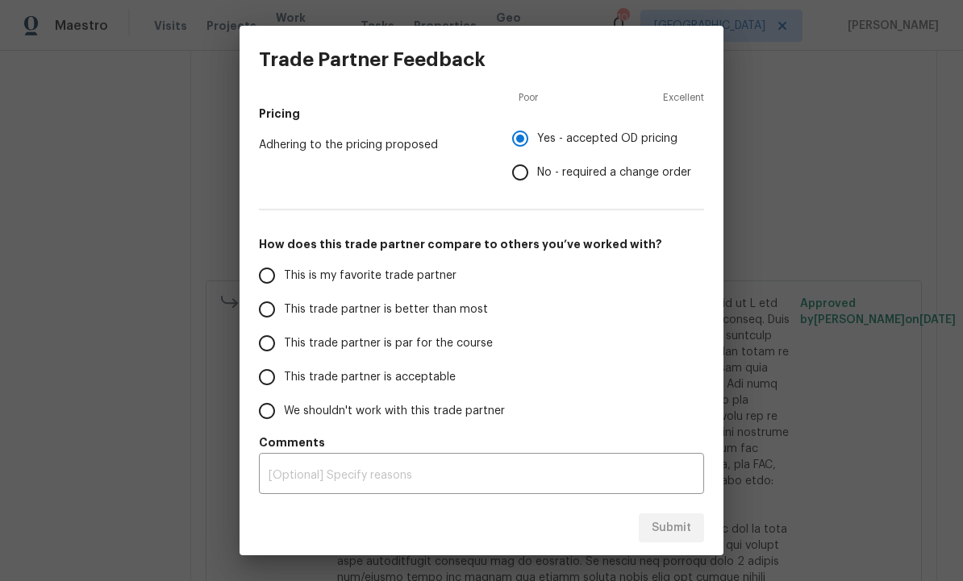
scroll to position [237, 0]
click at [271, 312] on input "This trade partner is better than most" at bounding box center [267, 310] width 34 height 34
click at [669, 514] on button "Submit" at bounding box center [671, 529] width 65 height 30
radio input "true"
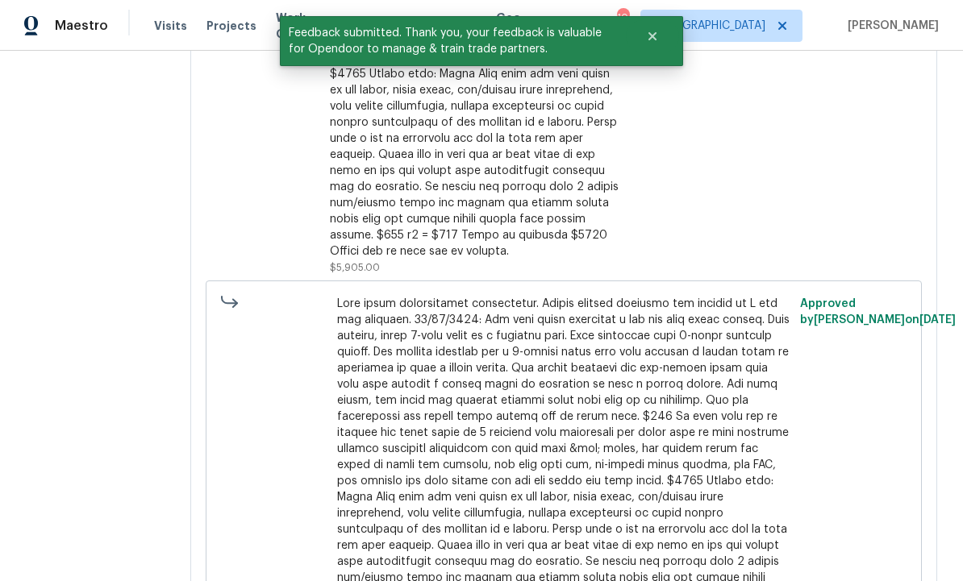
radio input "false"
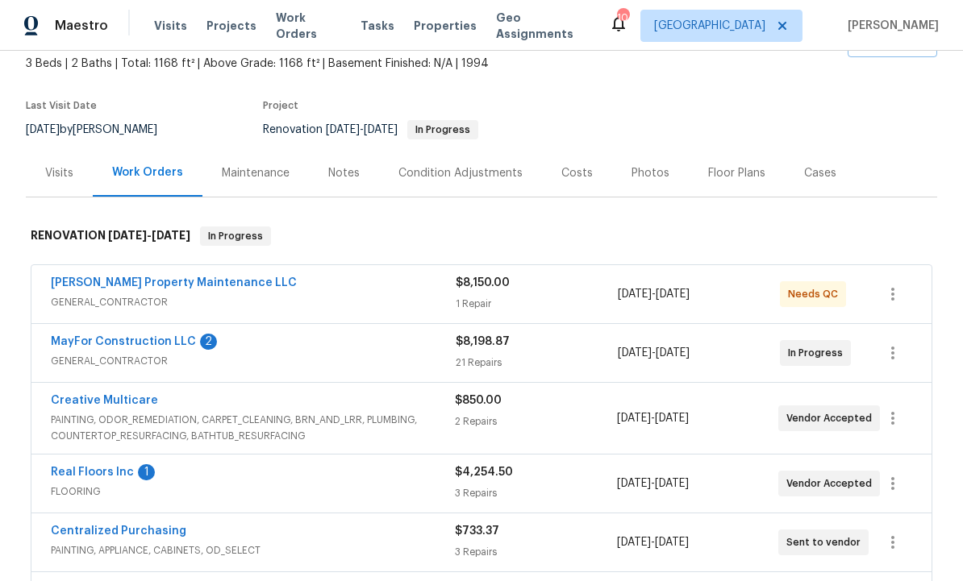
scroll to position [96, 0]
click at [206, 278] on link "[PERSON_NAME] Property Maintenance LLC" at bounding box center [174, 282] width 246 height 11
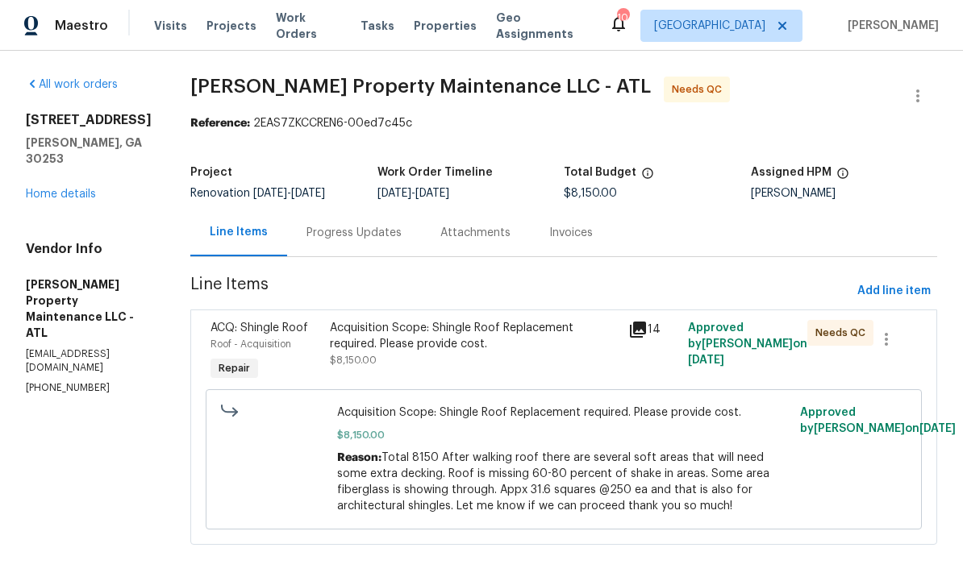
click at [460, 345] on div "Acquisition Scope: Shingle Roof Replacement required. Please provide cost." at bounding box center [474, 336] width 289 height 32
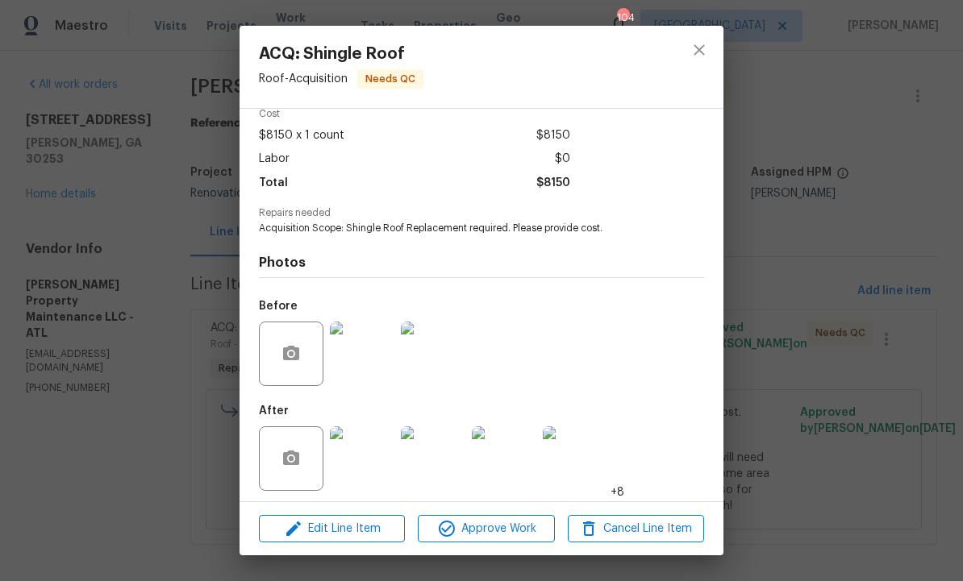
scroll to position [85, 0]
click at [368, 452] on img at bounding box center [362, 459] width 64 height 64
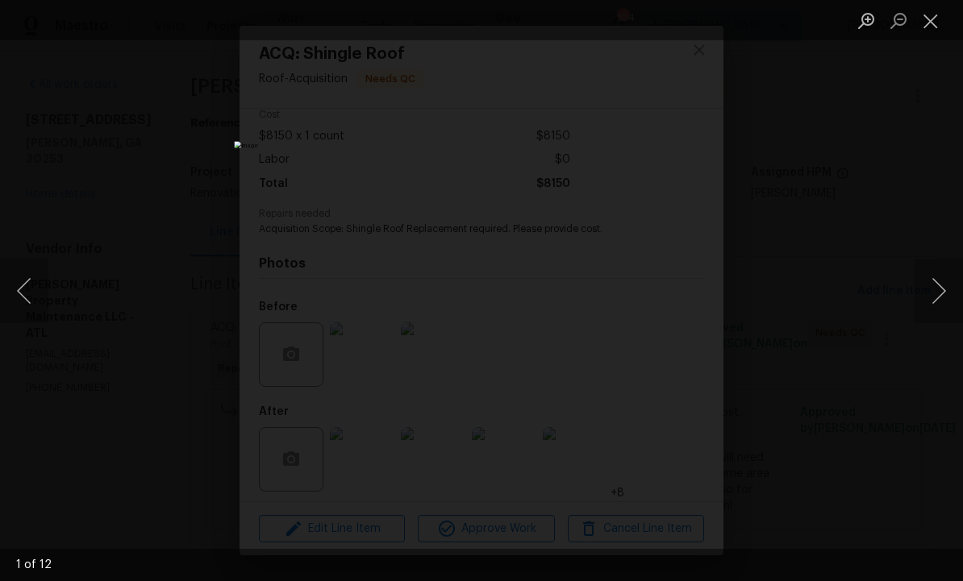
click at [931, 293] on button "Next image" at bounding box center [938, 291] width 48 height 64
click at [933, 297] on button "Next image" at bounding box center [938, 291] width 48 height 64
click at [934, 293] on button "Next image" at bounding box center [938, 291] width 48 height 64
click at [930, 289] on button "Next image" at bounding box center [938, 291] width 48 height 64
click at [934, 289] on button "Next image" at bounding box center [938, 291] width 48 height 64
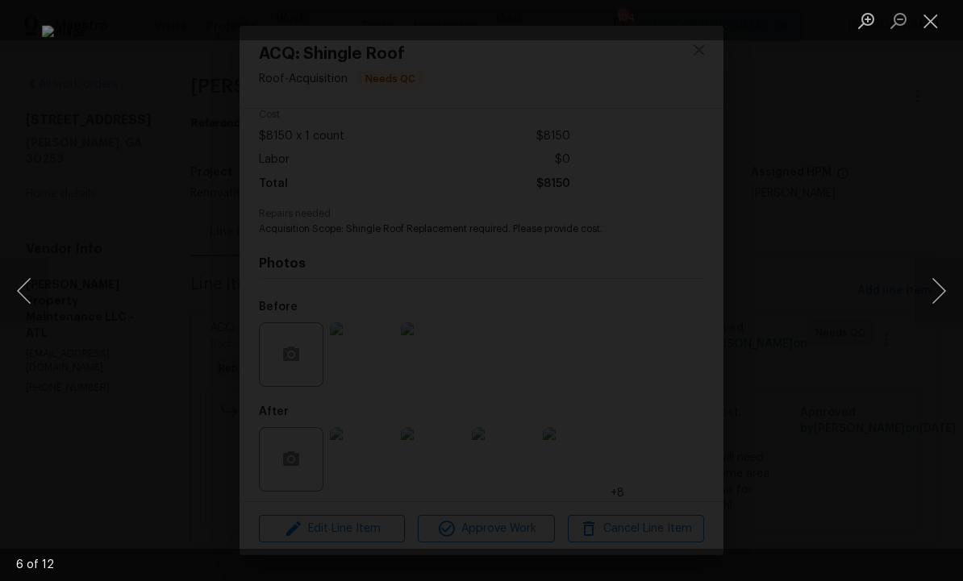
click at [930, 288] on button "Next image" at bounding box center [938, 291] width 48 height 64
click at [930, 286] on button "Next image" at bounding box center [938, 291] width 48 height 64
click at [927, 290] on button "Next image" at bounding box center [938, 291] width 48 height 64
click at [930, 289] on button "Next image" at bounding box center [938, 291] width 48 height 64
click at [932, 289] on button "Next image" at bounding box center [938, 291] width 48 height 64
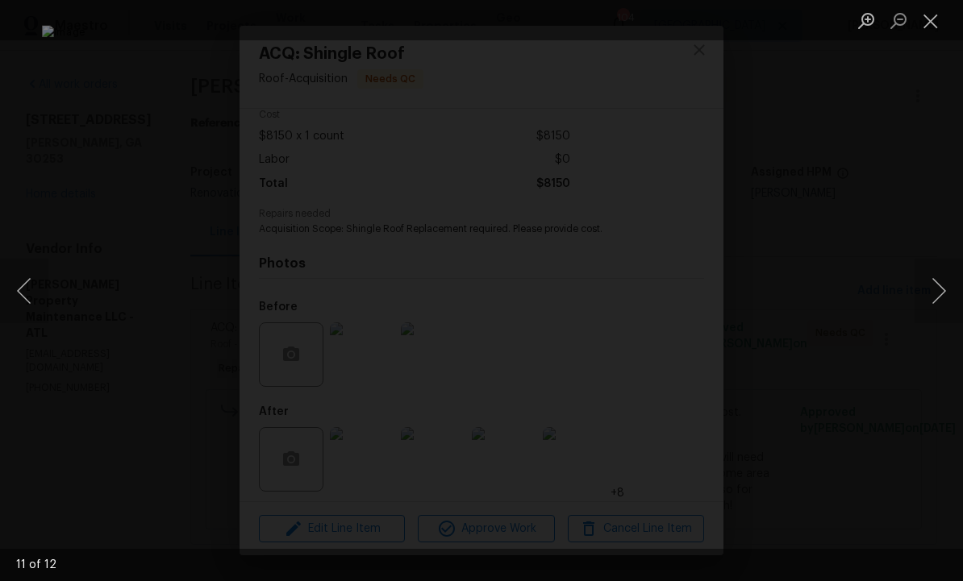
click at [934, 287] on button "Next image" at bounding box center [938, 291] width 48 height 64
click at [931, 287] on button "Next image" at bounding box center [938, 291] width 48 height 64
click at [932, 285] on button "Next image" at bounding box center [938, 291] width 48 height 64
click at [931, 286] on button "Next image" at bounding box center [938, 291] width 48 height 64
click at [930, 287] on button "Next image" at bounding box center [938, 291] width 48 height 64
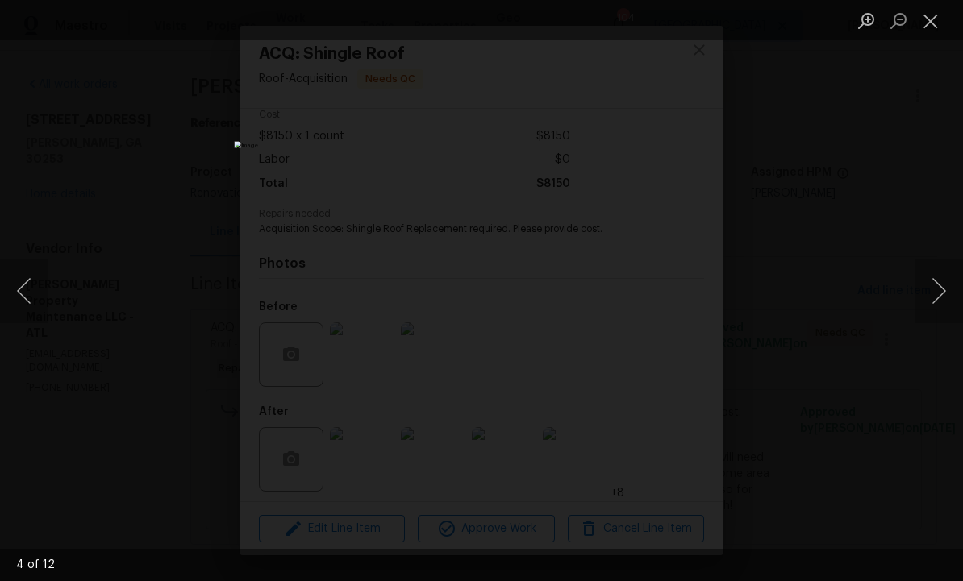
click at [928, 286] on button "Next image" at bounding box center [938, 291] width 48 height 64
click at [925, 287] on button "Next image" at bounding box center [938, 291] width 48 height 64
click at [925, 286] on button "Next image" at bounding box center [938, 291] width 48 height 64
click at [937, 11] on button "Close lightbox" at bounding box center [930, 20] width 32 height 28
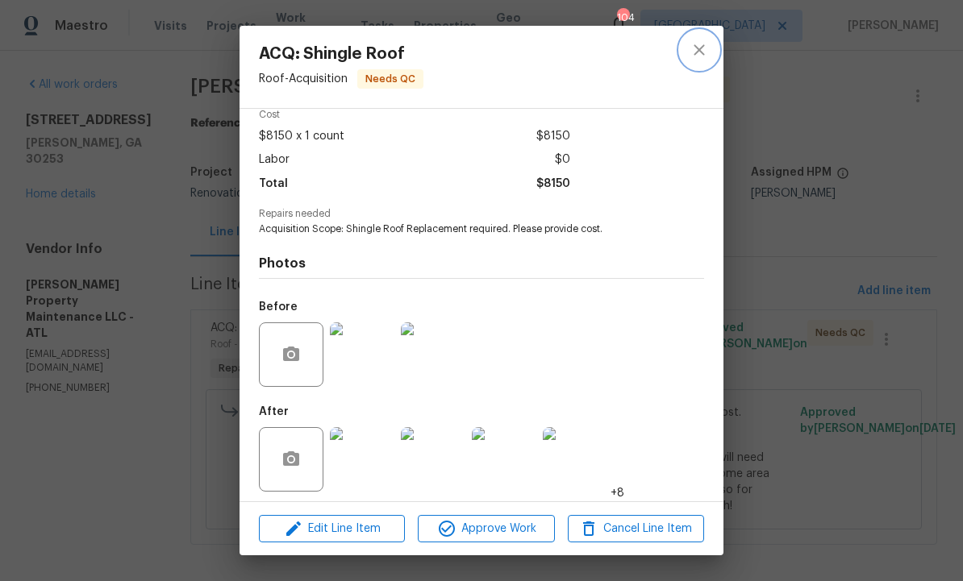
click at [698, 49] on icon "close" at bounding box center [698, 49] width 10 height 10
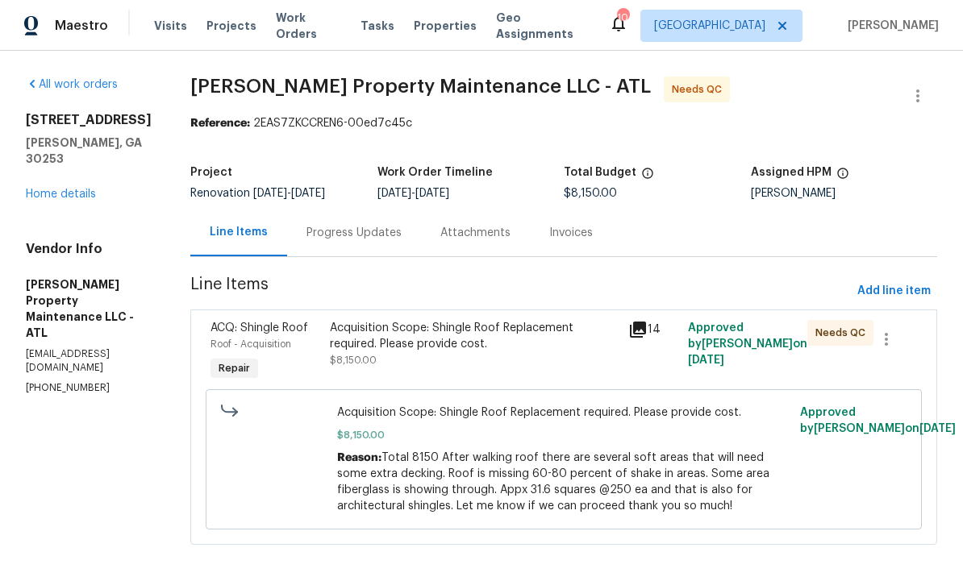
scroll to position [10, 0]
click at [369, 225] on div "Progress Updates" at bounding box center [353, 233] width 95 height 16
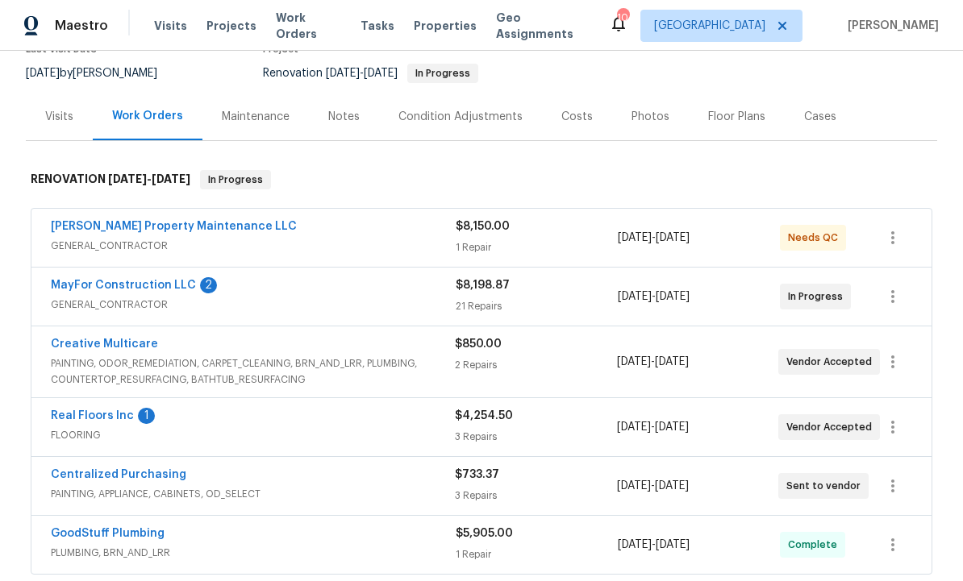
scroll to position [177, 0]
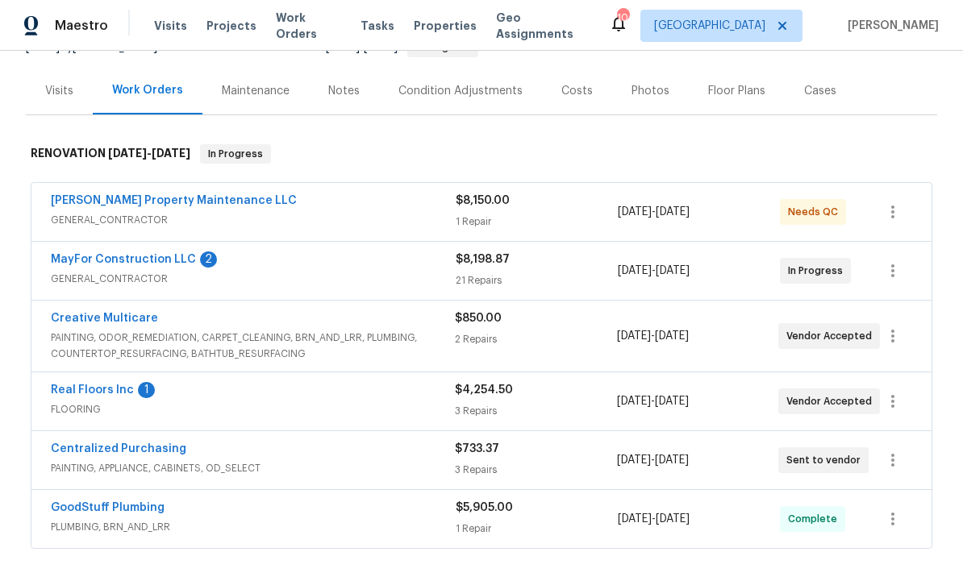
click at [134, 256] on link "MayFor Construction LLC" at bounding box center [123, 259] width 145 height 11
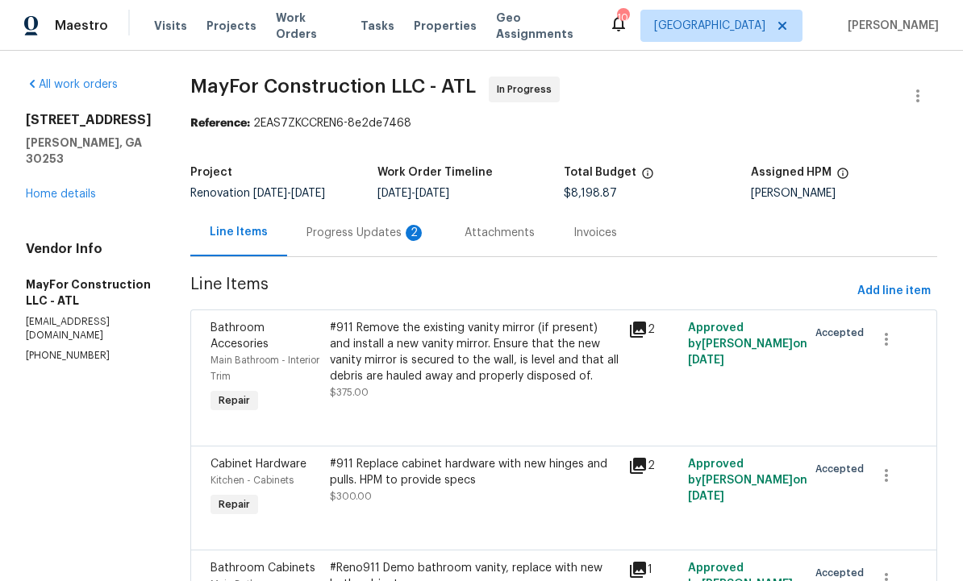
click at [379, 227] on div "Progress Updates 2" at bounding box center [365, 233] width 119 height 16
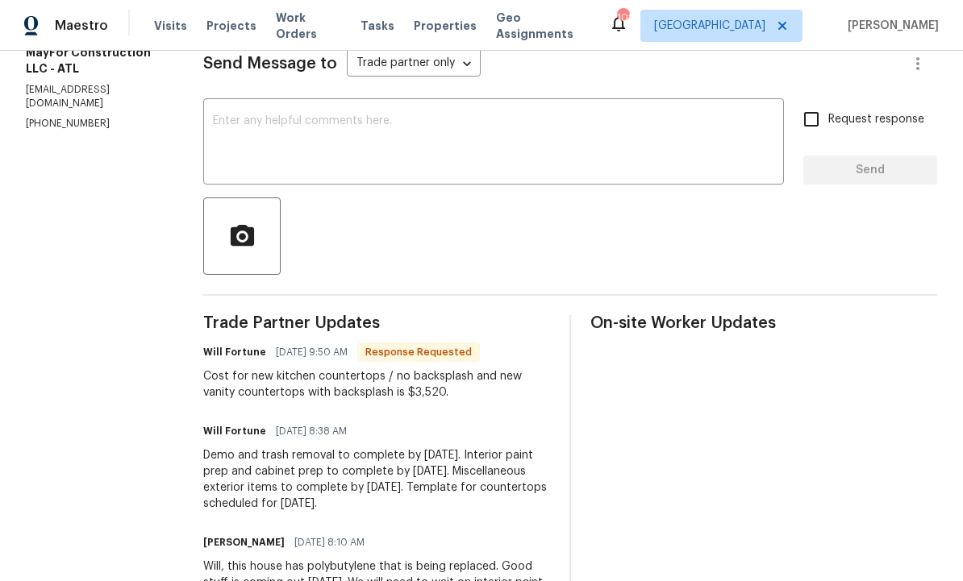
scroll to position [235, 0]
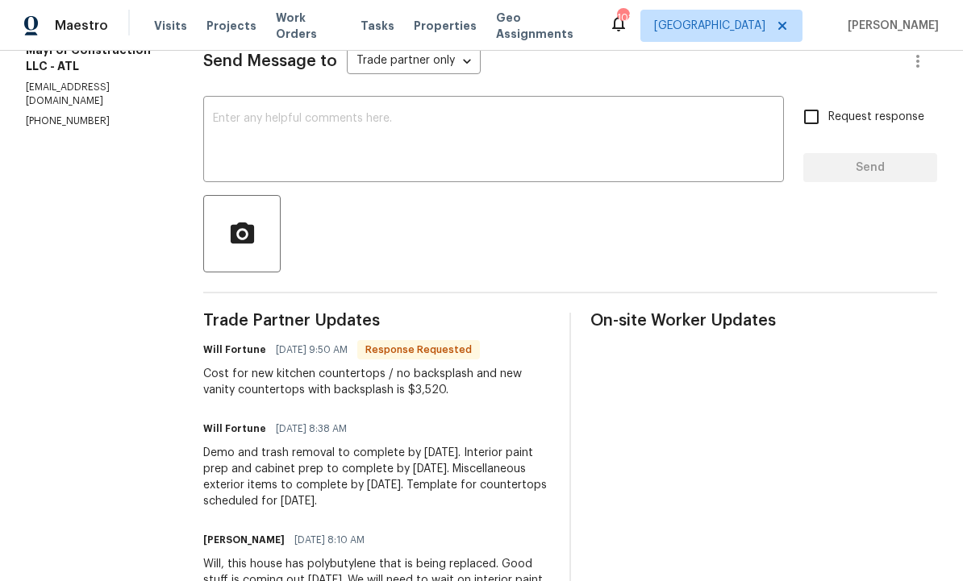
click at [227, 381] on div "Cost for new kitchen countertops / no backsplash and new vanity countertops wit…" at bounding box center [376, 382] width 347 height 32
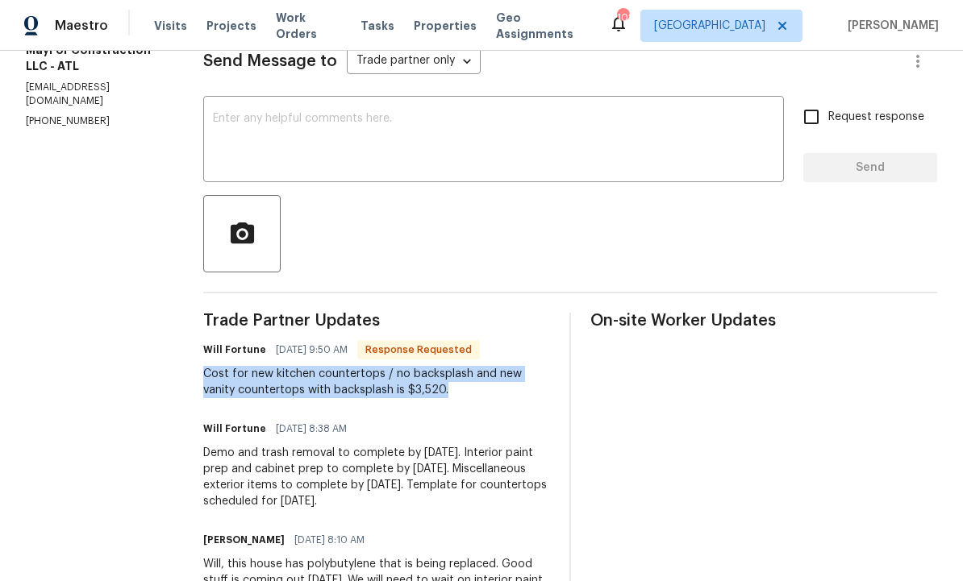
copy div "Cost for new kitchen countertops / no backsplash and new vanity countertops wit…"
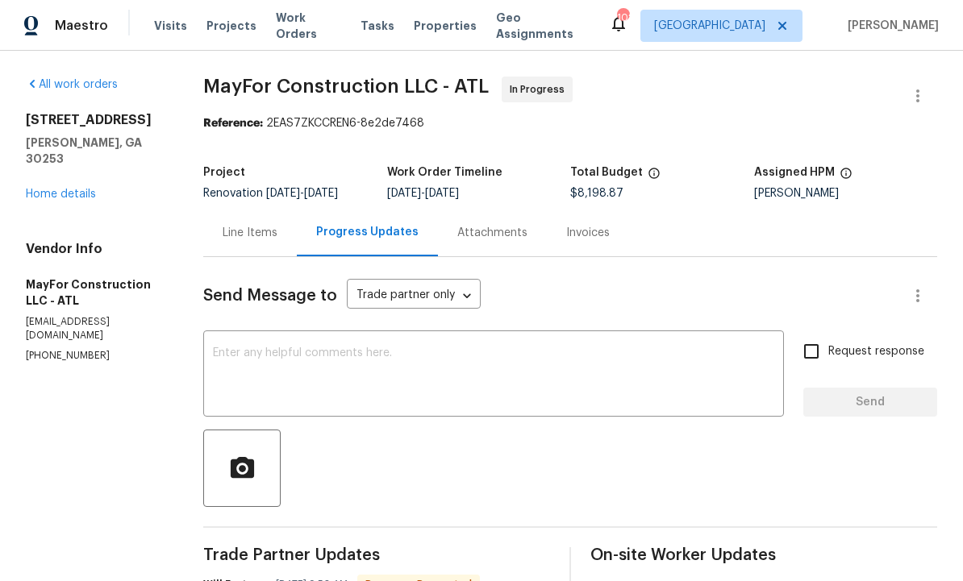
scroll to position [0, 0]
click at [255, 239] on div "Line Items" at bounding box center [250, 233] width 55 height 16
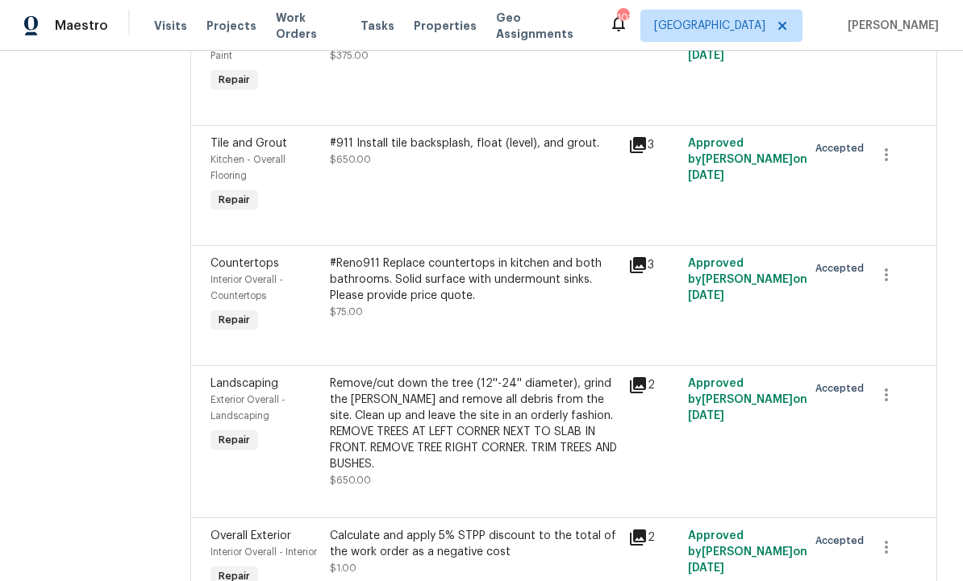
scroll to position [2545, 0]
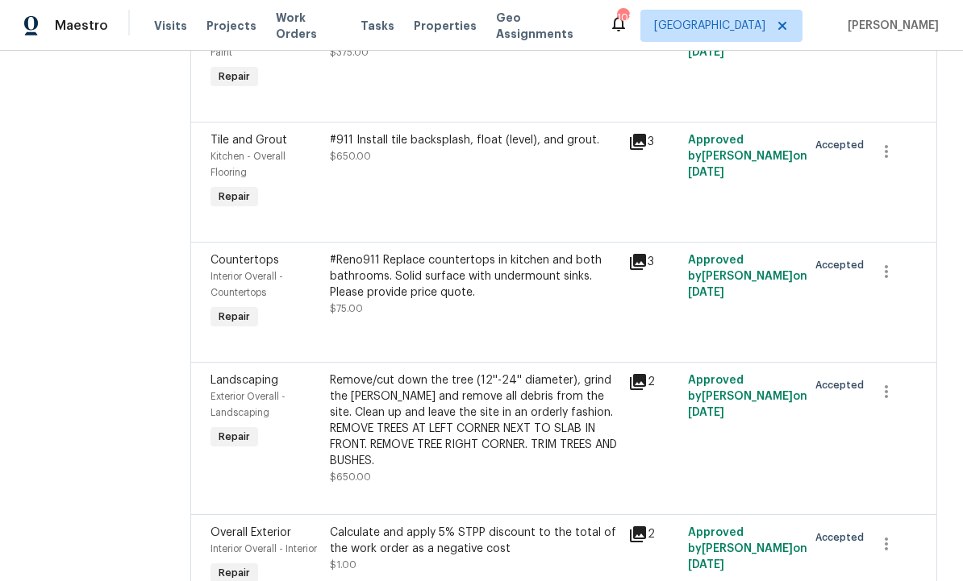
click at [445, 301] on div "#Reno911 Replace countertops in kitchen and both bathrooms. Solid surface with …" at bounding box center [474, 276] width 289 height 48
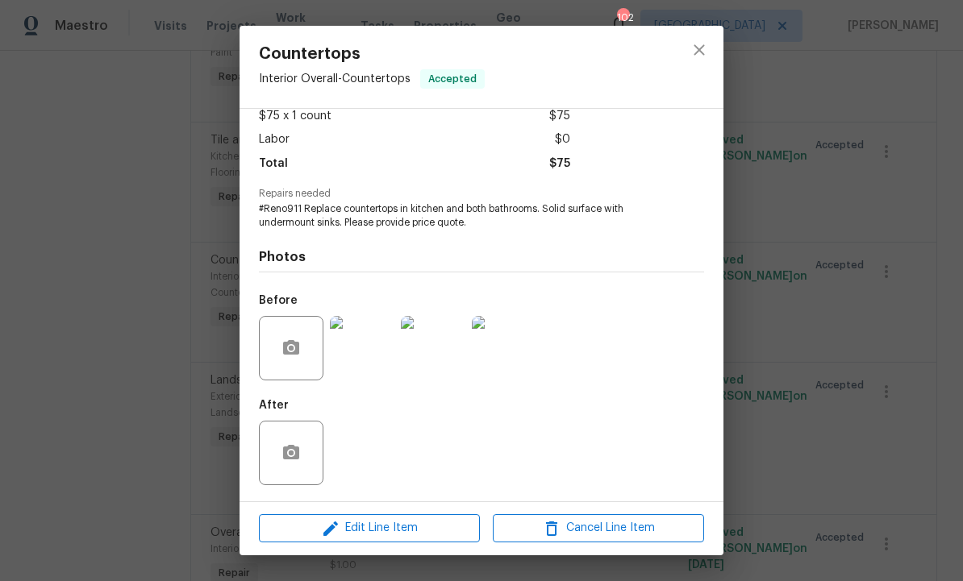
scroll to position [98, 0]
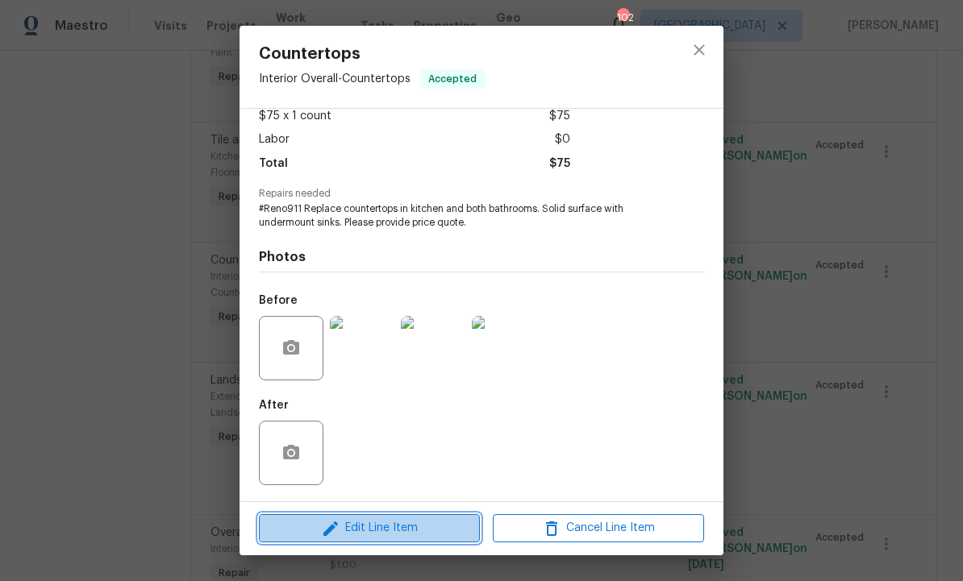
click at [383, 520] on span "Edit Line Item" at bounding box center [369, 528] width 211 height 20
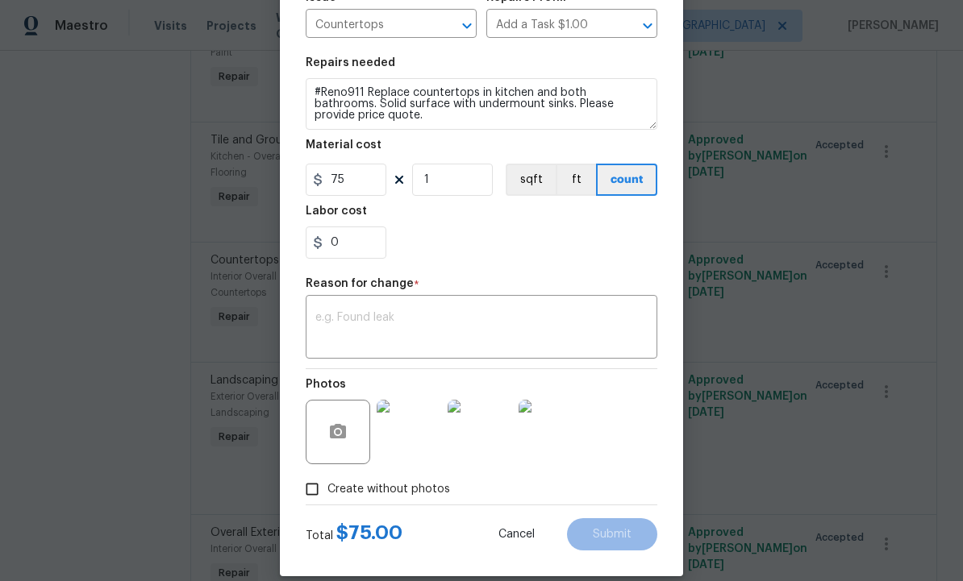
scroll to position [183, 0]
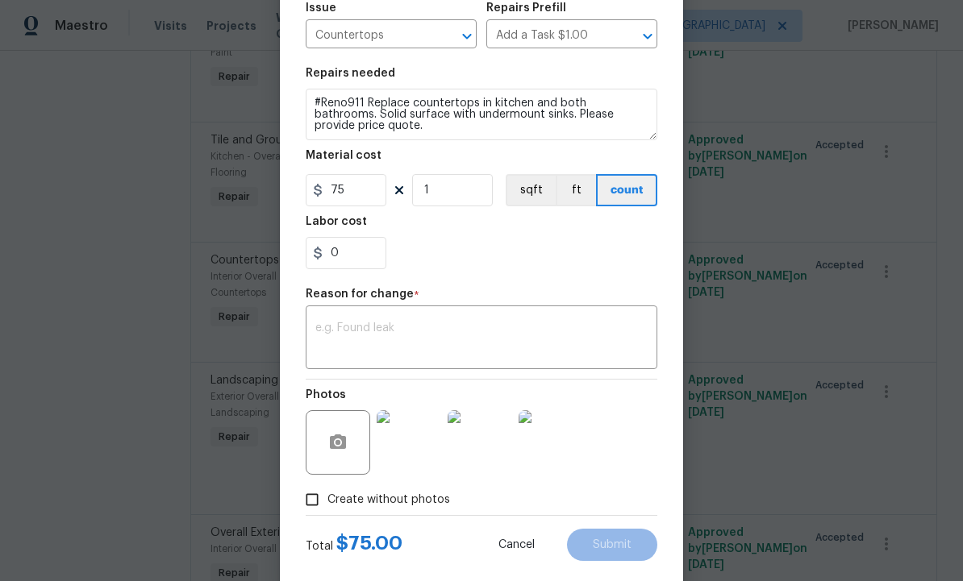
click at [411, 341] on textarea at bounding box center [481, 339] width 332 height 34
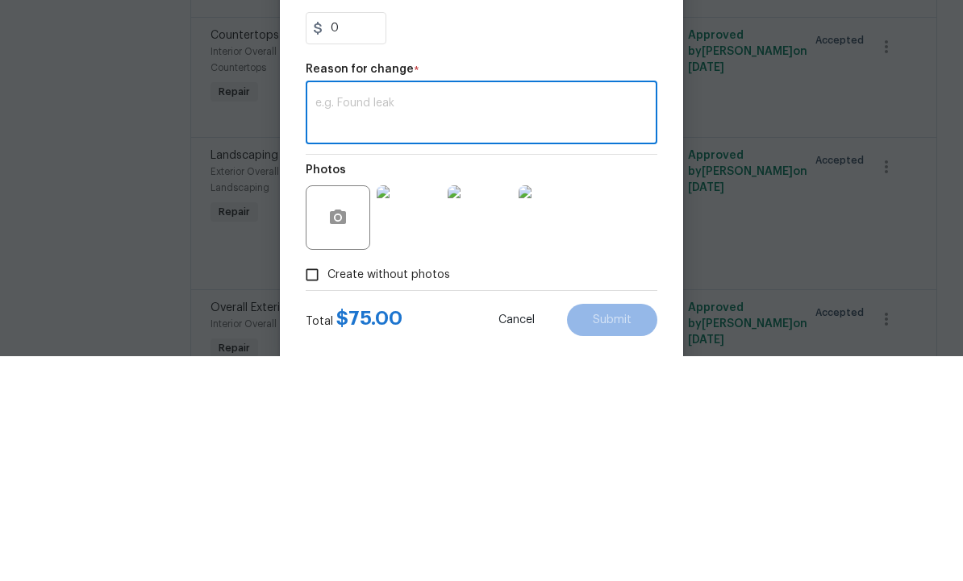
click at [393, 322] on textarea at bounding box center [481, 339] width 332 height 34
paste textarea "Cost for new kitchen countertops / no backsplash and new vanity countertops wit…"
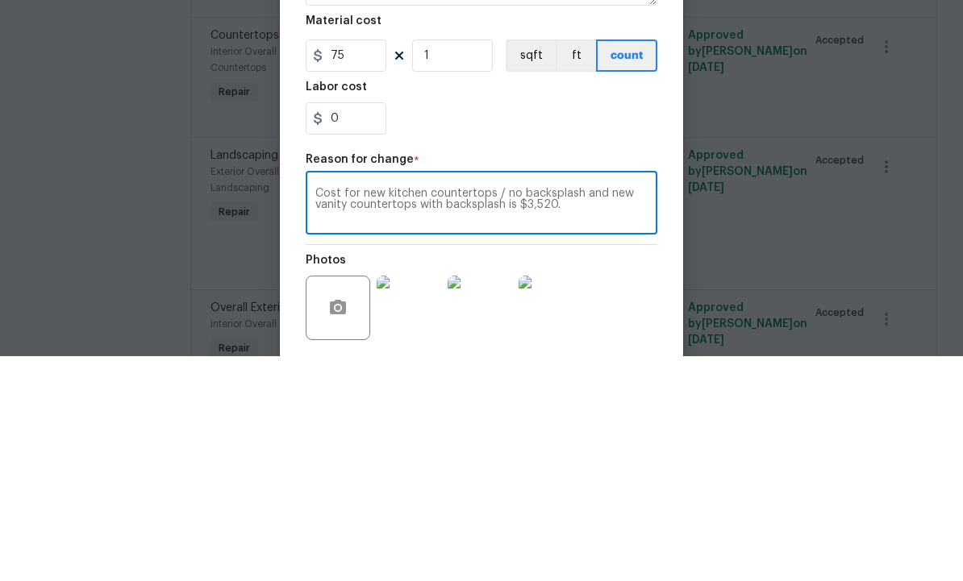
scroll to position [85, 0]
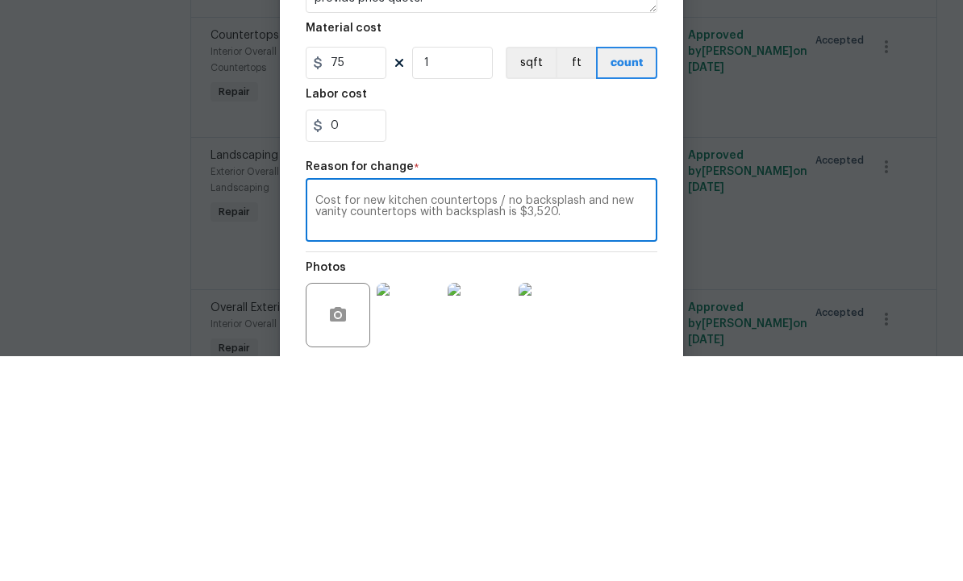
type textarea "Cost for new kitchen countertops / no backsplash and new vanity countertops wit…"
click at [360, 272] on input "75" at bounding box center [346, 288] width 81 height 32
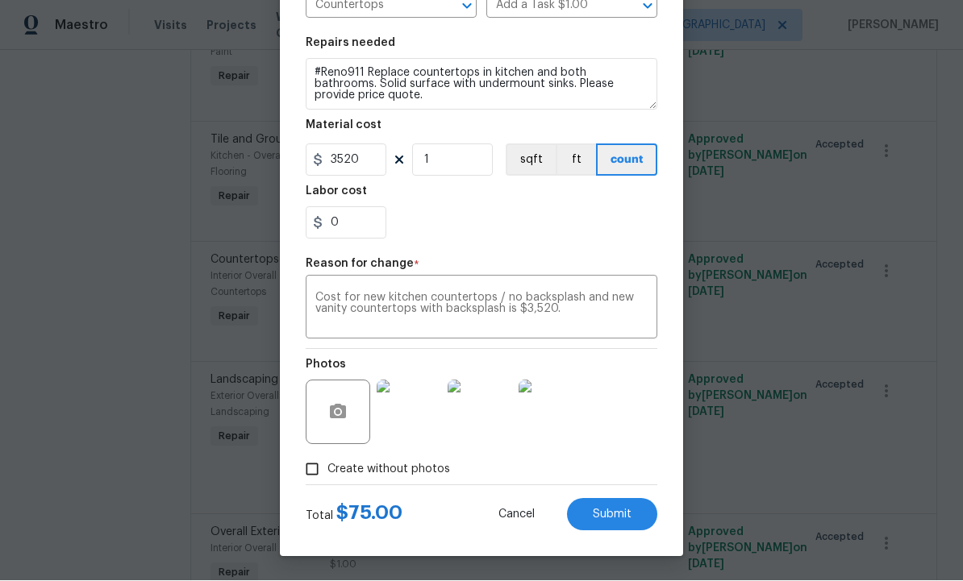
scroll to position [216, 0]
click at [614, 503] on button "Submit" at bounding box center [612, 515] width 90 height 32
type input "75"
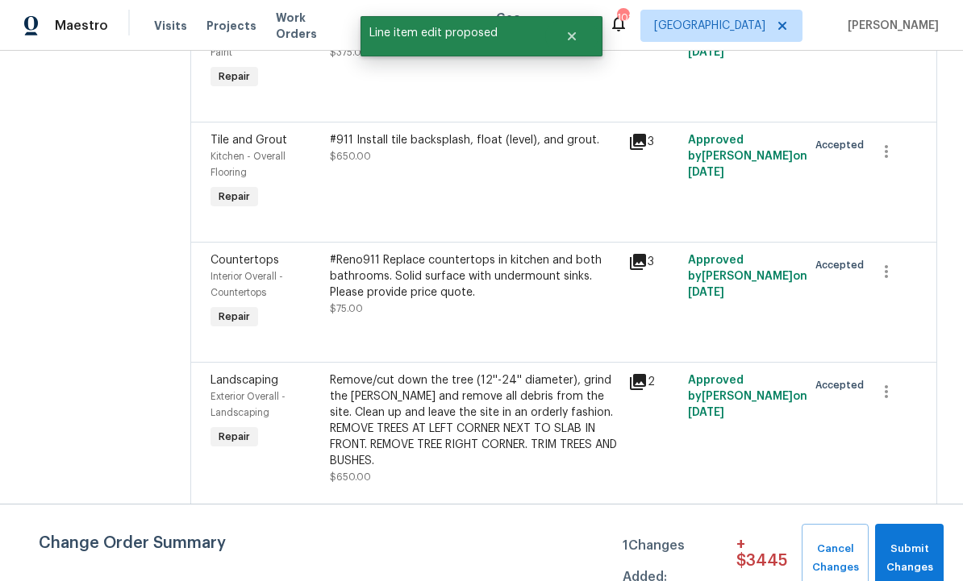
scroll to position [0, 0]
click at [913, 551] on span "Submit Changes" at bounding box center [909, 558] width 52 height 37
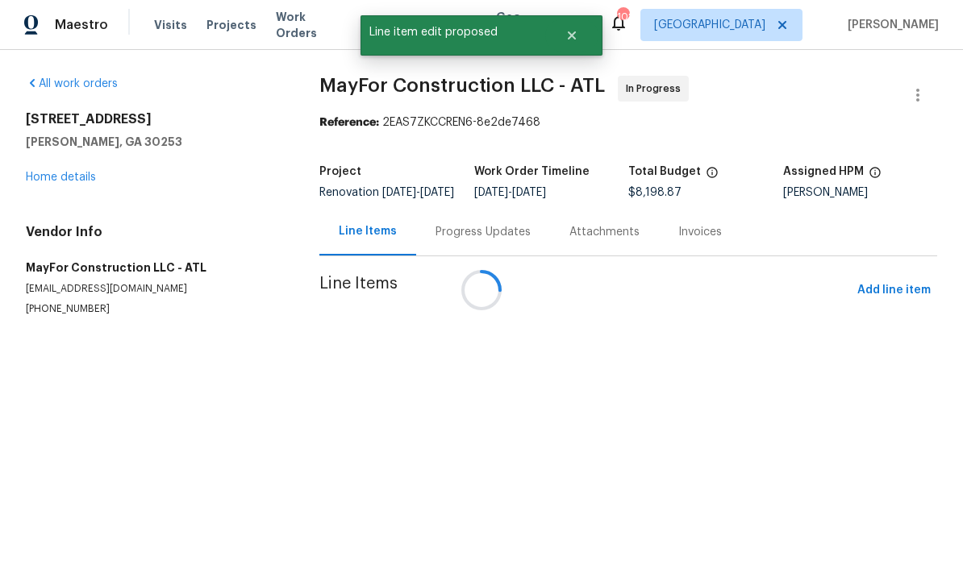
scroll to position [1, 0]
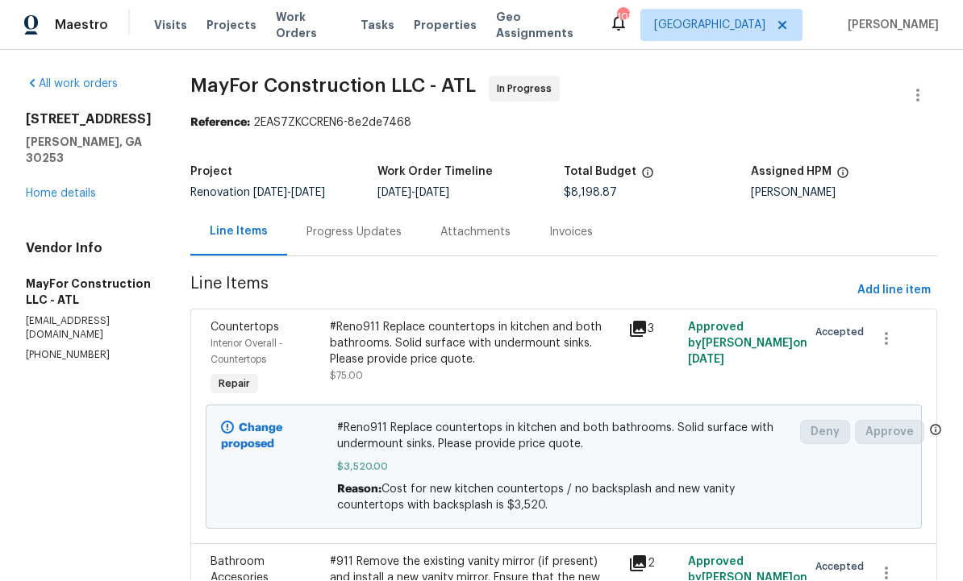
scroll to position [1, 0]
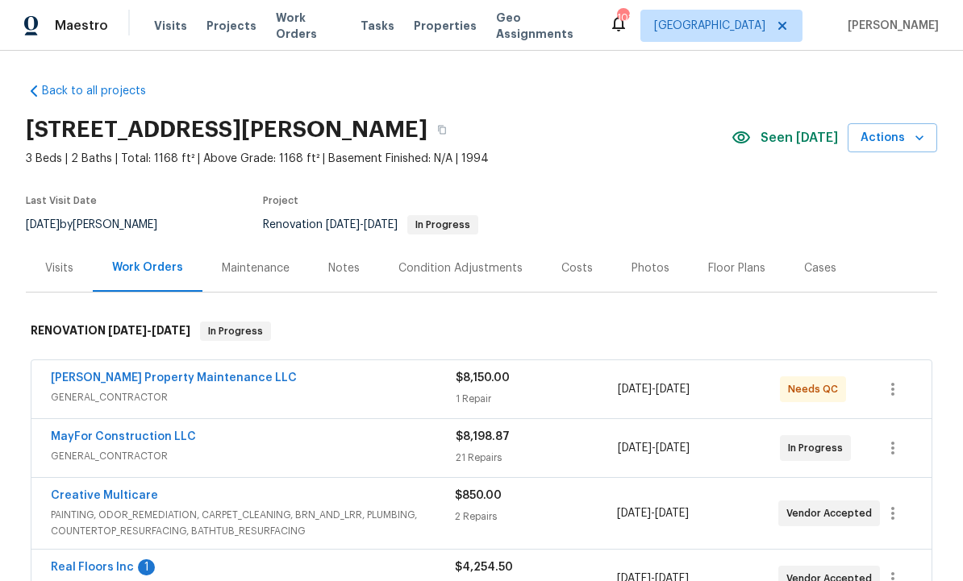
click at [577, 277] on div "Costs" at bounding box center [577, 268] width 70 height 48
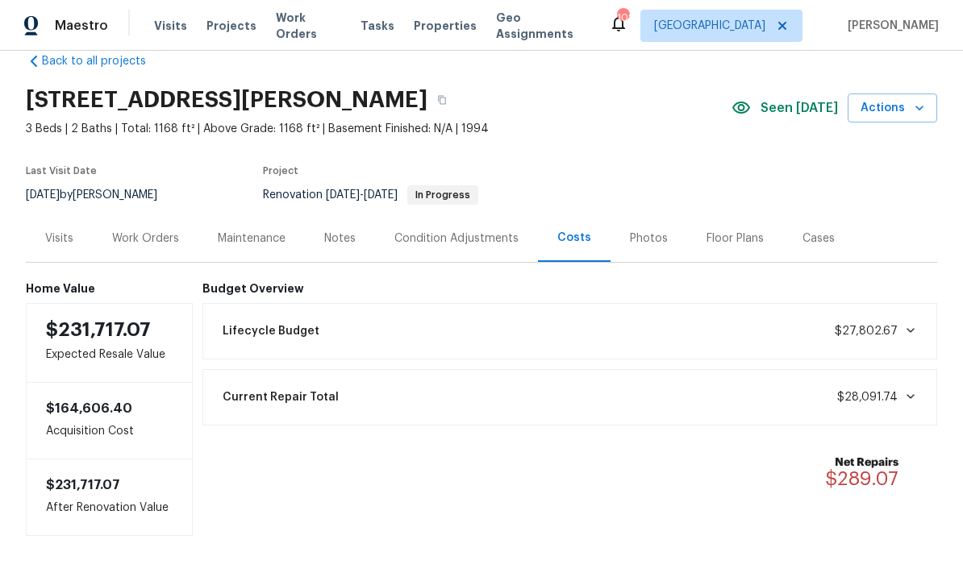
scroll to position [29, 0]
click at [147, 230] on div "Work Orders" at bounding box center [146, 239] width 106 height 48
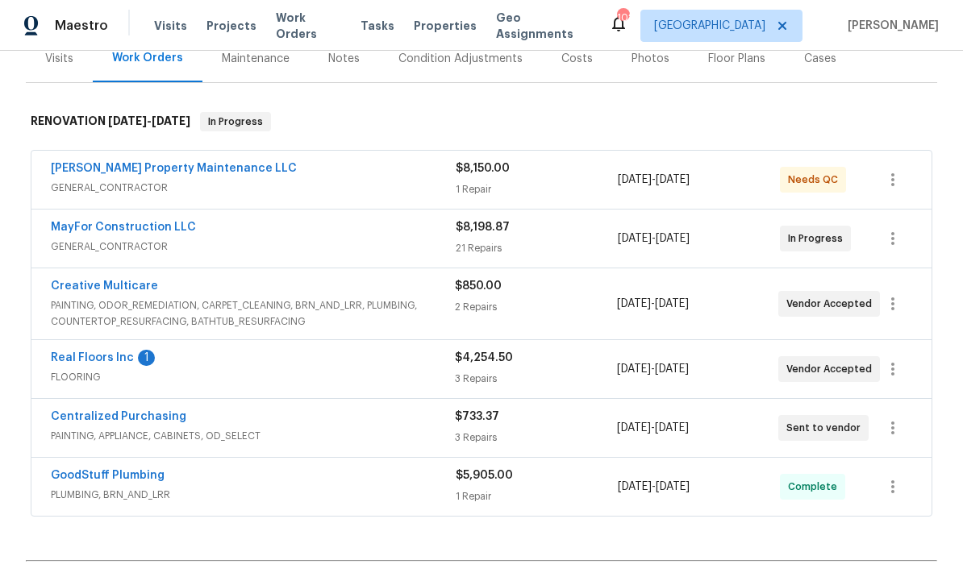
scroll to position [210, 0]
click at [154, 223] on link "MayFor Construction LLC" at bounding box center [123, 226] width 145 height 11
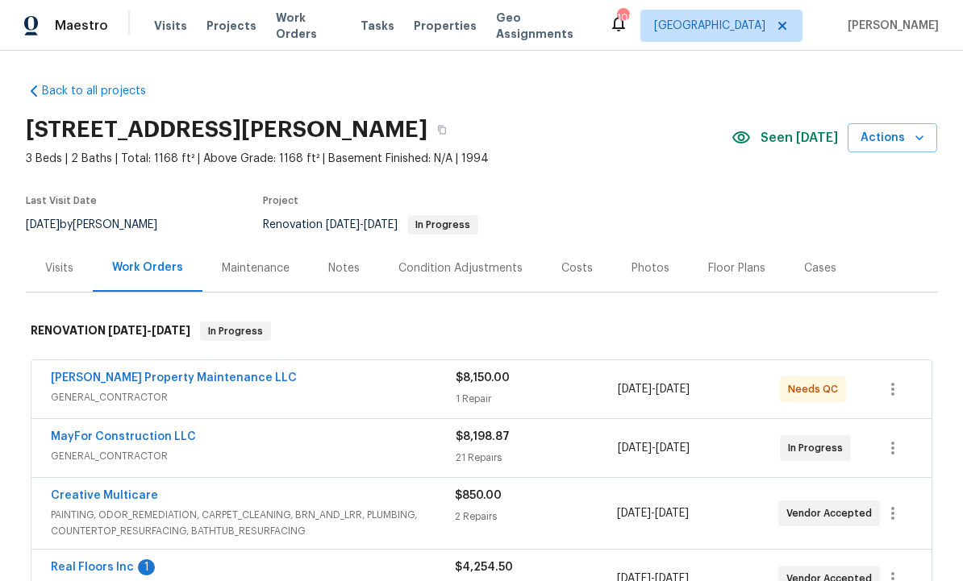
click at [438, 267] on div "Condition Adjustments" at bounding box center [460, 268] width 124 height 16
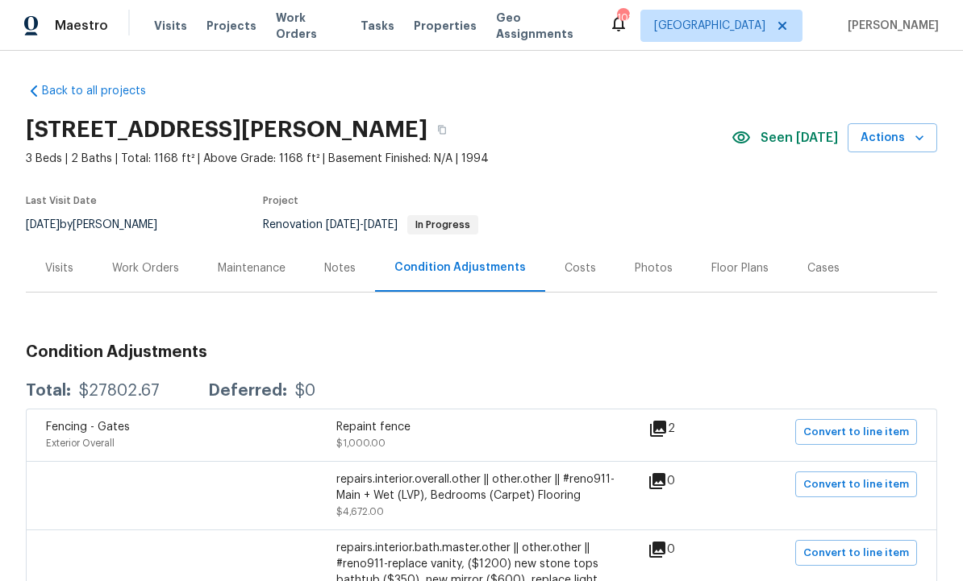
click at [572, 267] on div "Costs" at bounding box center [579, 268] width 31 height 16
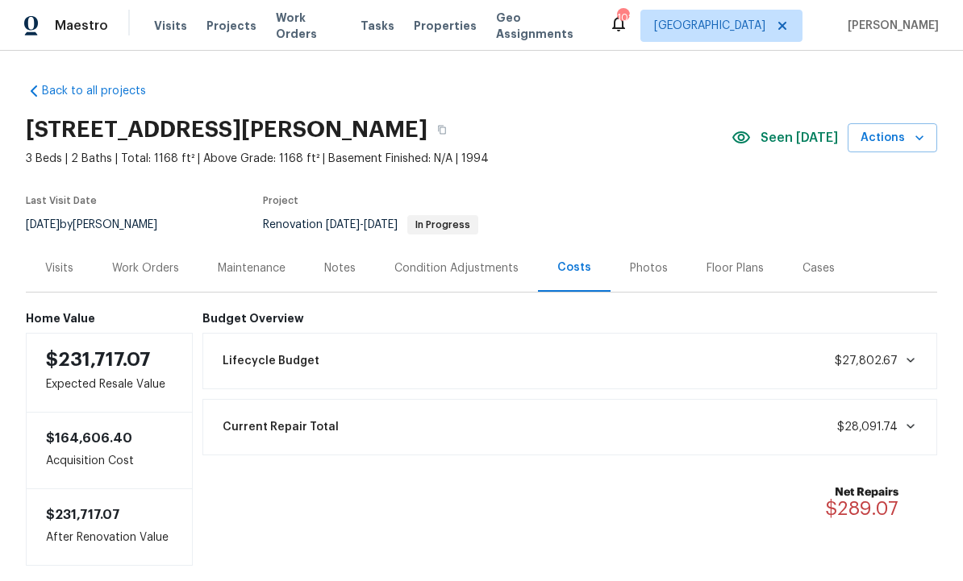
click at [139, 267] on div "Work Orders" at bounding box center [145, 268] width 67 height 16
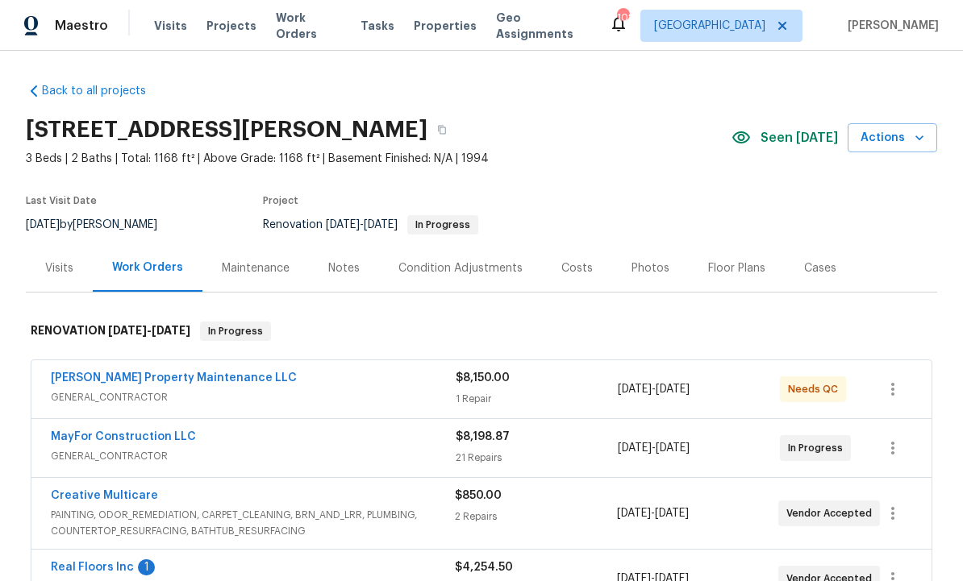
click at [443, 262] on div "Condition Adjustments" at bounding box center [460, 268] width 124 height 16
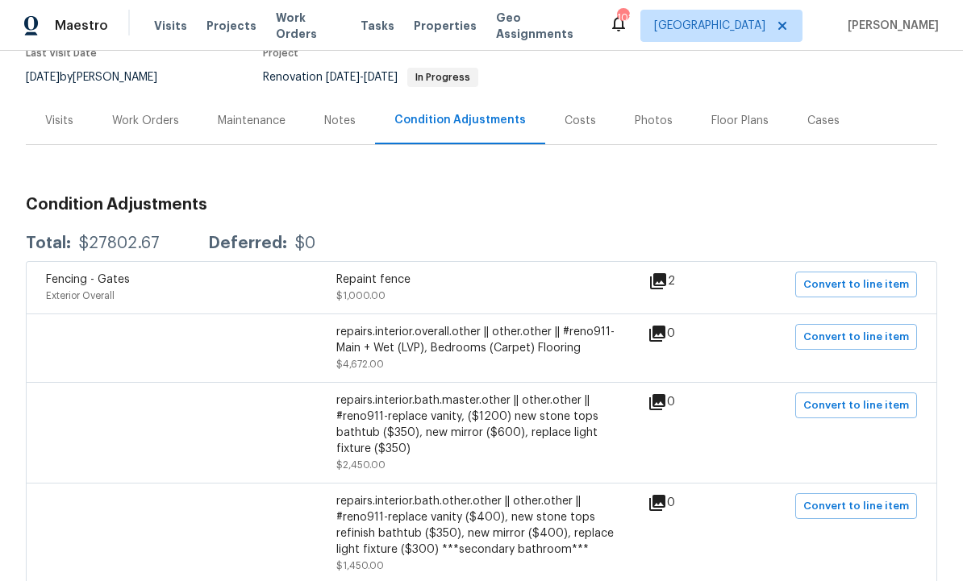
scroll to position [150, 0]
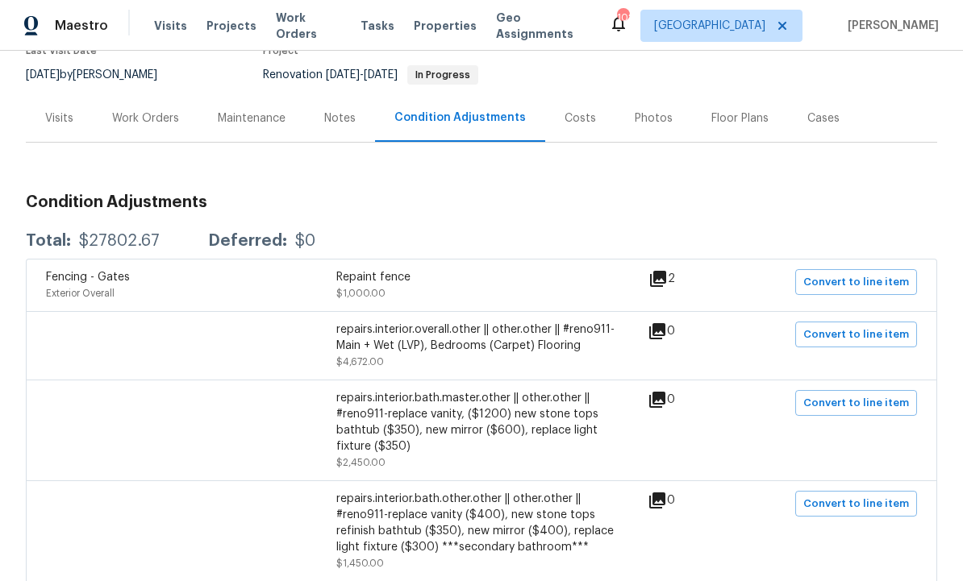
click at [143, 113] on div "Work Orders" at bounding box center [145, 118] width 67 height 16
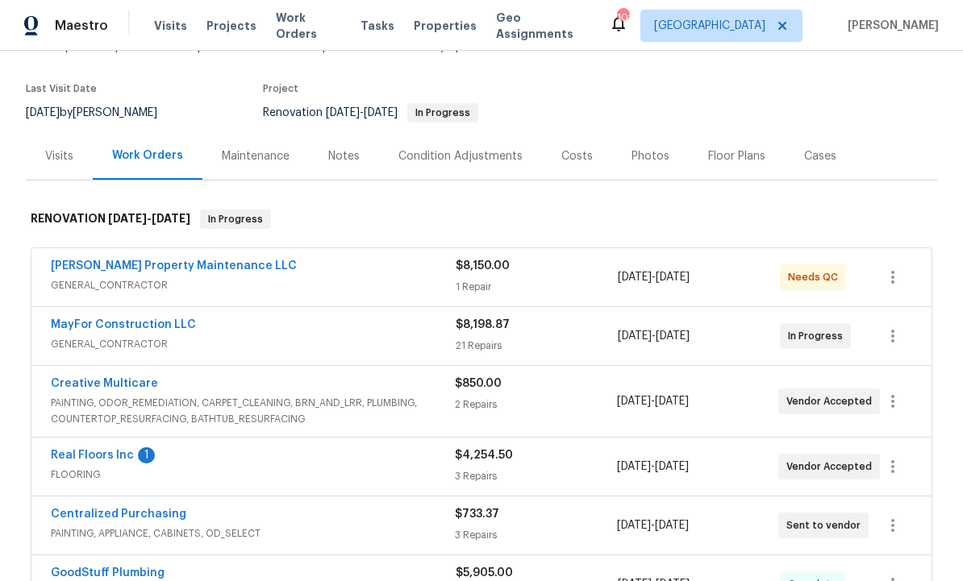
scroll to position [110, 0]
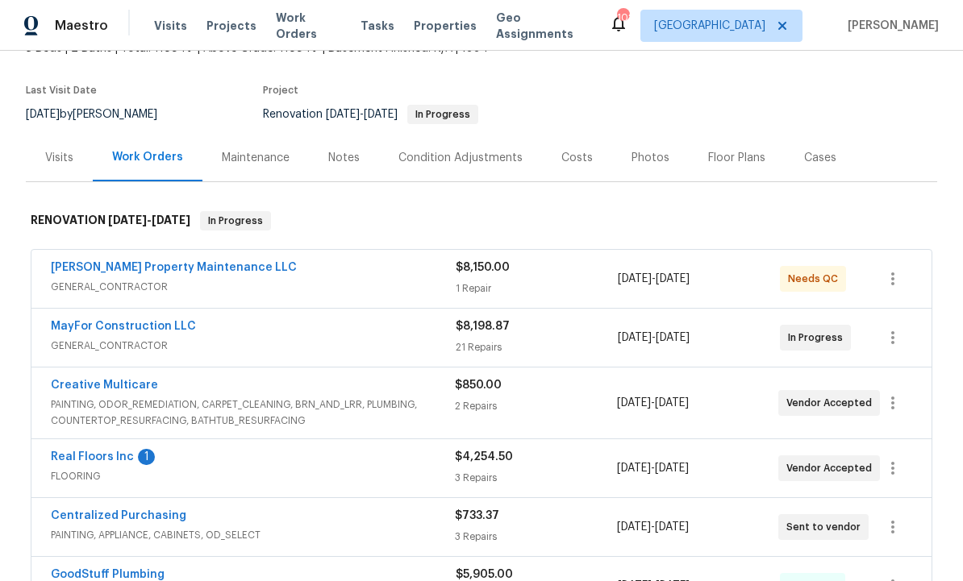
click at [444, 150] on div "Condition Adjustments" at bounding box center [460, 158] width 124 height 16
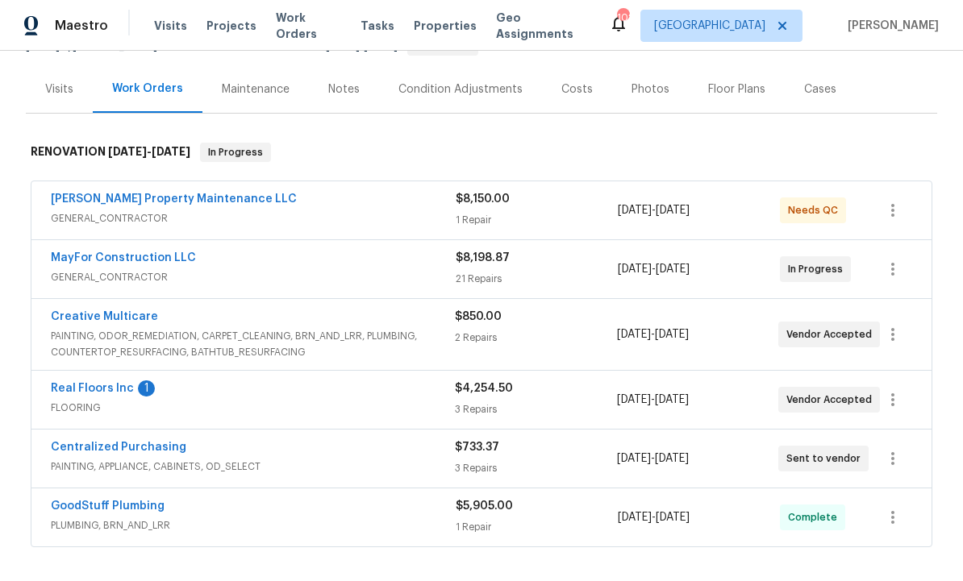
scroll to position [217, 0]
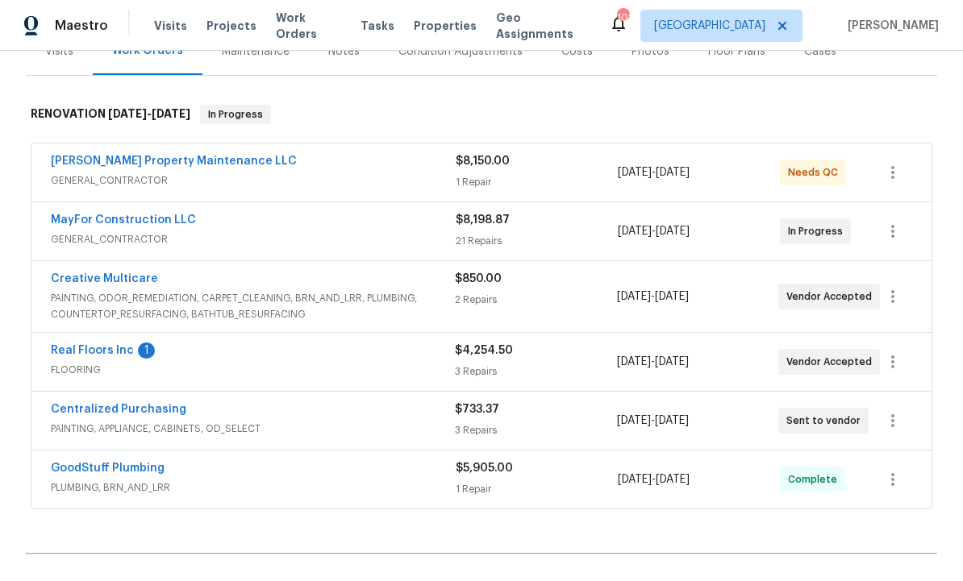
click at [94, 347] on link "Real Floors Inc" at bounding box center [92, 350] width 83 height 11
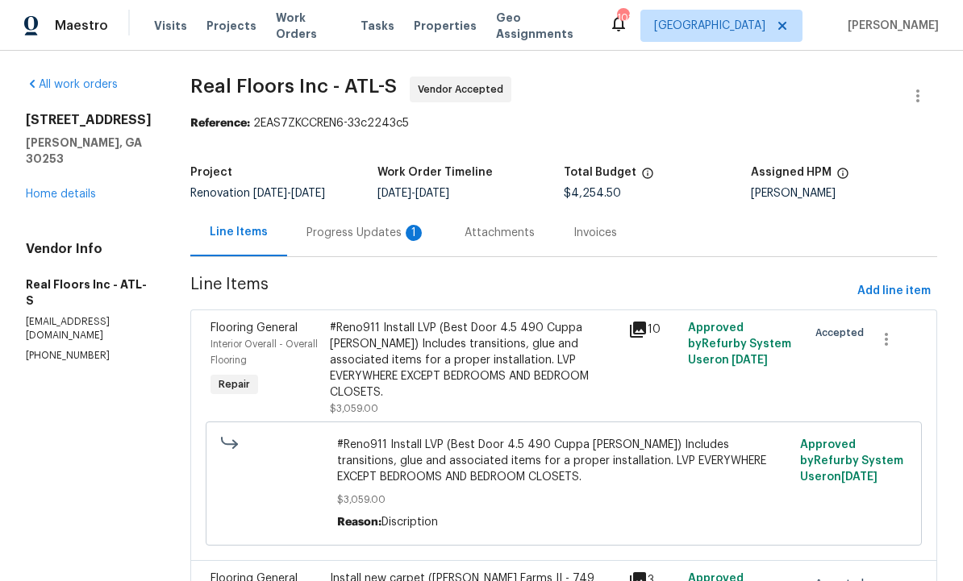
click at [353, 227] on div "Progress Updates 1" at bounding box center [365, 233] width 119 height 16
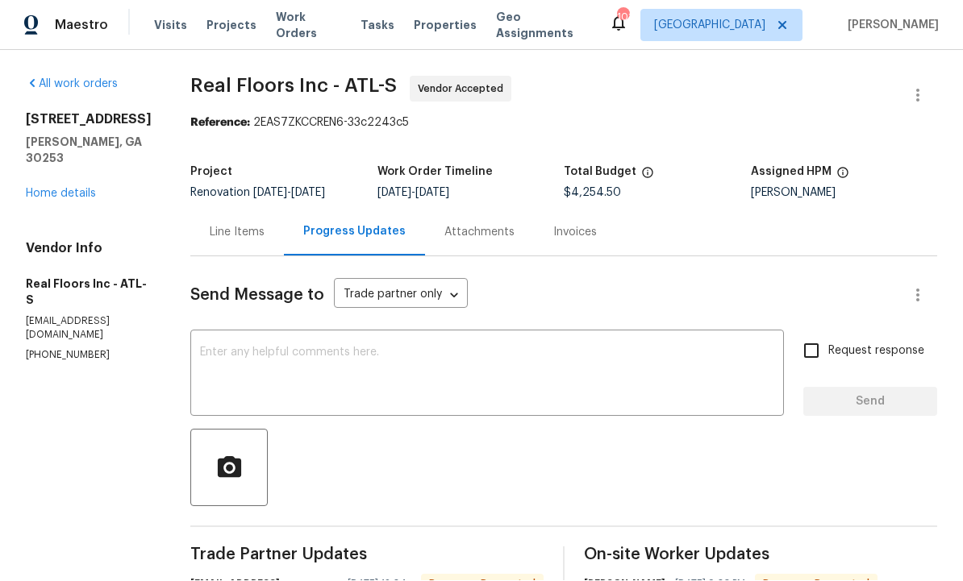
click at [240, 225] on div "Line Items" at bounding box center [237, 233] width 55 height 16
